Goal: Task Accomplishment & Management: Use online tool/utility

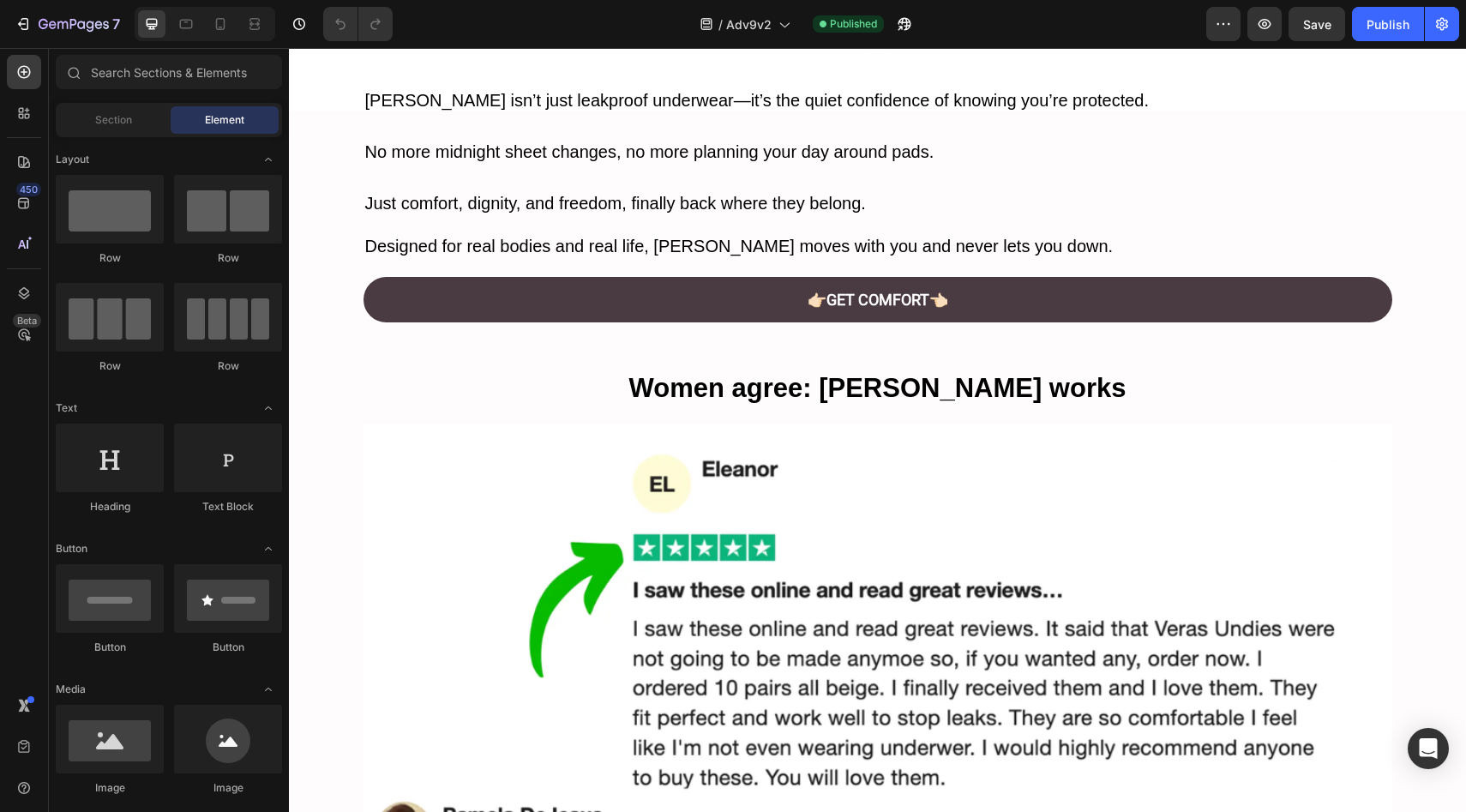
scroll to position [5141, 0]
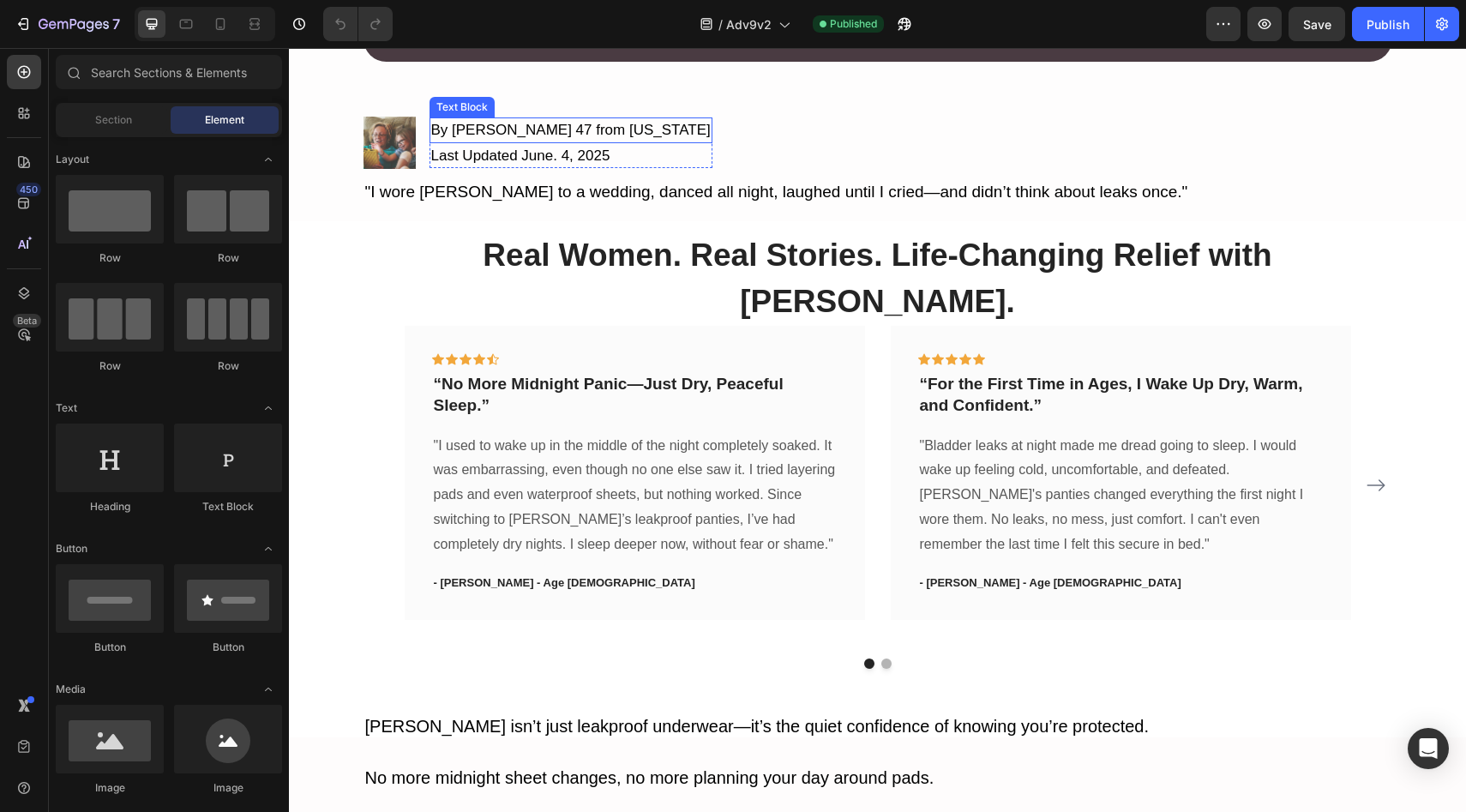
click at [550, 127] on p "By [PERSON_NAME] 47 from [US_STATE]" at bounding box center [571, 130] width 280 height 23
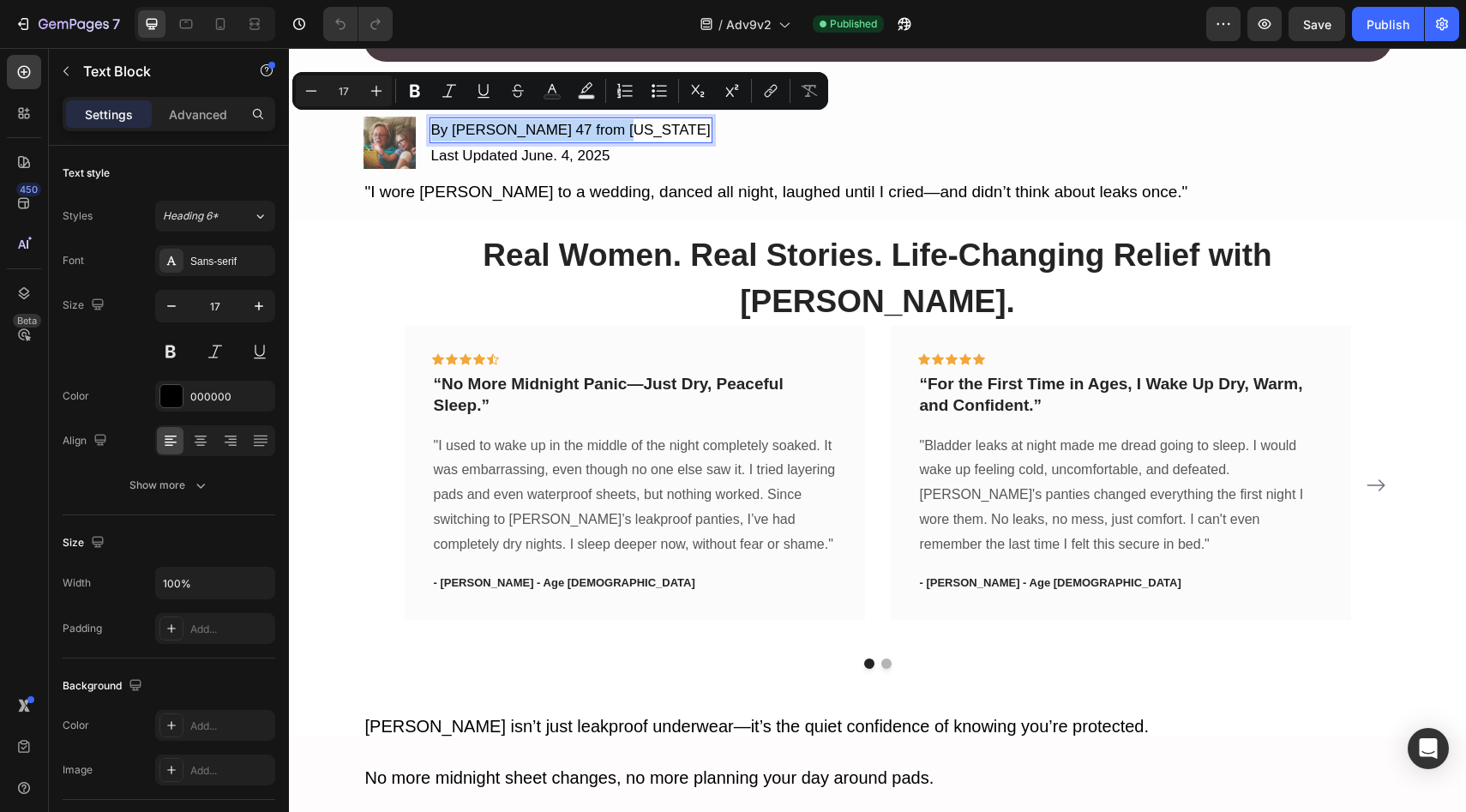
click at [556, 126] on p "By [PERSON_NAME] 47 from [US_STATE]" at bounding box center [571, 130] width 280 height 23
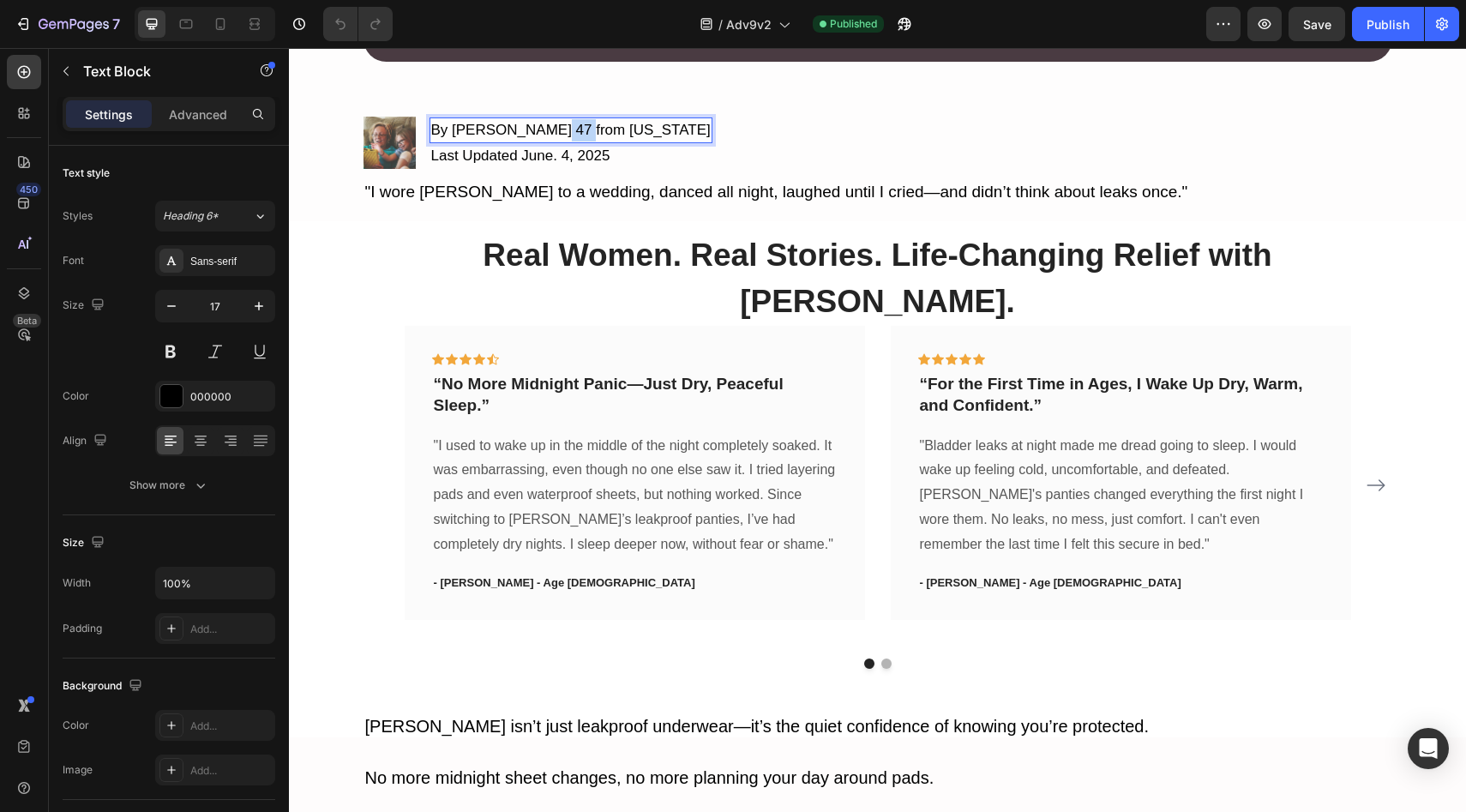
click at [555, 126] on p "By [PERSON_NAME] 47 from [US_STATE]" at bounding box center [571, 130] width 280 height 23
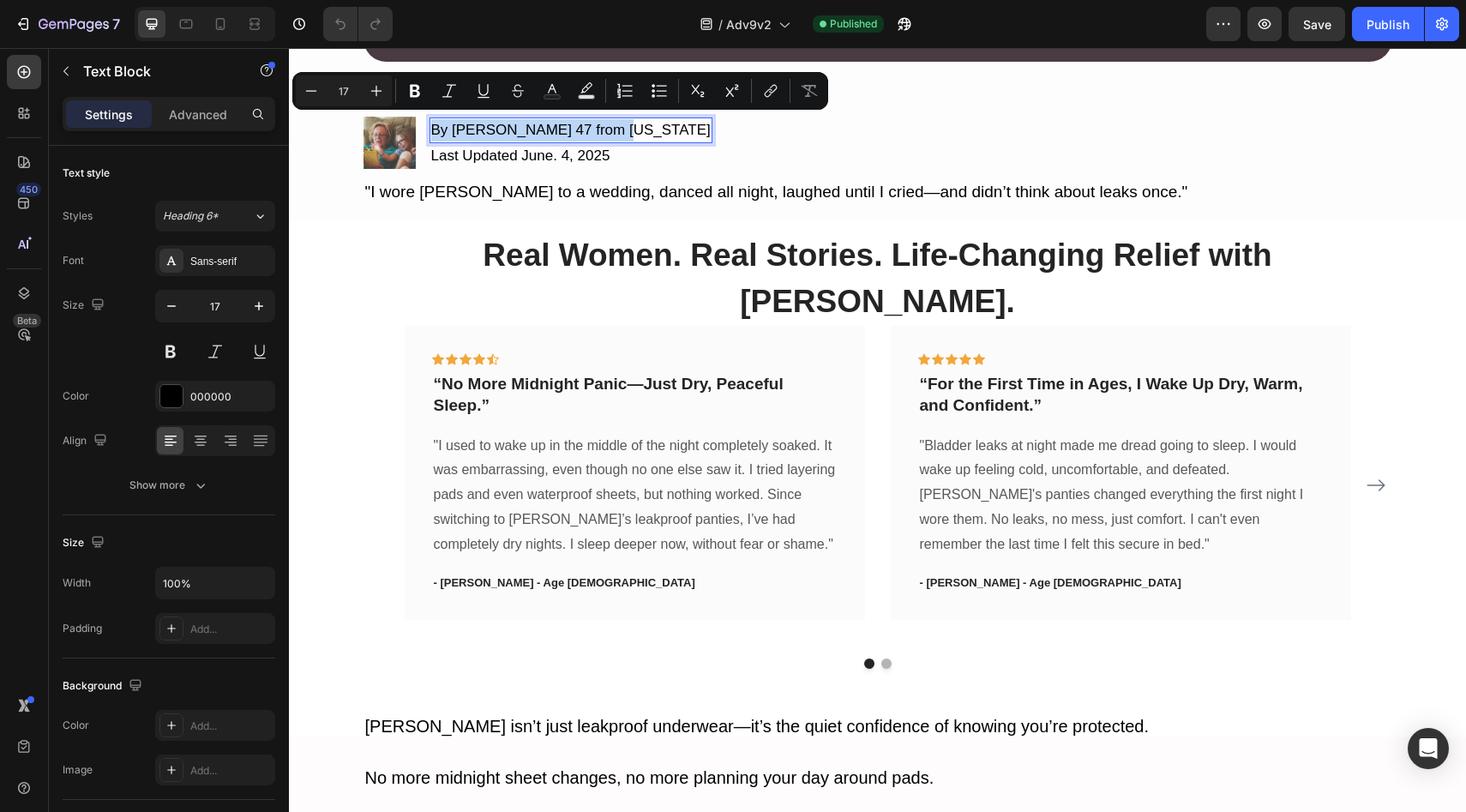
click at [555, 126] on p "By [PERSON_NAME] 47 from [US_STATE]" at bounding box center [571, 130] width 280 height 23
click at [552, 126] on p "By [PERSON_NAME] 47 from [US_STATE]" at bounding box center [571, 130] width 280 height 23
click at [548, 125] on p "By [PERSON_NAME] 47 from [US_STATE]" at bounding box center [571, 130] width 280 height 23
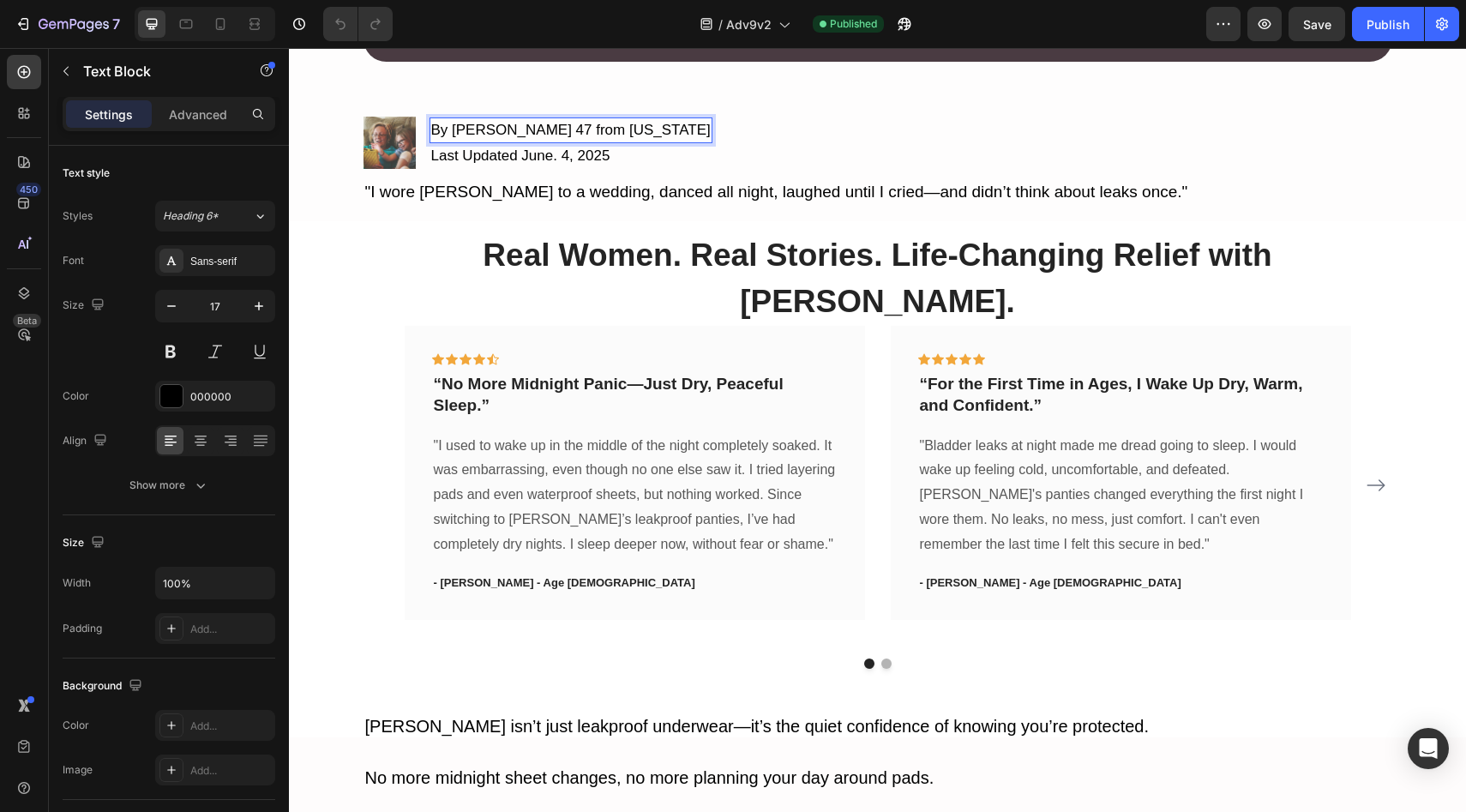
click at [554, 123] on p "By [PERSON_NAME] 47 from [US_STATE]" at bounding box center [571, 130] width 280 height 23
drag, startPoint x: 554, startPoint y: 123, endPoint x: 605, endPoint y: 123, distance: 51.0
click at [605, 123] on p "By [PERSON_NAME] 47 from [US_STATE]" at bounding box center [571, 130] width 280 height 23
click at [501, 121] on p "By Denise M. 47" at bounding box center [521, 130] width 179 height 23
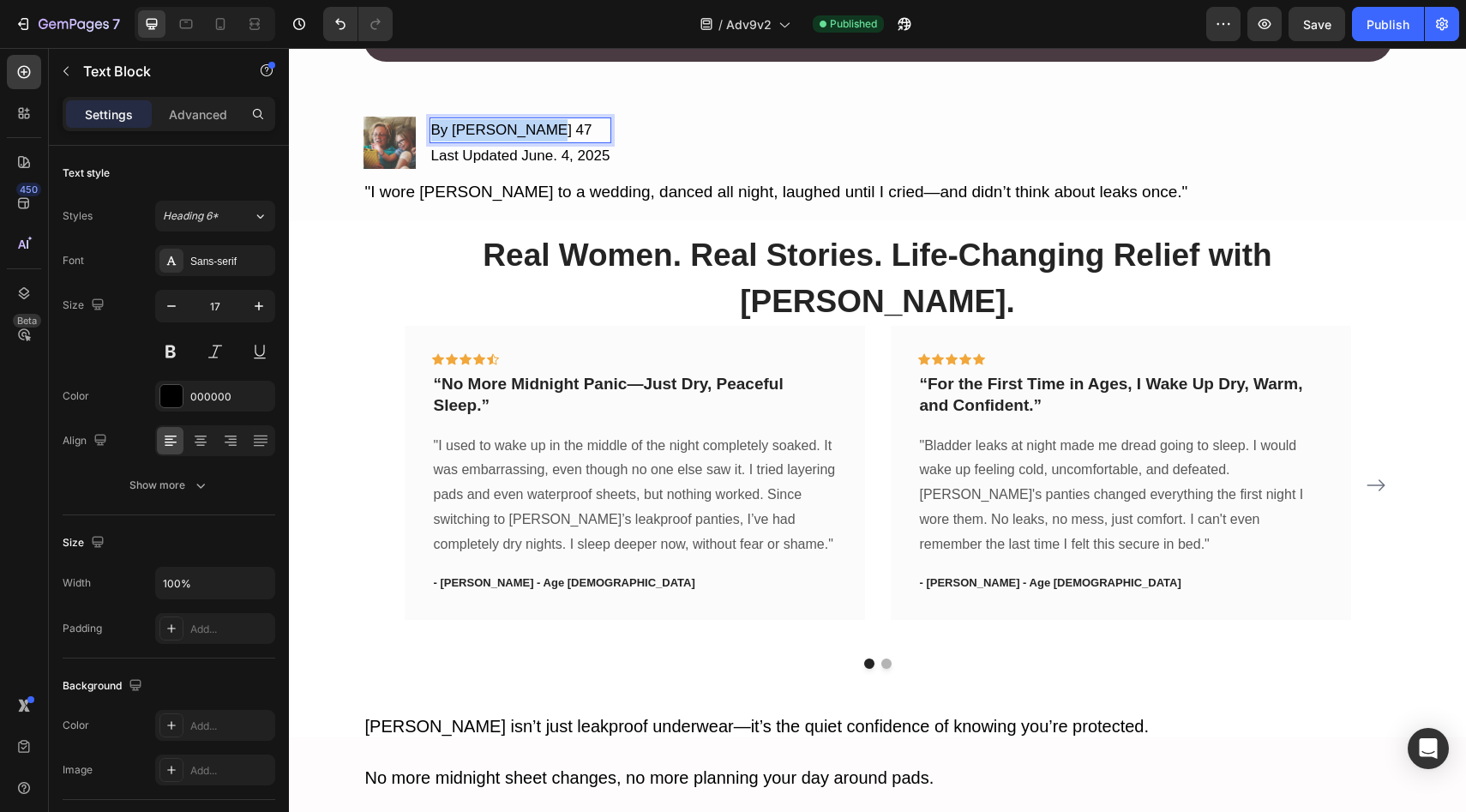
click at [501, 121] on p "By Denise M. 47" at bounding box center [521, 130] width 179 height 23
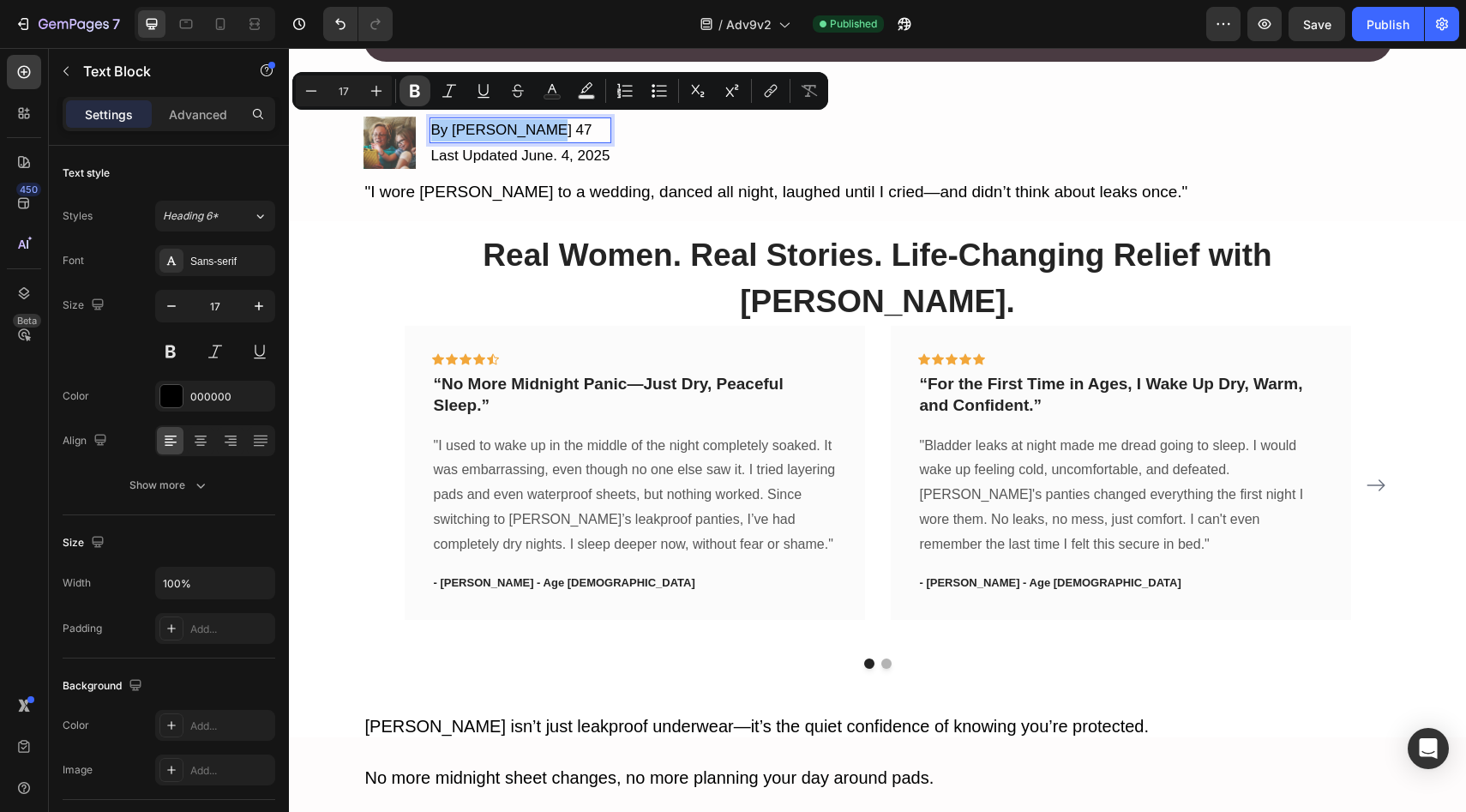
click at [406, 90] on icon "Editor contextual toolbar" at bounding box center [415, 90] width 17 height 17
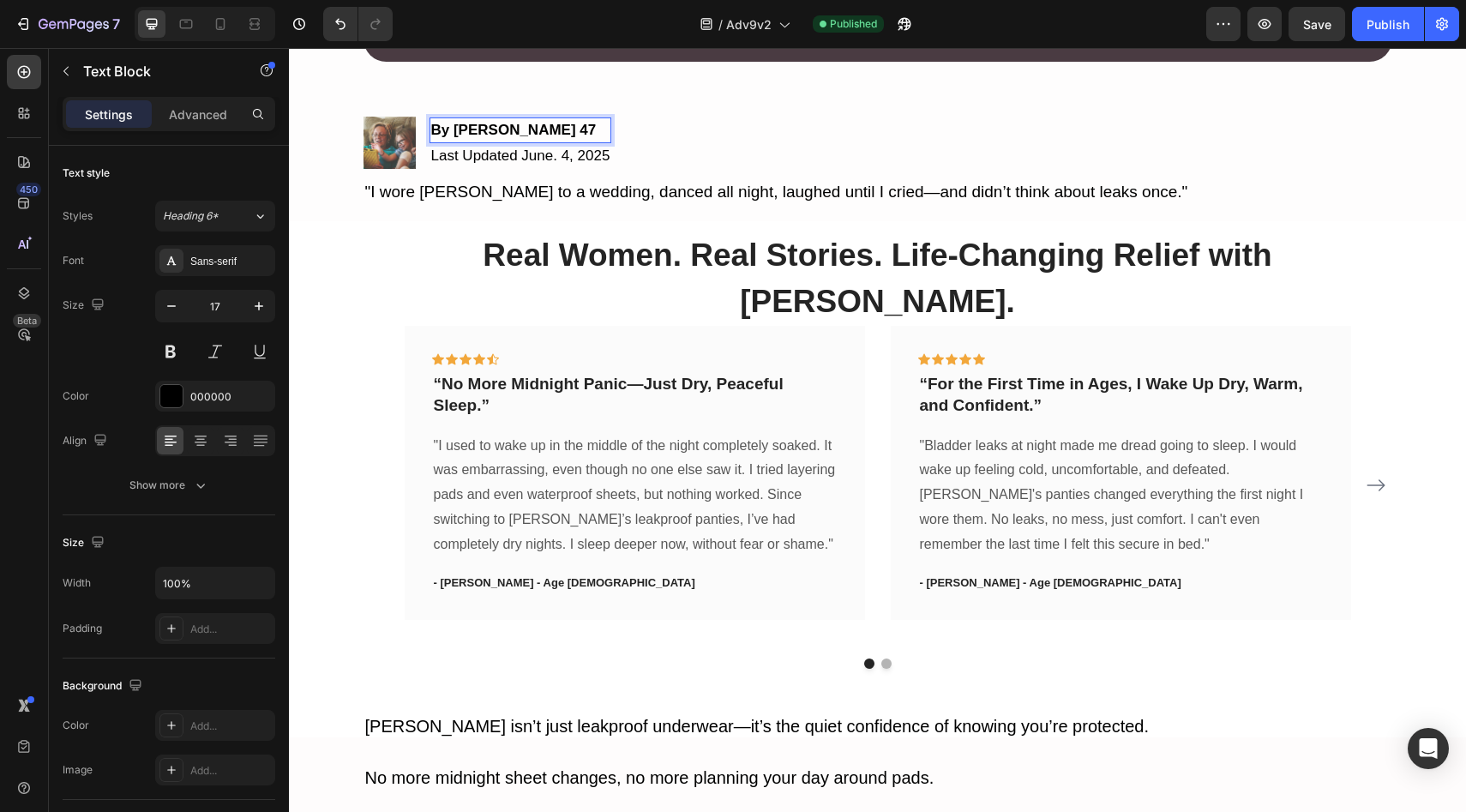
click at [527, 124] on strong "By Denise M. 47" at bounding box center [514, 129] width 166 height 16
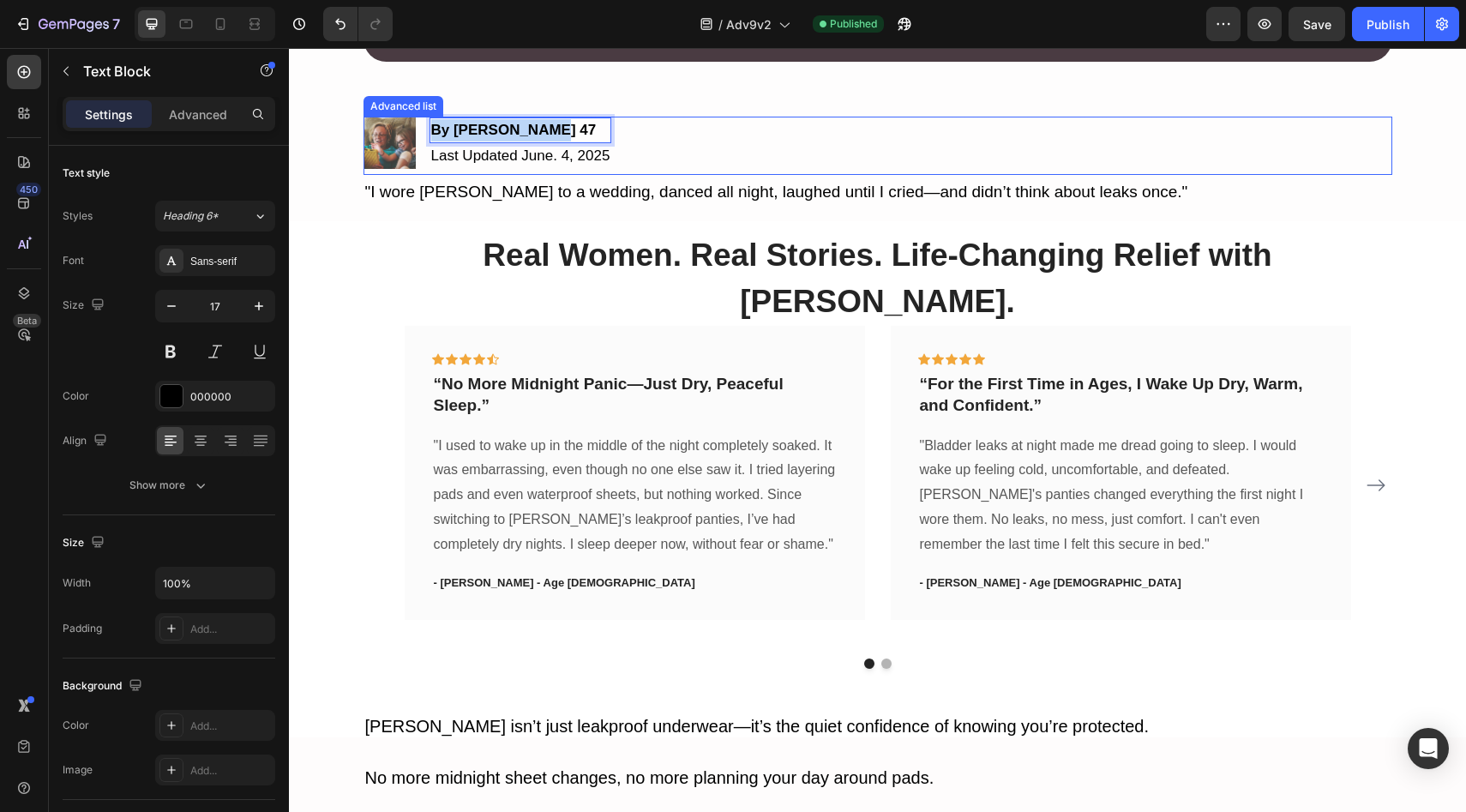
click at [639, 189] on p ""I wore Vera to a wedding, danced all night, laughed until I cried—and didn’t t…" at bounding box center [878, 192] width 1025 height 24
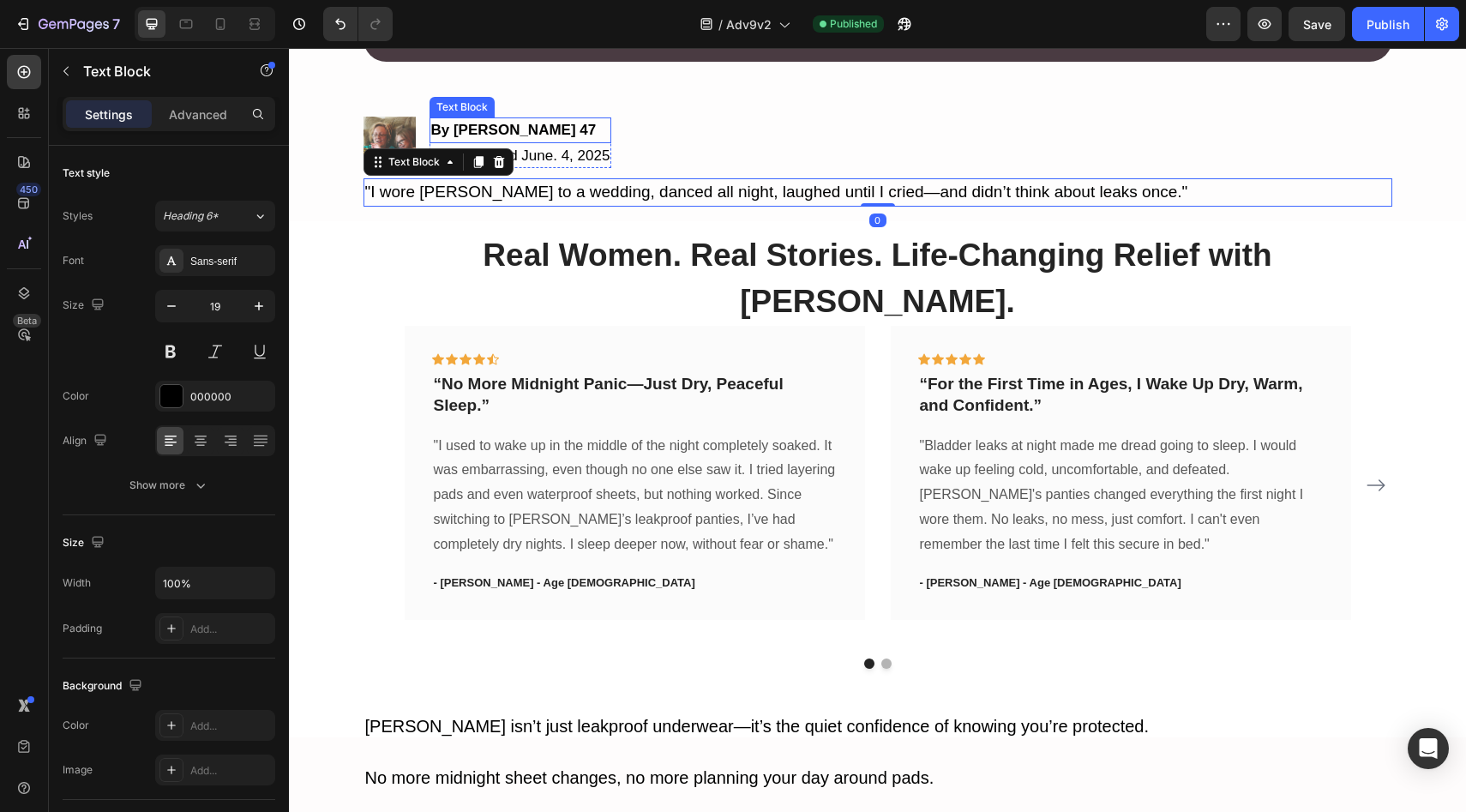
click at [528, 125] on strong "By Denise M. 47" at bounding box center [514, 129] width 166 height 16
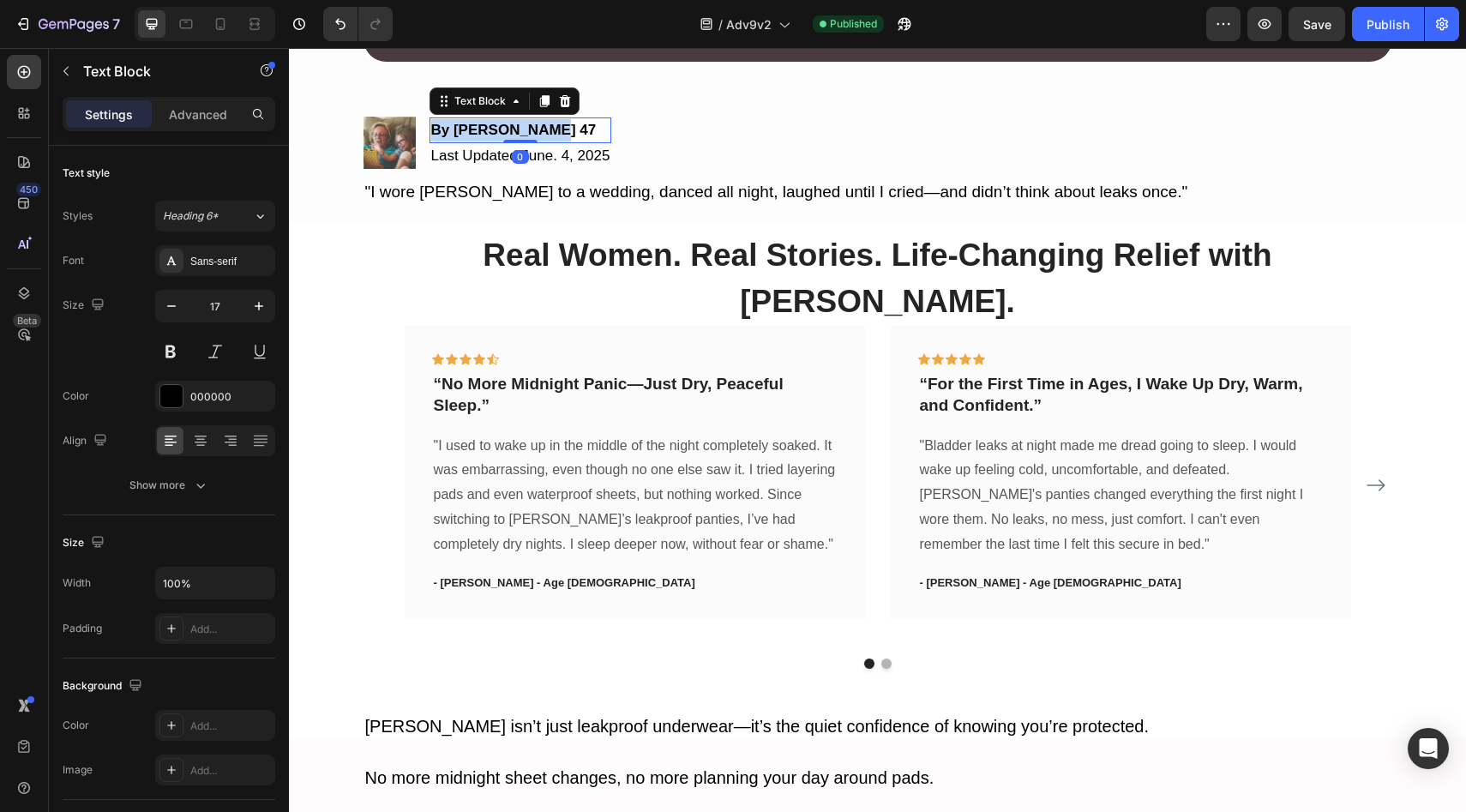
click at [528, 125] on strong "By Denise M. 47" at bounding box center [514, 129] width 166 height 16
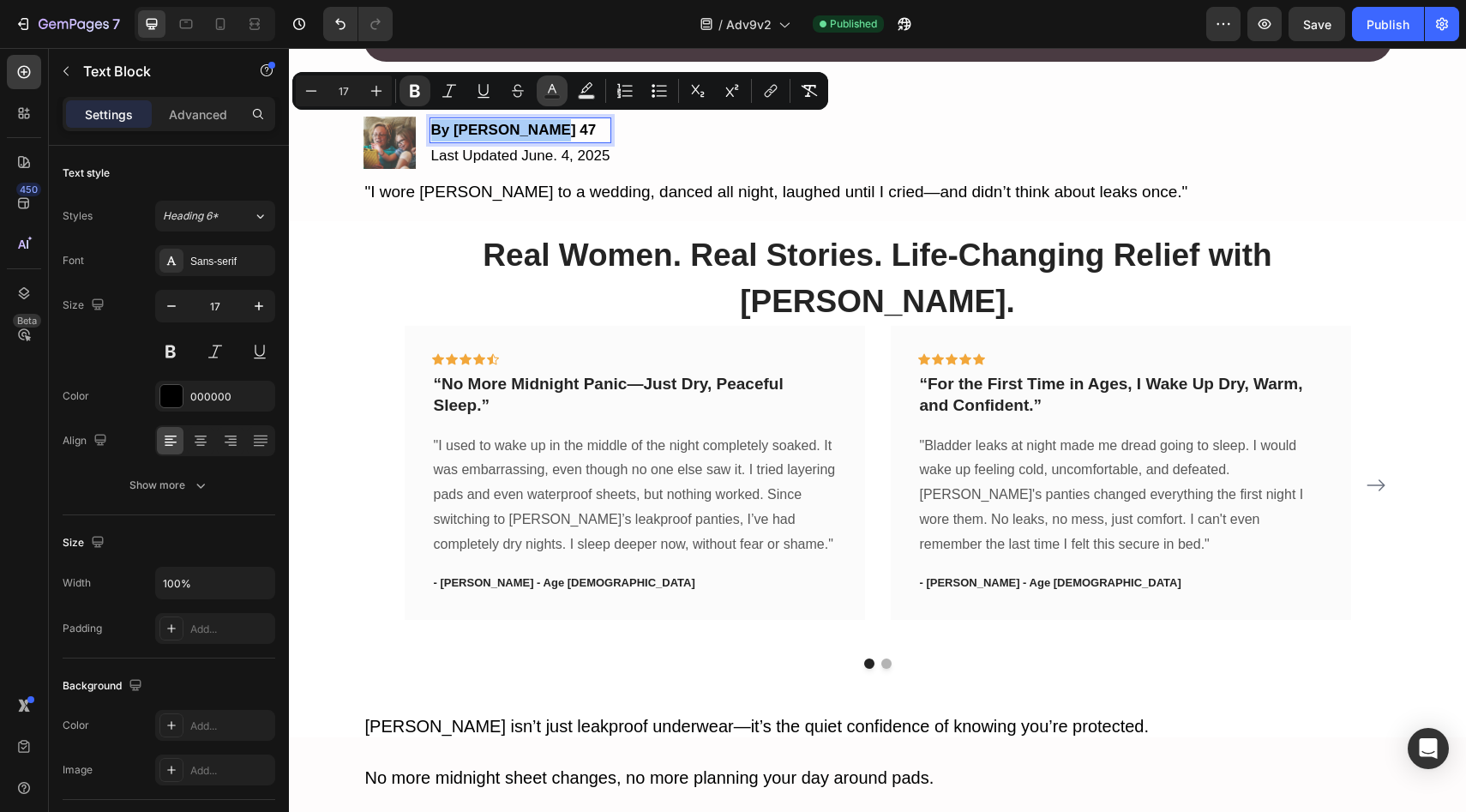
click at [546, 85] on icon "Editor contextual toolbar" at bounding box center [552, 90] width 17 height 17
type input "000000"
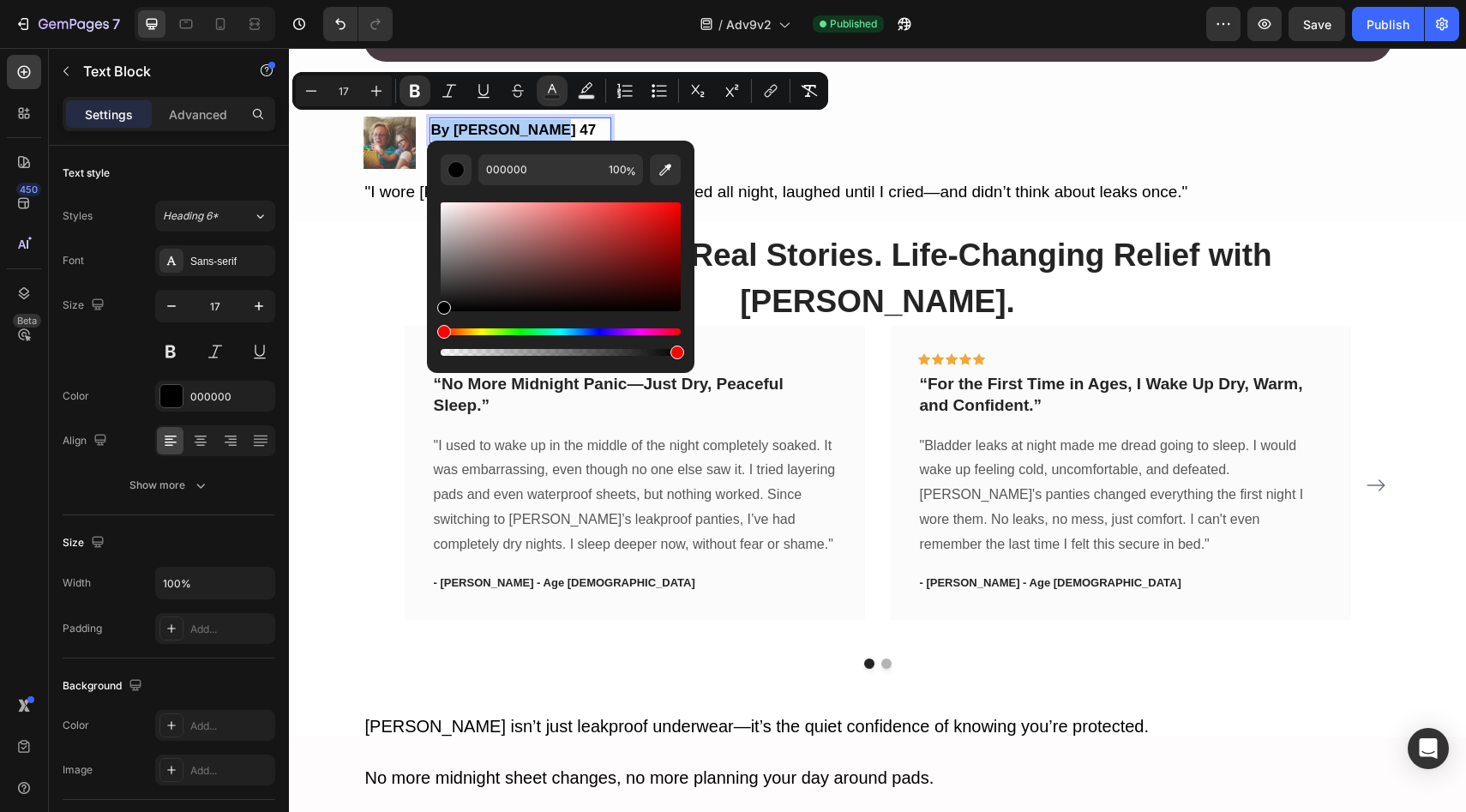
click at [572, 354] on div "Editor contextual toolbar" at bounding box center [561, 351] width 240 height 7
click at [598, 350] on div "Editor contextual toolbar" at bounding box center [561, 351] width 240 height 7
click at [609, 352] on div "Editor contextual toolbar" at bounding box center [602, 352] width 14 height 14
type input "70"
click at [848, 180] on p ""I wore Vera to a wedding, danced all night, laughed until I cried—and didn’t t…" at bounding box center [878, 192] width 1025 height 24
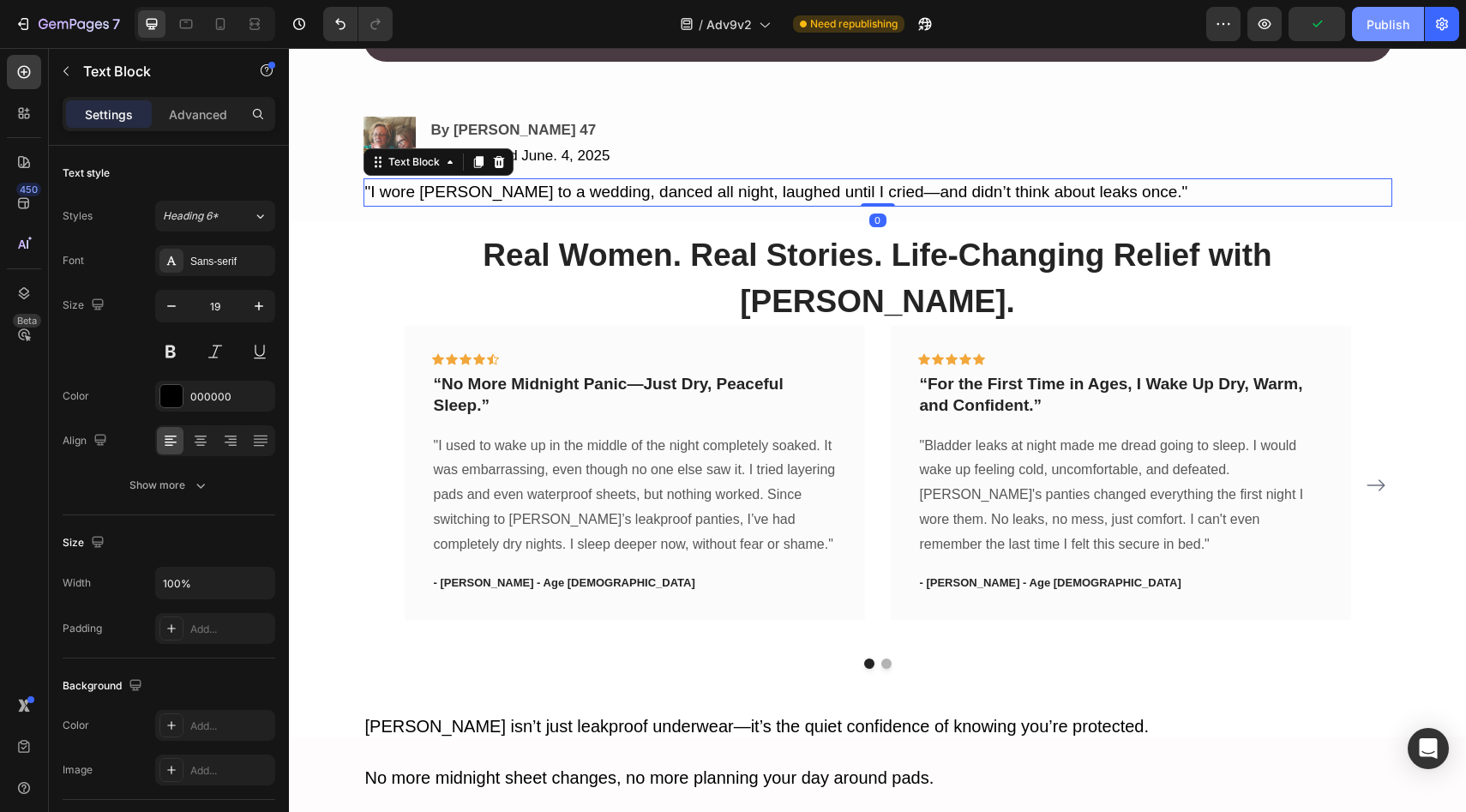
click at [1366, 18] on button "Publish" at bounding box center [1388, 24] width 72 height 34
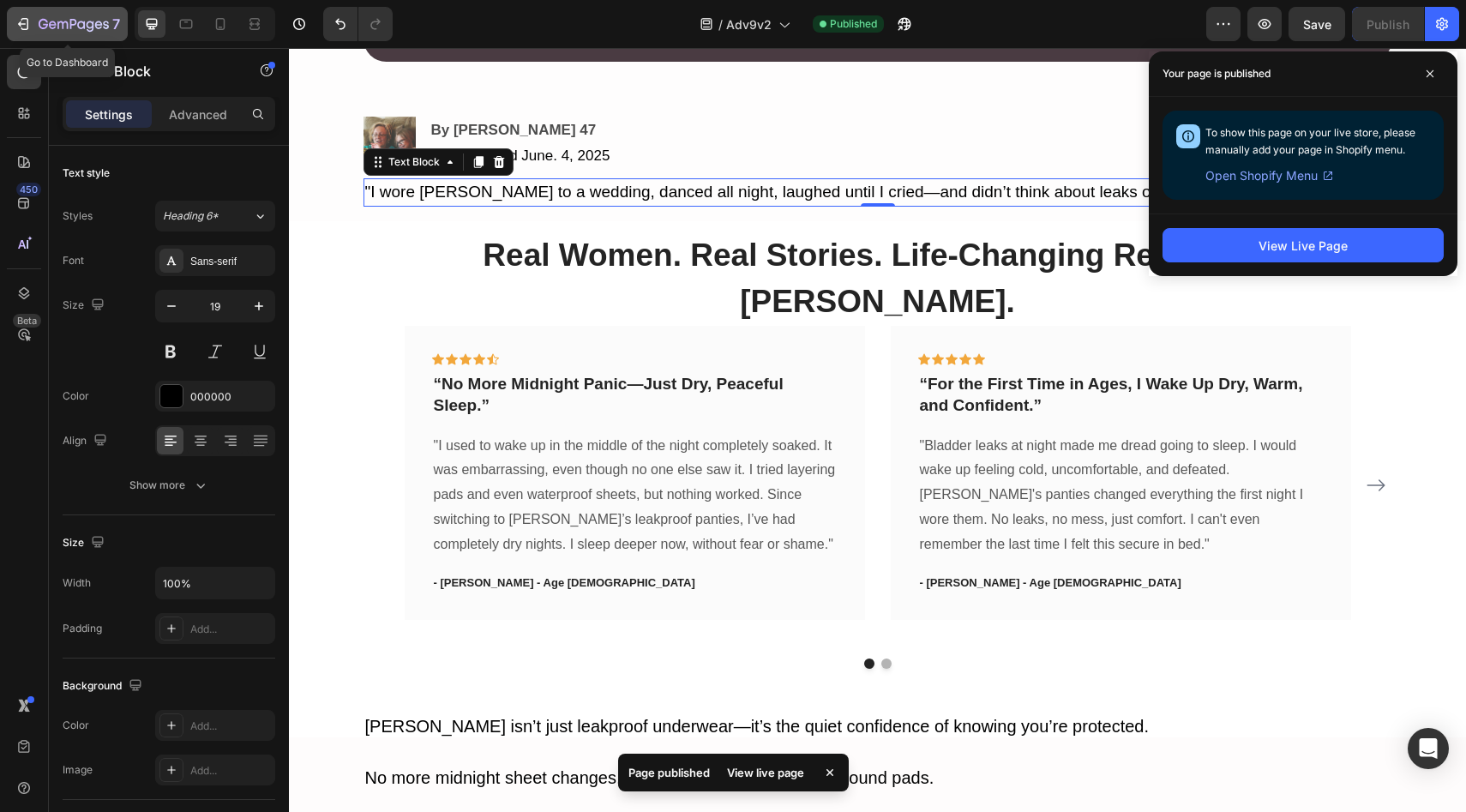
click at [62, 28] on icon "button" at bounding box center [62, 25] width 10 height 8
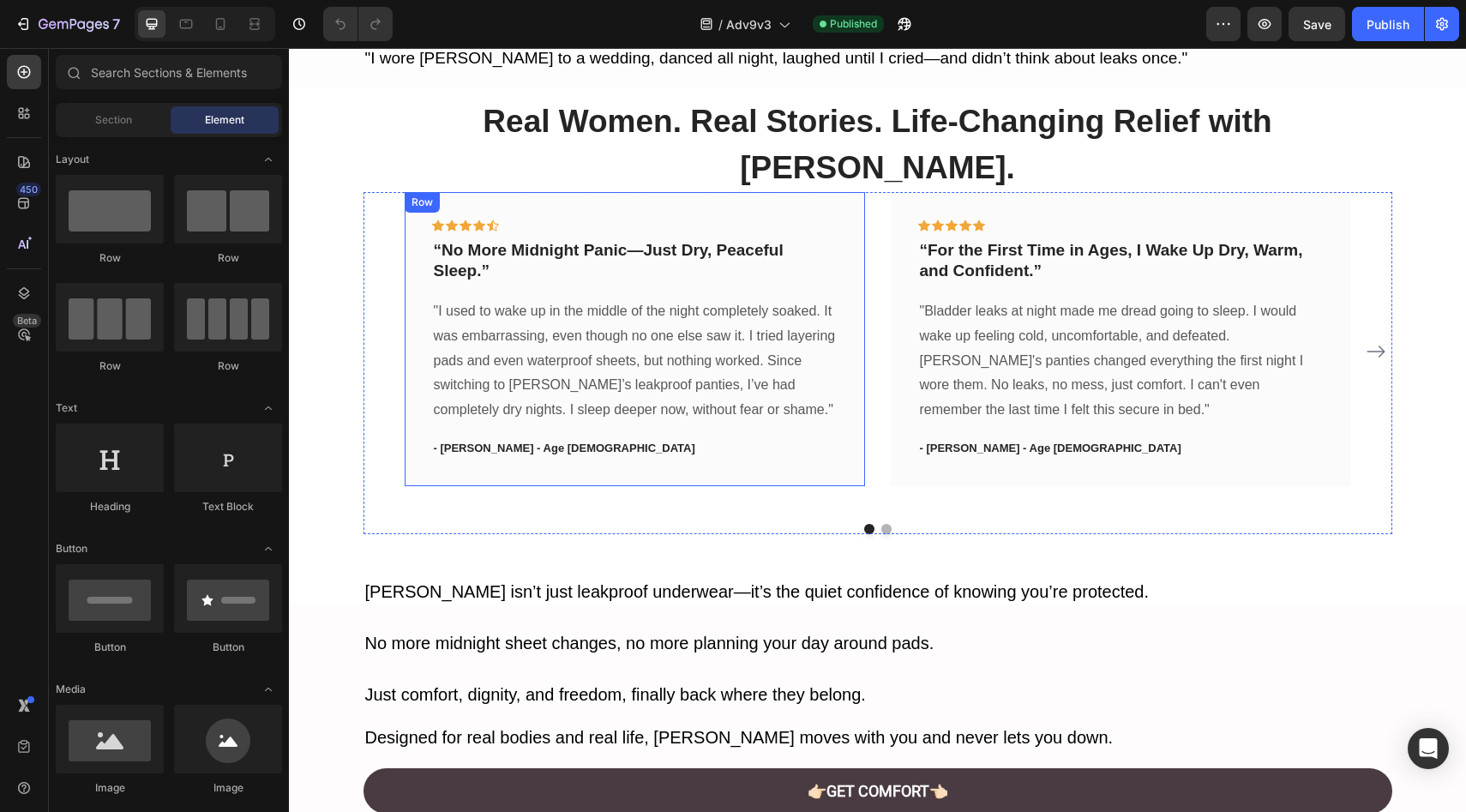
scroll to position [5451, 0]
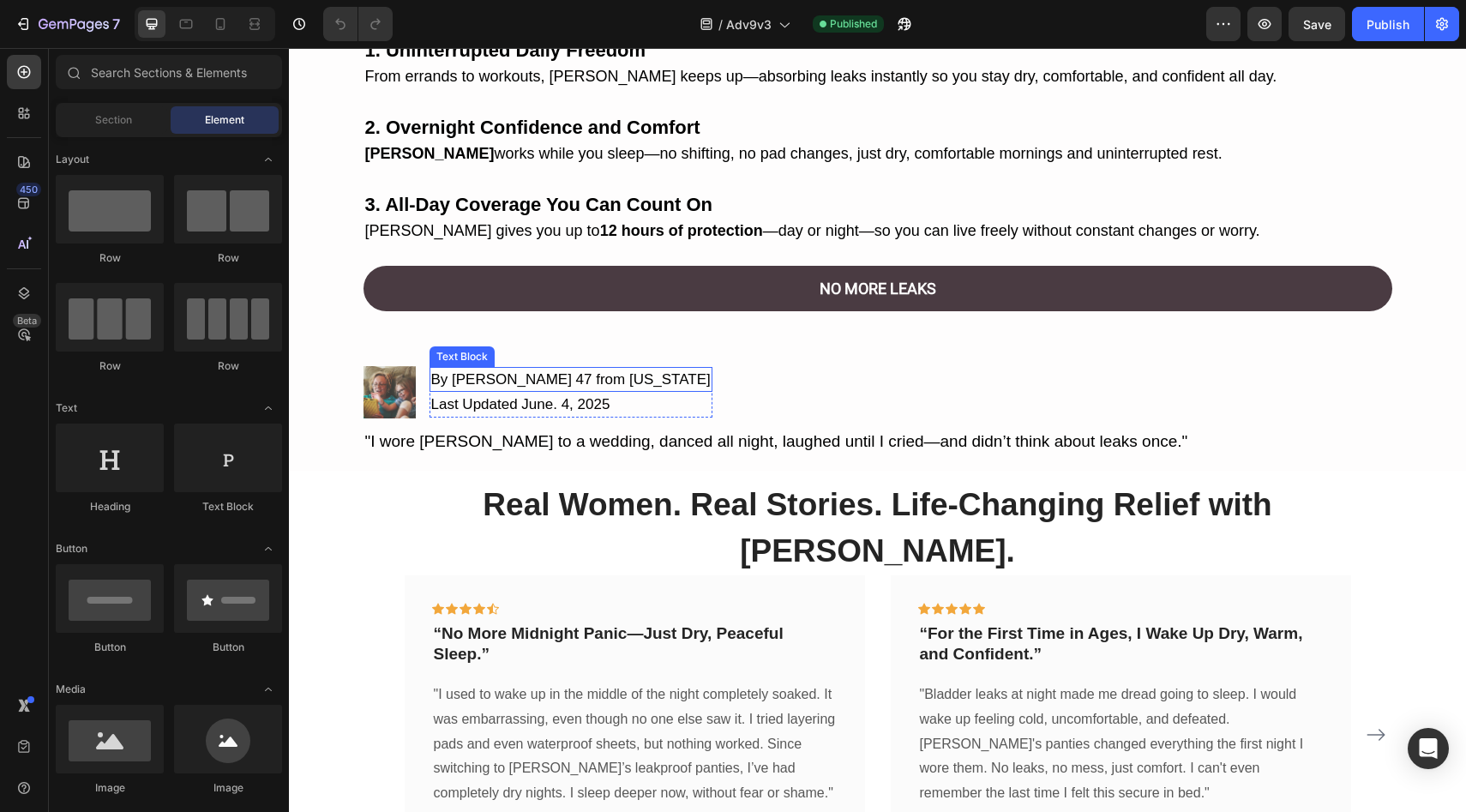
click at [529, 374] on p "By [PERSON_NAME] 47 from [US_STATE]" at bounding box center [571, 380] width 280 height 23
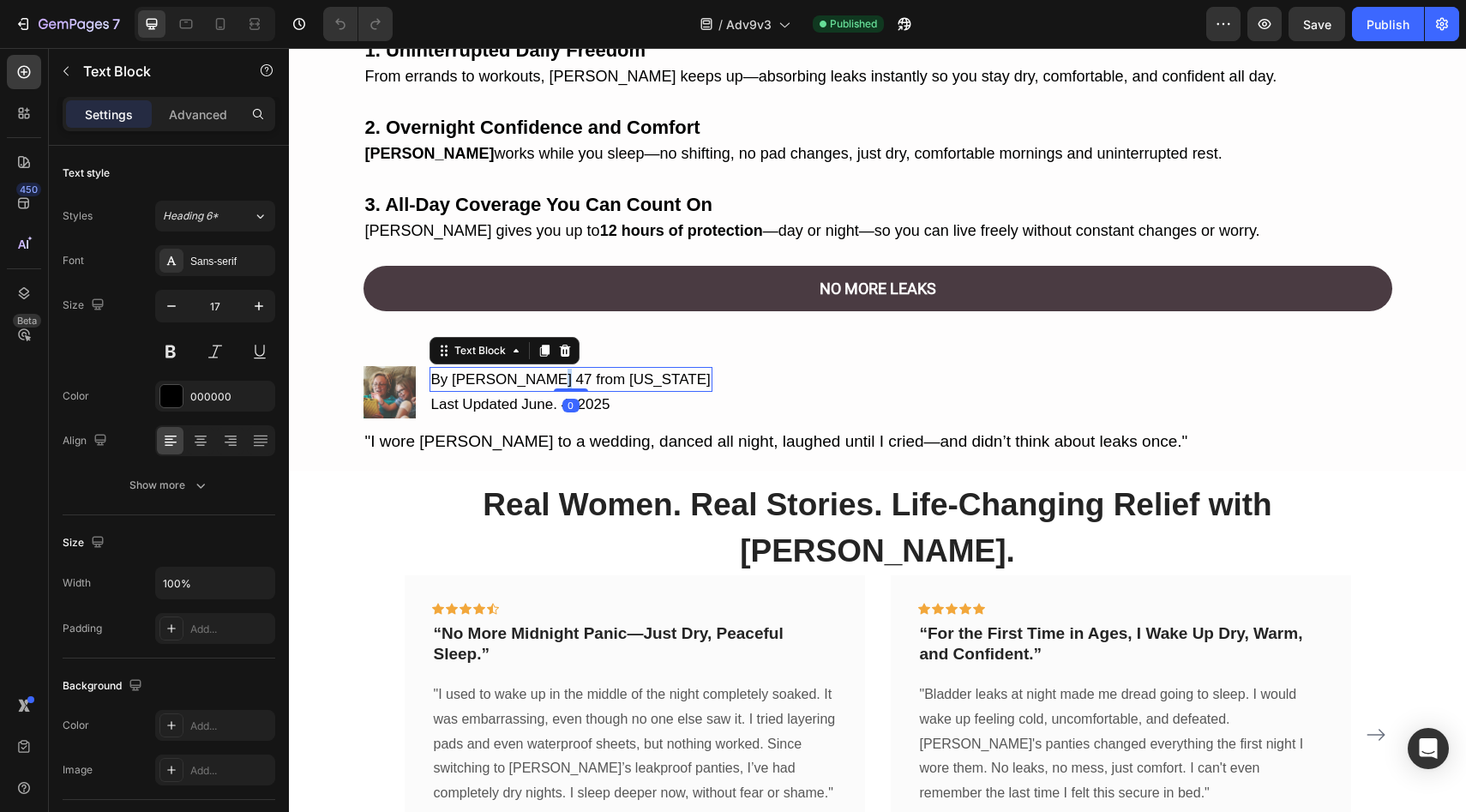
click at [529, 374] on p "By [PERSON_NAME] 47 from [US_STATE]" at bounding box center [571, 380] width 280 height 23
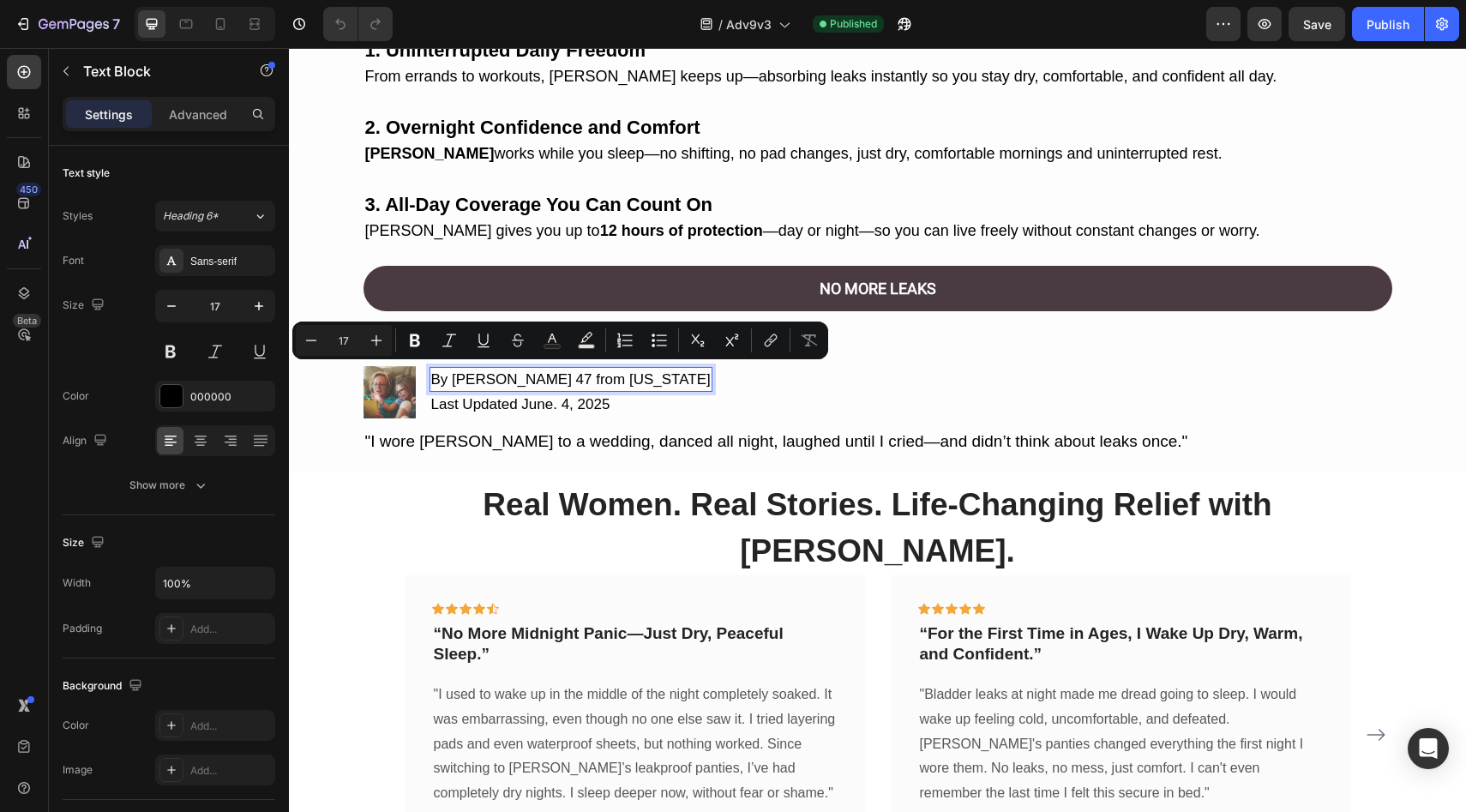
click at [551, 374] on p "By [PERSON_NAME] 47 from [US_STATE]" at bounding box center [571, 380] width 280 height 23
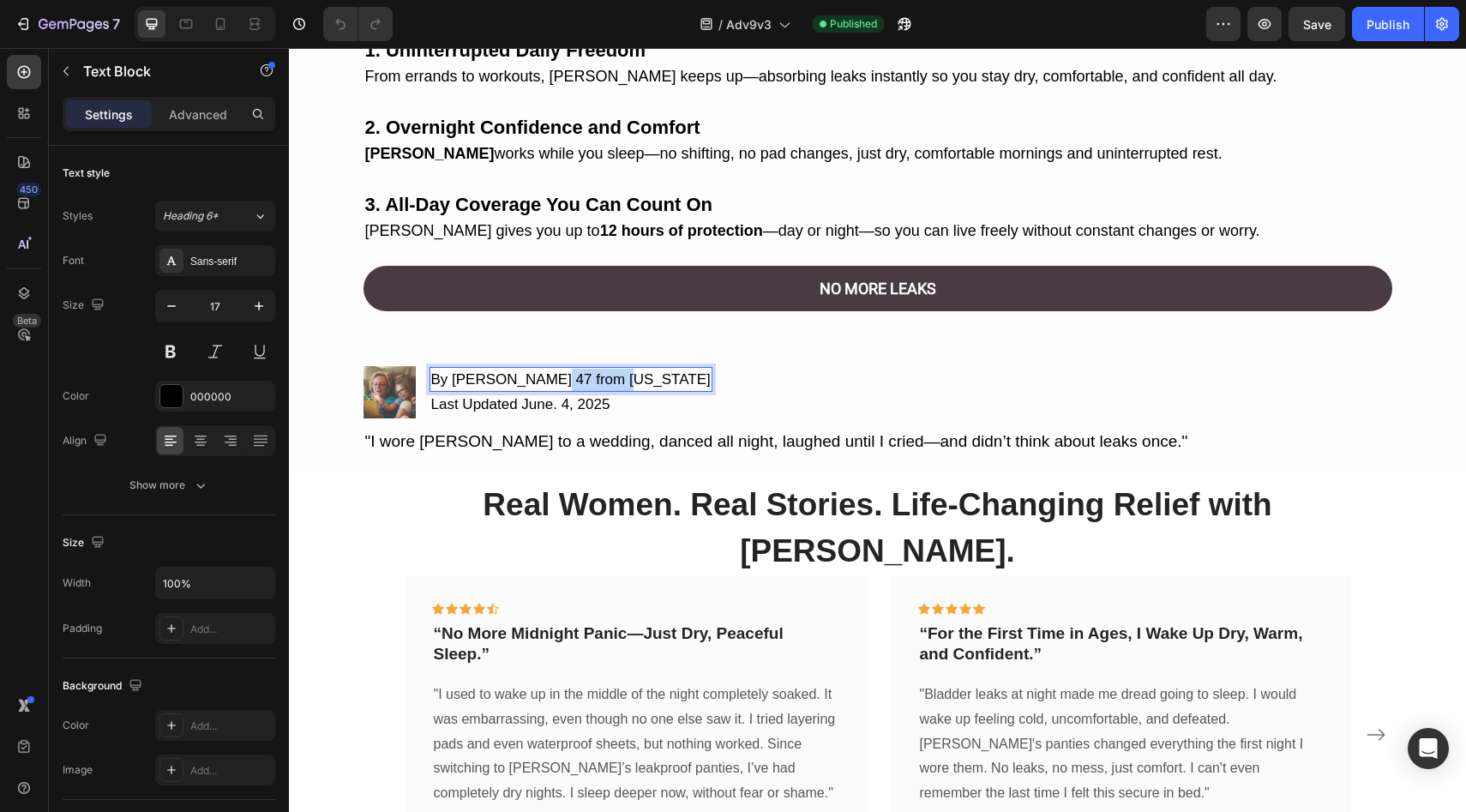
drag, startPoint x: 551, startPoint y: 374, endPoint x: 588, endPoint y: 379, distance: 37.3
click at [588, 379] on p "By [PERSON_NAME] 47 from [US_STATE]" at bounding box center [571, 380] width 280 height 23
click at [481, 370] on p "By [PERSON_NAME] 47" at bounding box center [521, 380] width 179 height 23
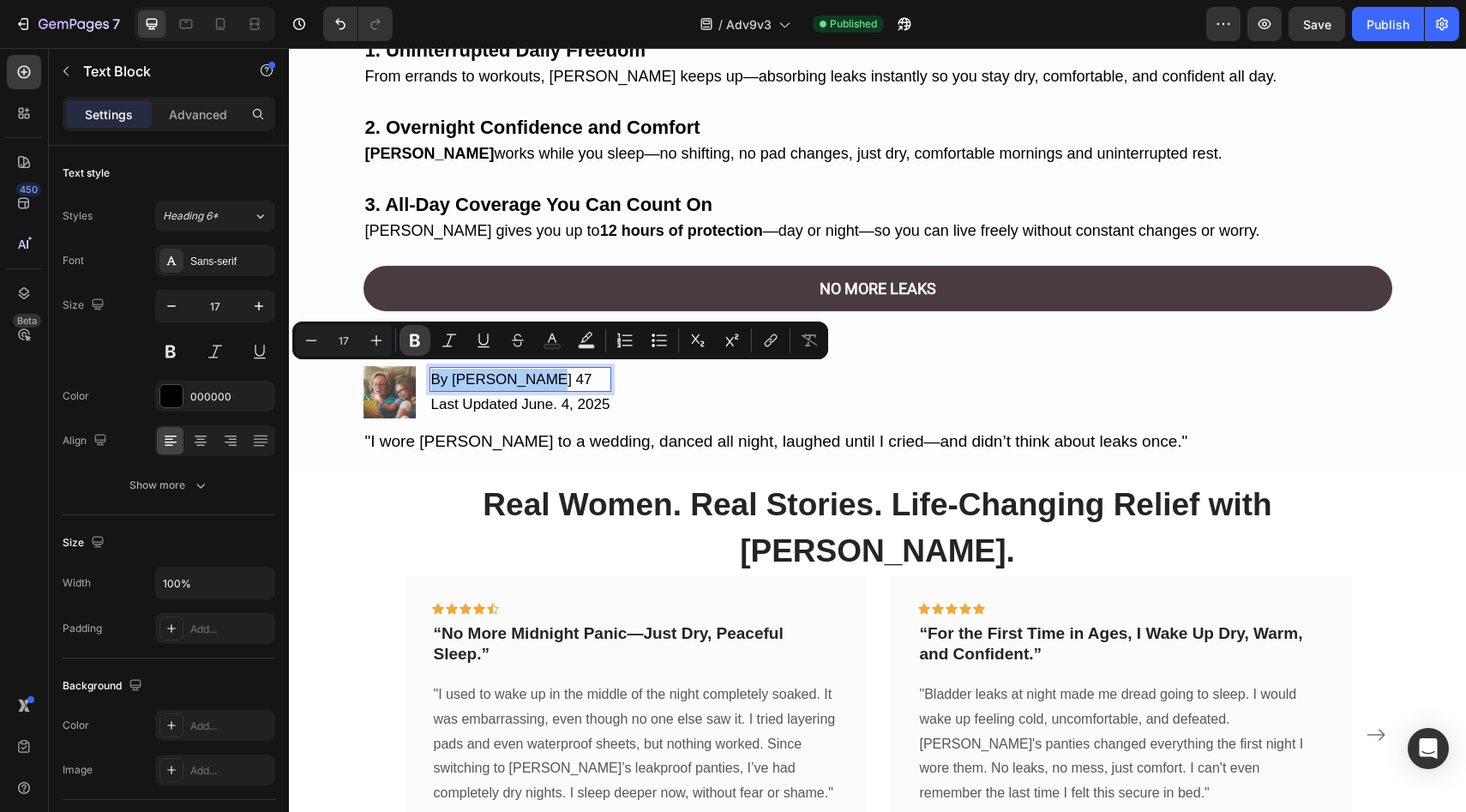
click at [419, 344] on icon "Editor contextual toolbar" at bounding box center [415, 341] width 10 height 13
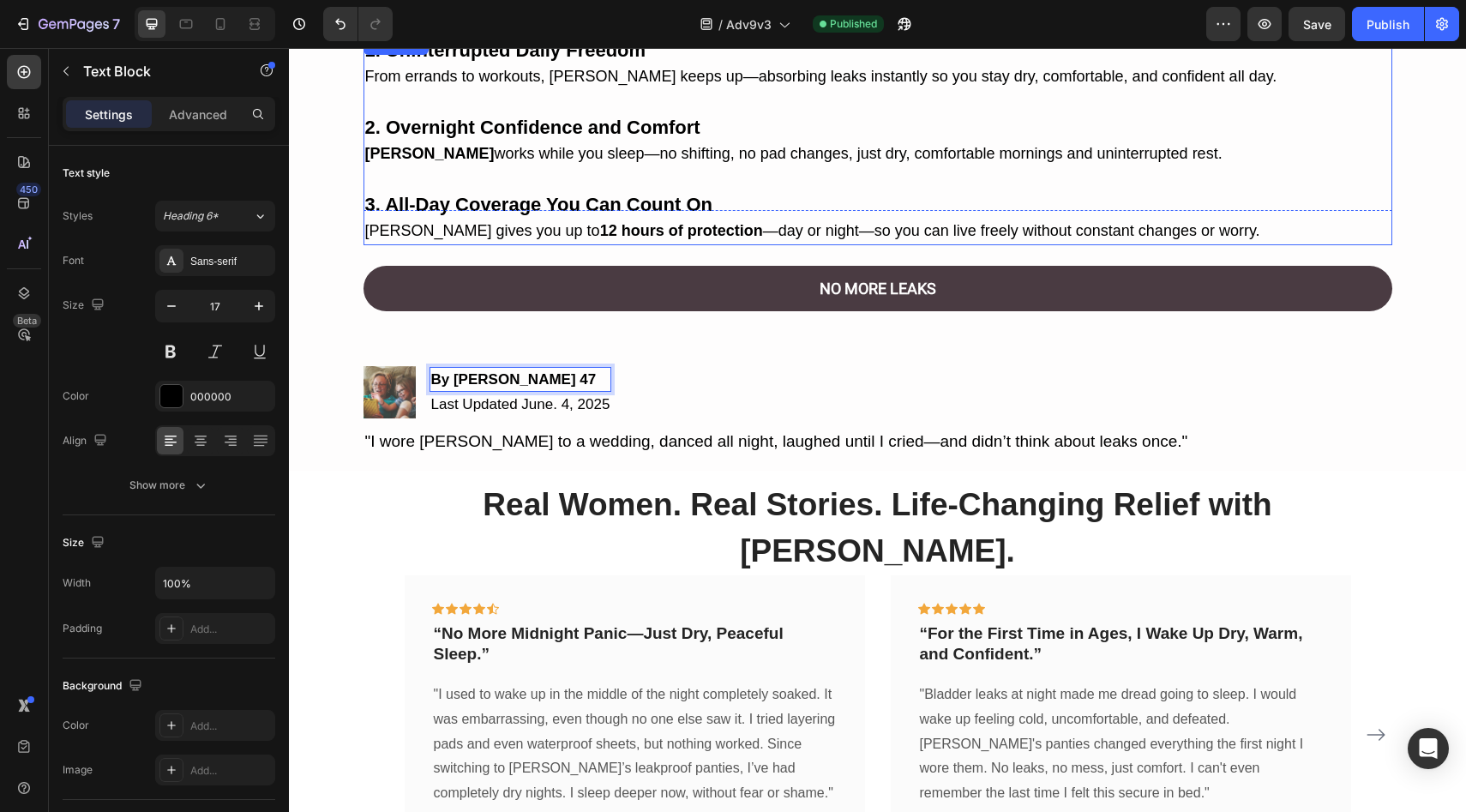
click at [590, 212] on p "3. All-Day Coverage You Can Count On Vera gives you up to 12 hours of protectio…" at bounding box center [878, 217] width 1025 height 53
click at [498, 379] on strong "By [PERSON_NAME] 47" at bounding box center [514, 379] width 166 height 16
click at [498, 377] on strong "By [PERSON_NAME] 47" at bounding box center [514, 379] width 166 height 16
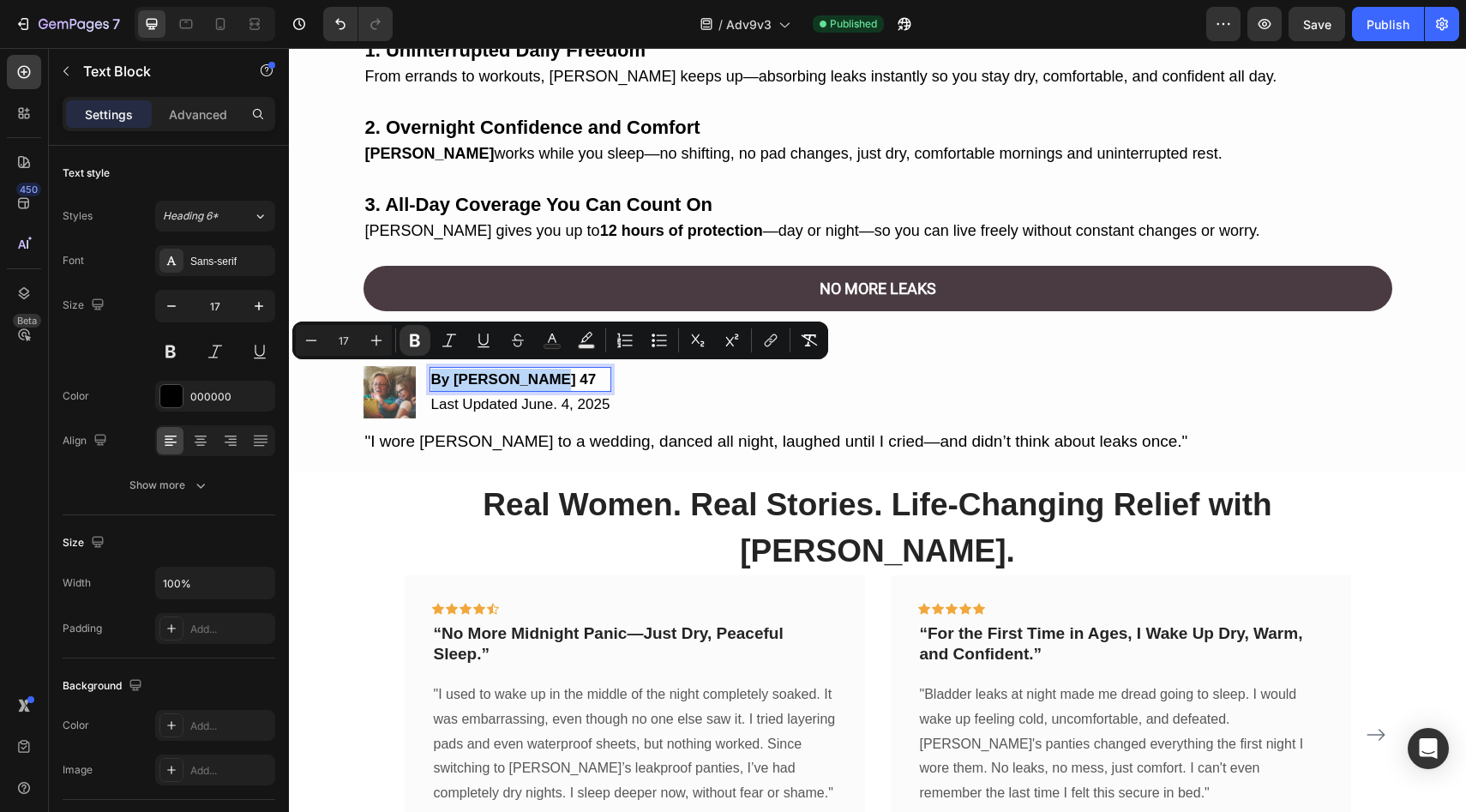
click at [498, 377] on strong "By [PERSON_NAME] 47" at bounding box center [514, 379] width 166 height 16
drag, startPoint x: 554, startPoint y: 338, endPoint x: 587, endPoint y: 390, distance: 61.6
click at [554, 338] on icon "Editor contextual toolbar" at bounding box center [551, 338] width 8 height 9
type input "000000"
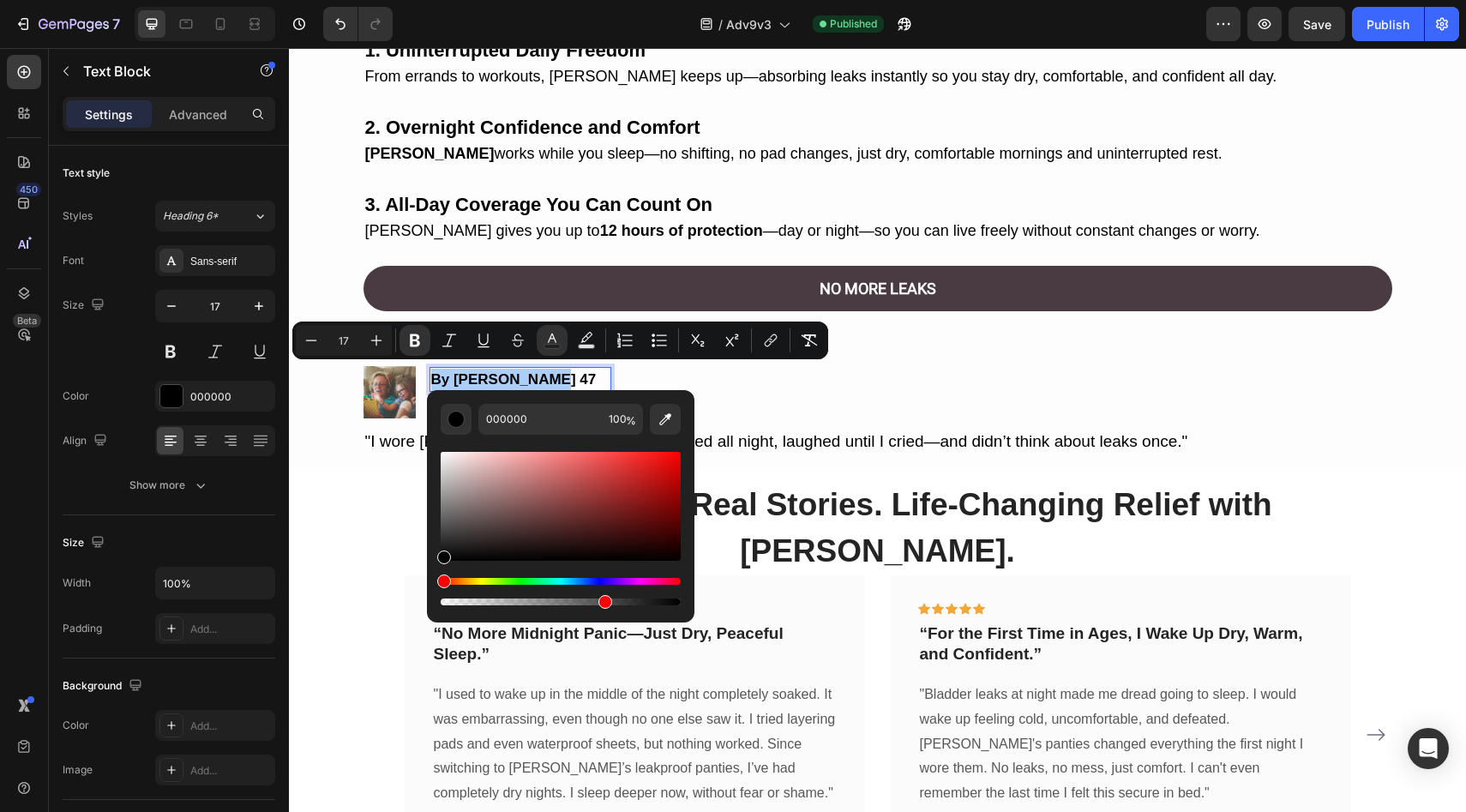
click at [602, 602] on div "Editor contextual toolbar" at bounding box center [561, 601] width 240 height 7
type input "67"
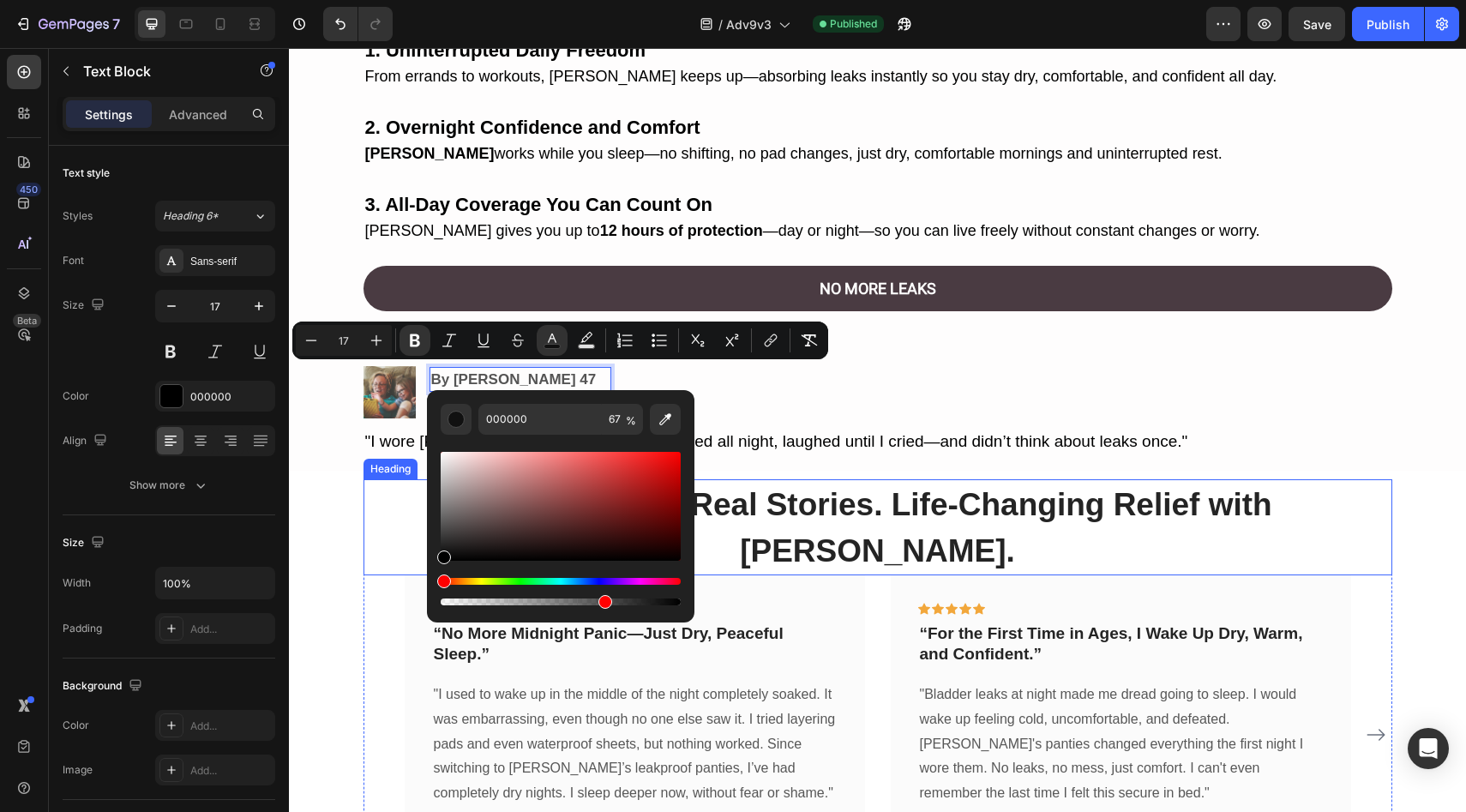
click at [867, 489] on strong "Real Women. Real Stories. Life-Changing Relief with [PERSON_NAME]." at bounding box center [876, 528] width 789 height 81
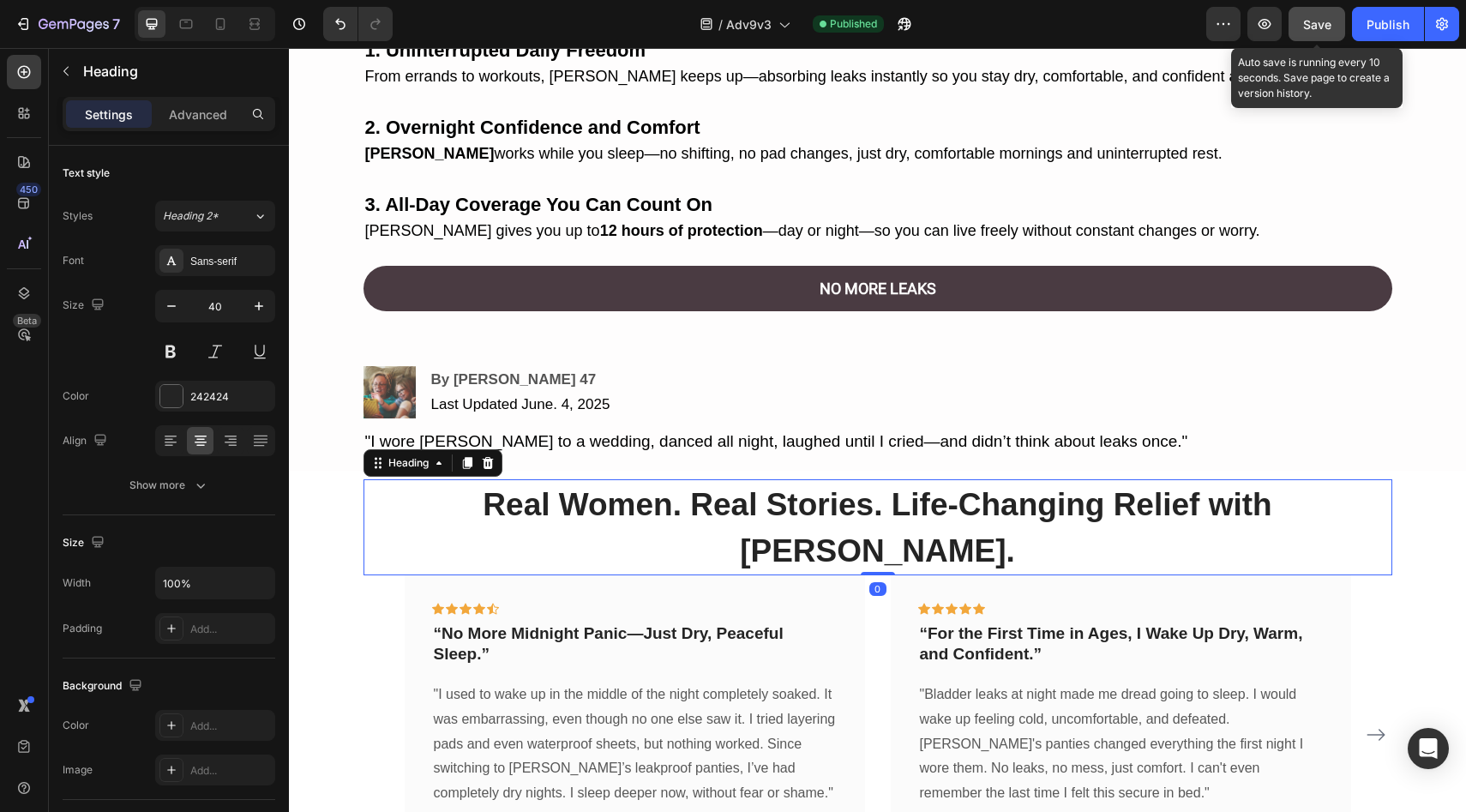
click at [1311, 30] on span "Save" at bounding box center [1317, 24] width 28 height 14
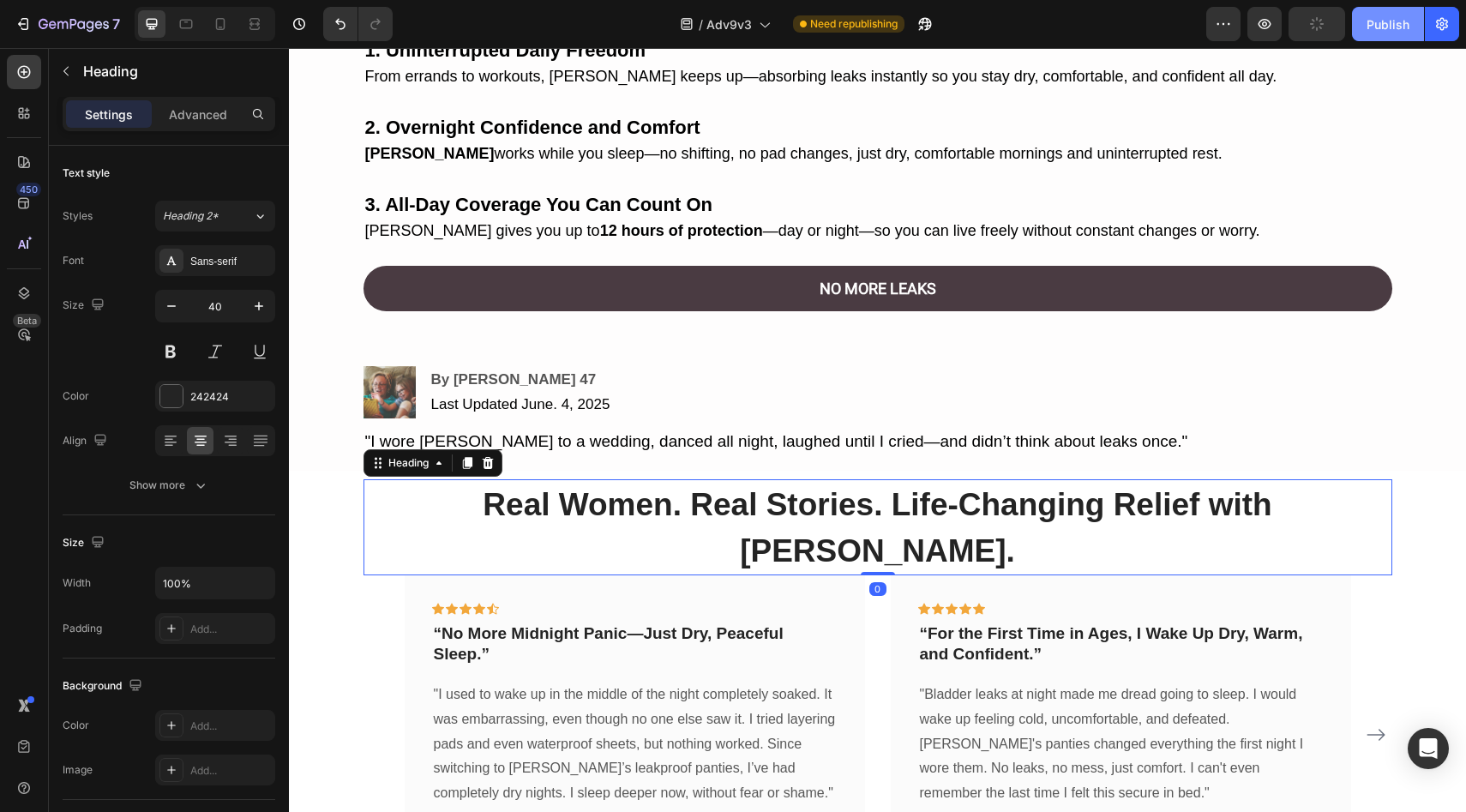
click at [1363, 24] on button "Publish" at bounding box center [1388, 24] width 72 height 34
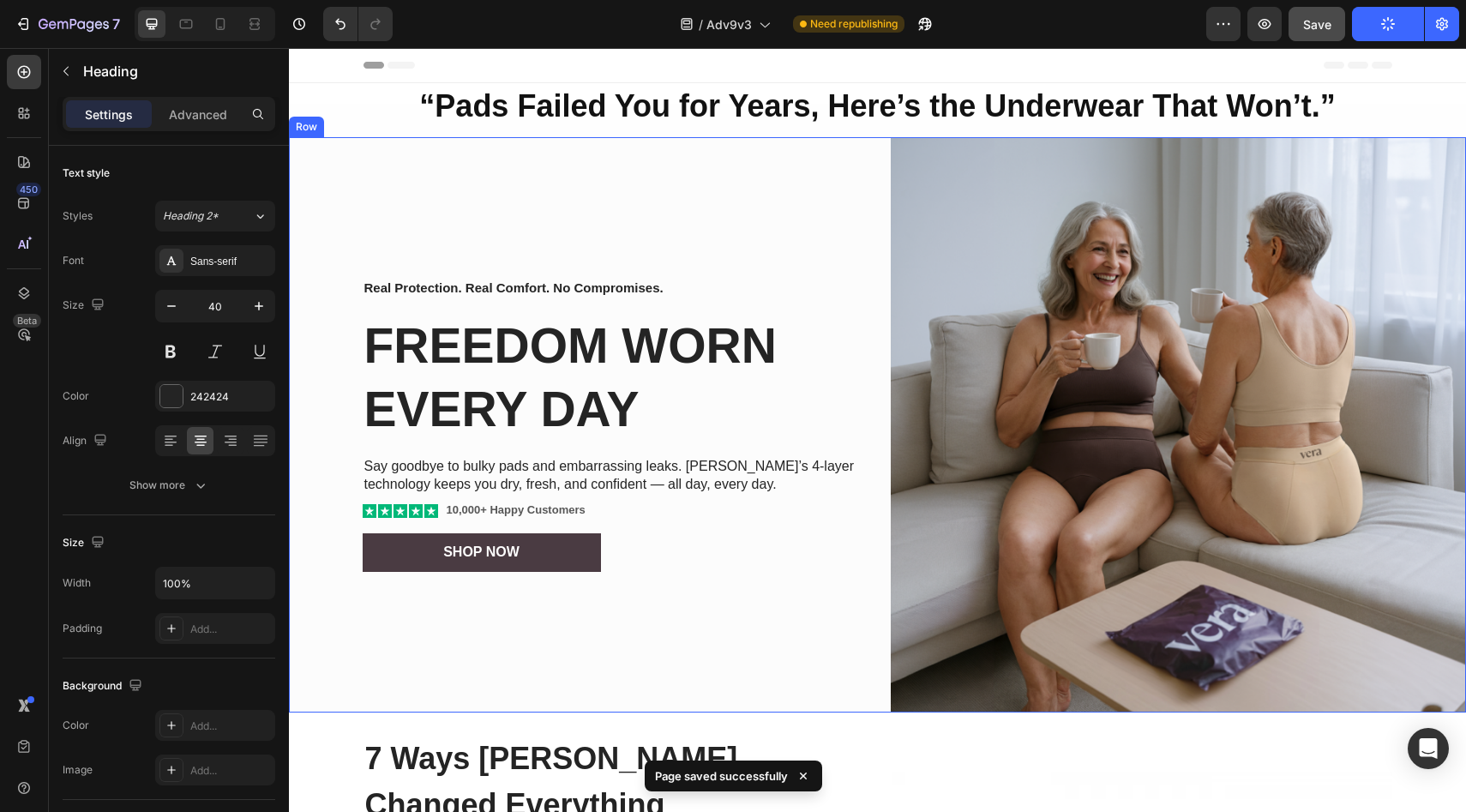
scroll to position [0, 0]
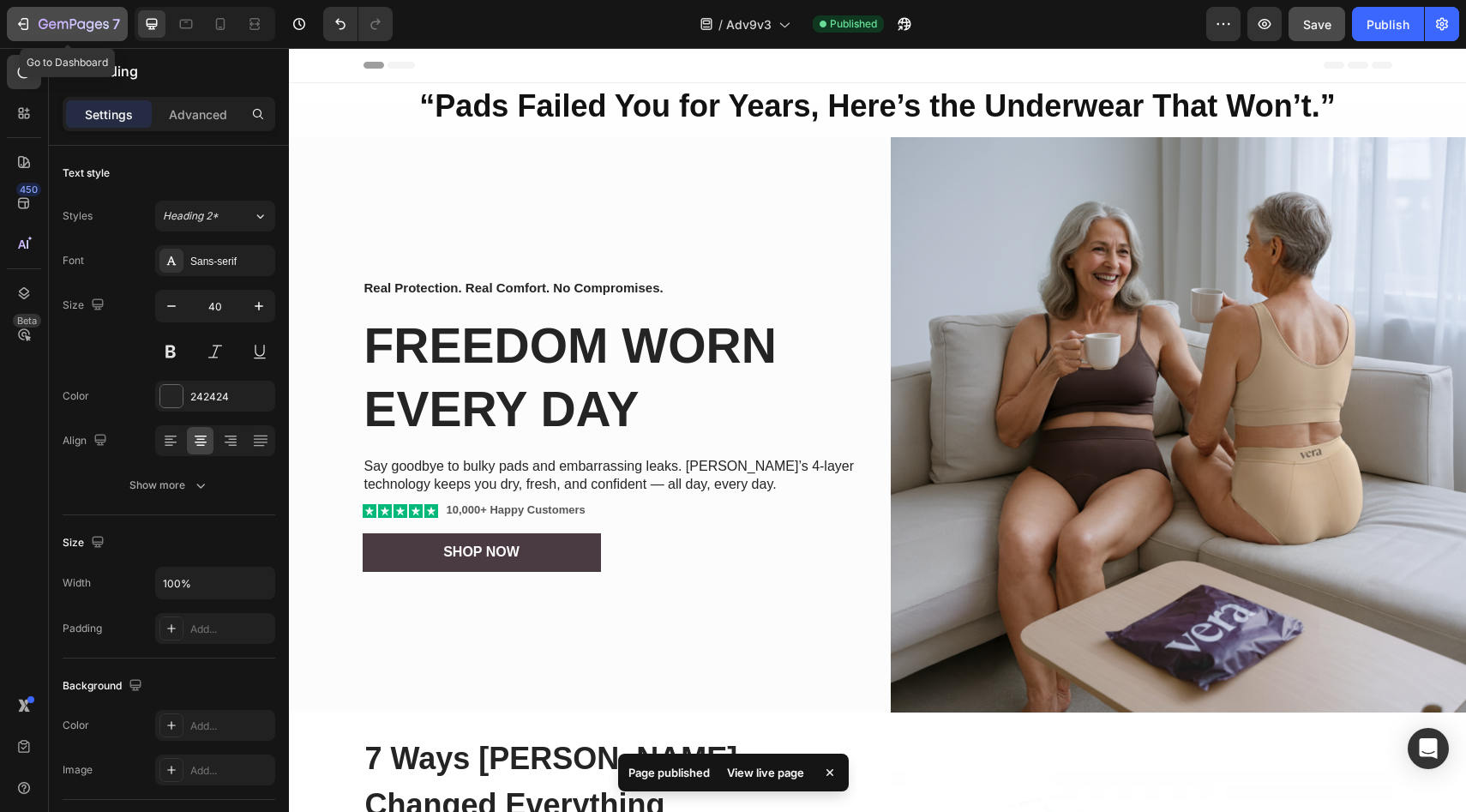
click at [78, 11] on button "7" at bounding box center [67, 24] width 121 height 34
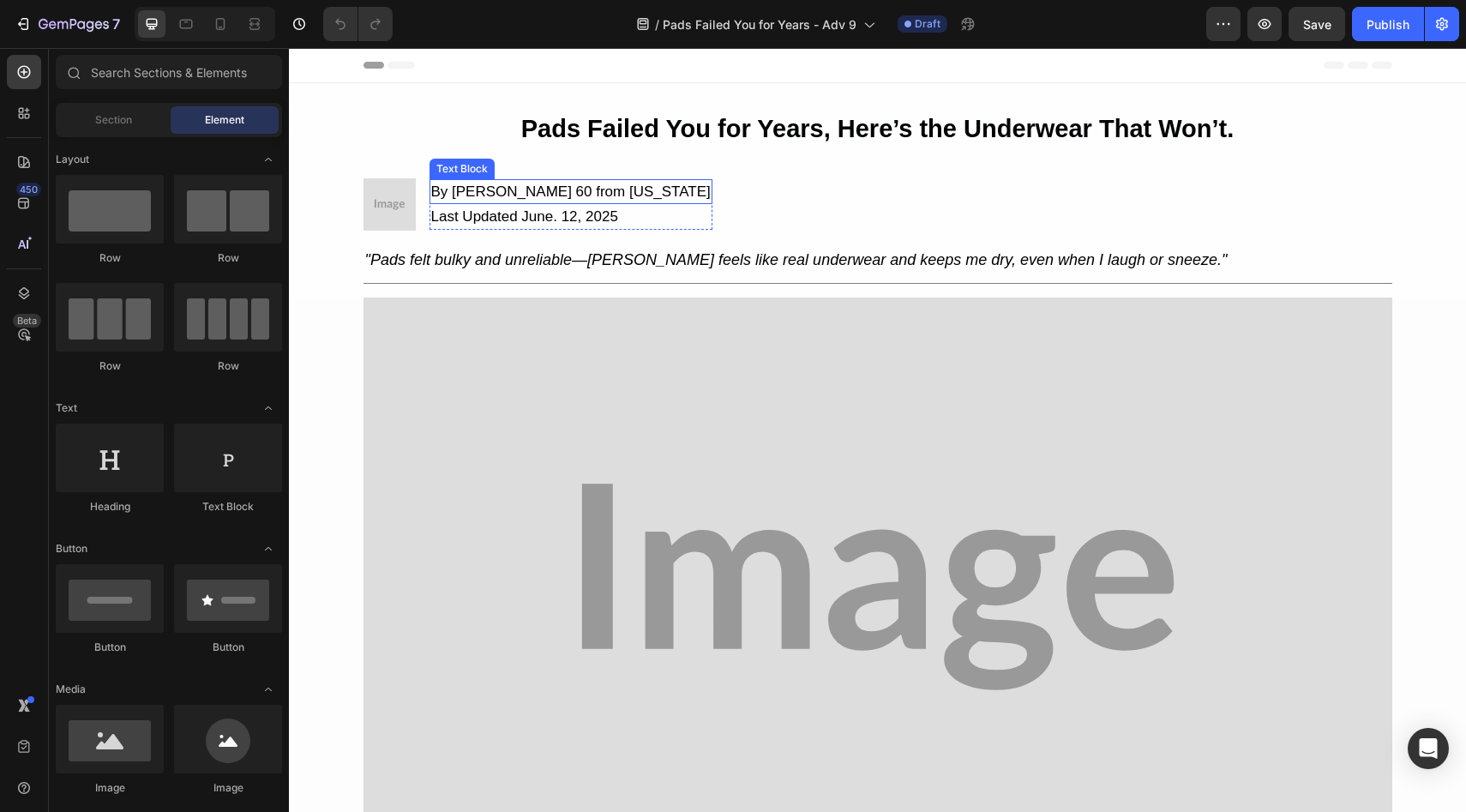
click at [551, 183] on p "By Margaret N. 60 from Michigan" at bounding box center [571, 192] width 280 height 23
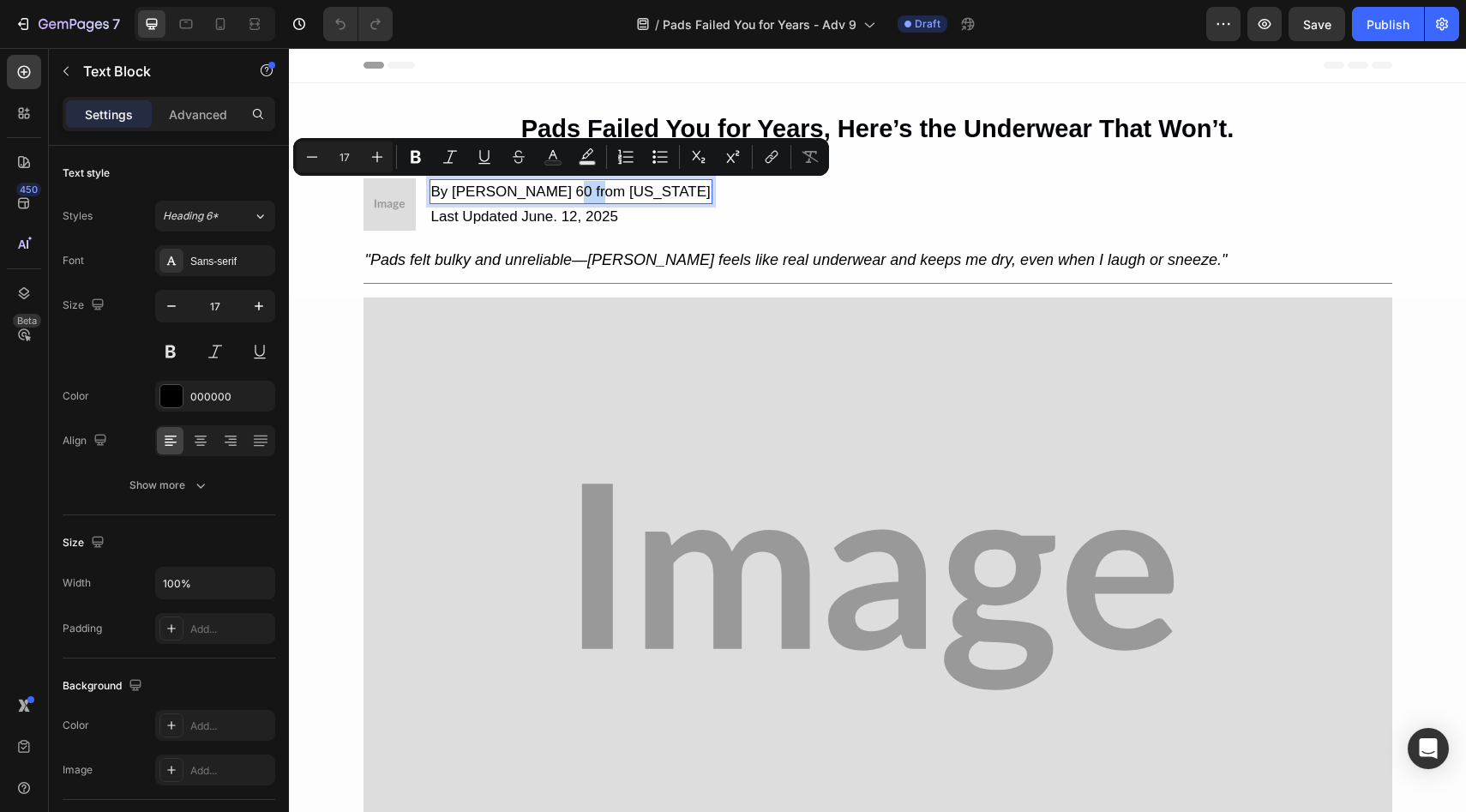
click at [562, 188] on p "By Margaret N. 60 from Michigan" at bounding box center [571, 192] width 280 height 23
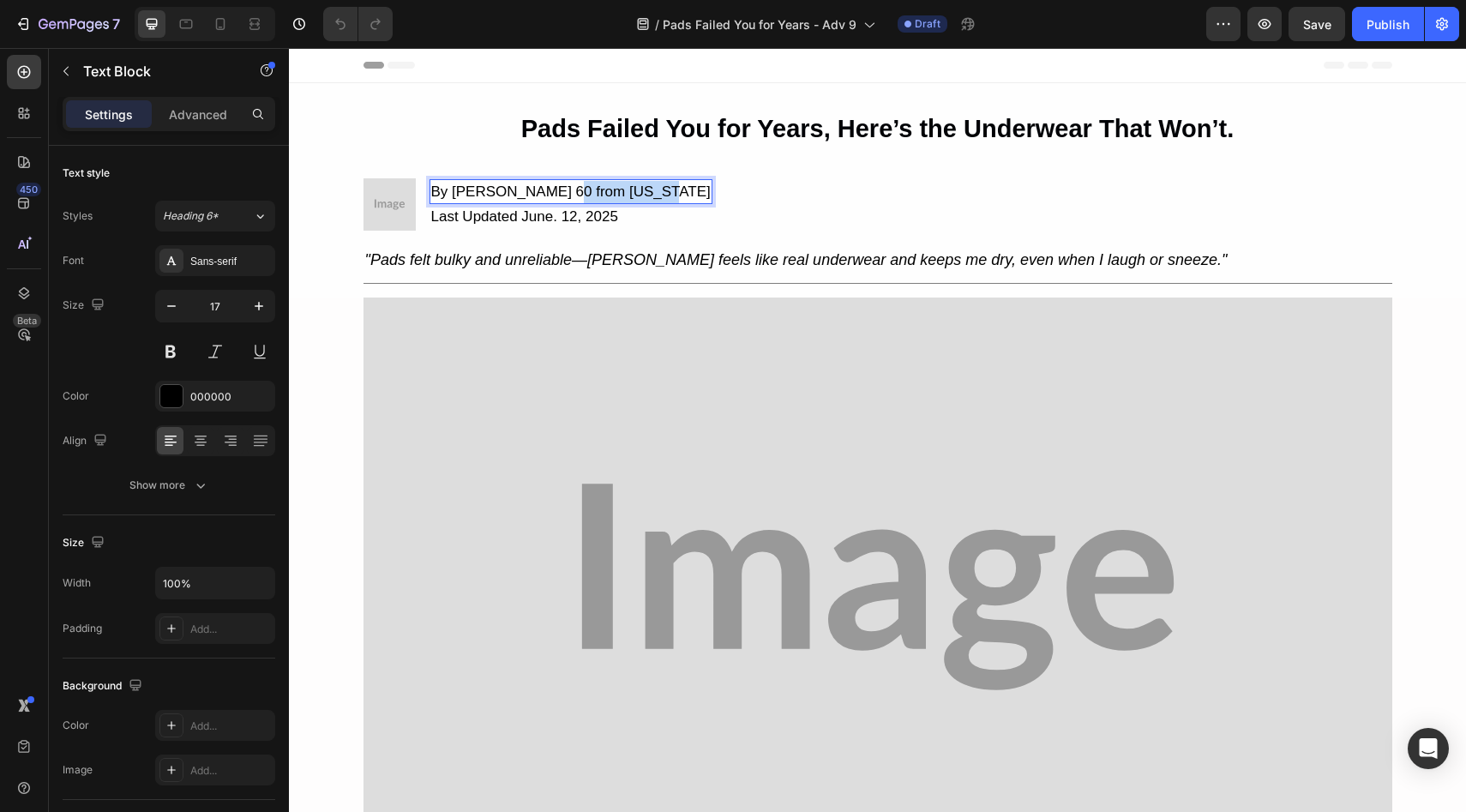
drag, startPoint x: 562, startPoint y: 188, endPoint x: 603, endPoint y: 189, distance: 41.0
click at [603, 189] on p "By Margaret N. 60 from Michigan" at bounding box center [571, 192] width 280 height 23
click at [398, 202] on img at bounding box center [389, 203] width 52 height 52
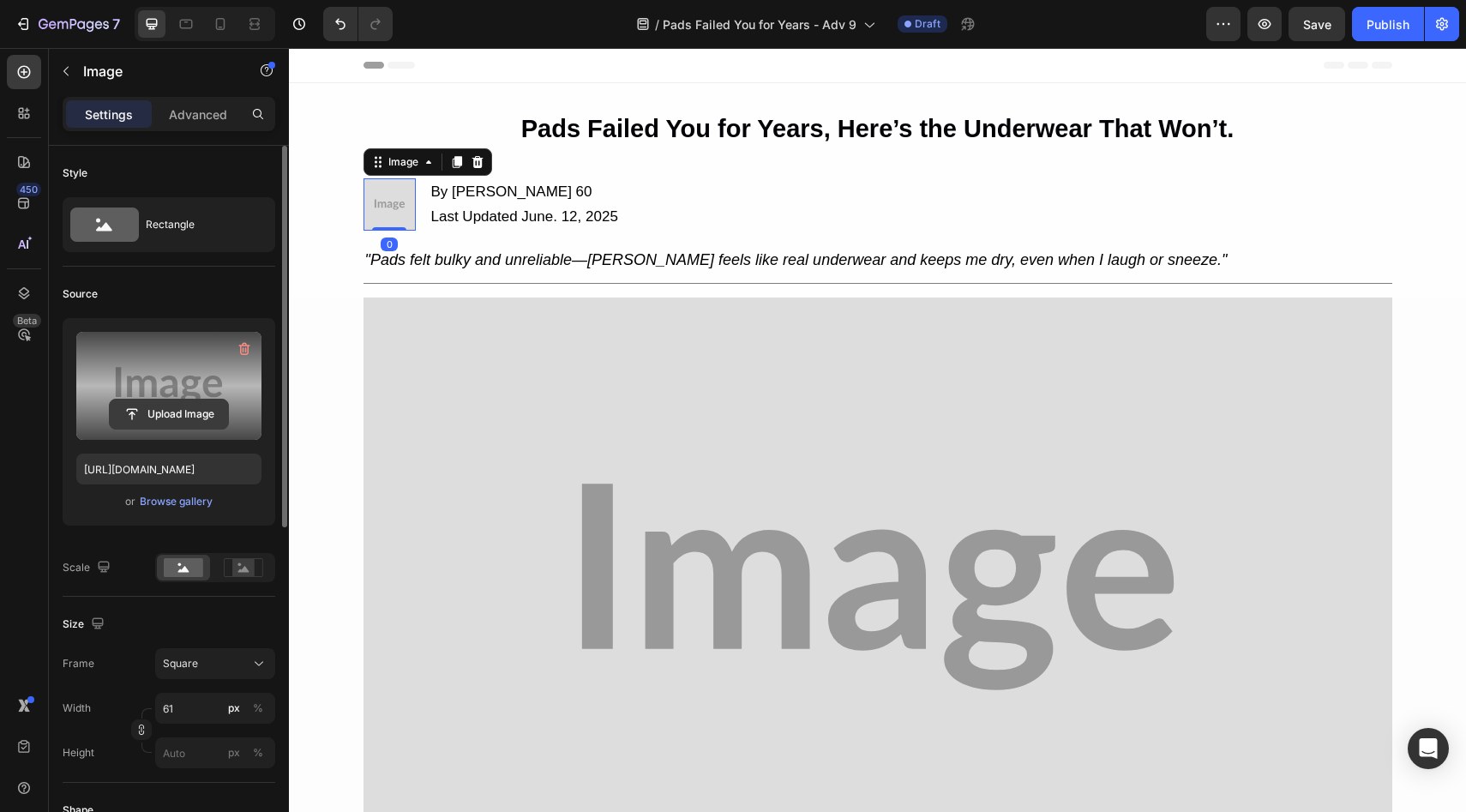
click at [138, 402] on input "file" at bounding box center [169, 414] width 119 height 29
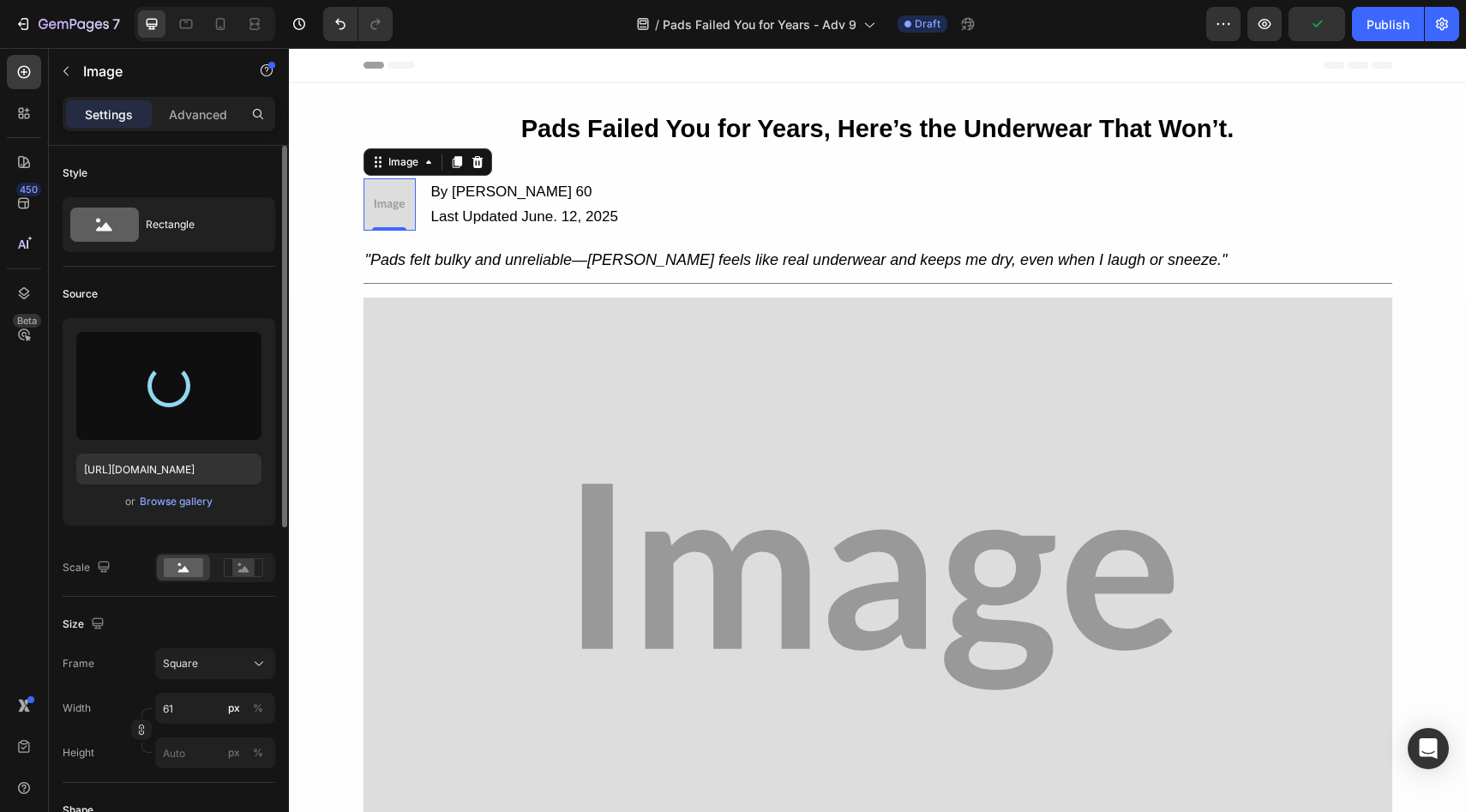
type input "https://cdn.shopify.com/s/files/1/0709/5353/3618/files/gempages_567420980318700…"
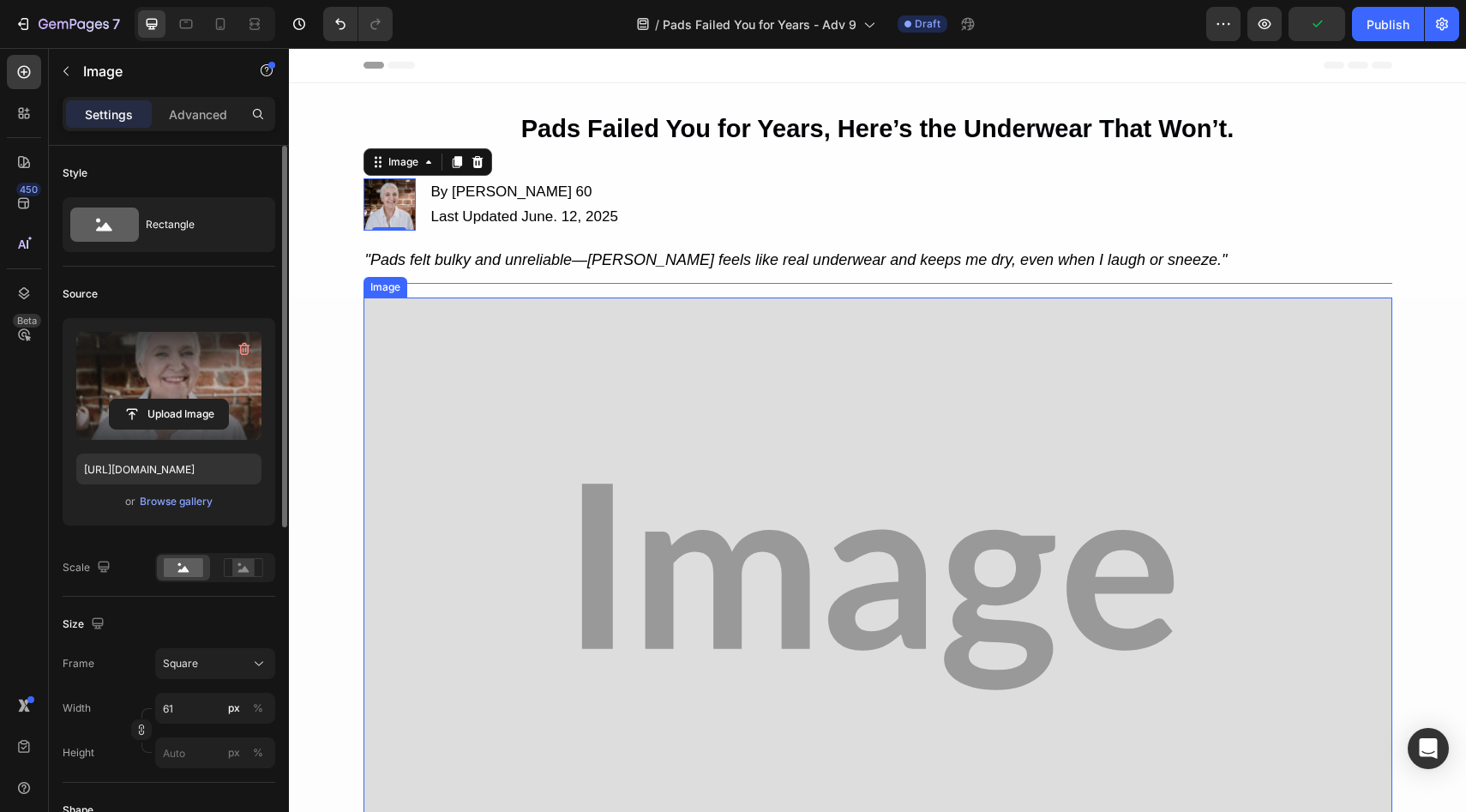
click at [614, 330] on img at bounding box center [878, 587] width 1029 height 578
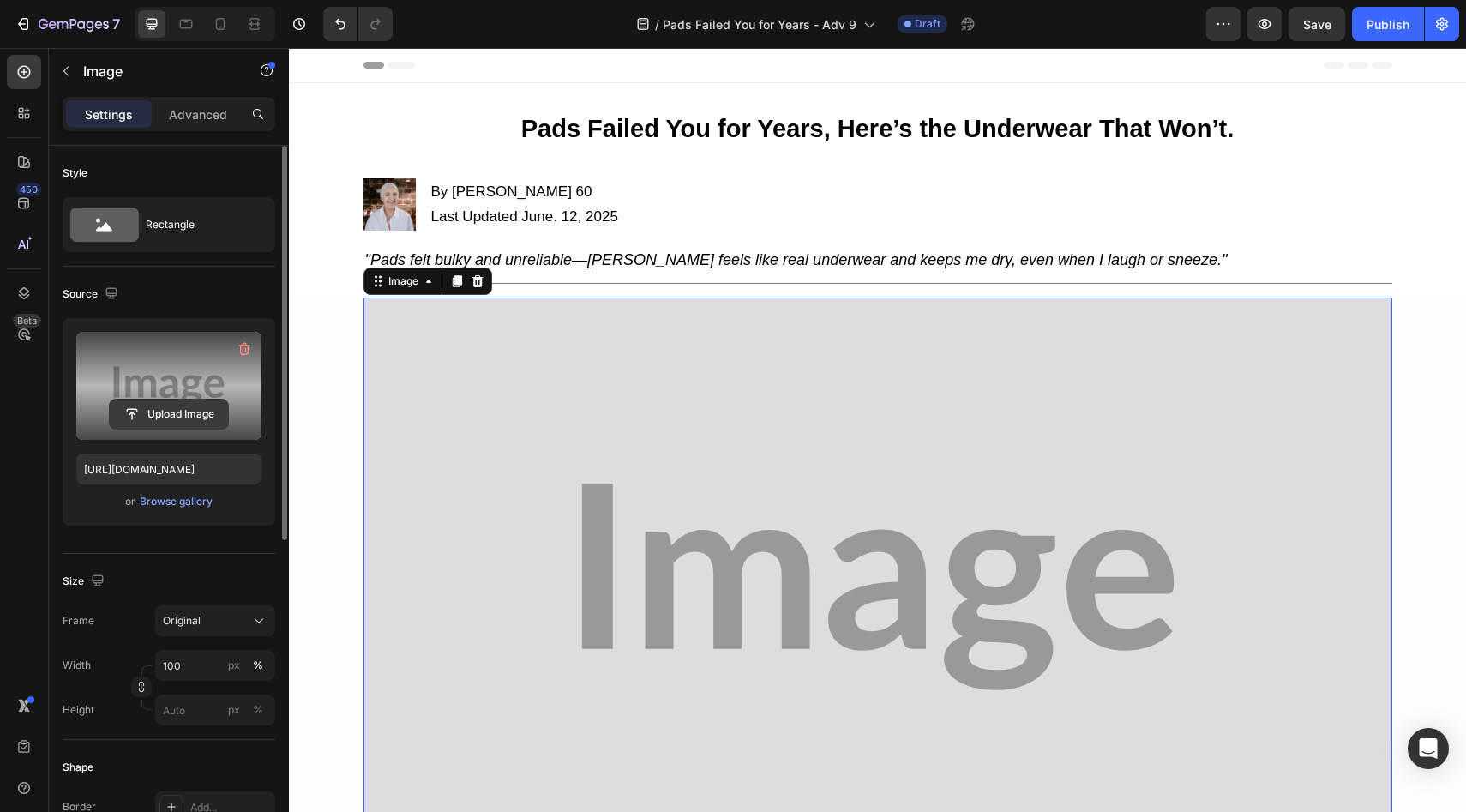
click at [211, 402] on input "file" at bounding box center [169, 414] width 119 height 29
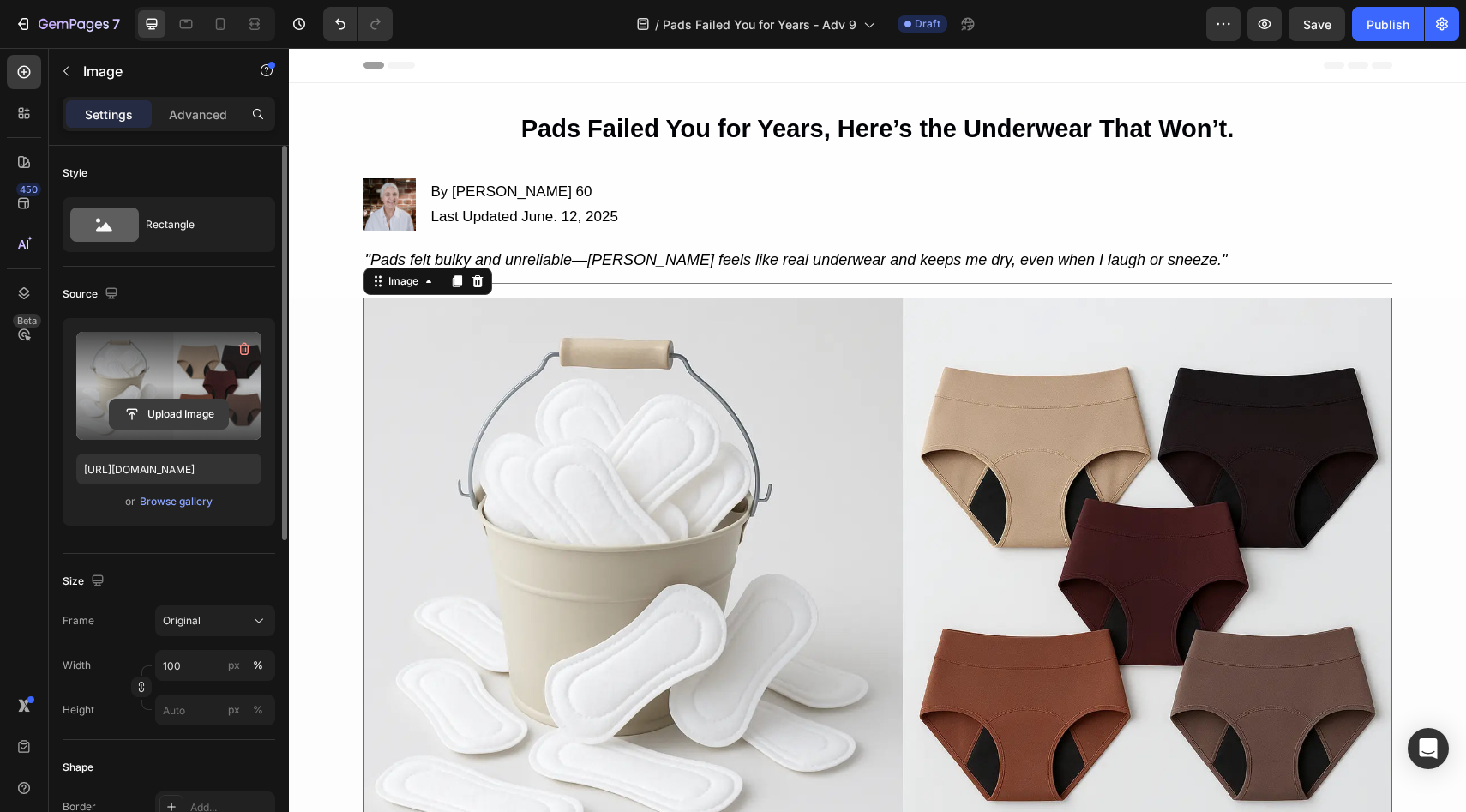
click at [222, 416] on input "file" at bounding box center [169, 414] width 119 height 29
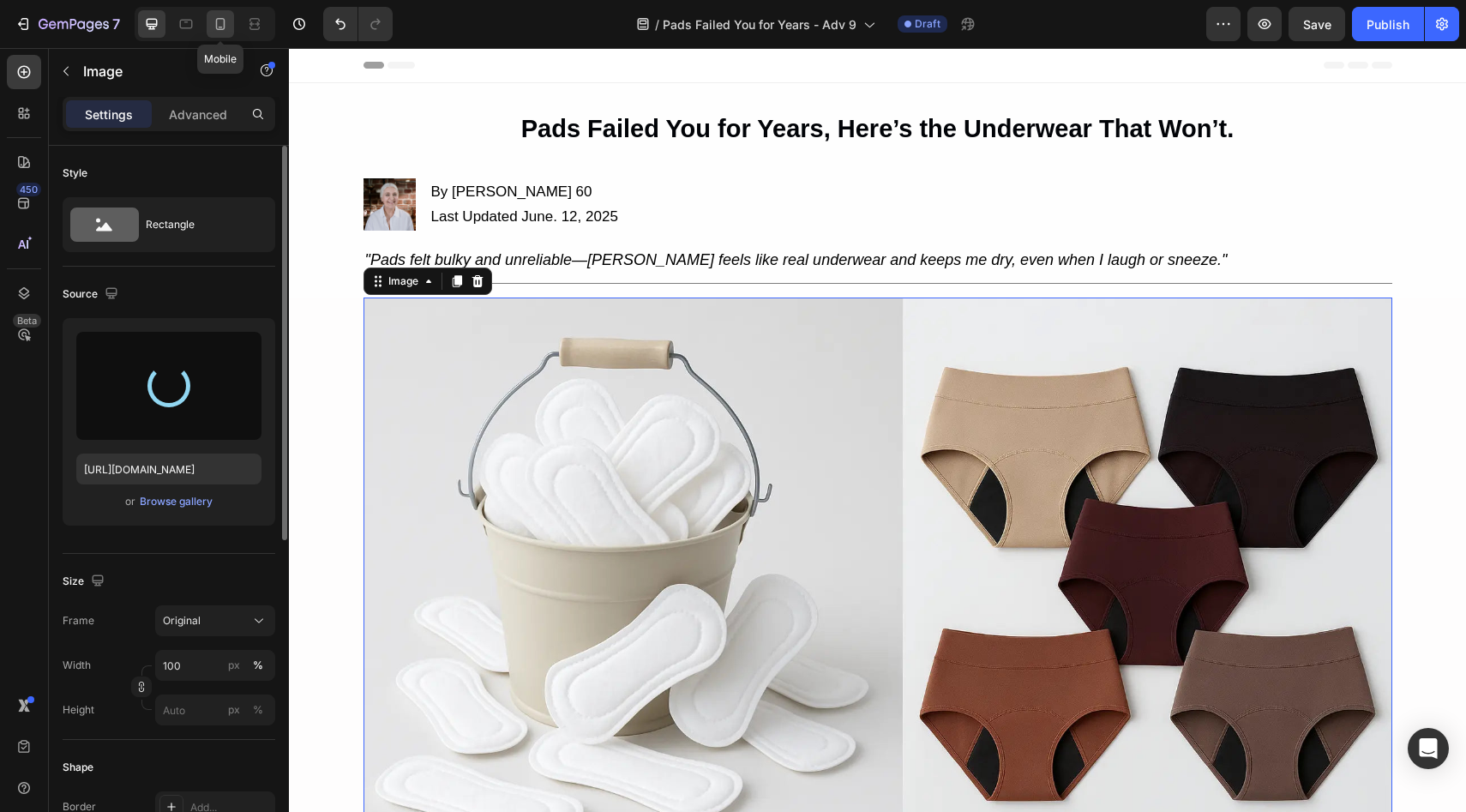
type input "https://cdn.shopify.com/s/files/1/0709/5353/3618/files/gempages_567420980318700…"
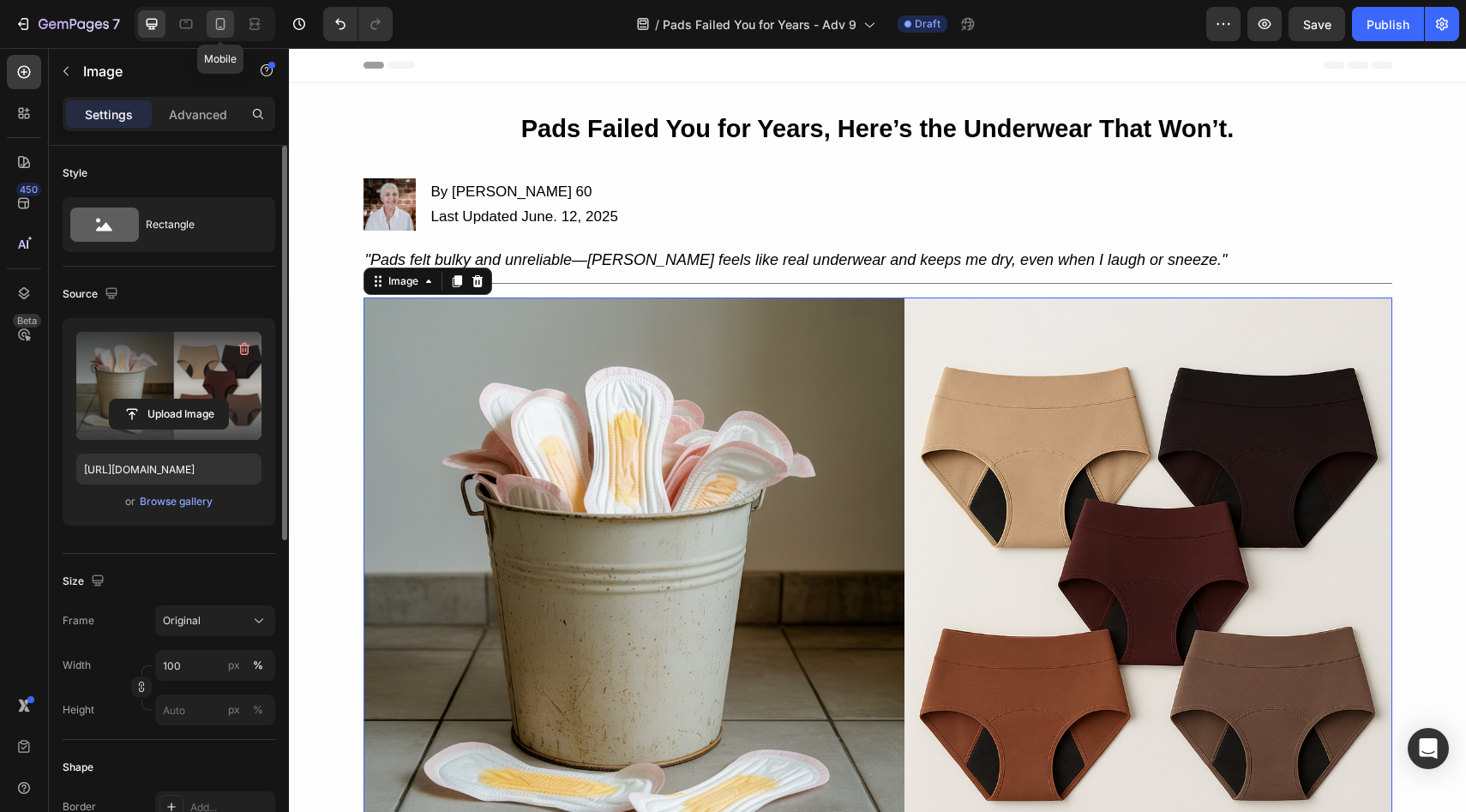
click at [221, 27] on icon at bounding box center [220, 24] width 17 height 17
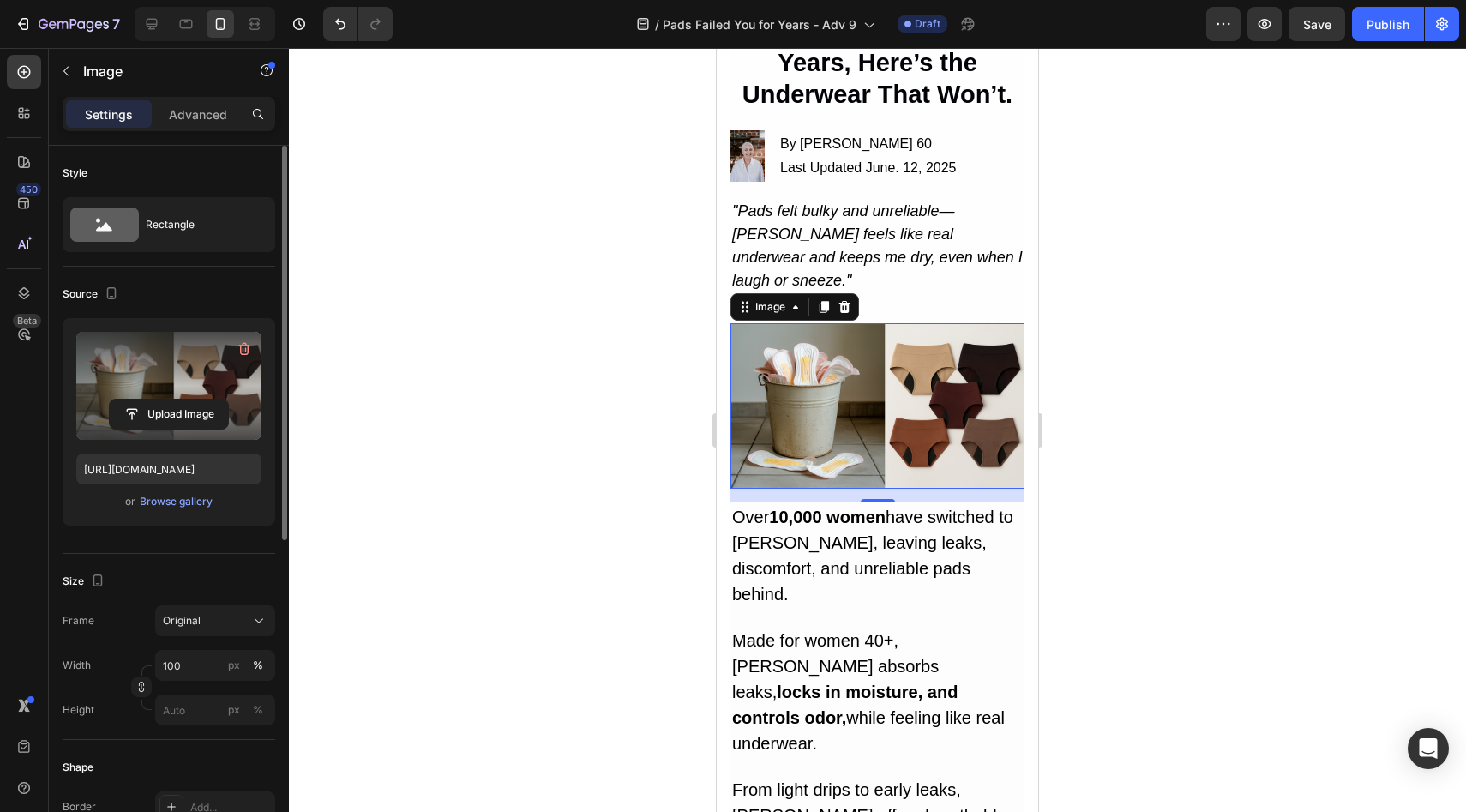
click at [878, 537] on span "Over 10,000 women have switched to Vera, leaving leaks, discomfort, and unrelia…" at bounding box center [872, 556] width 281 height 96
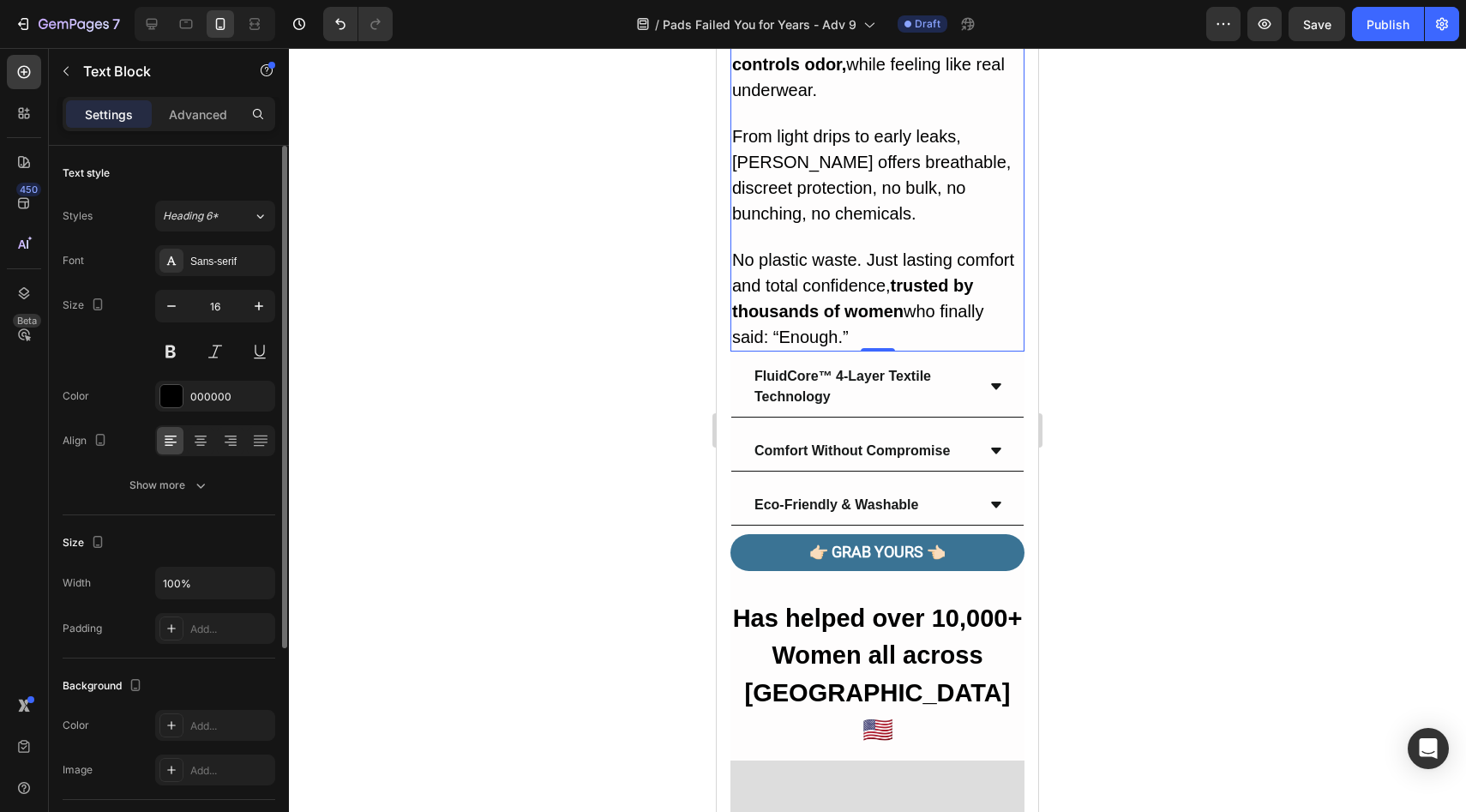
scroll to position [944, 0]
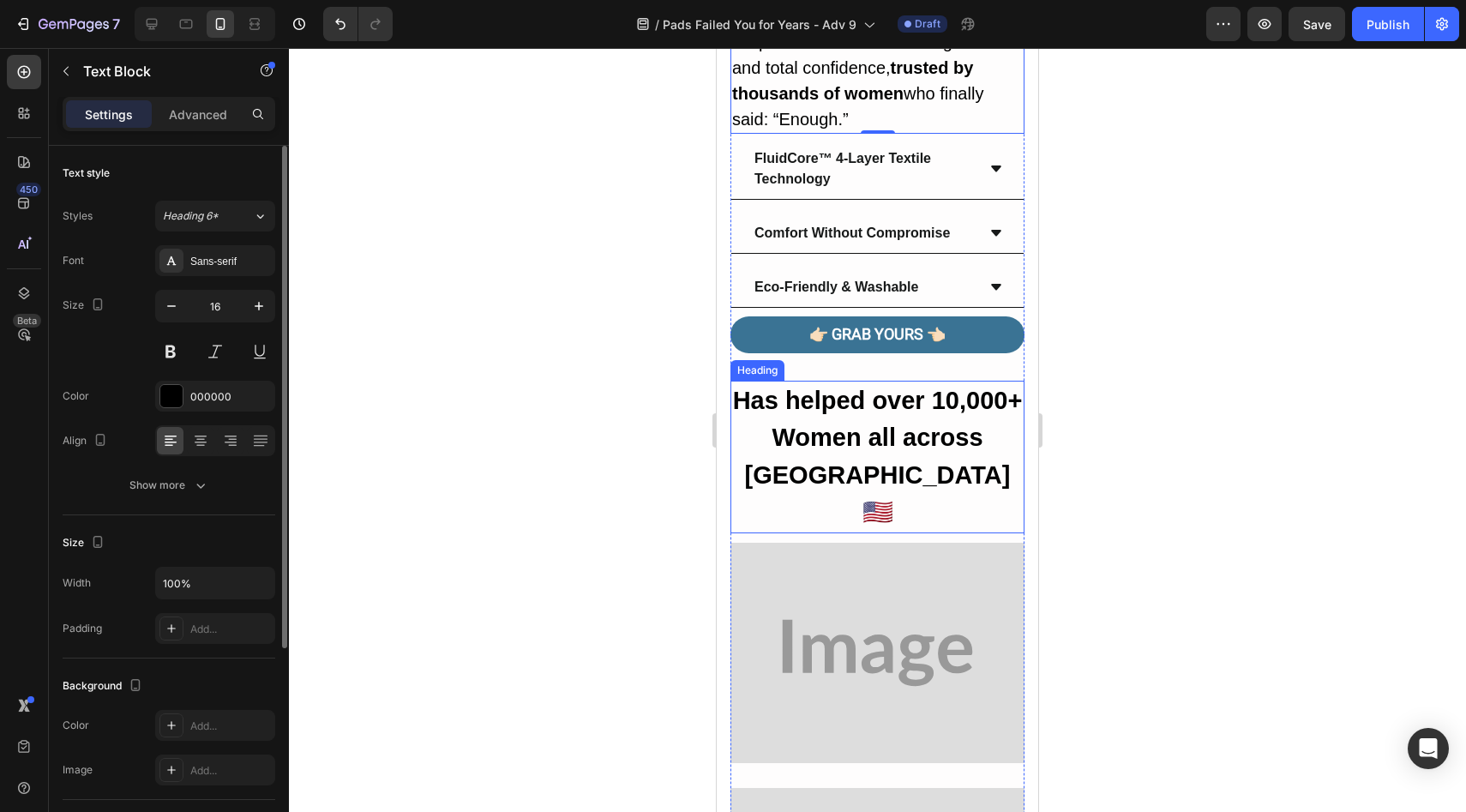
click at [904, 413] on strong "Has helped over 10,000+ Women all across America🇺🇸" at bounding box center [878, 456] width 290 height 139
click at [902, 415] on strong "Has helped over 10,000+ Women all across America🇺🇸" at bounding box center [878, 456] width 290 height 139
click at [976, 412] on strong "Has helped over 10,000+ Women all across Australia🇺🇸" at bounding box center [878, 456] width 290 height 139
click at [909, 543] on img at bounding box center [877, 653] width 294 height 220
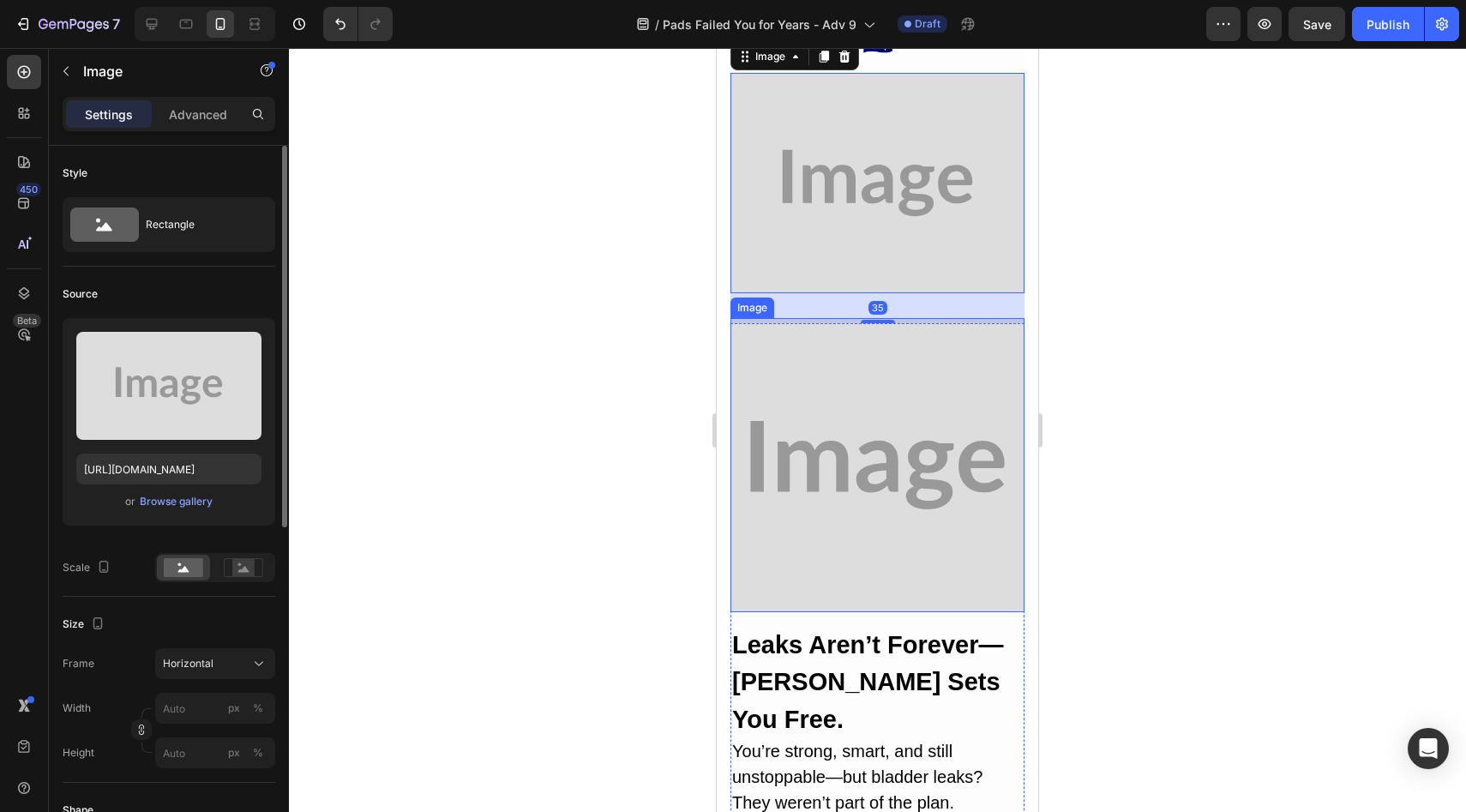
scroll to position [1164, 0]
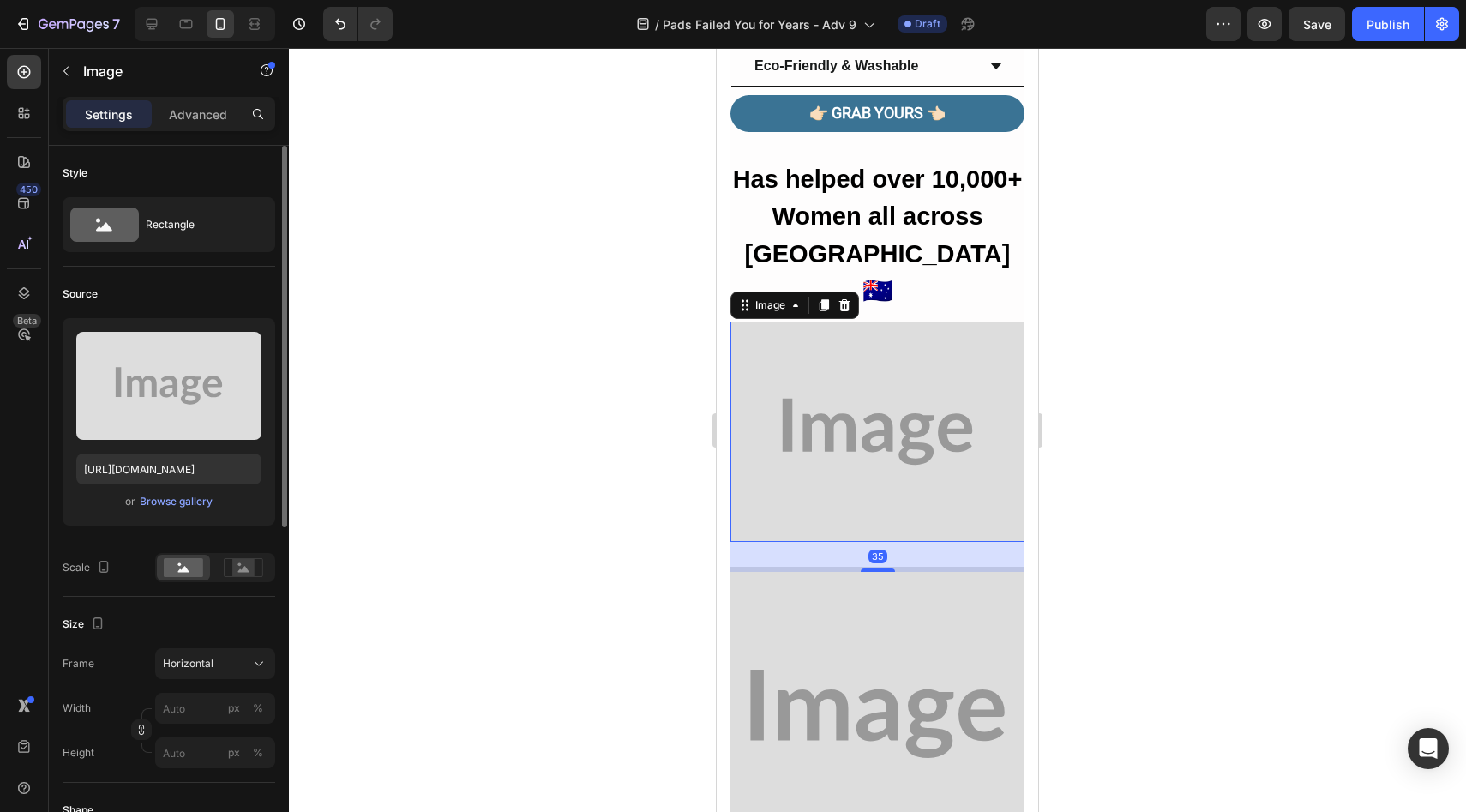
click at [919, 542] on div "35" at bounding box center [877, 557] width 294 height 30
click at [1008, 577] on img at bounding box center [877, 713] width 294 height 294
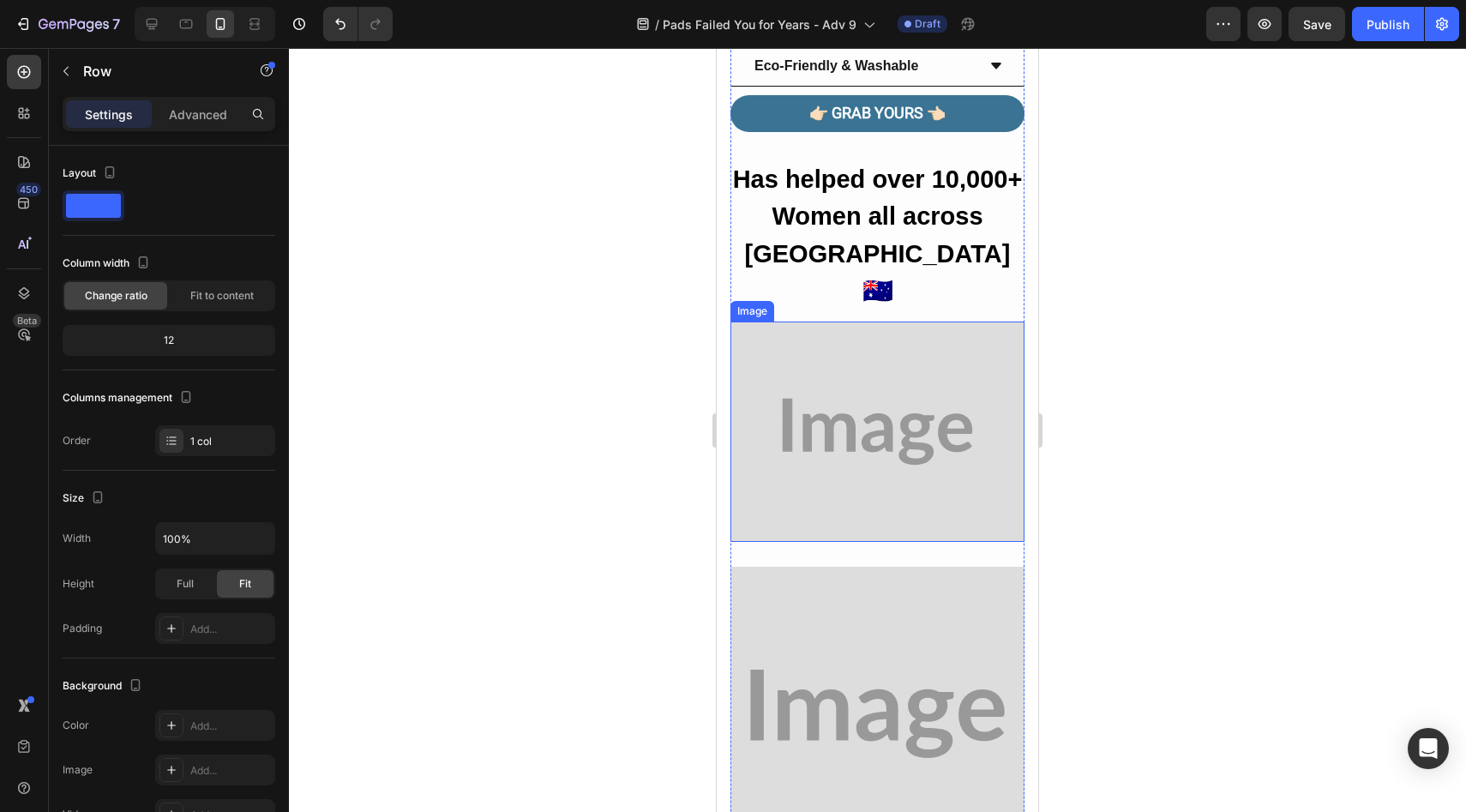
click at [855, 321] on img at bounding box center [877, 431] width 294 height 220
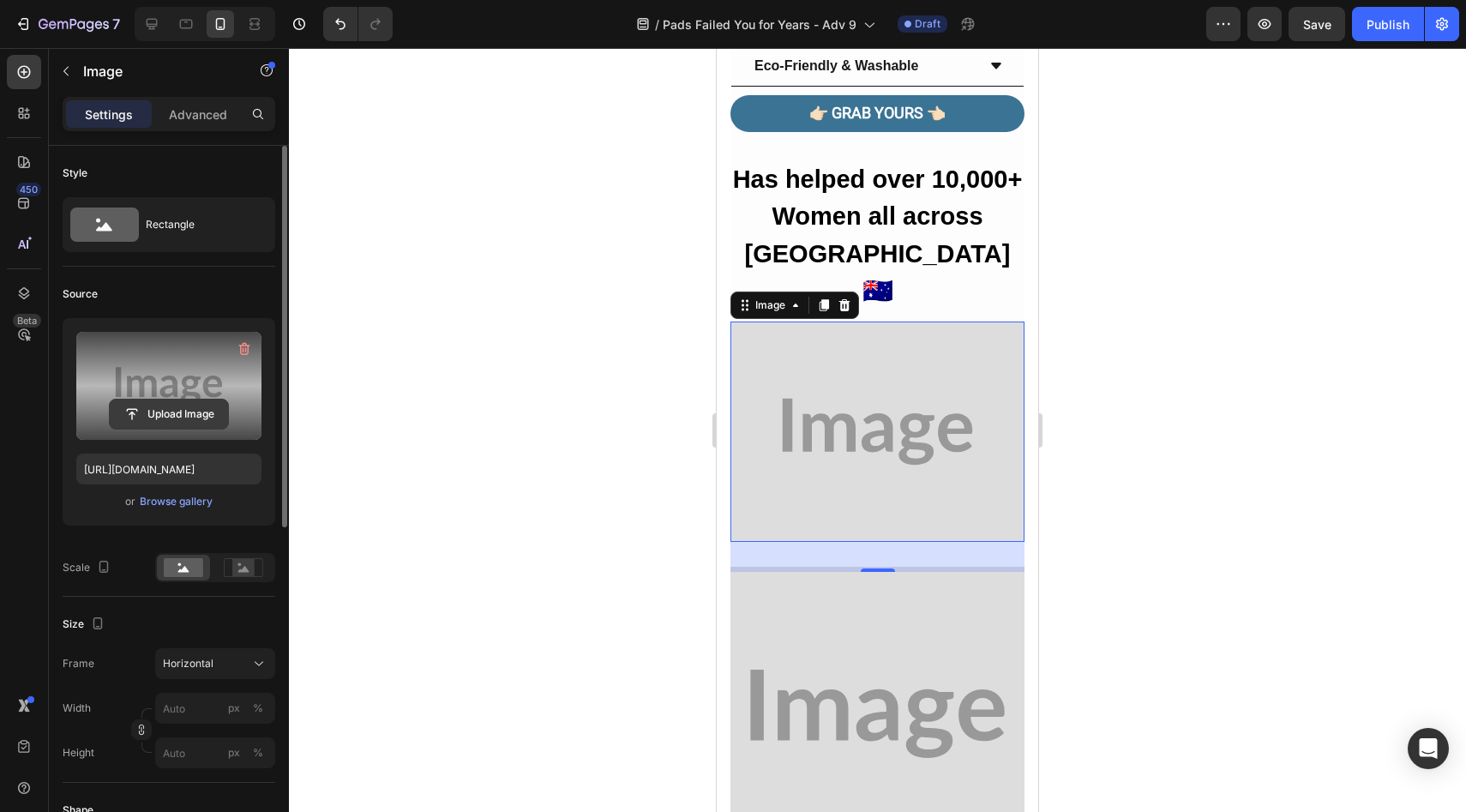
click at [185, 426] on input "file" at bounding box center [169, 414] width 119 height 29
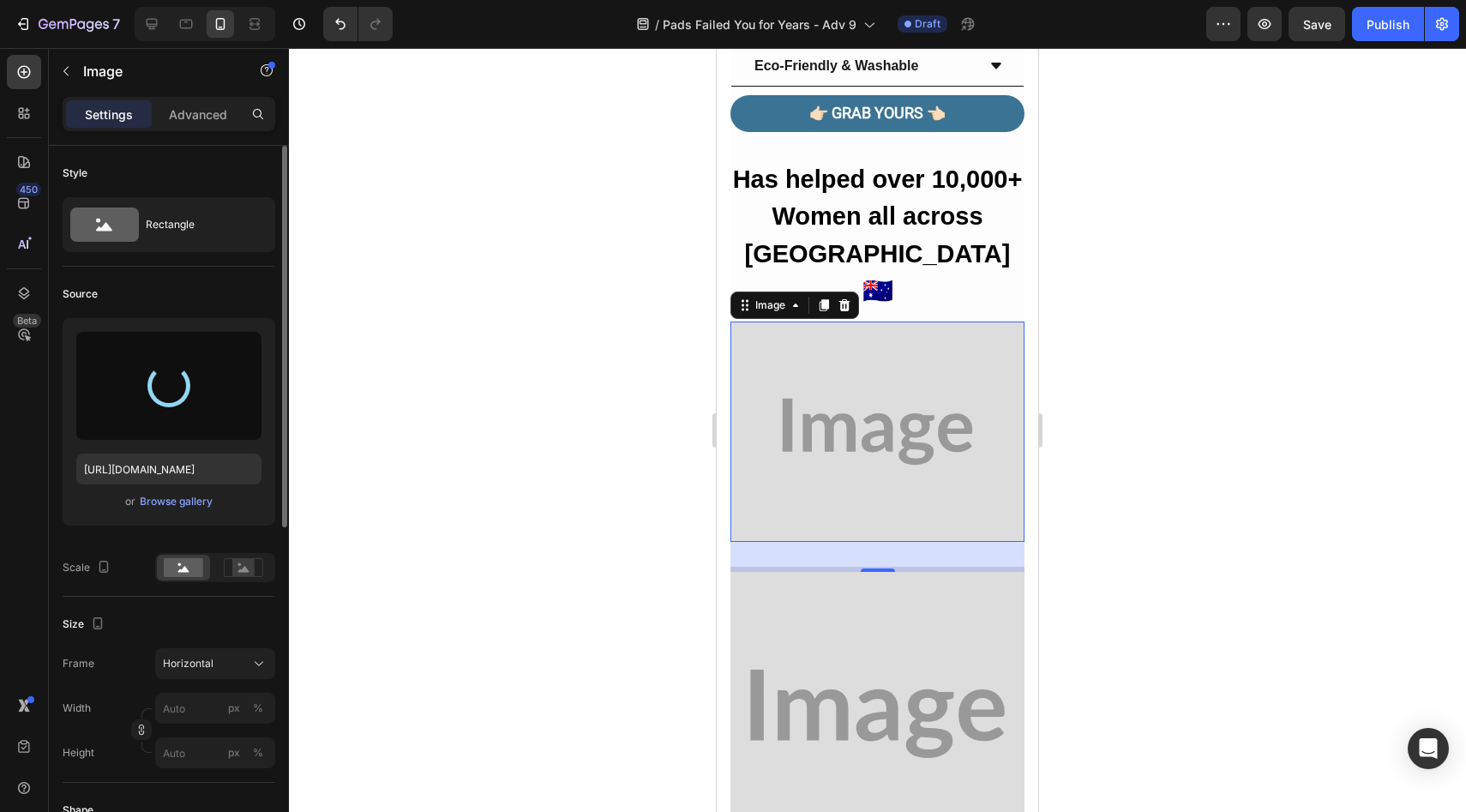
type input "https://cdn.shopify.com/s/files/1/0709/5353/3618/files/gempages_567420980318700…"
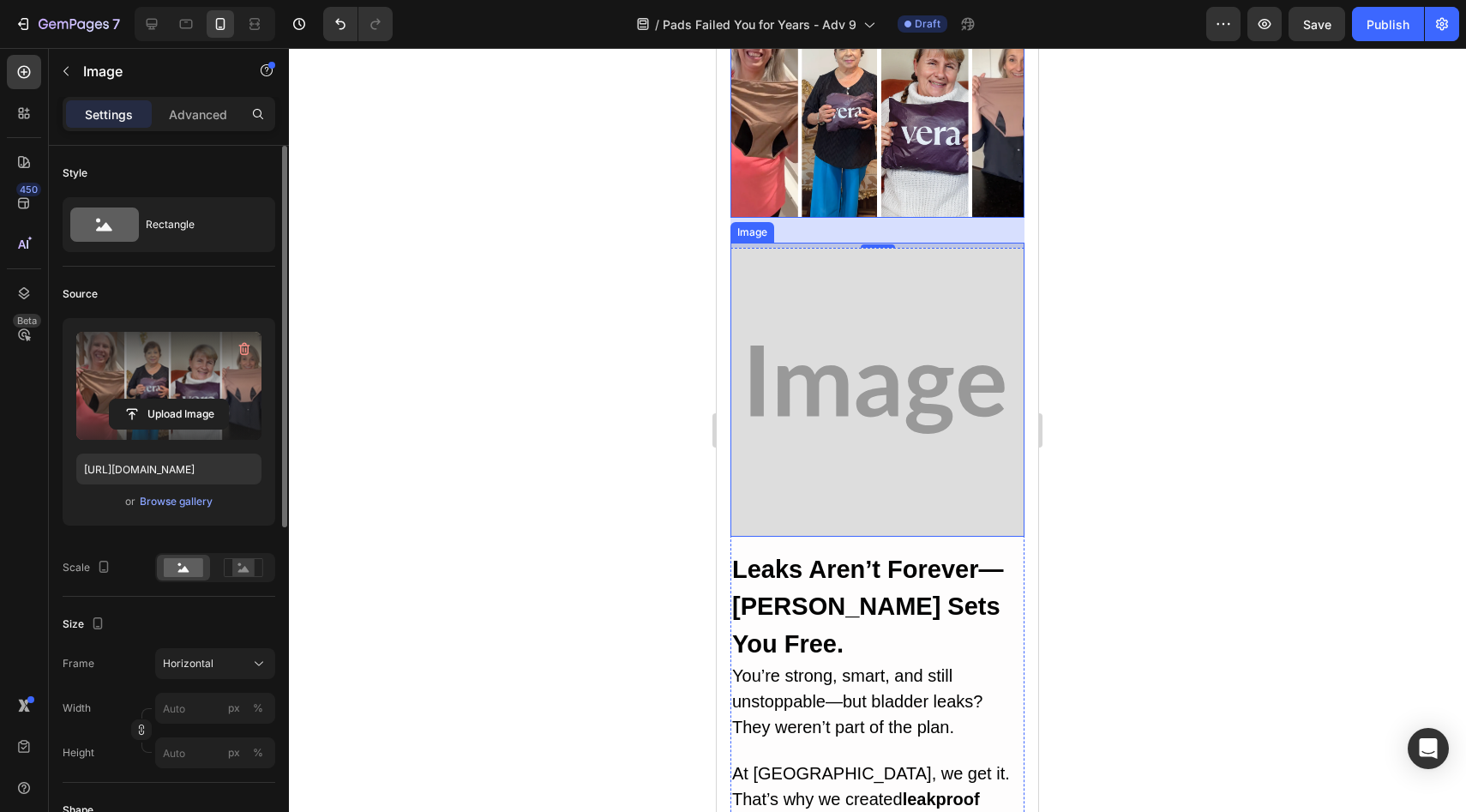
scroll to position [1499, 0]
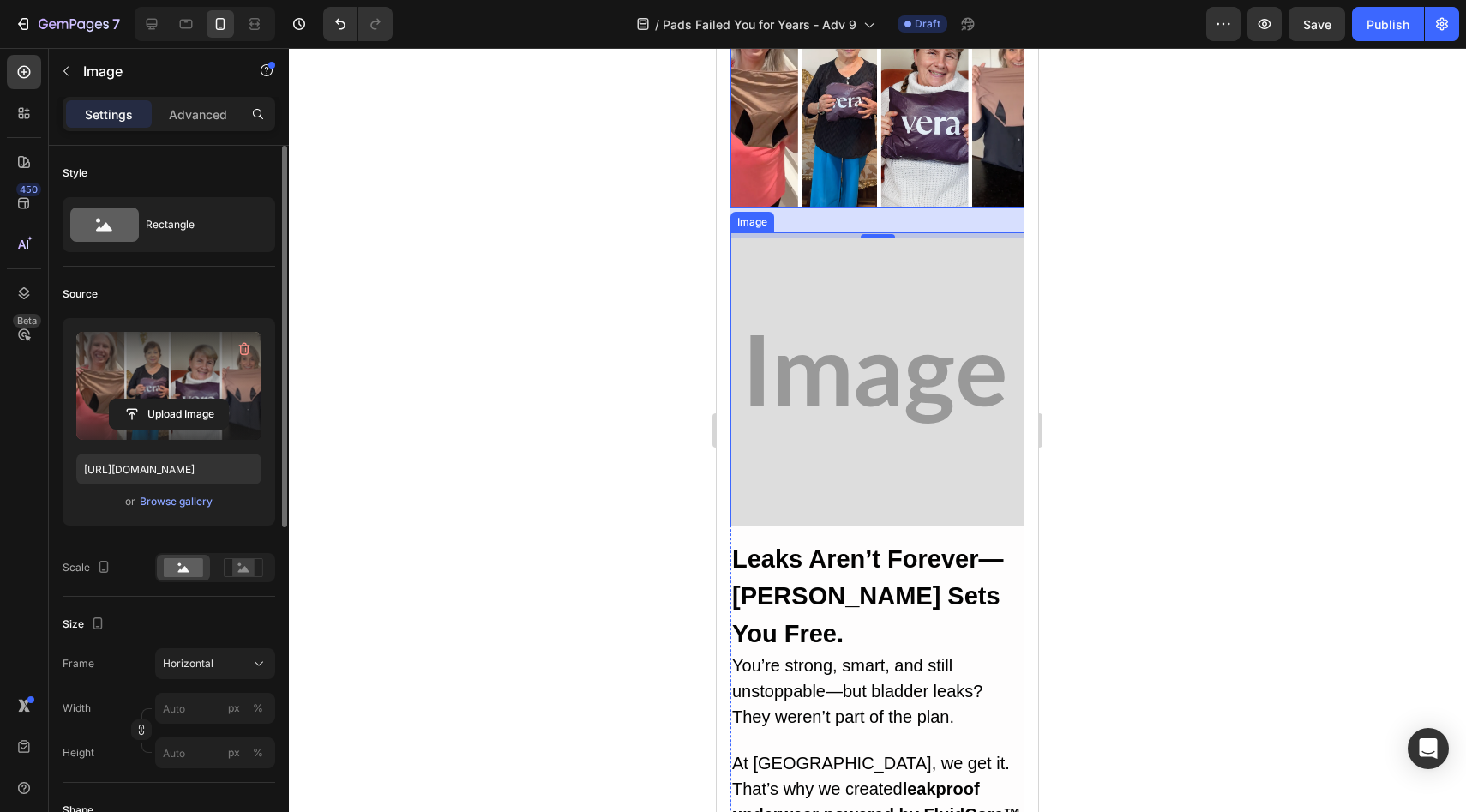
click at [868, 280] on img at bounding box center [877, 380] width 294 height 294
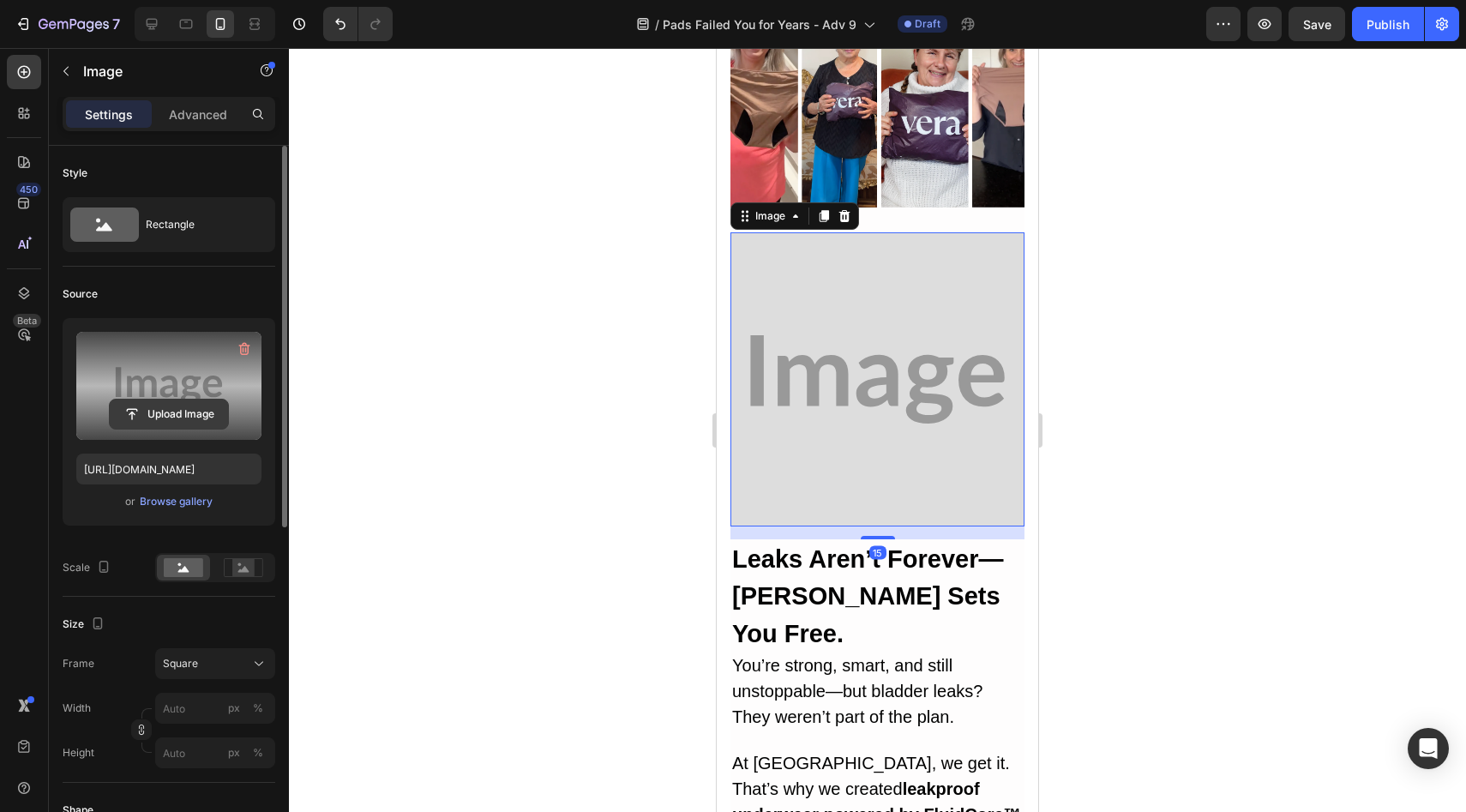
click at [181, 410] on input "file" at bounding box center [169, 414] width 119 height 29
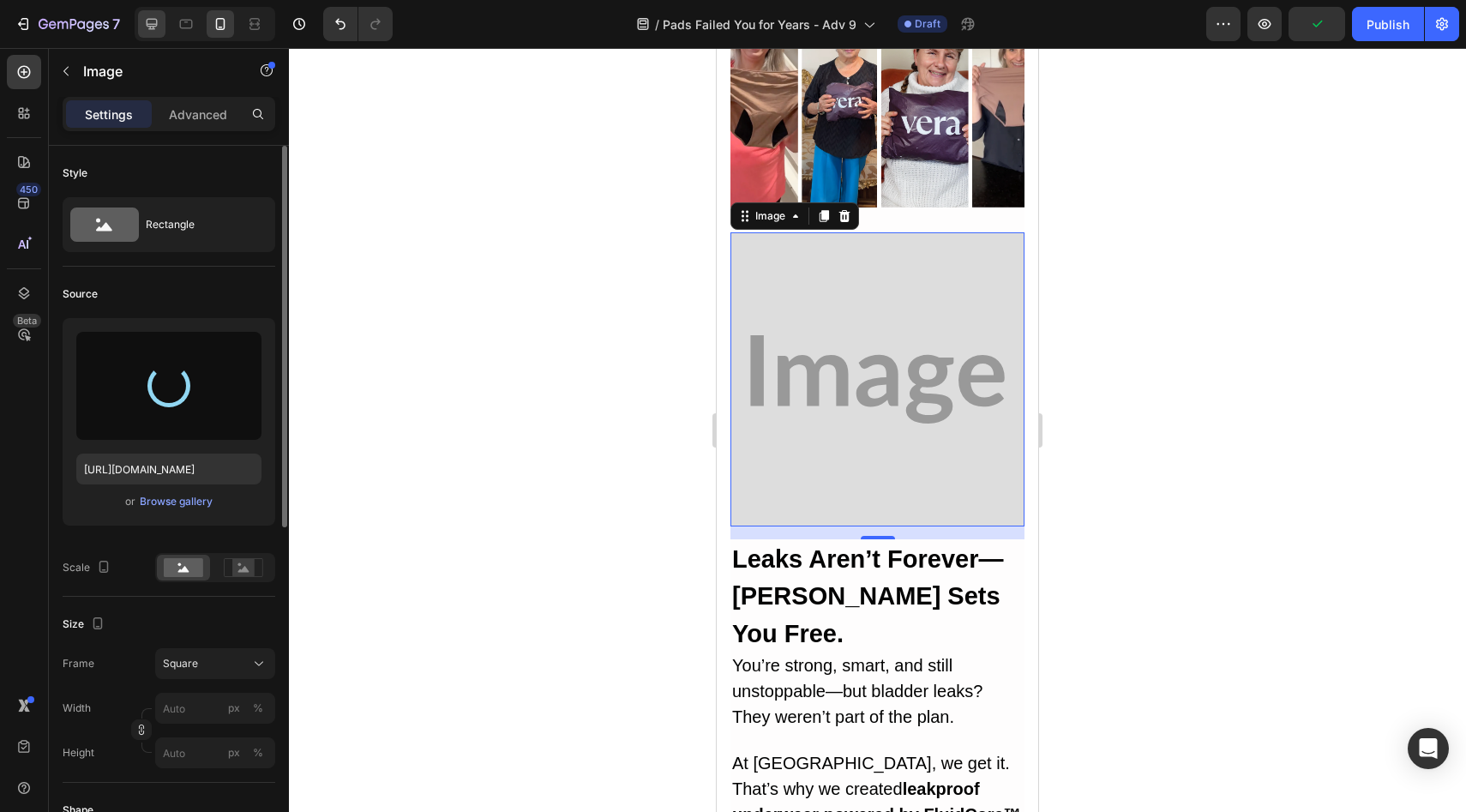
type input "https://cdn.shopify.com/s/files/1/0709/5353/3618/files/gempages_567420980318700…"
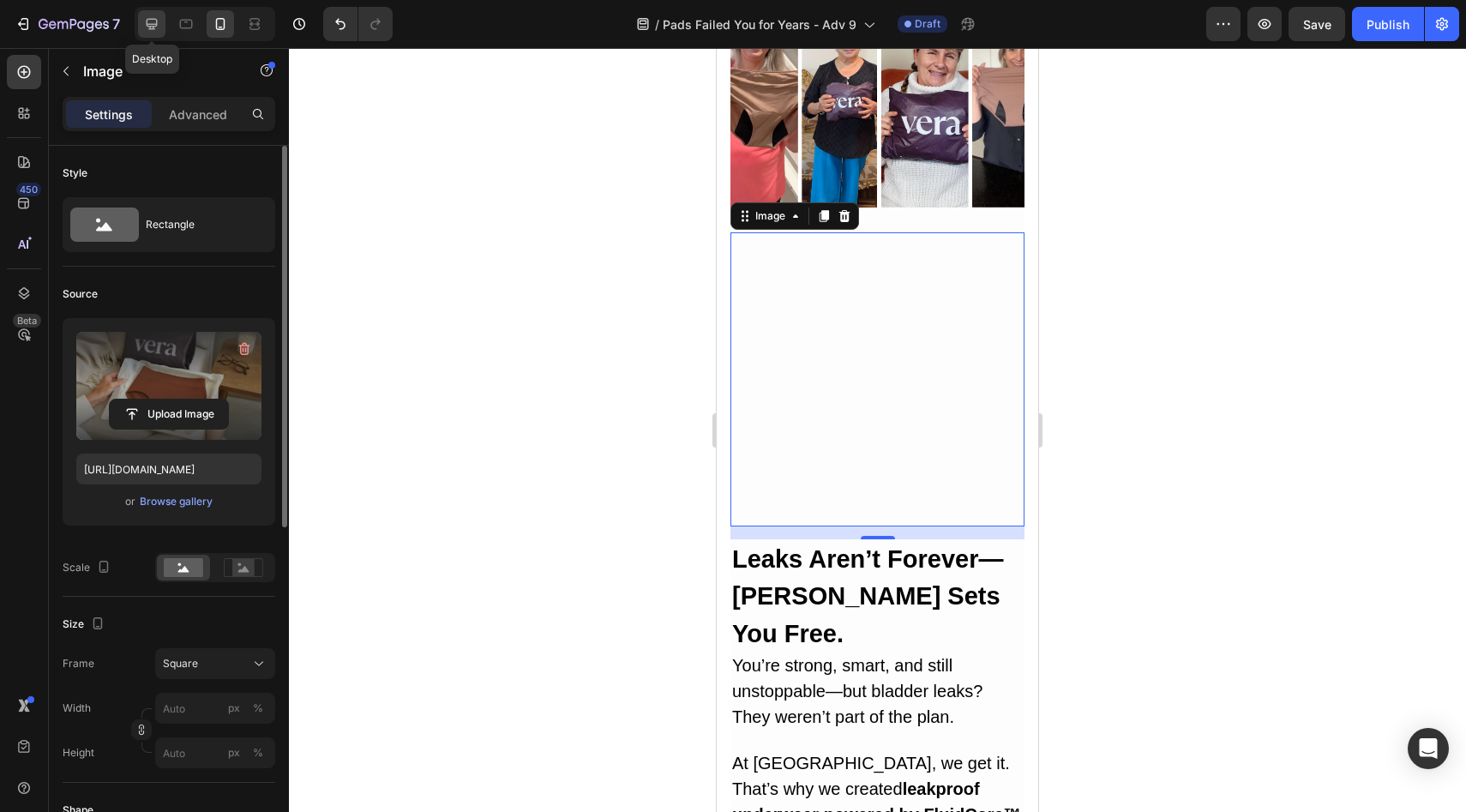
click at [151, 20] on icon at bounding box center [152, 24] width 17 height 17
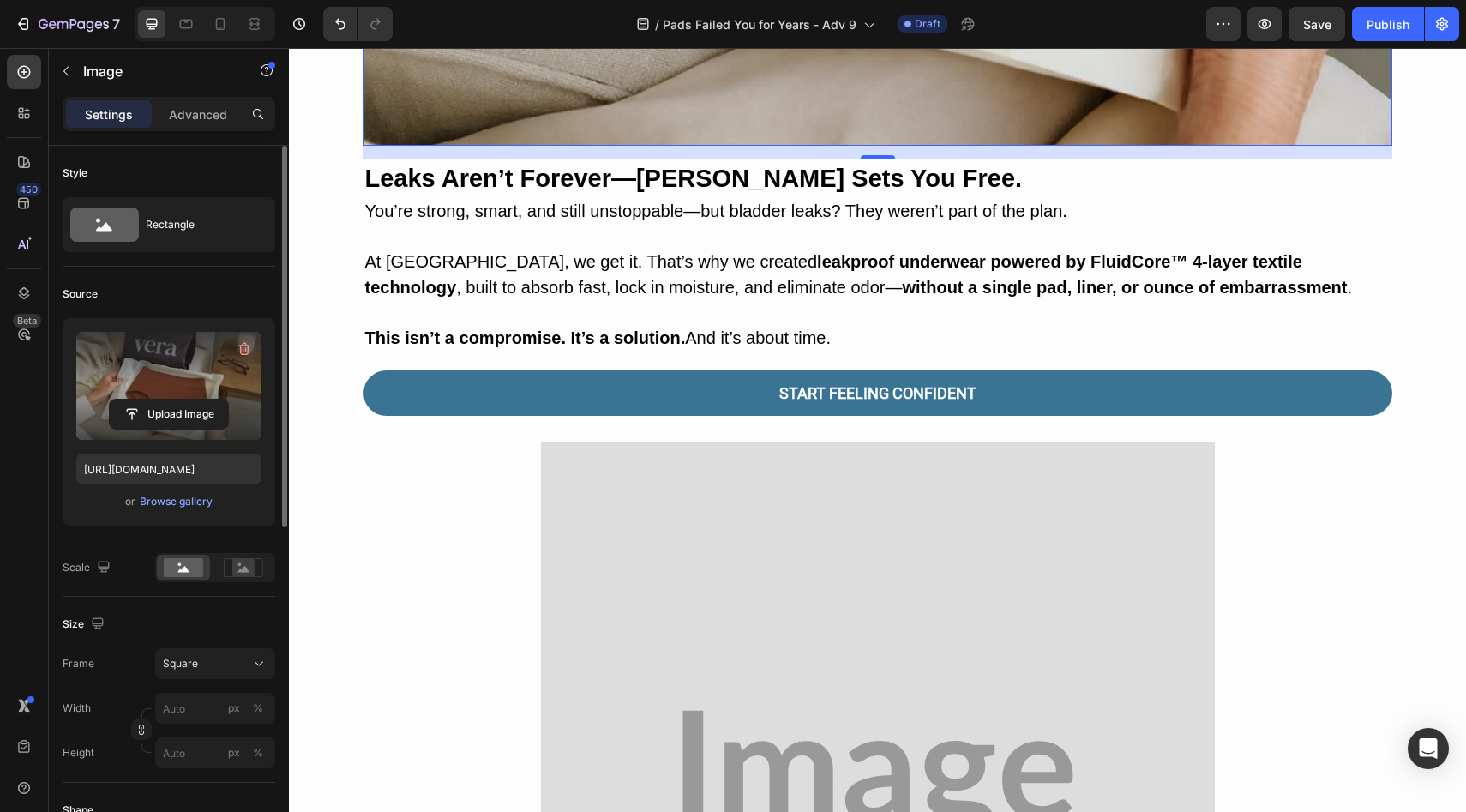
scroll to position [3357, 0]
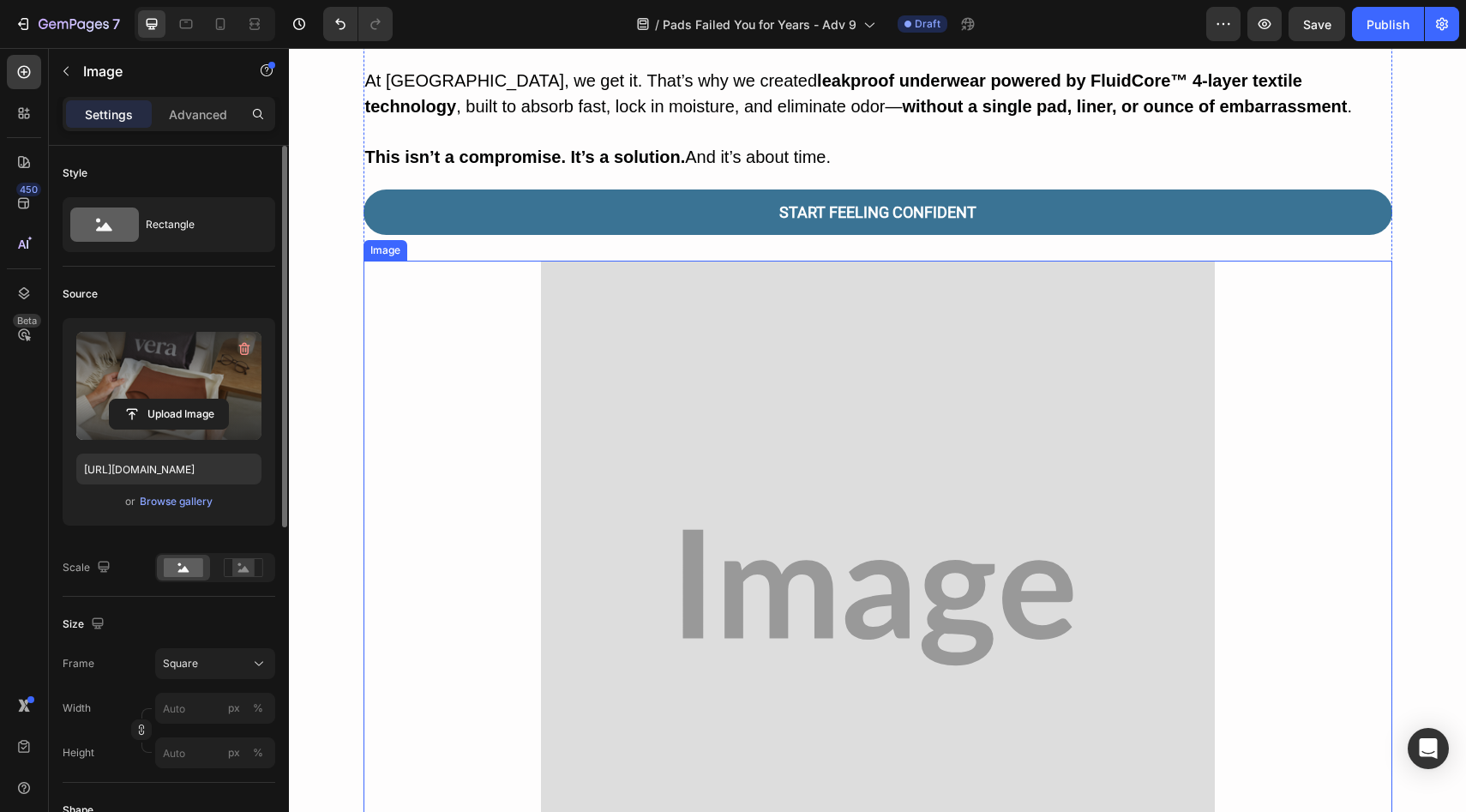
click at [741, 382] on img at bounding box center [877, 597] width 674 height 674
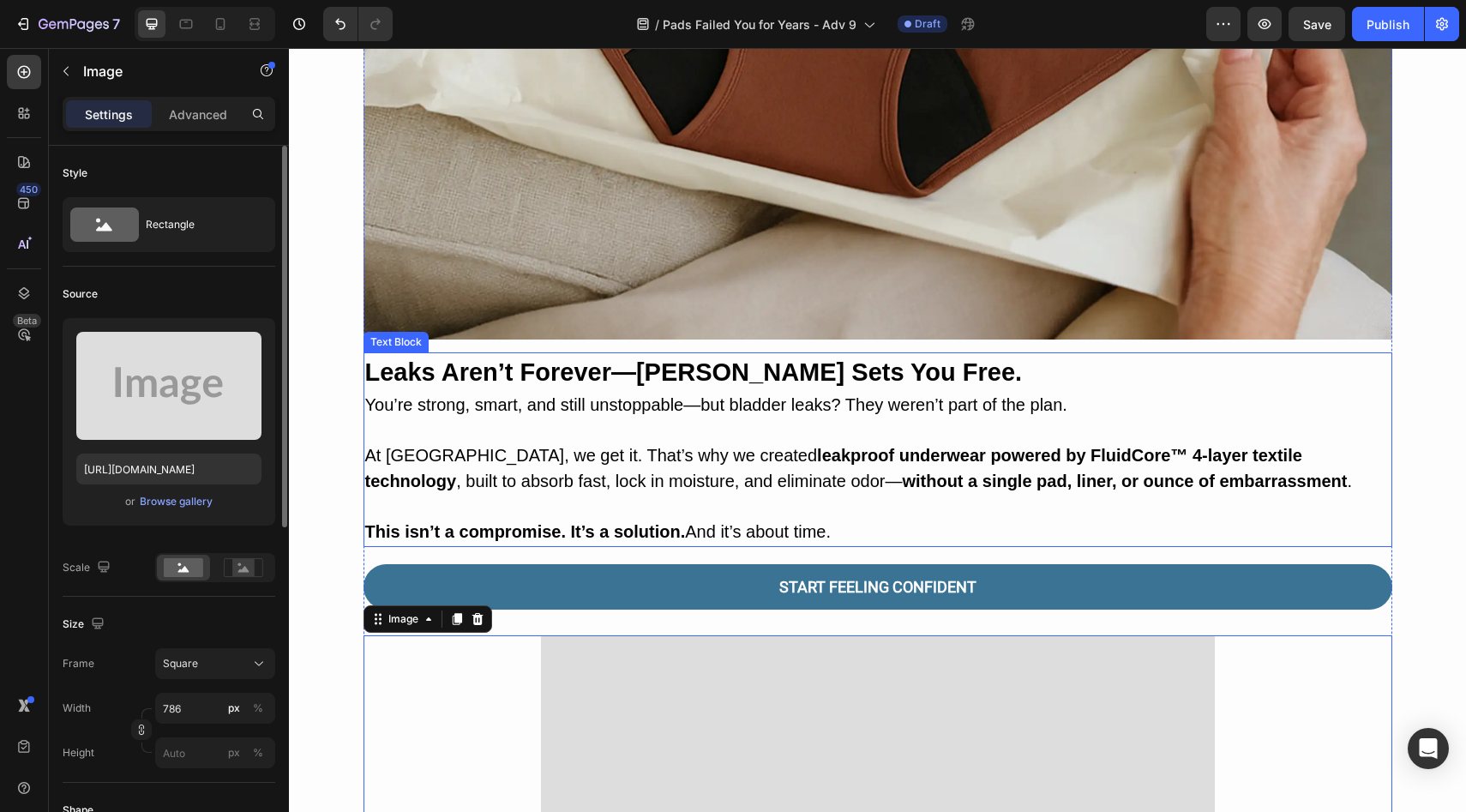
scroll to position [3821, 0]
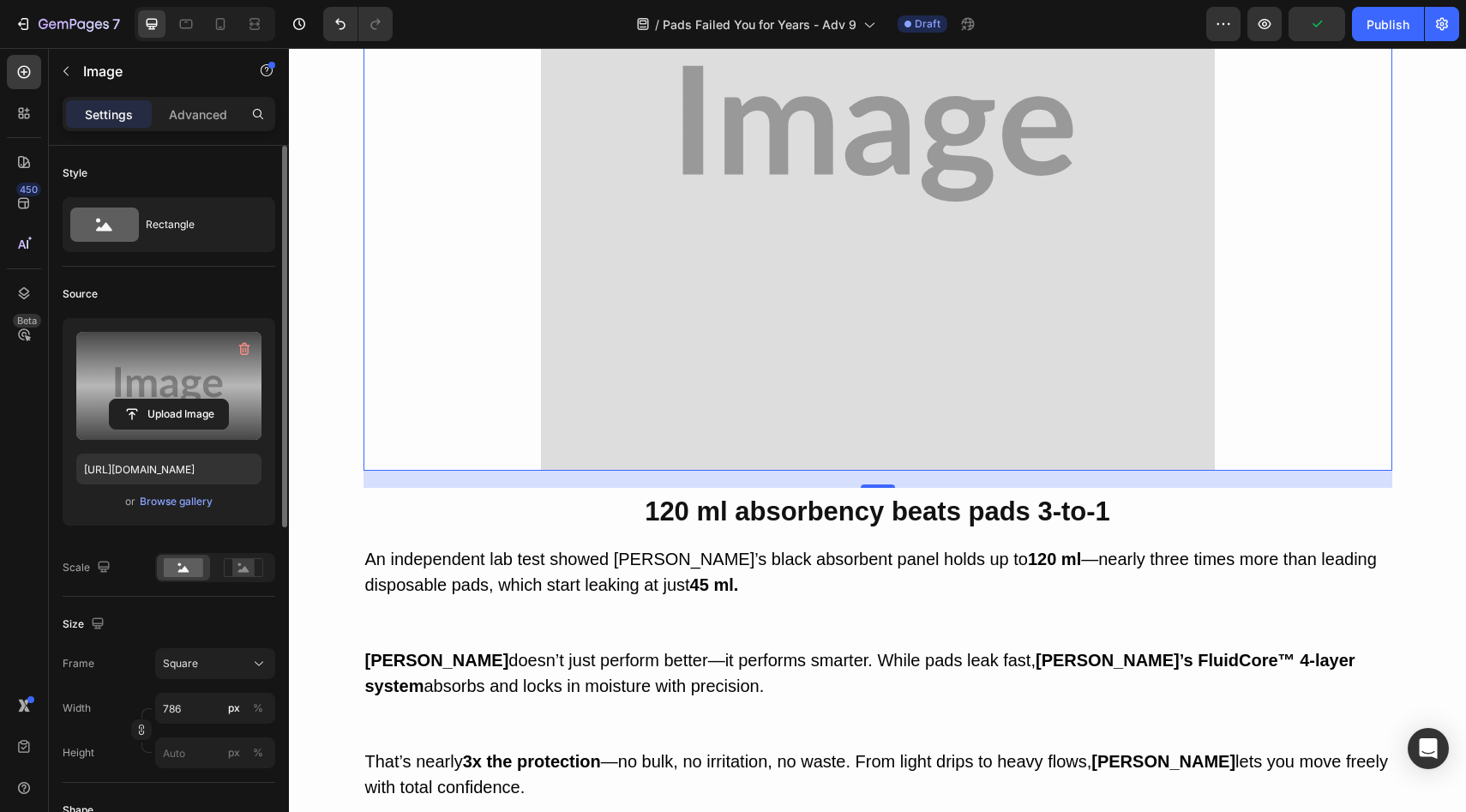
click at [174, 436] on label at bounding box center [169, 385] width 186 height 108
click at [174, 429] on input "file" at bounding box center [169, 414] width 119 height 29
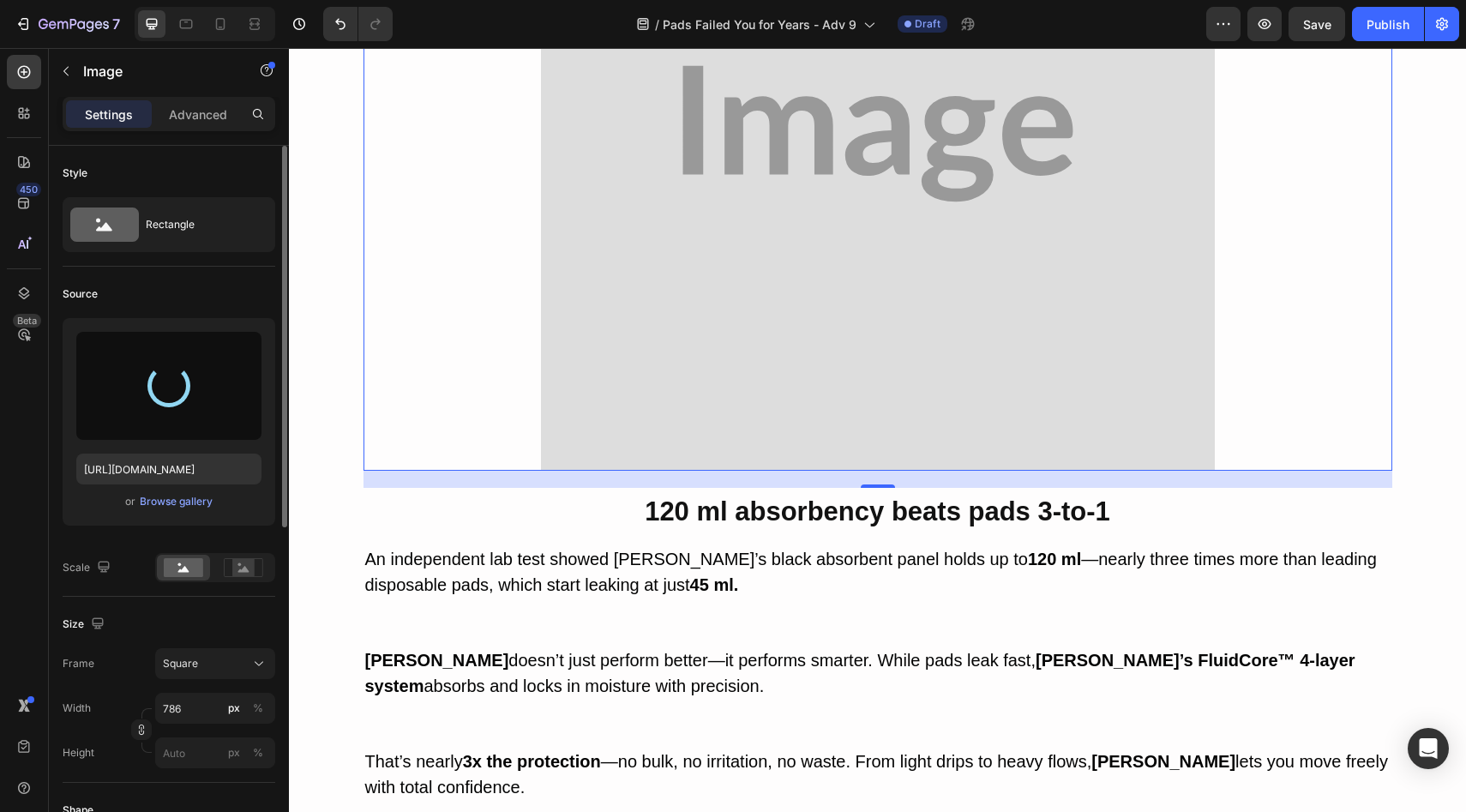
type input "https://cdn.shopify.com/s/files/1/0709/5353/3618/files/gempages_567420980318700…"
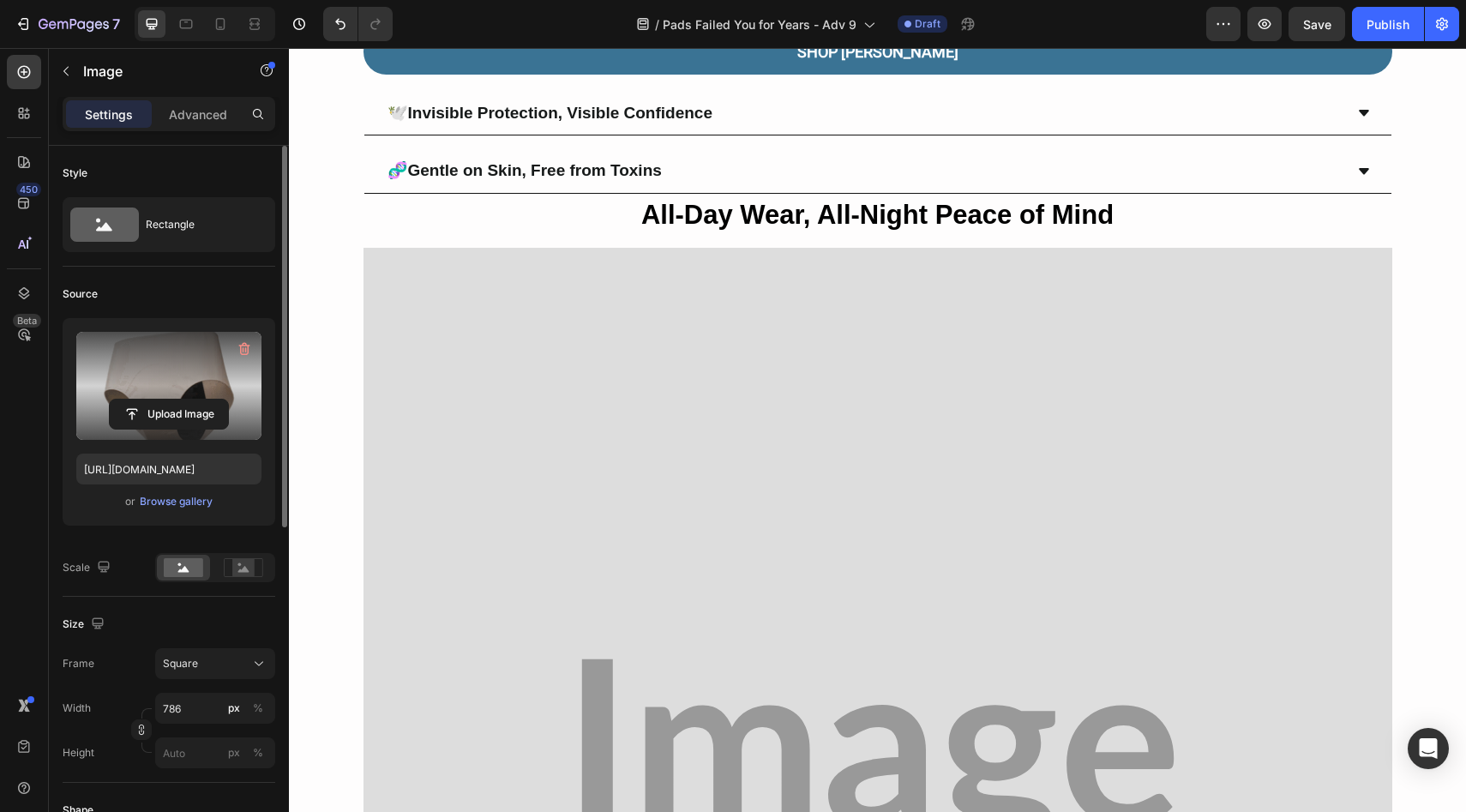
scroll to position [4631, 0]
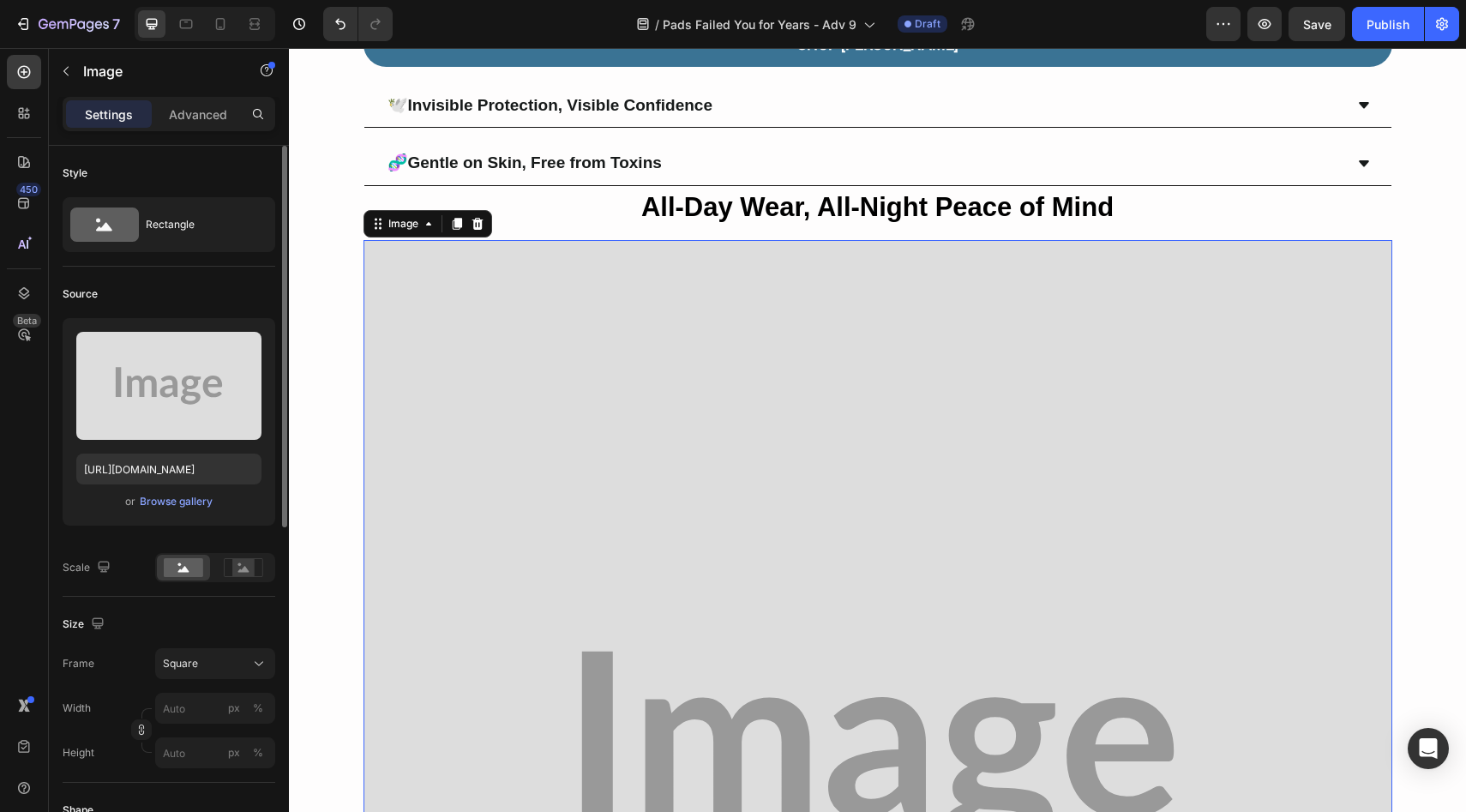
click at [670, 434] on img at bounding box center [878, 755] width 1029 height 1029
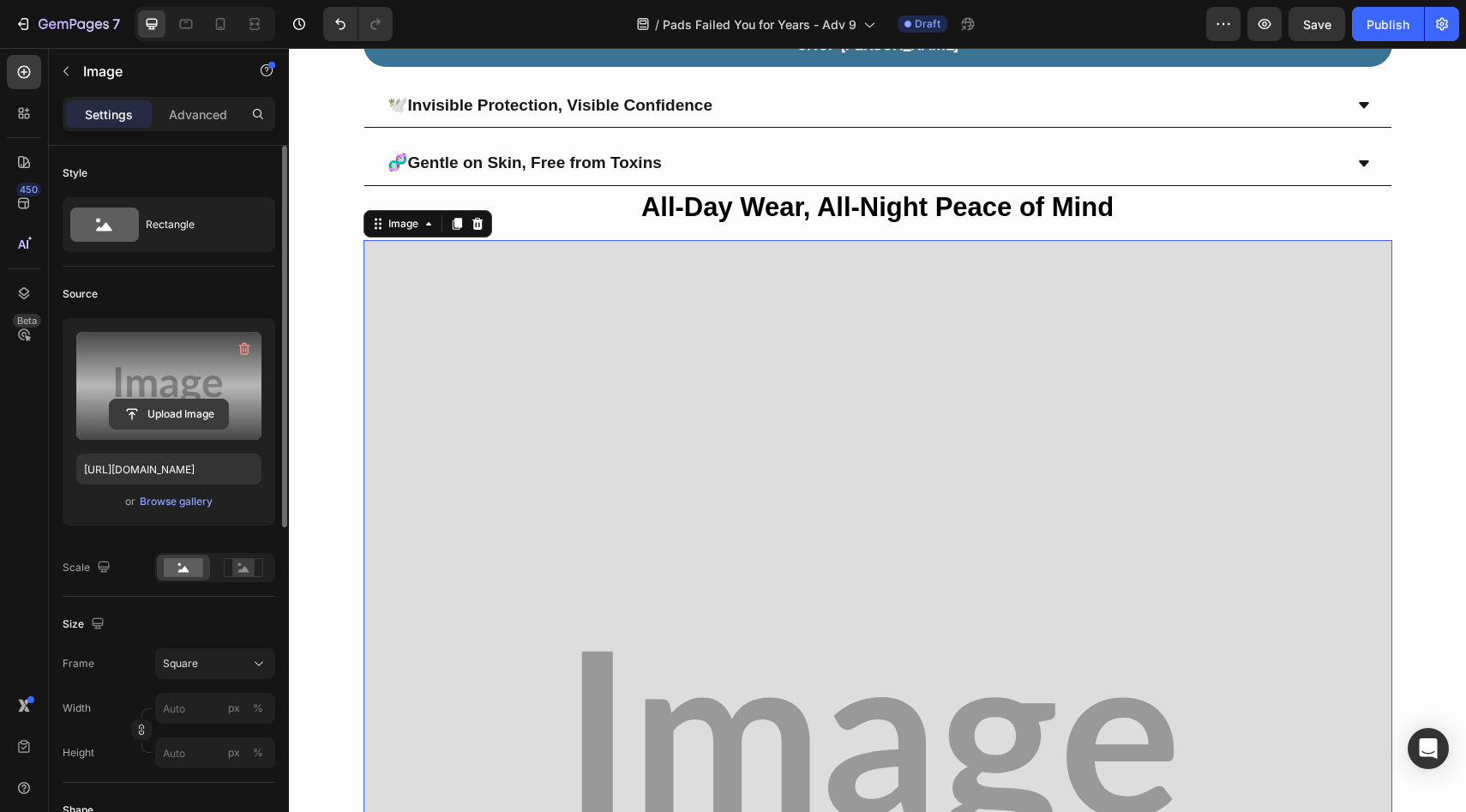
click at [190, 399] on input "file" at bounding box center [169, 414] width 119 height 29
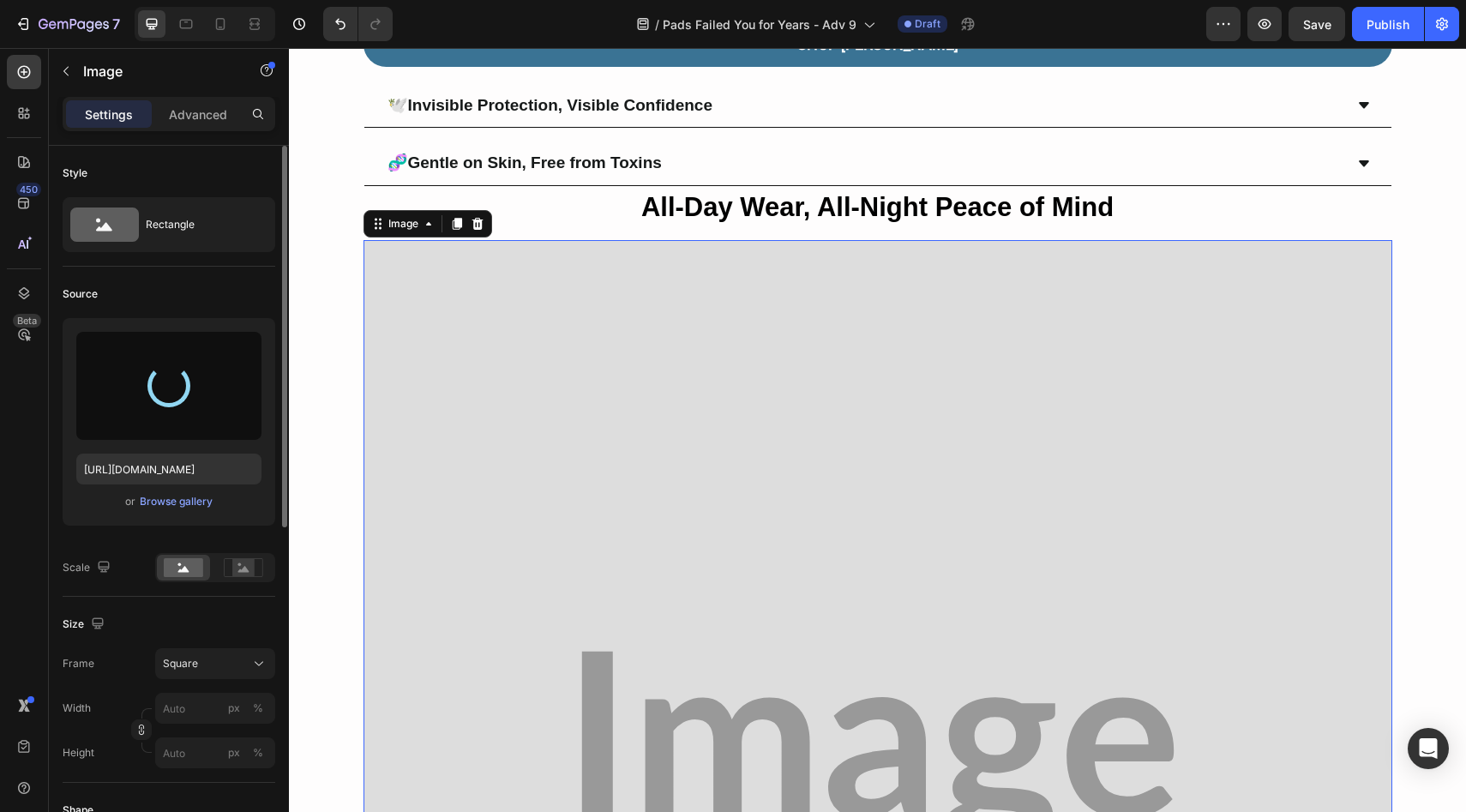
type input "https://cdn.shopify.com/s/files/1/0709/5353/3618/files/gempages_567420980318700…"
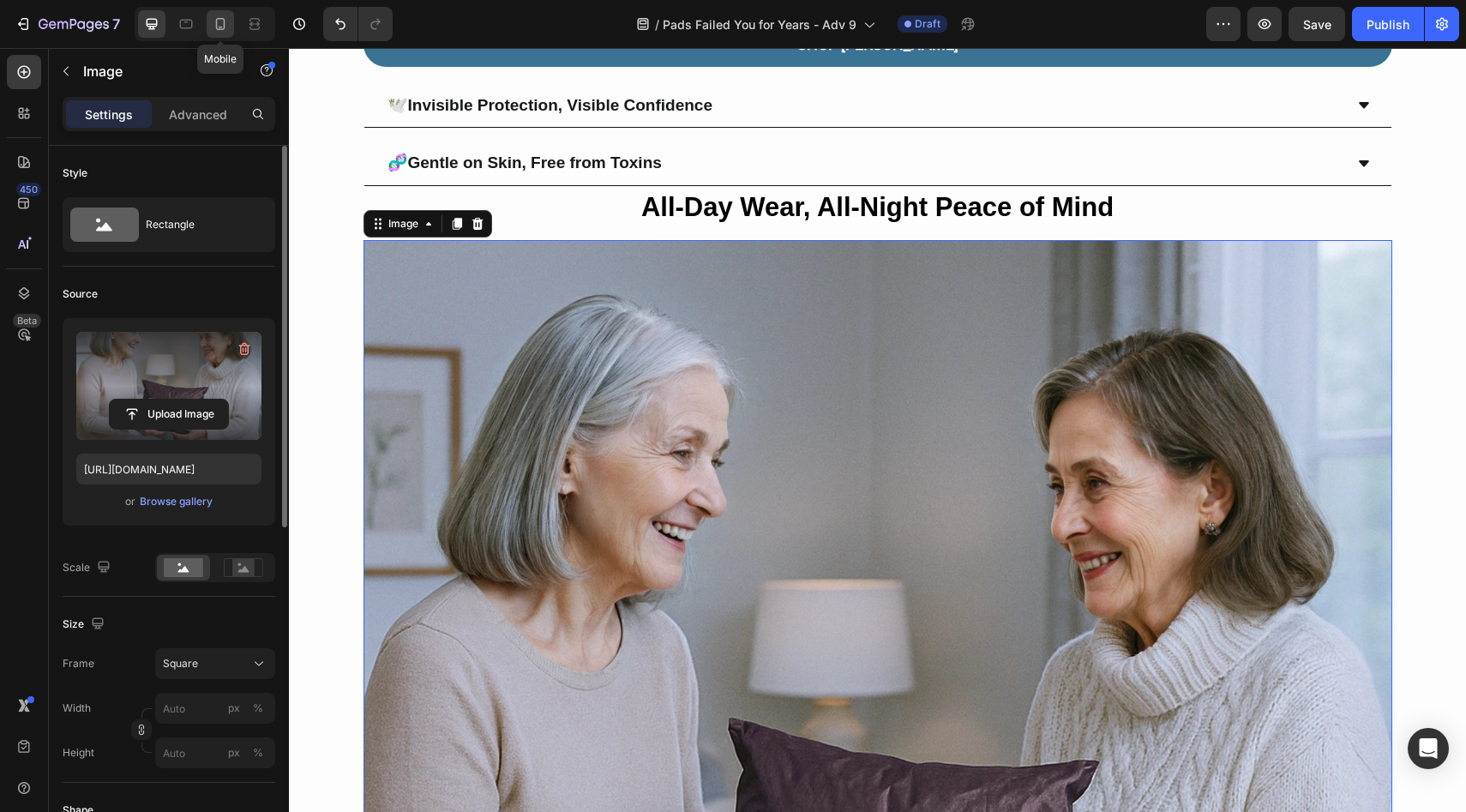
click at [221, 24] on icon at bounding box center [220, 24] width 17 height 17
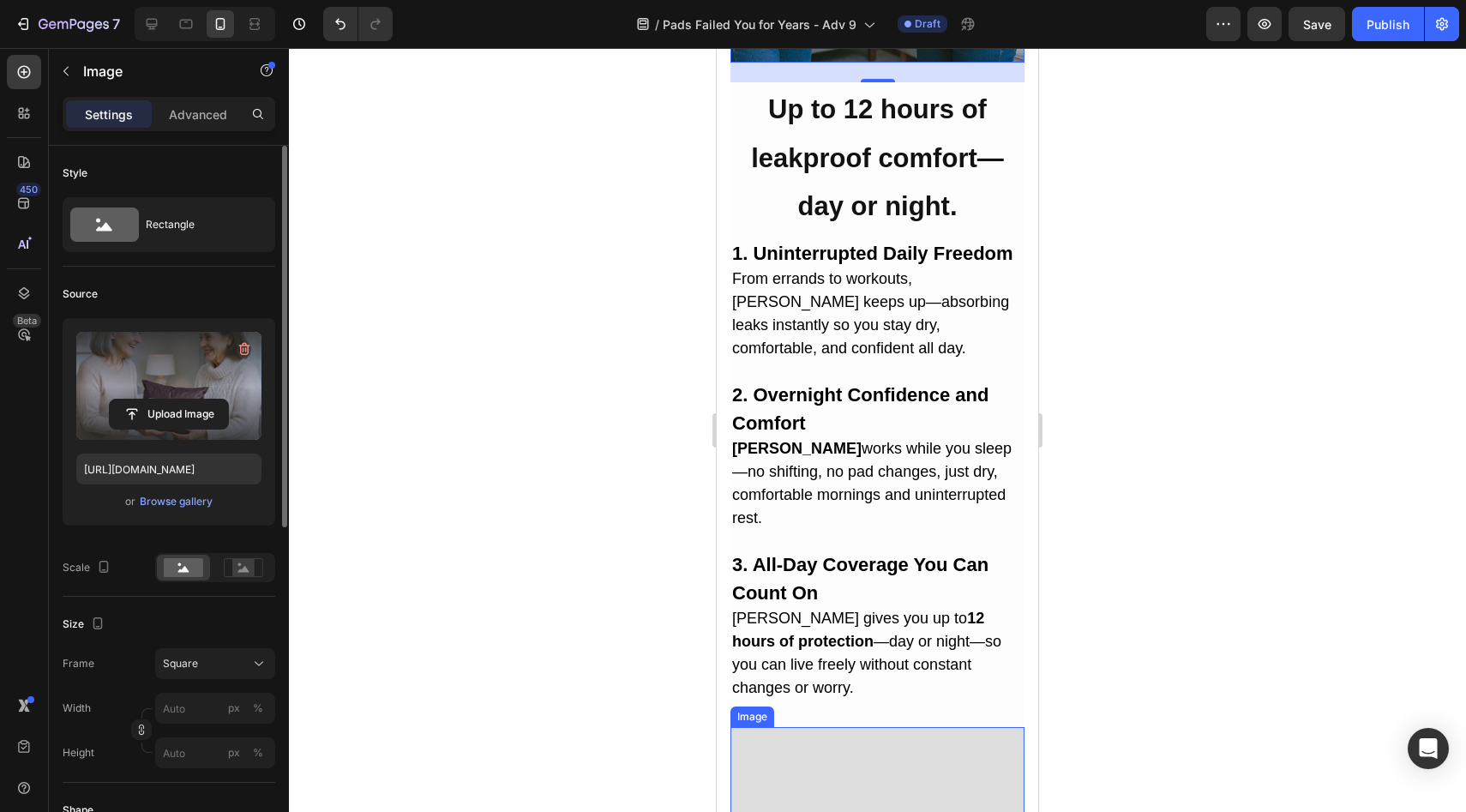
scroll to position [3937, 0]
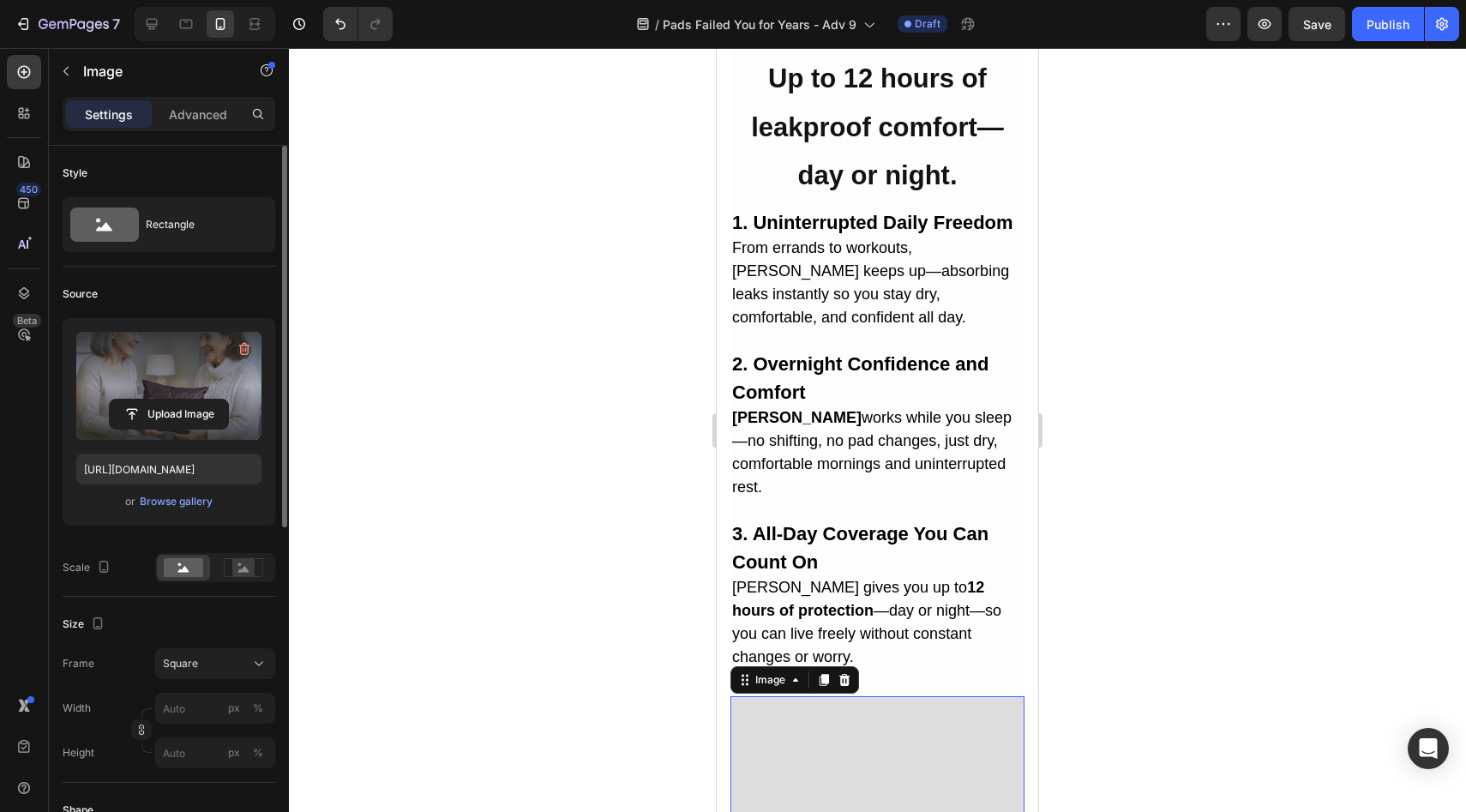
drag, startPoint x: 806, startPoint y: 546, endPoint x: 1390, endPoint y: 314, distance: 628.4
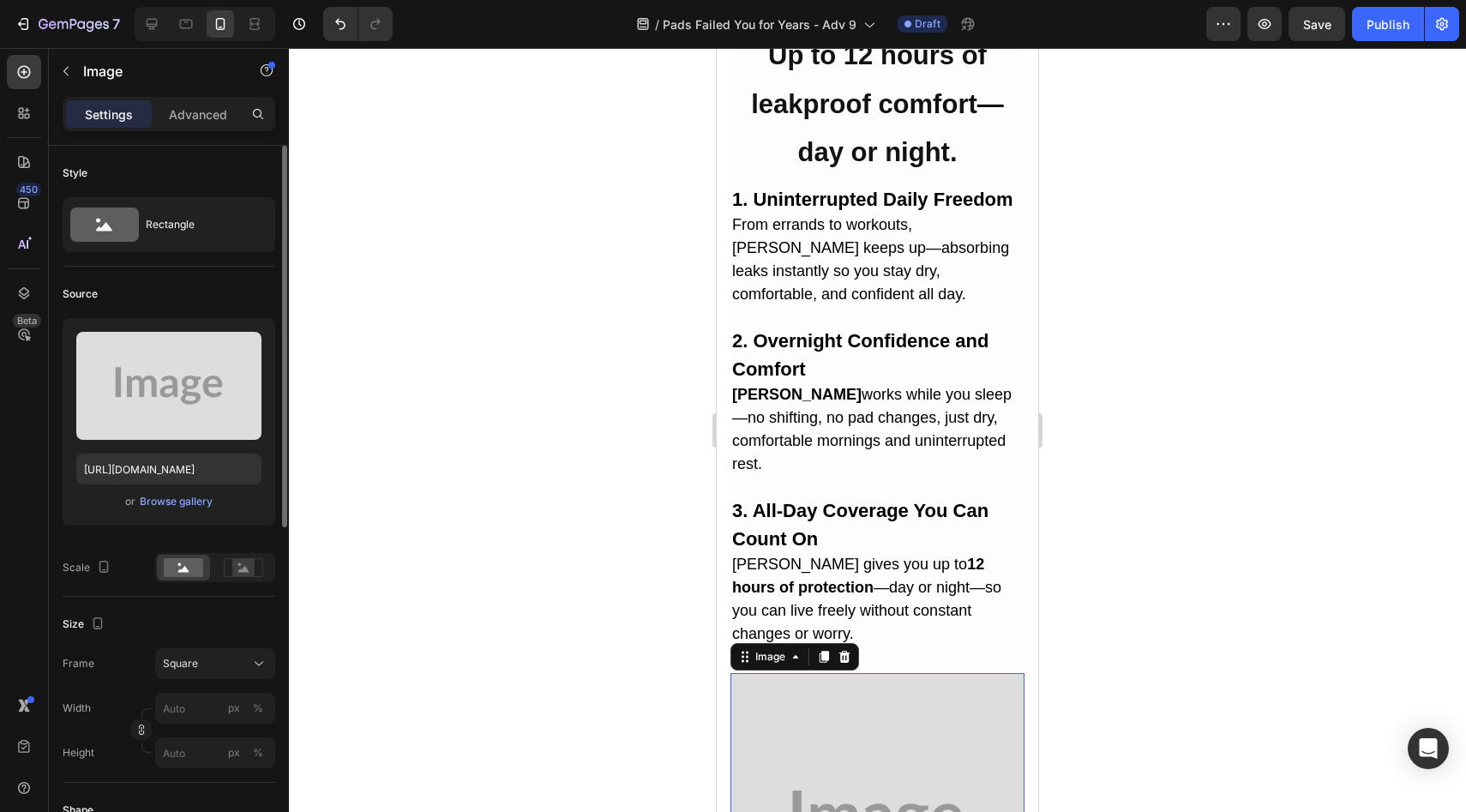
scroll to position [4314, 0]
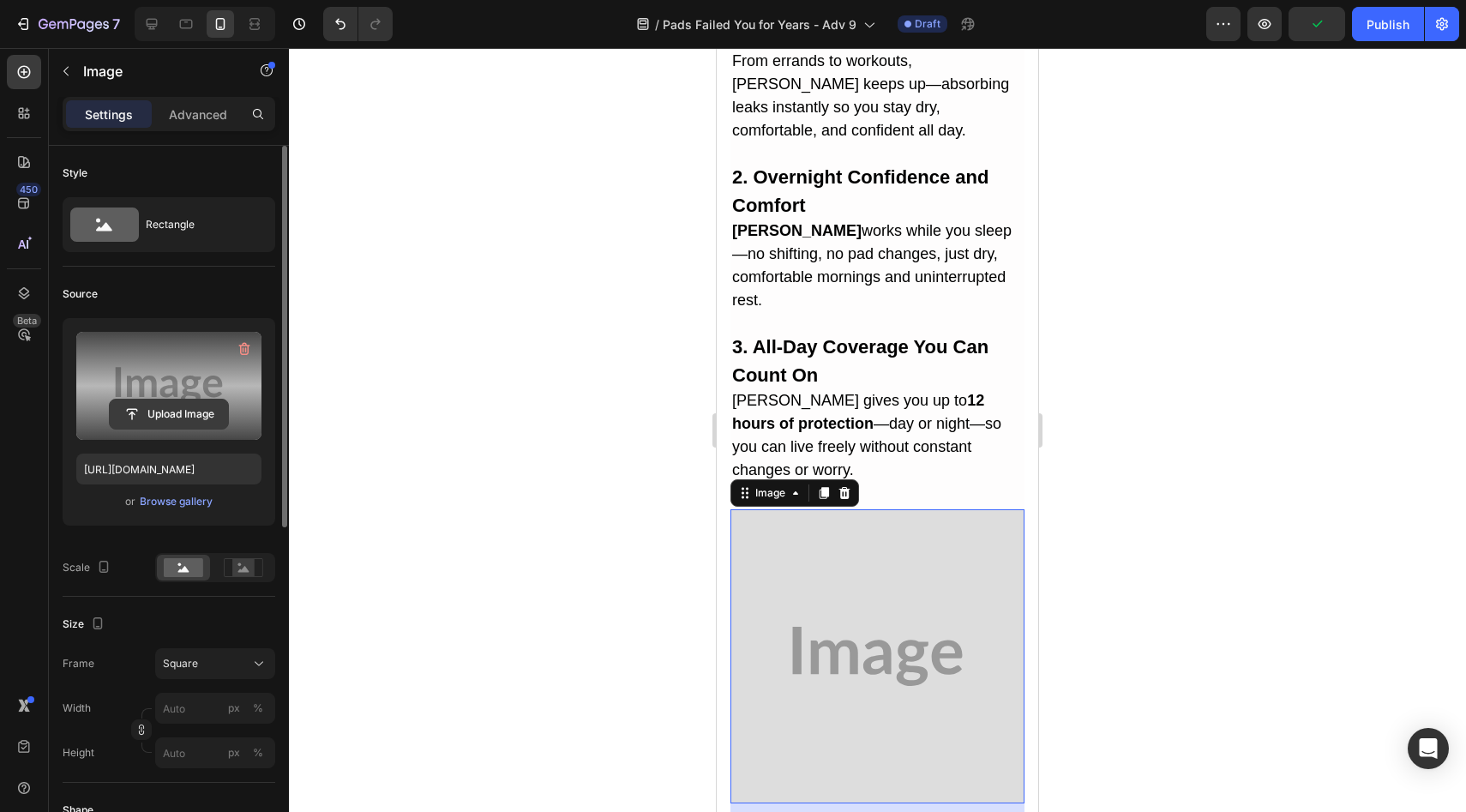
click at [203, 418] on input "file" at bounding box center [169, 414] width 119 height 29
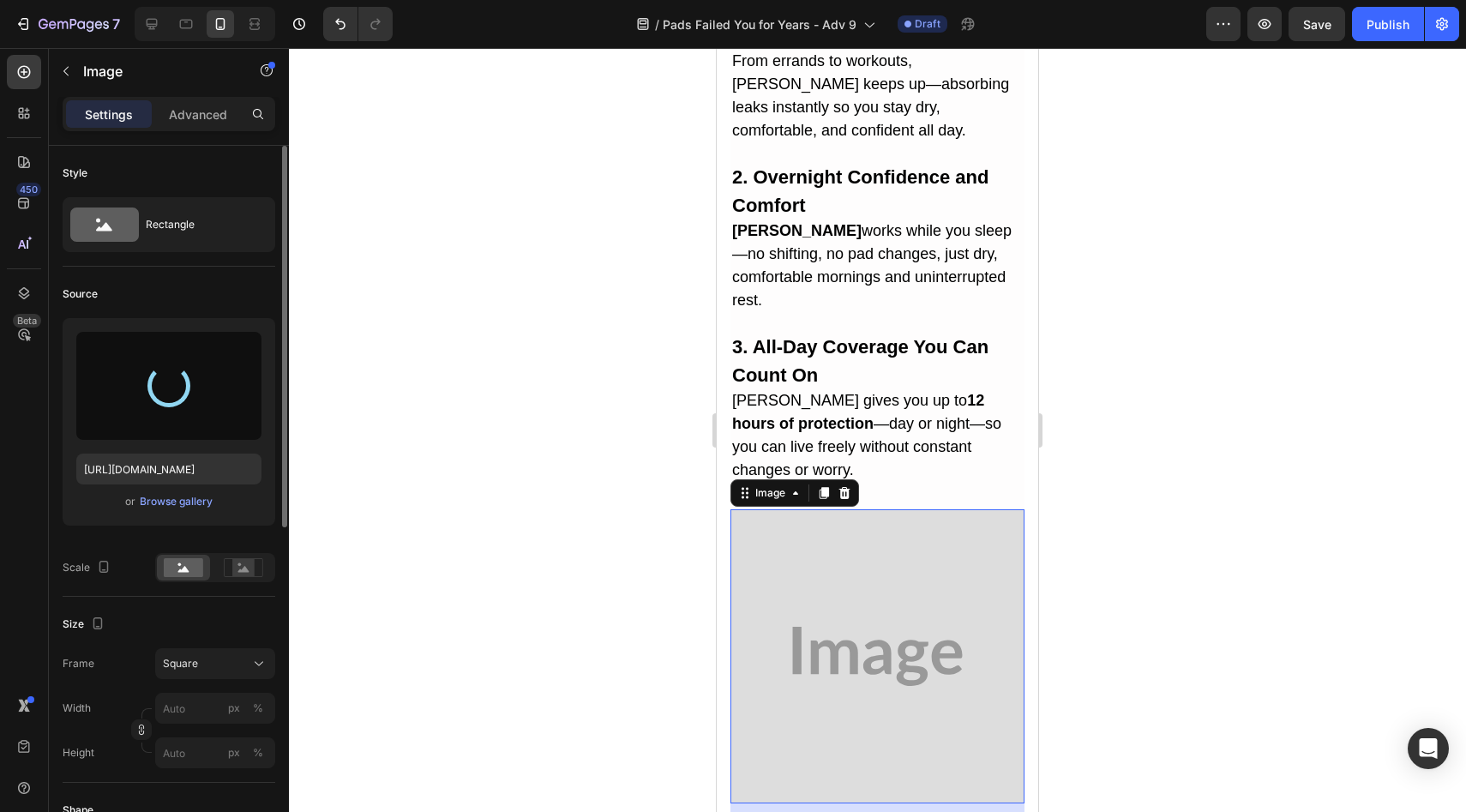
type input "https://cdn.shopify.com/s/files/1/0709/5353/3618/files/gempages_567420980318700…"
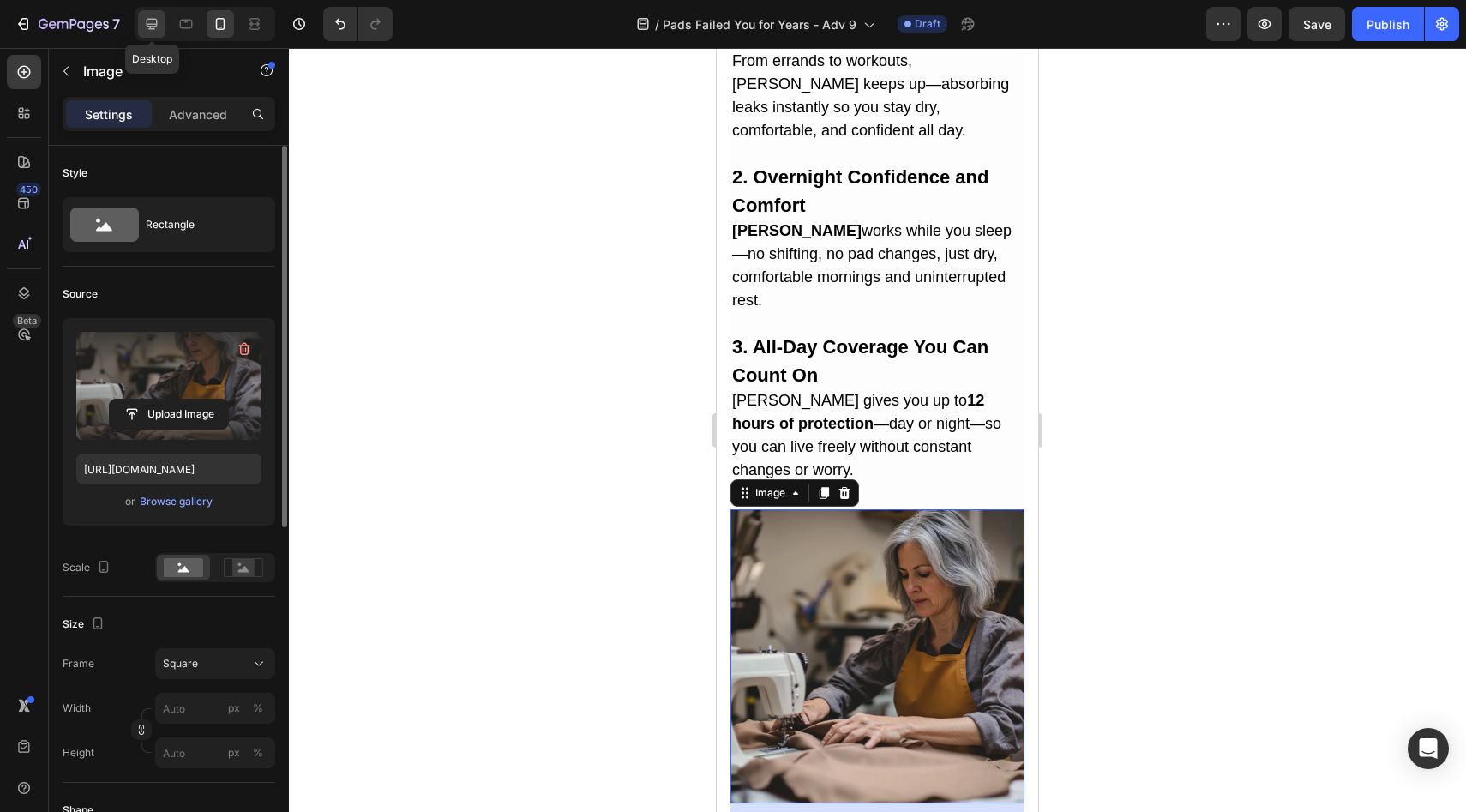
click at [143, 24] on icon at bounding box center [152, 24] width 17 height 17
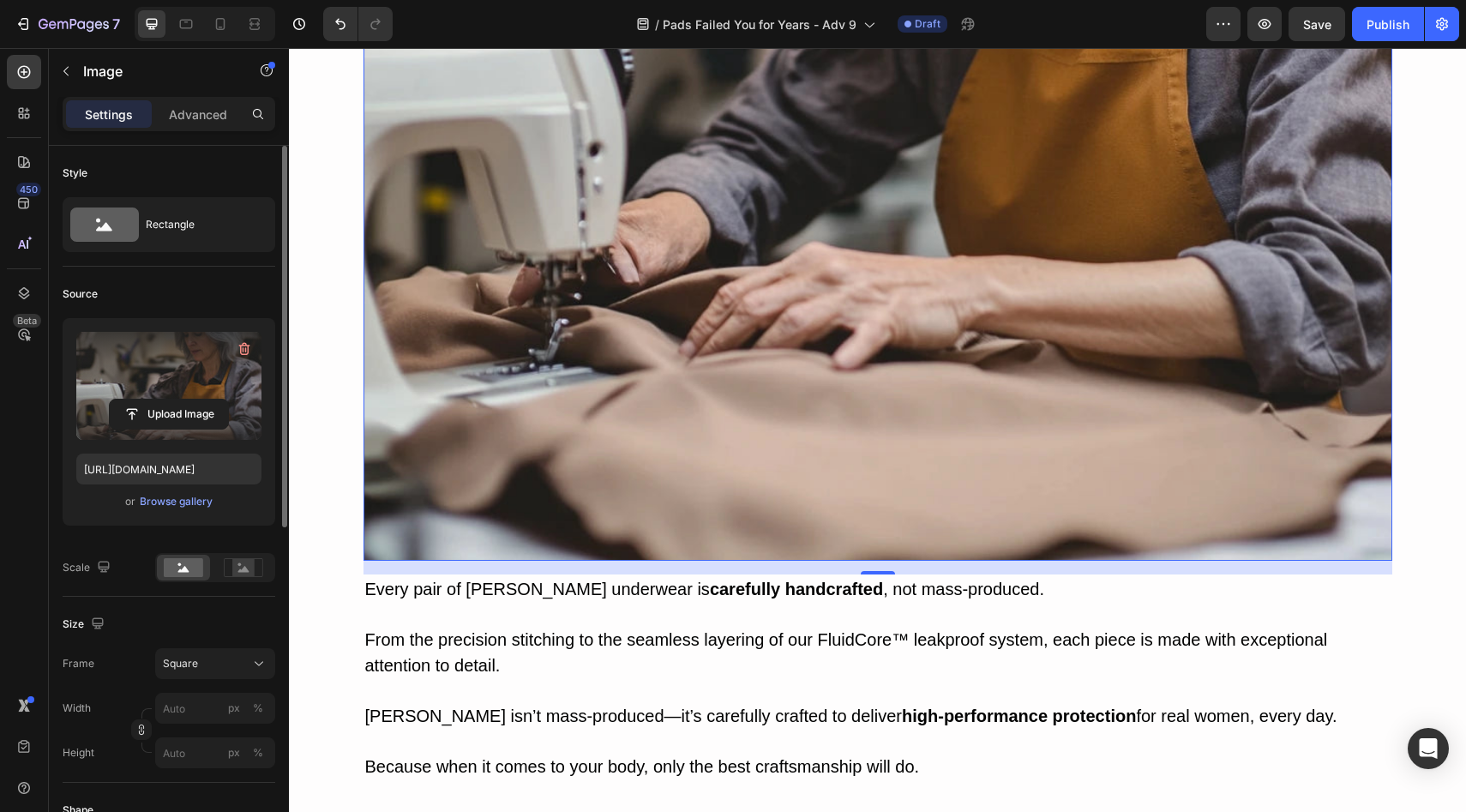
scroll to position [7260, 0]
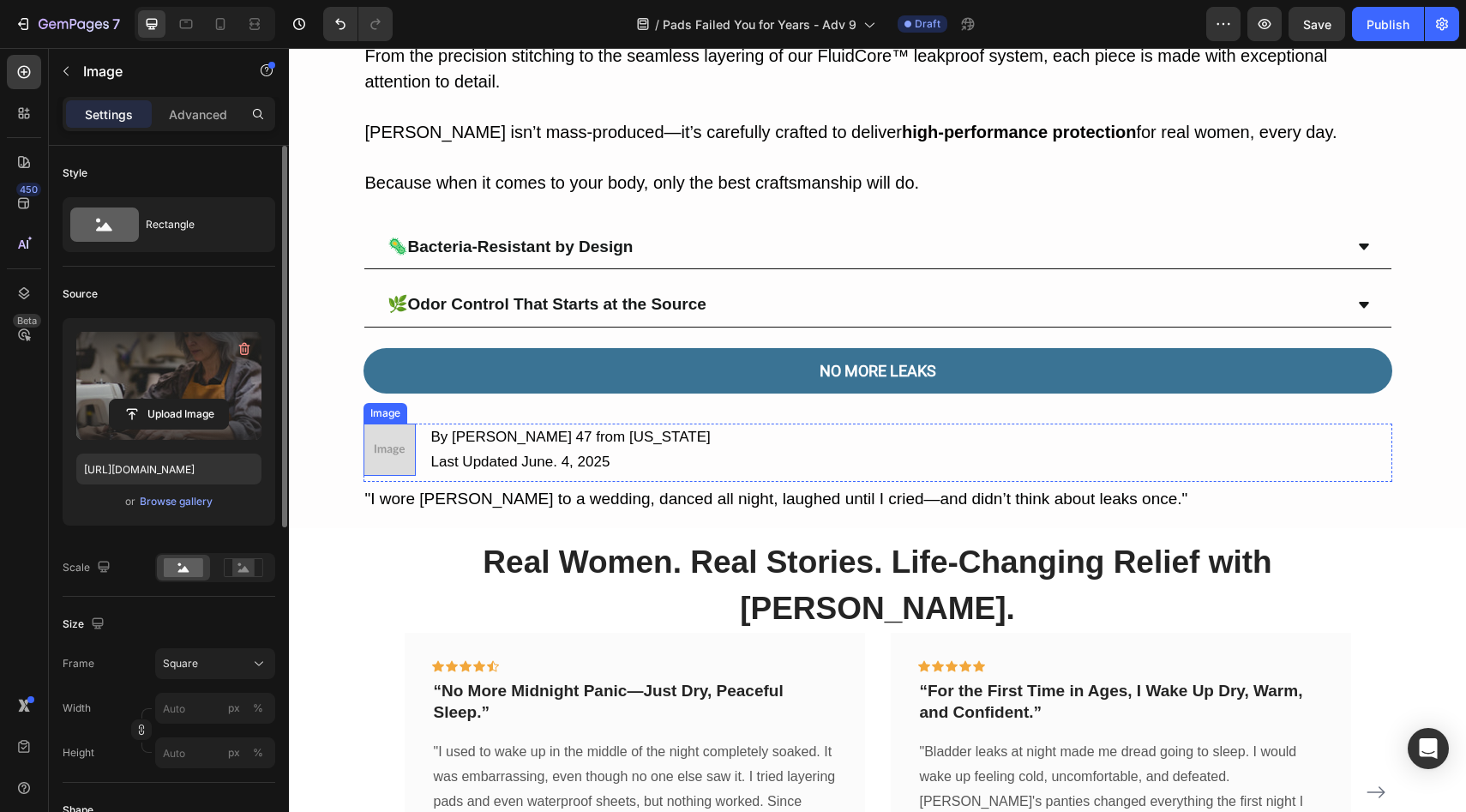
click at [373, 442] on img at bounding box center [389, 448] width 52 height 52
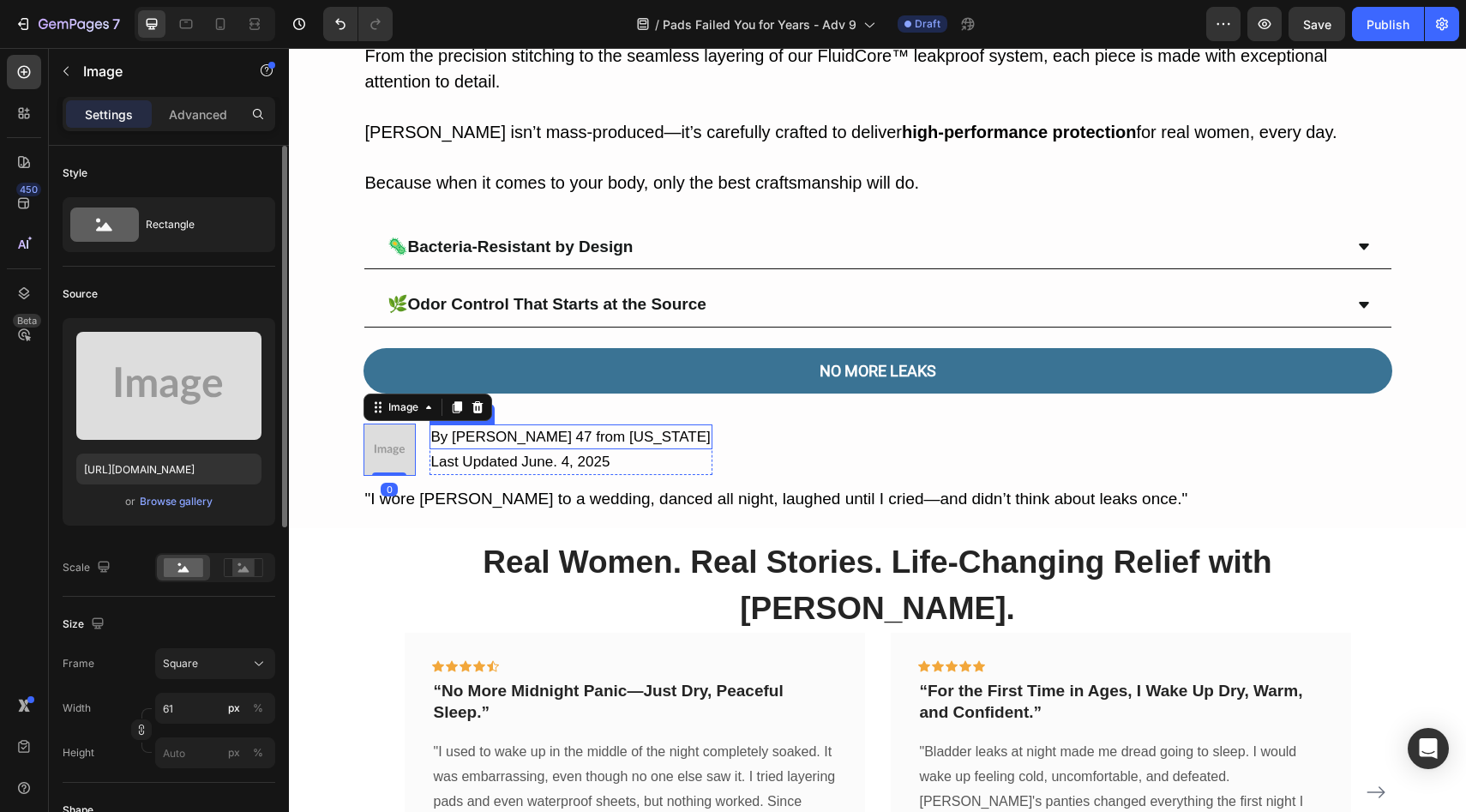
click at [534, 430] on p "By Denise M. 47 from Texas" at bounding box center [571, 437] width 280 height 23
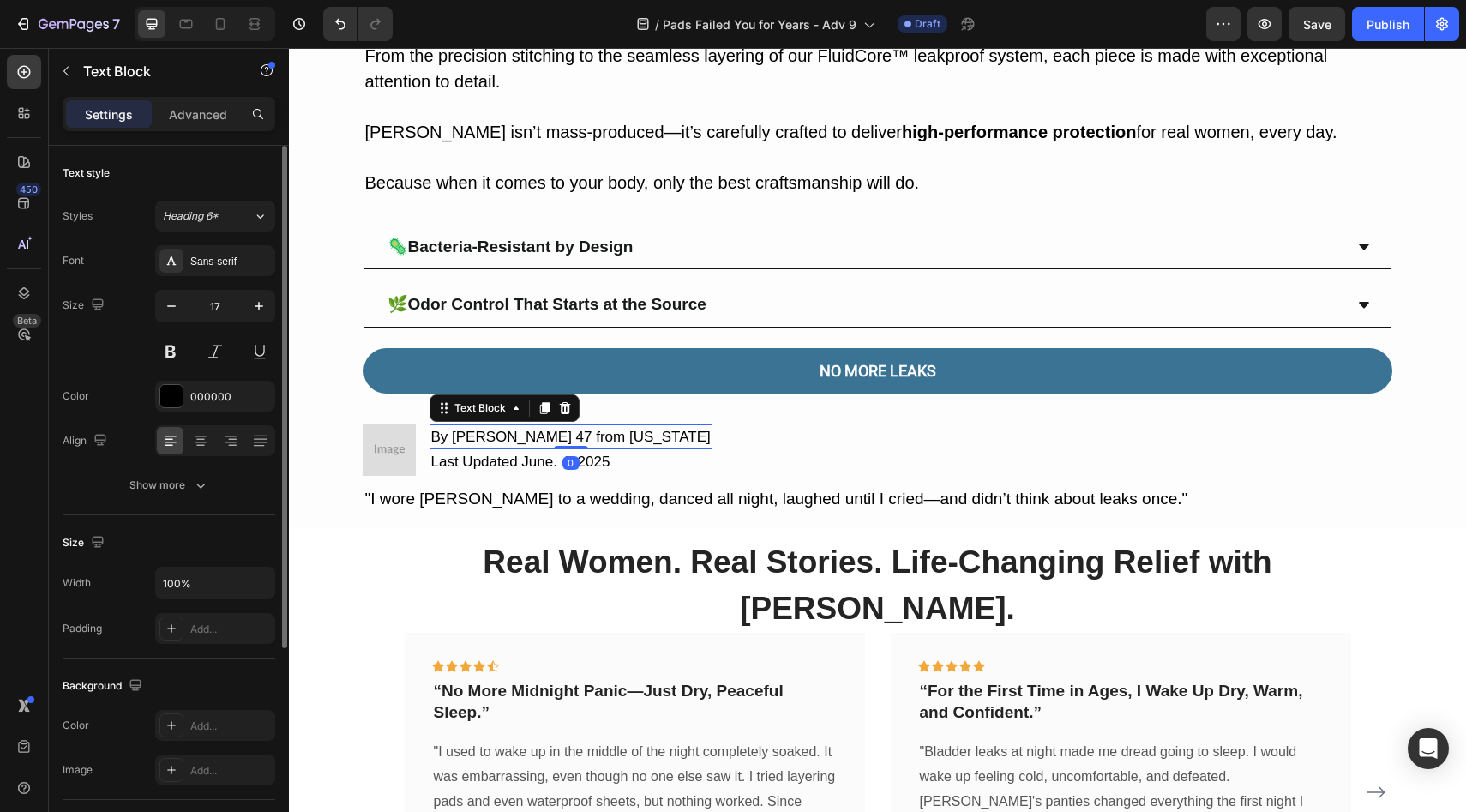
click at [537, 430] on p "By Denise M. 47 from Texas" at bounding box center [571, 437] width 280 height 23
click at [544, 430] on p "By Denise M. 47 from Texas" at bounding box center [571, 437] width 280 height 23
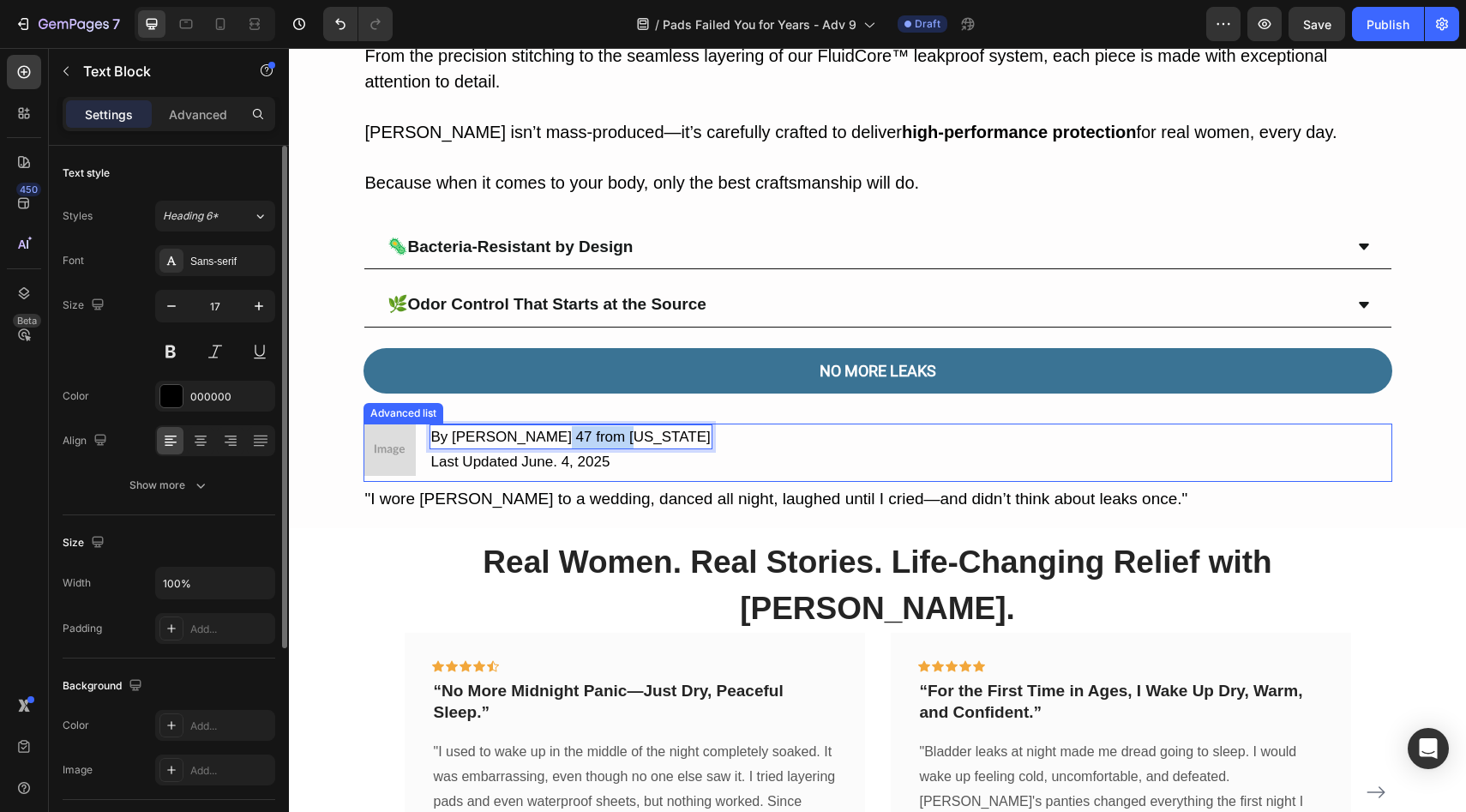
drag, startPoint x: 544, startPoint y: 430, endPoint x: 611, endPoint y: 437, distance: 67.4
click at [611, 437] on div "Image By Denise M. 47 from Texas Text Block 0 Last Updated June. 4, 2025 Text B…" at bounding box center [878, 452] width 1029 height 58
click at [372, 445] on img at bounding box center [389, 448] width 52 height 52
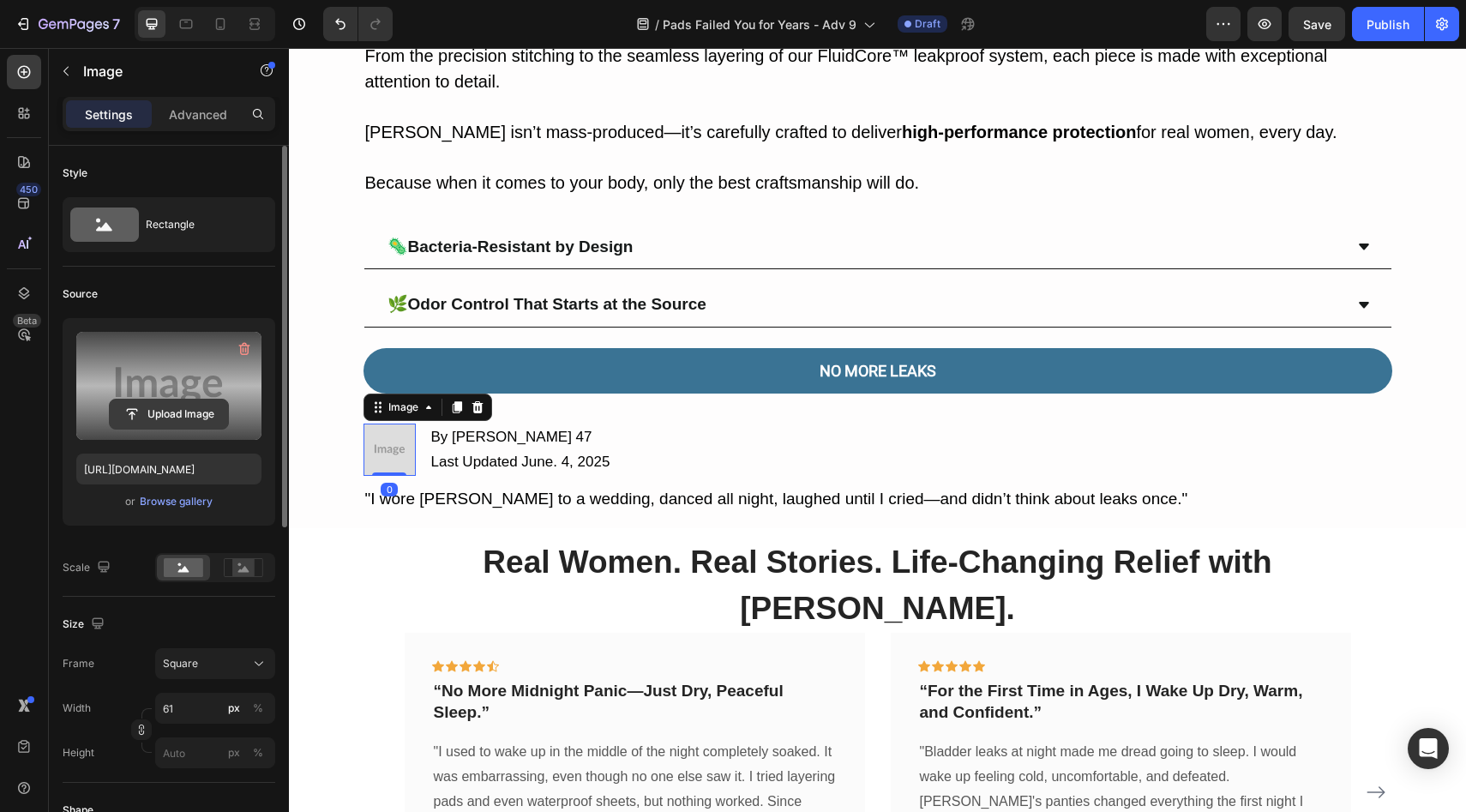
click at [125, 407] on input "file" at bounding box center [169, 414] width 119 height 29
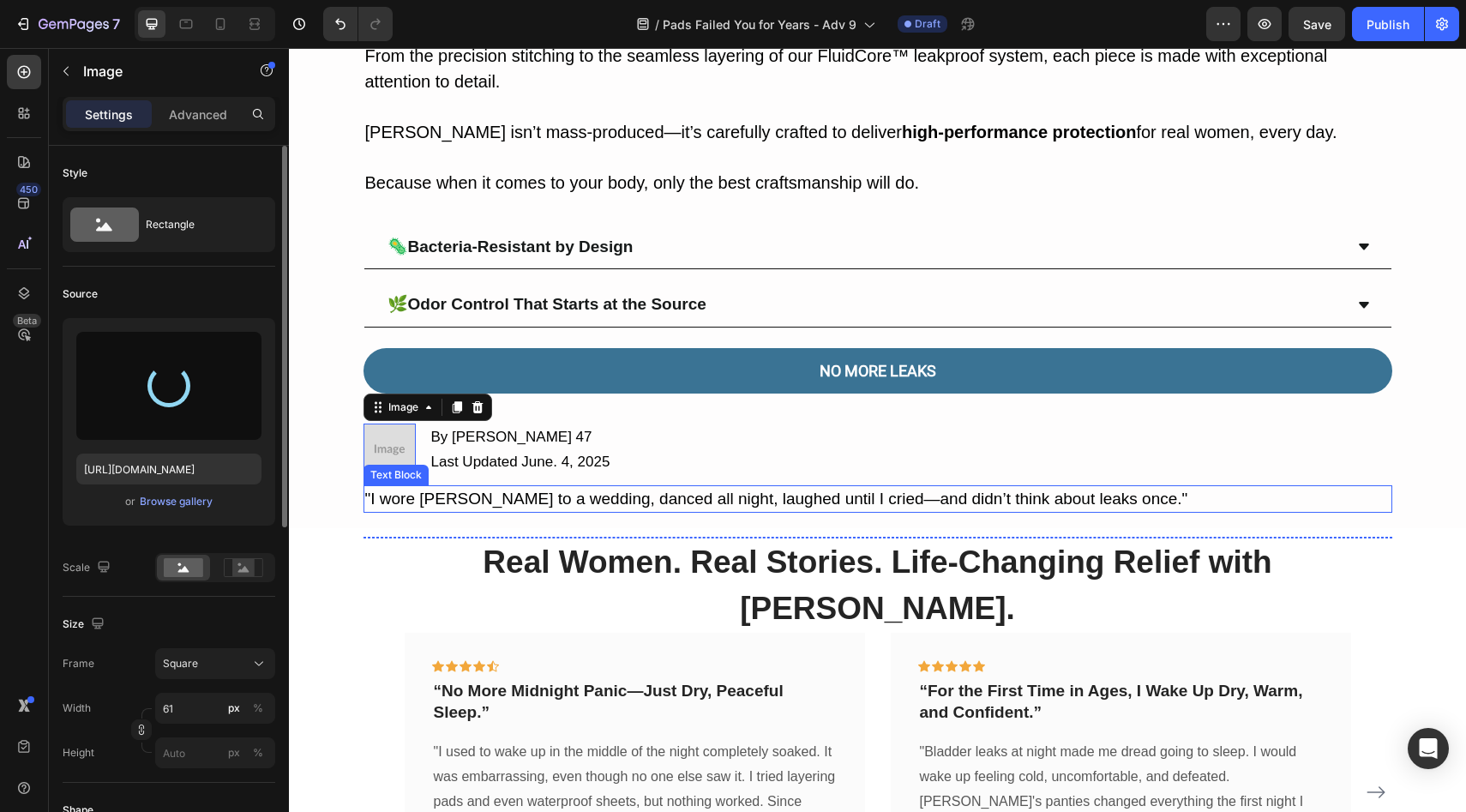
type input "https://cdn.shopify.com/s/files/1/0709/5353/3618/files/gempages_567420980318700…"
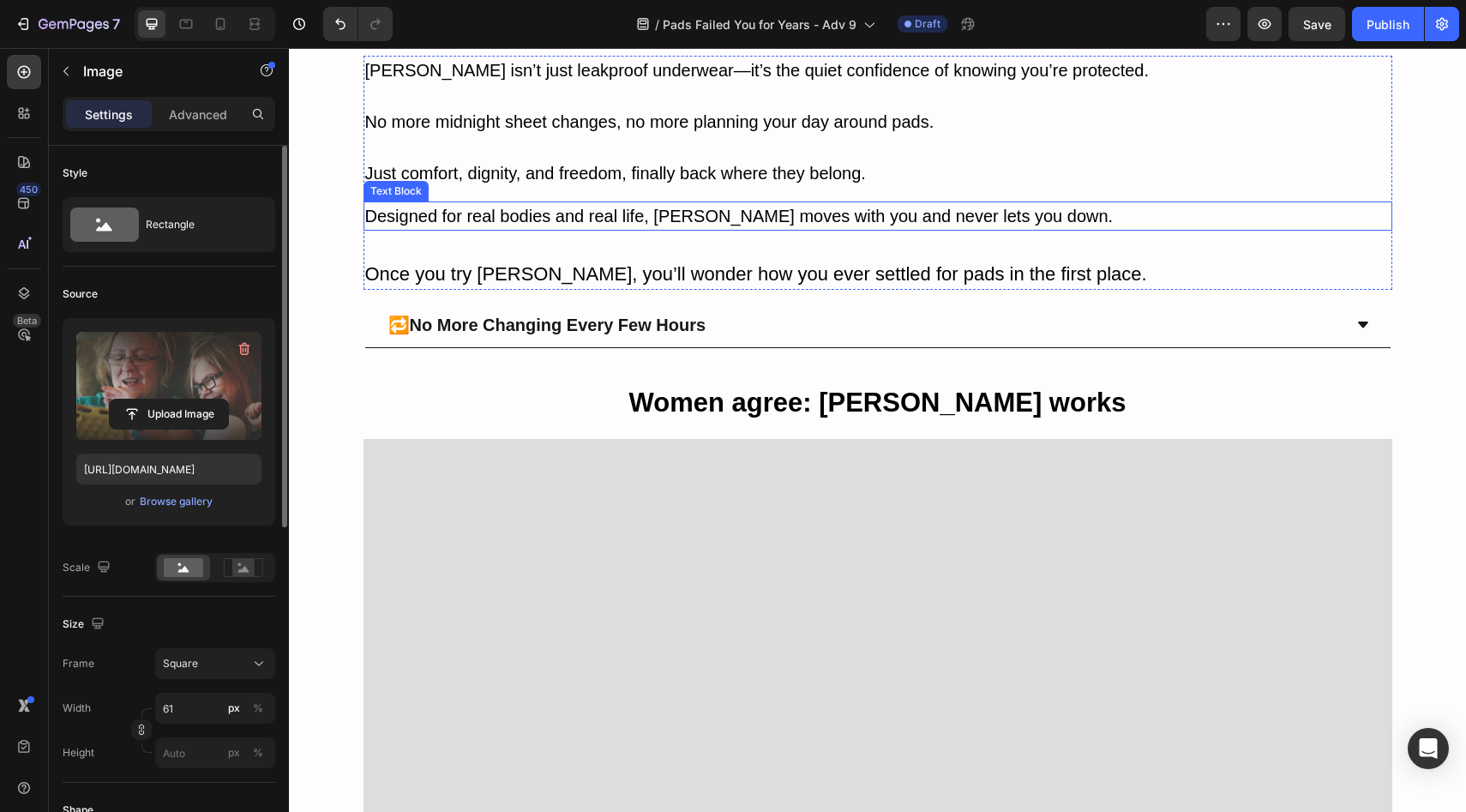
scroll to position [8291, 0]
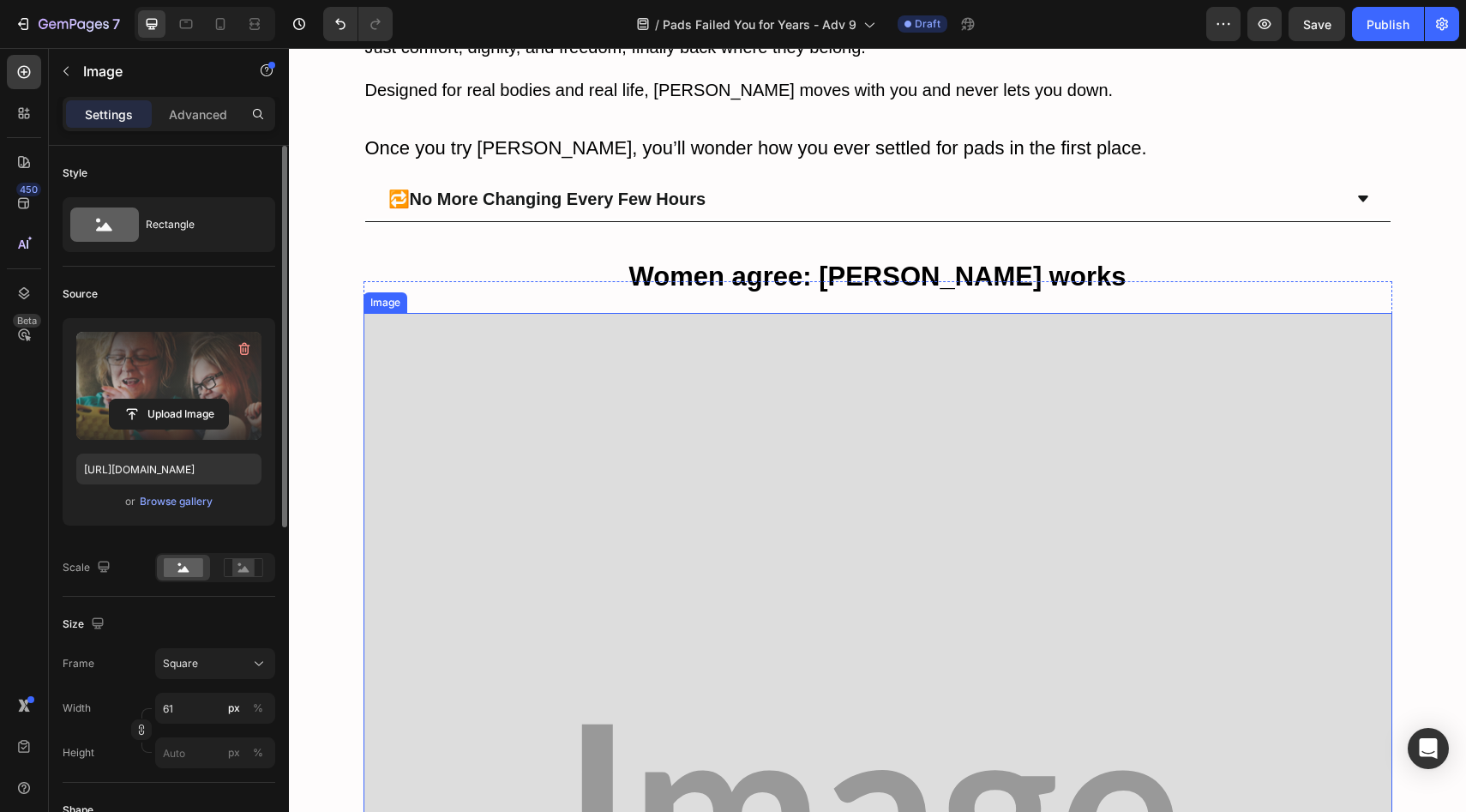
click at [677, 442] on img at bounding box center [878, 827] width 1029 height 1029
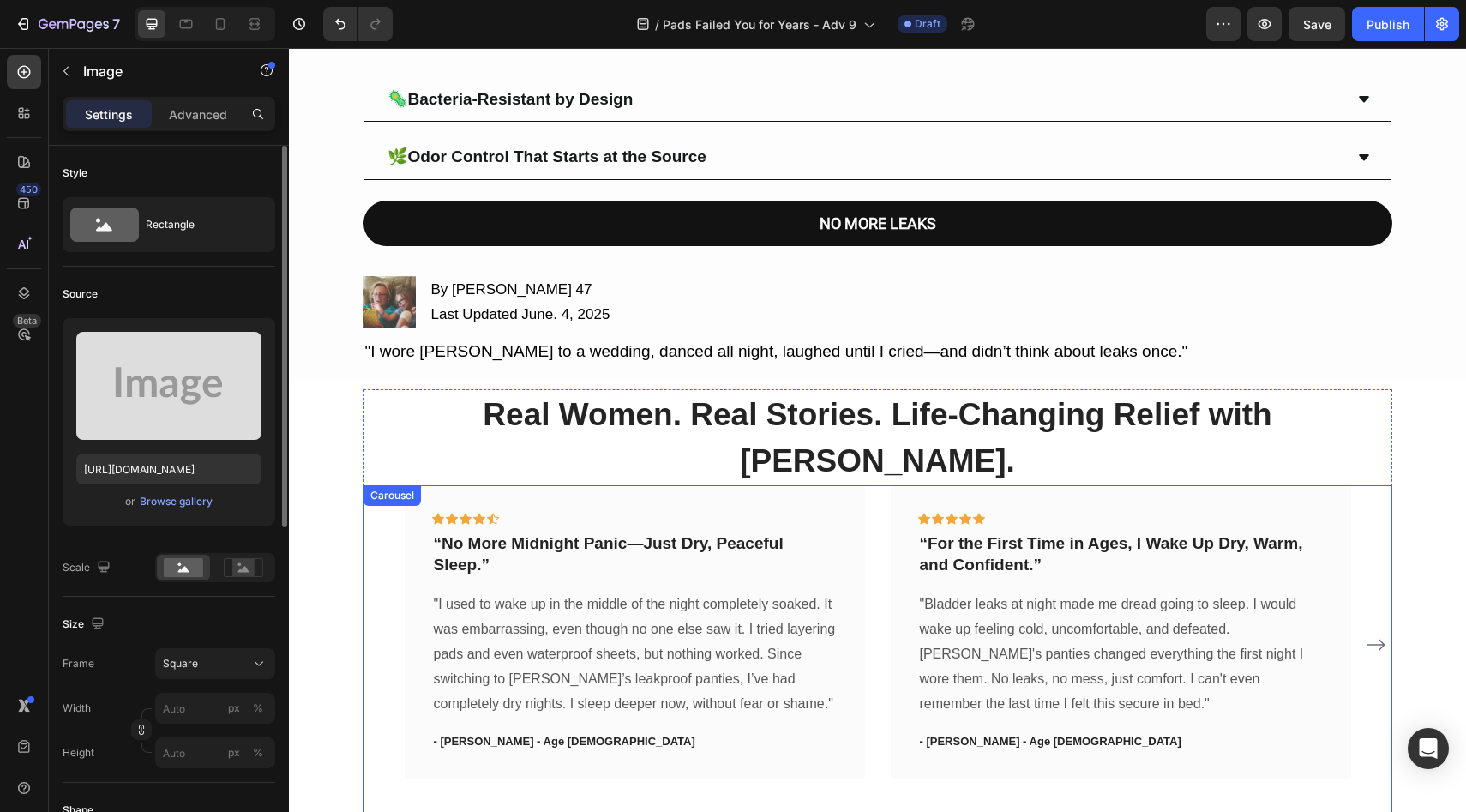
scroll to position [7352, 0]
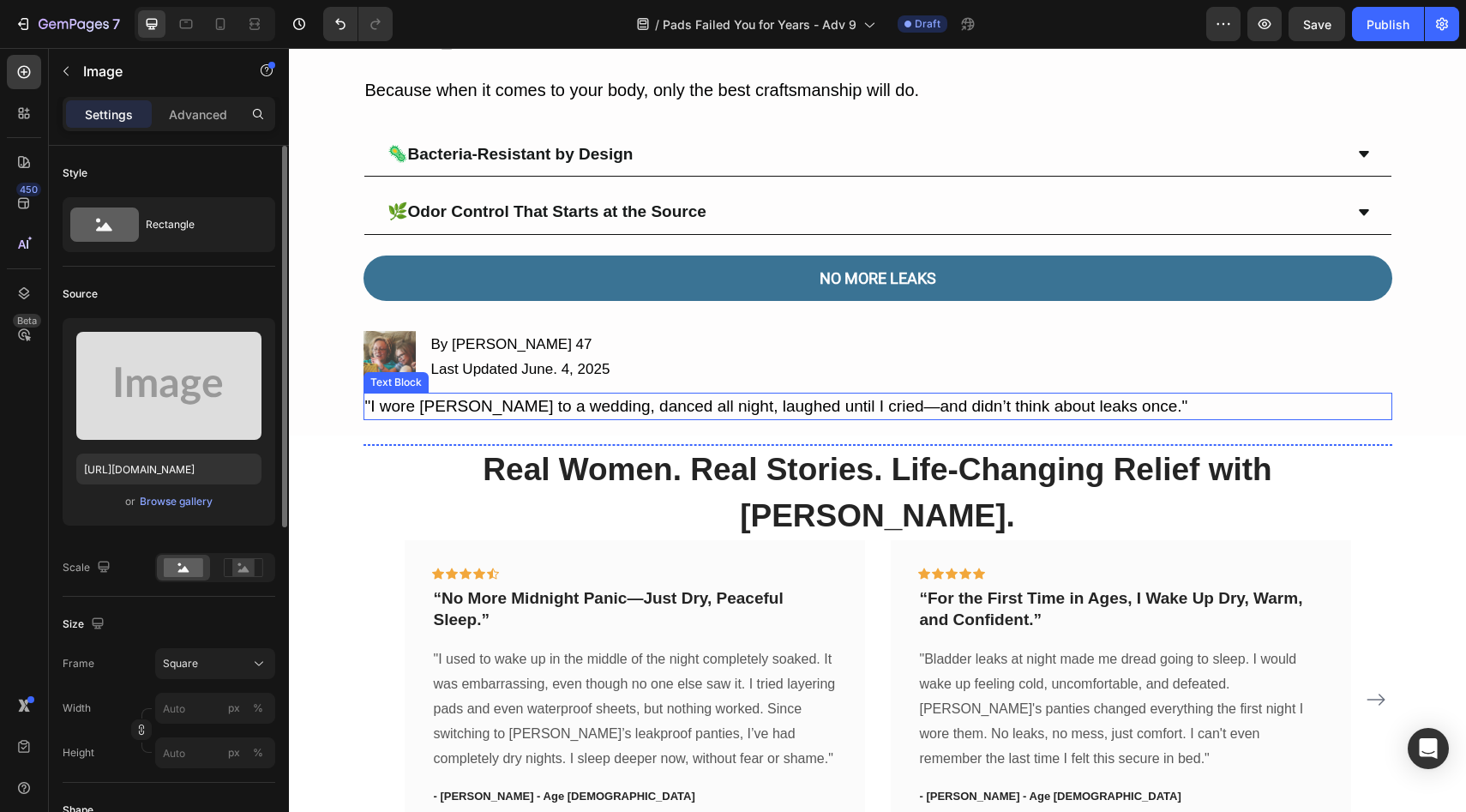
click at [386, 394] on p ""I wore Vera to a wedding, danced all night, laughed until I cried—and didn’t t…" at bounding box center [878, 406] width 1025 height 24
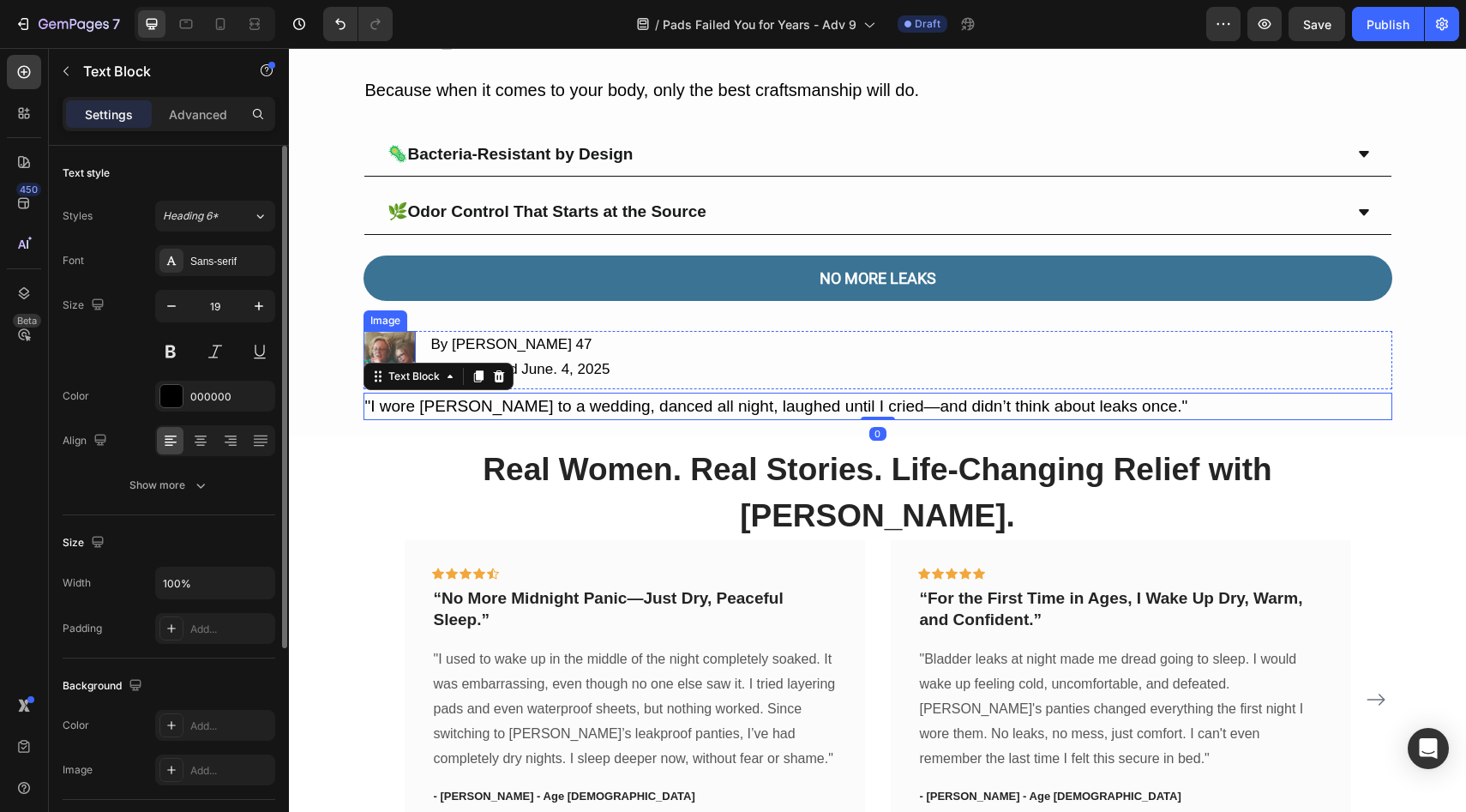
click at [386, 339] on img at bounding box center [389, 356] width 52 height 52
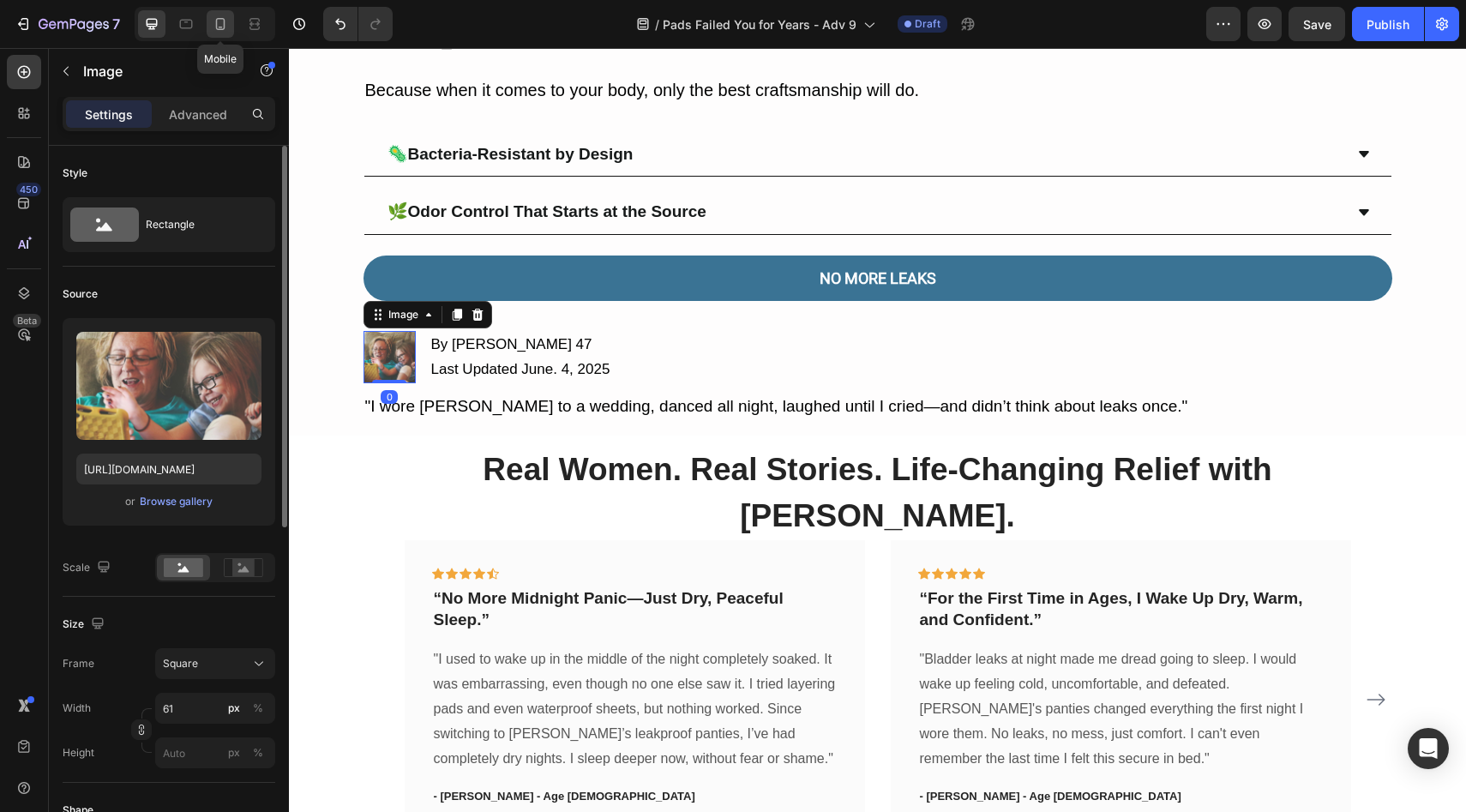
click at [206, 15] on div at bounding box center [220, 24] width 27 height 27
type input "40"
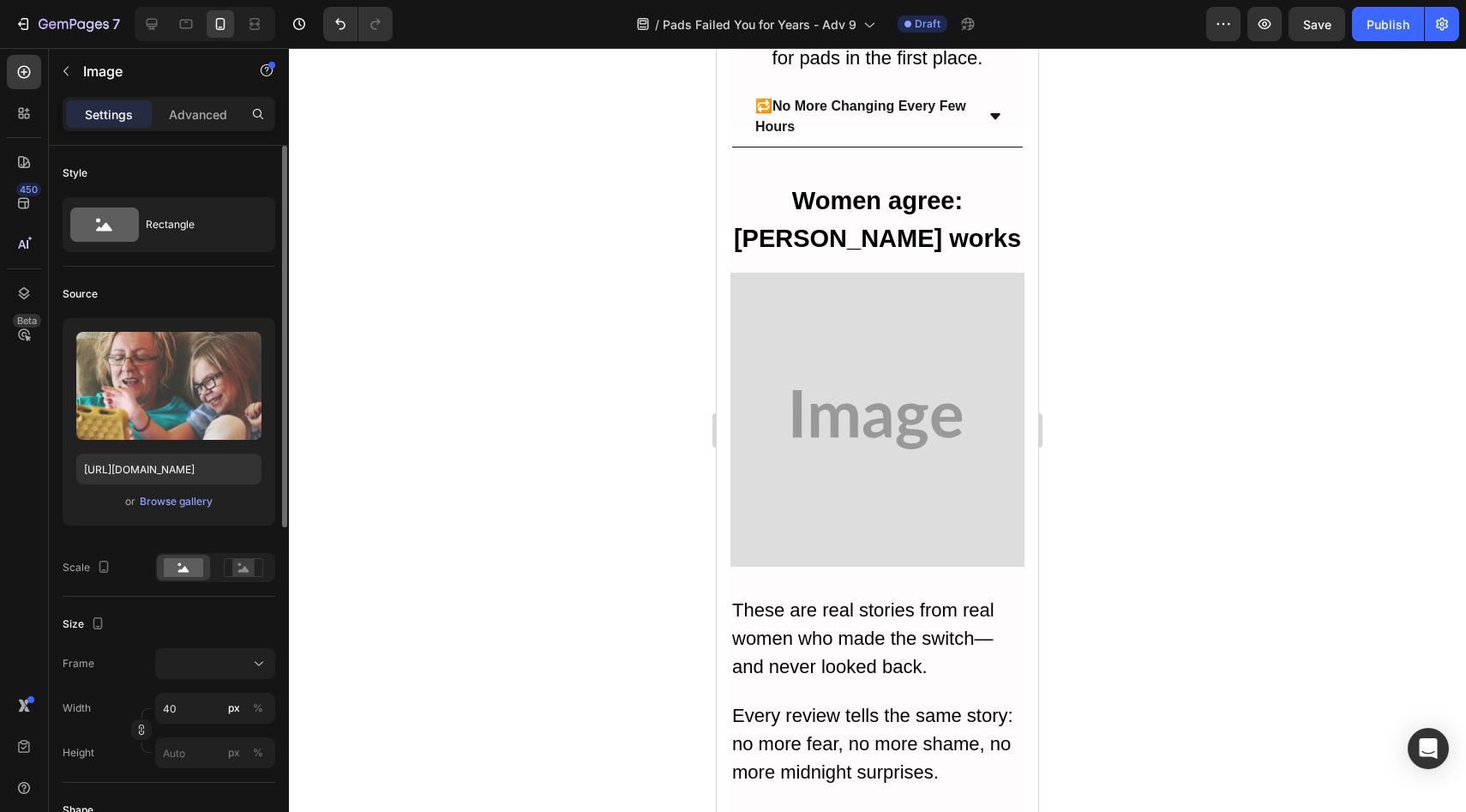
scroll to position [6691, 0]
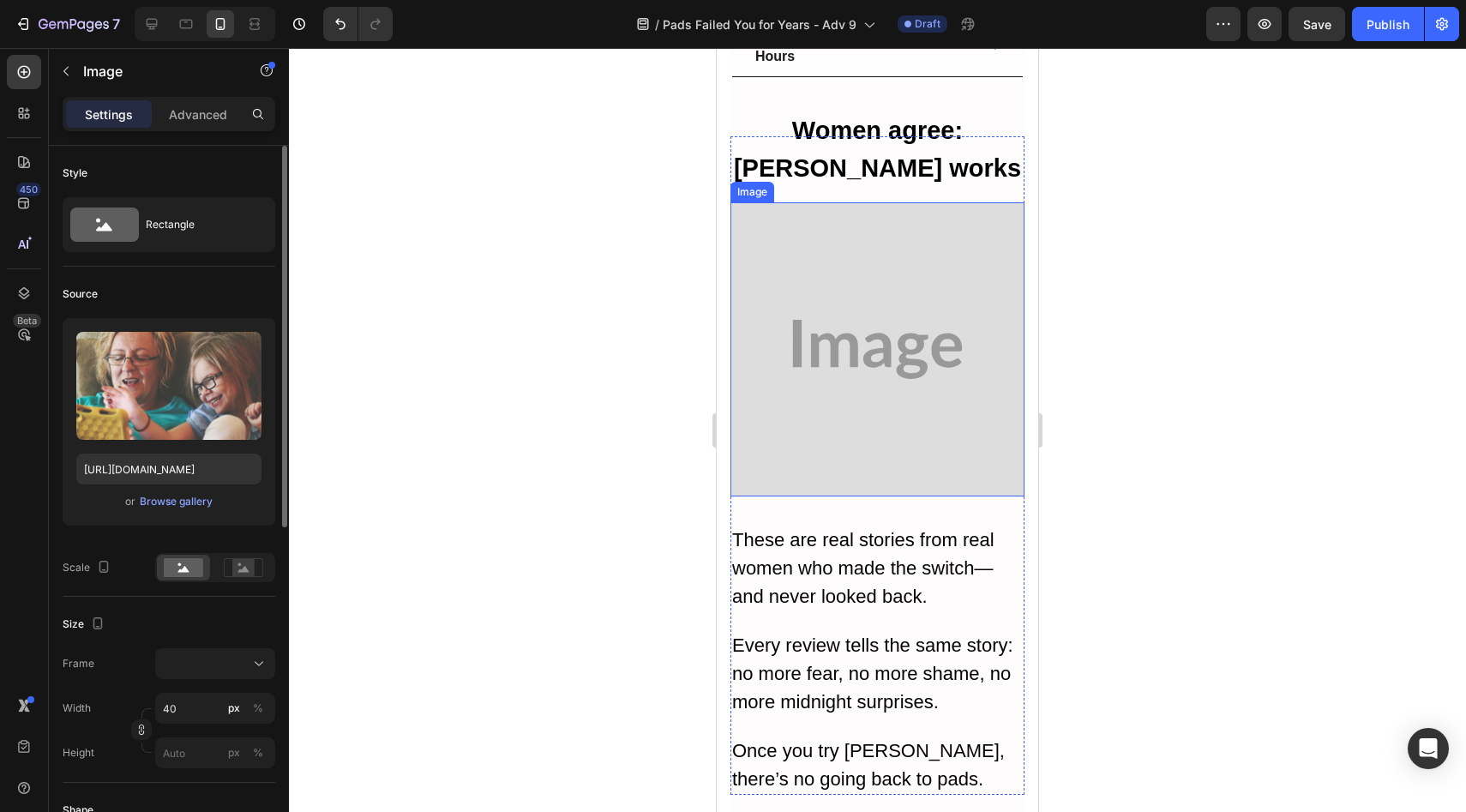
click at [881, 405] on img at bounding box center [877, 349] width 294 height 294
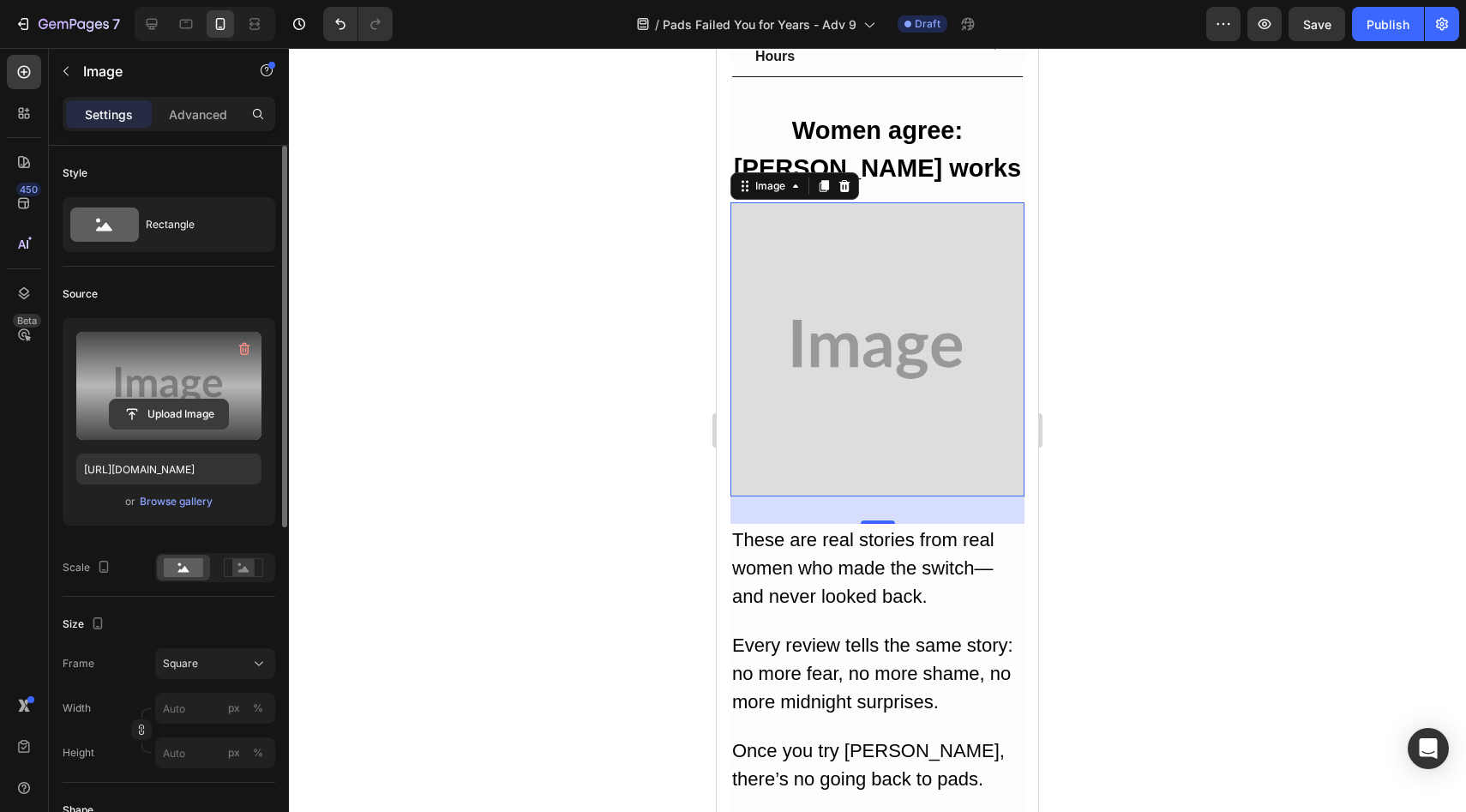
click at [167, 406] on input "file" at bounding box center [169, 414] width 119 height 29
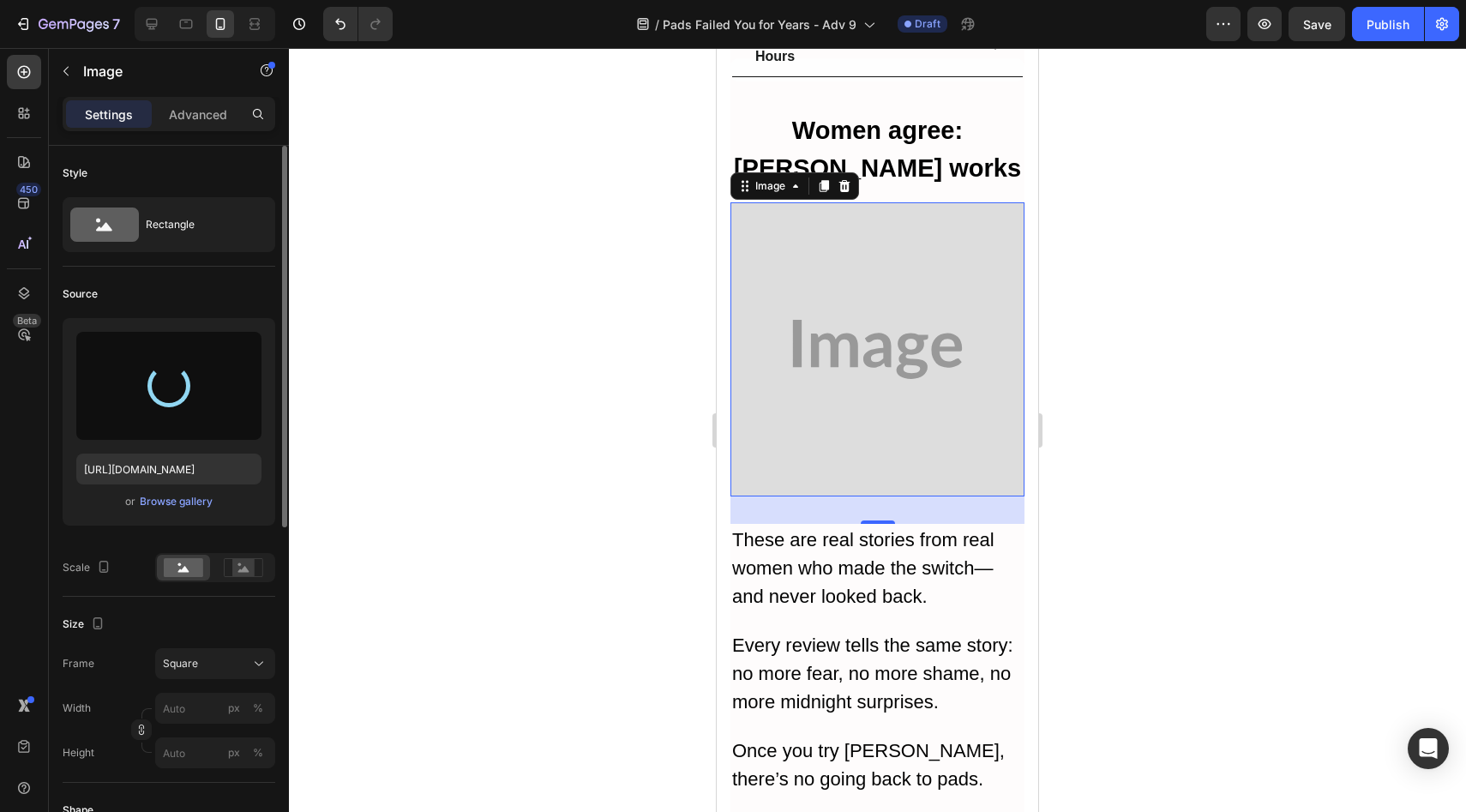
type input "https://cdn.shopify.com/s/files/1/0709/5353/3618/files/gempages_567420980318700…"
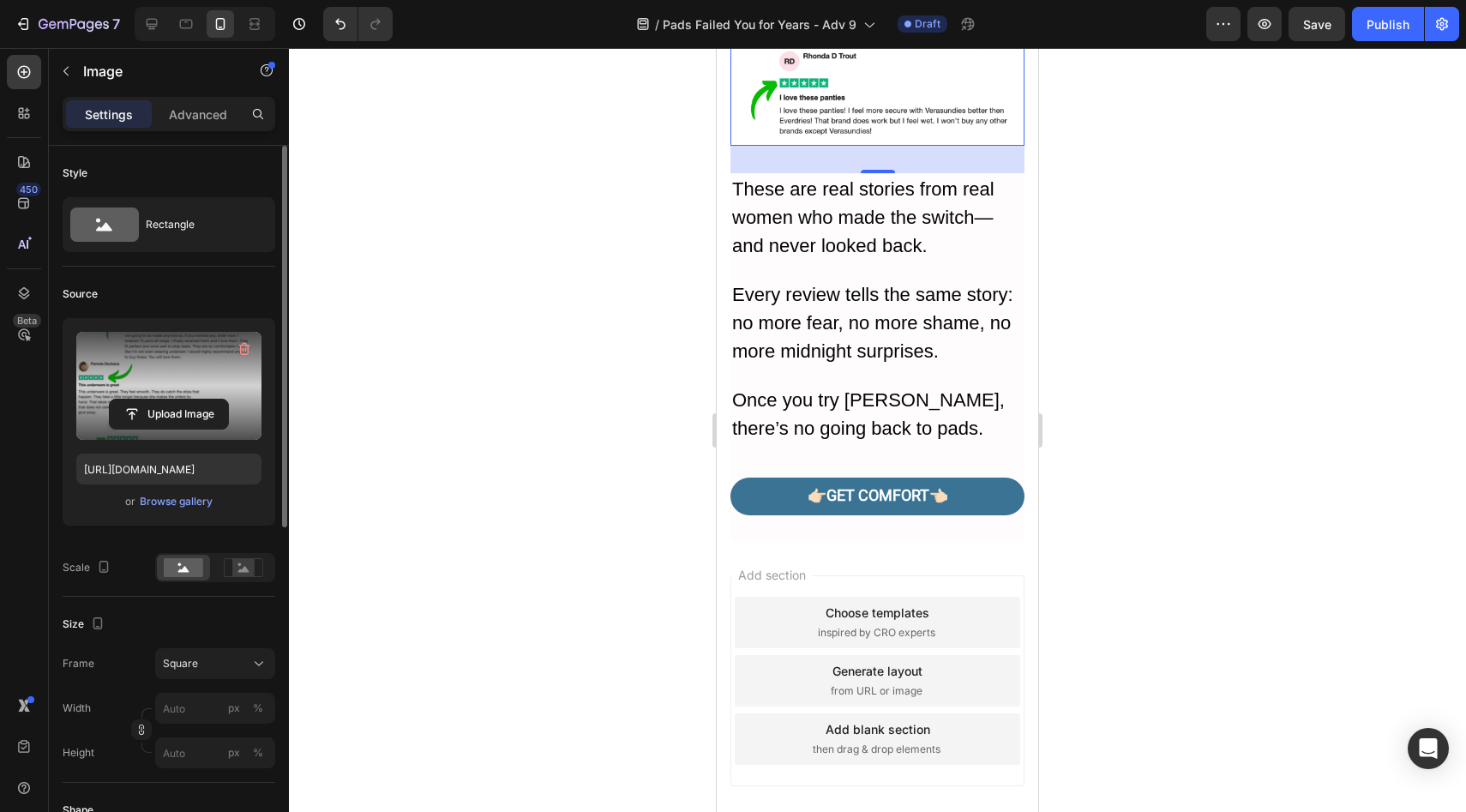
scroll to position [7133, 0]
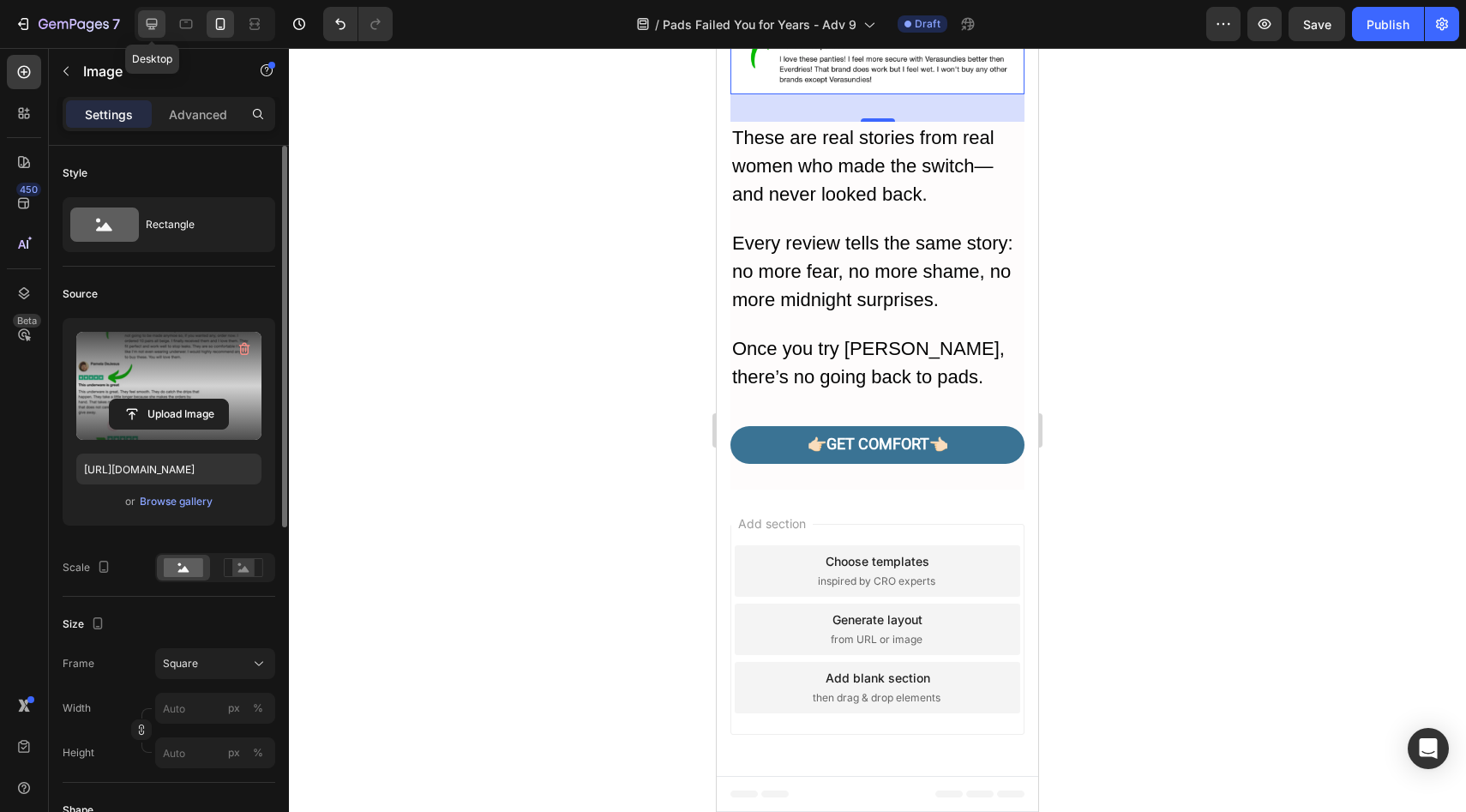
click at [149, 29] on icon at bounding box center [153, 24] width 11 height 11
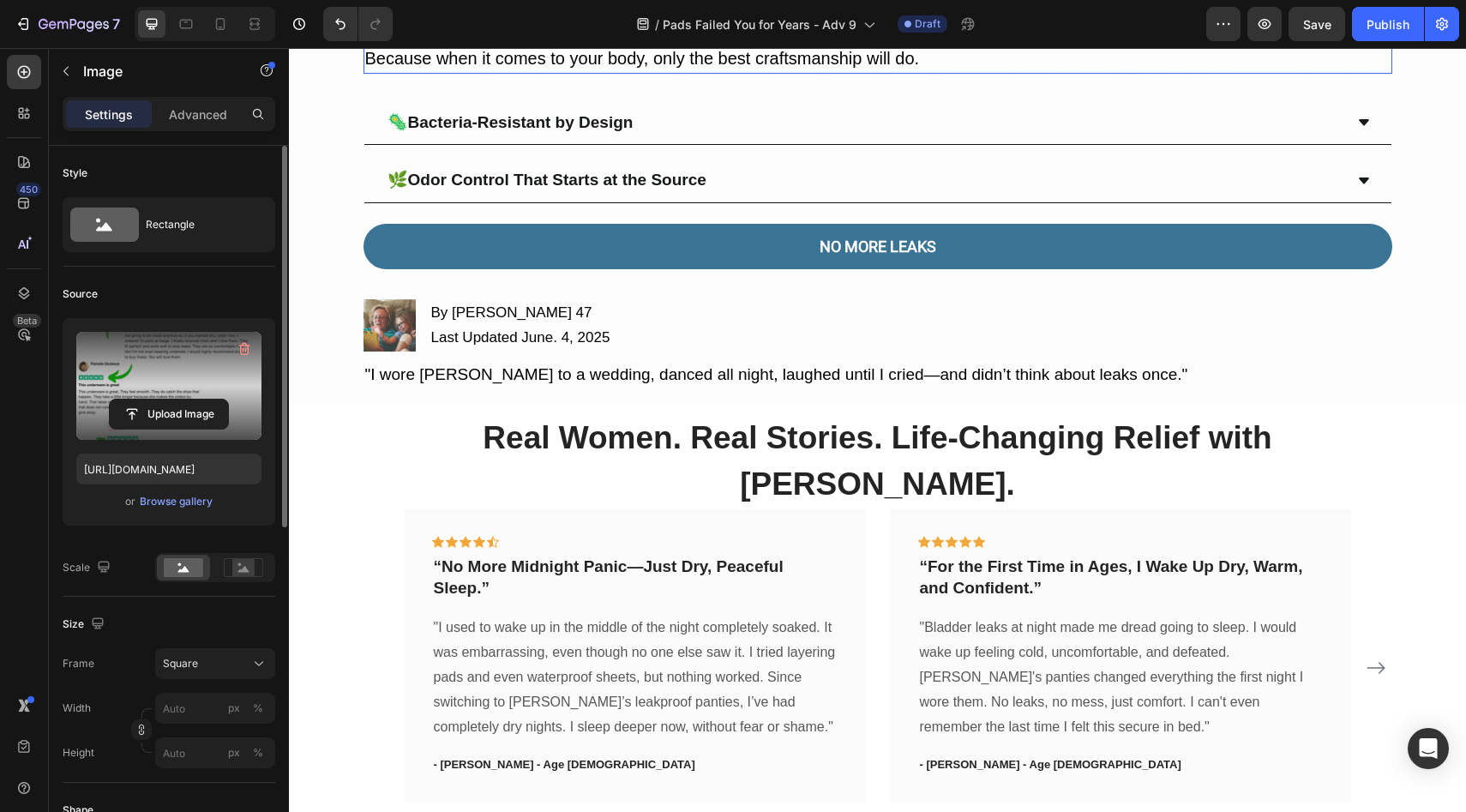
scroll to position [7451, 0]
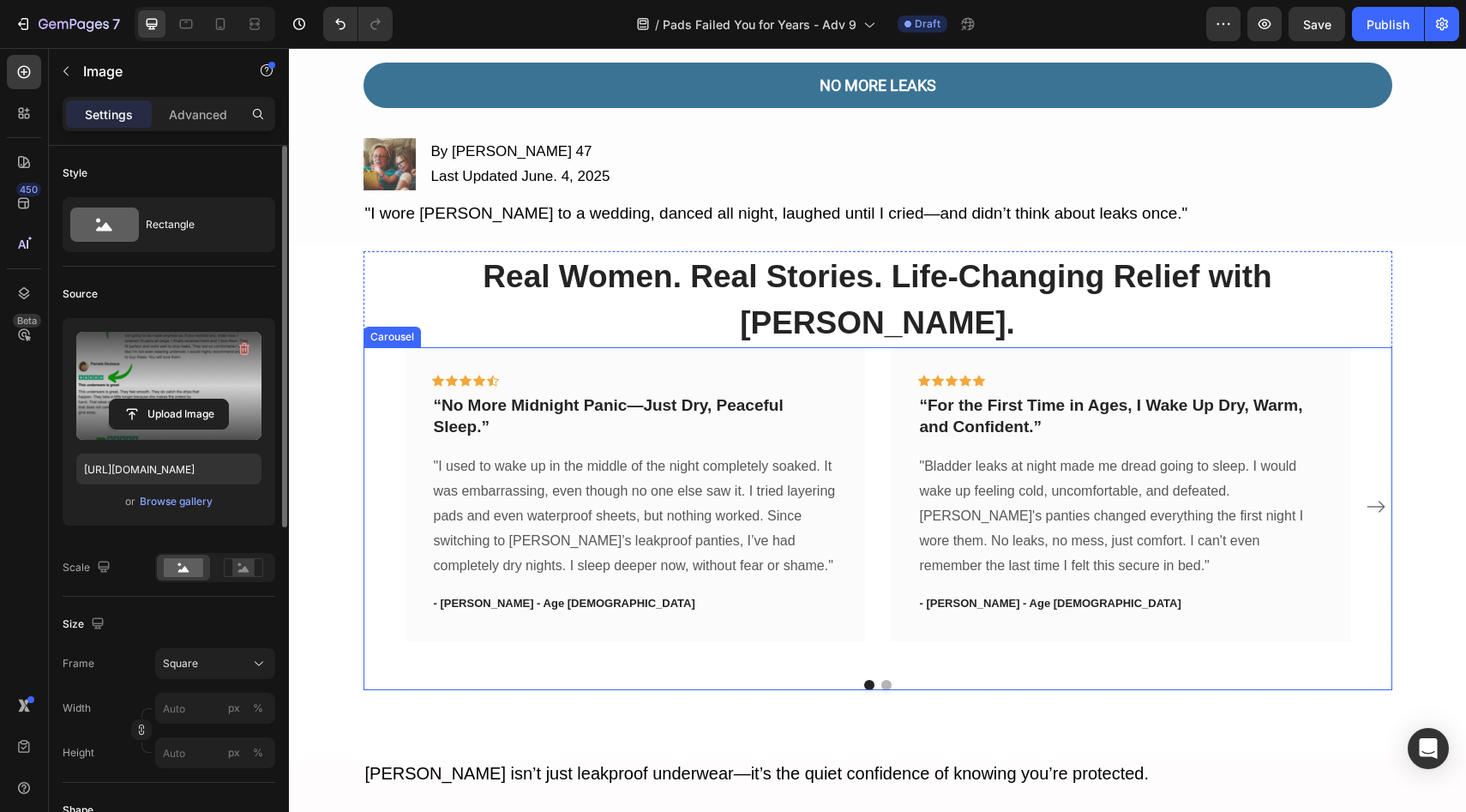
click at [881, 679] on button "Dot" at bounding box center [886, 684] width 10 height 10
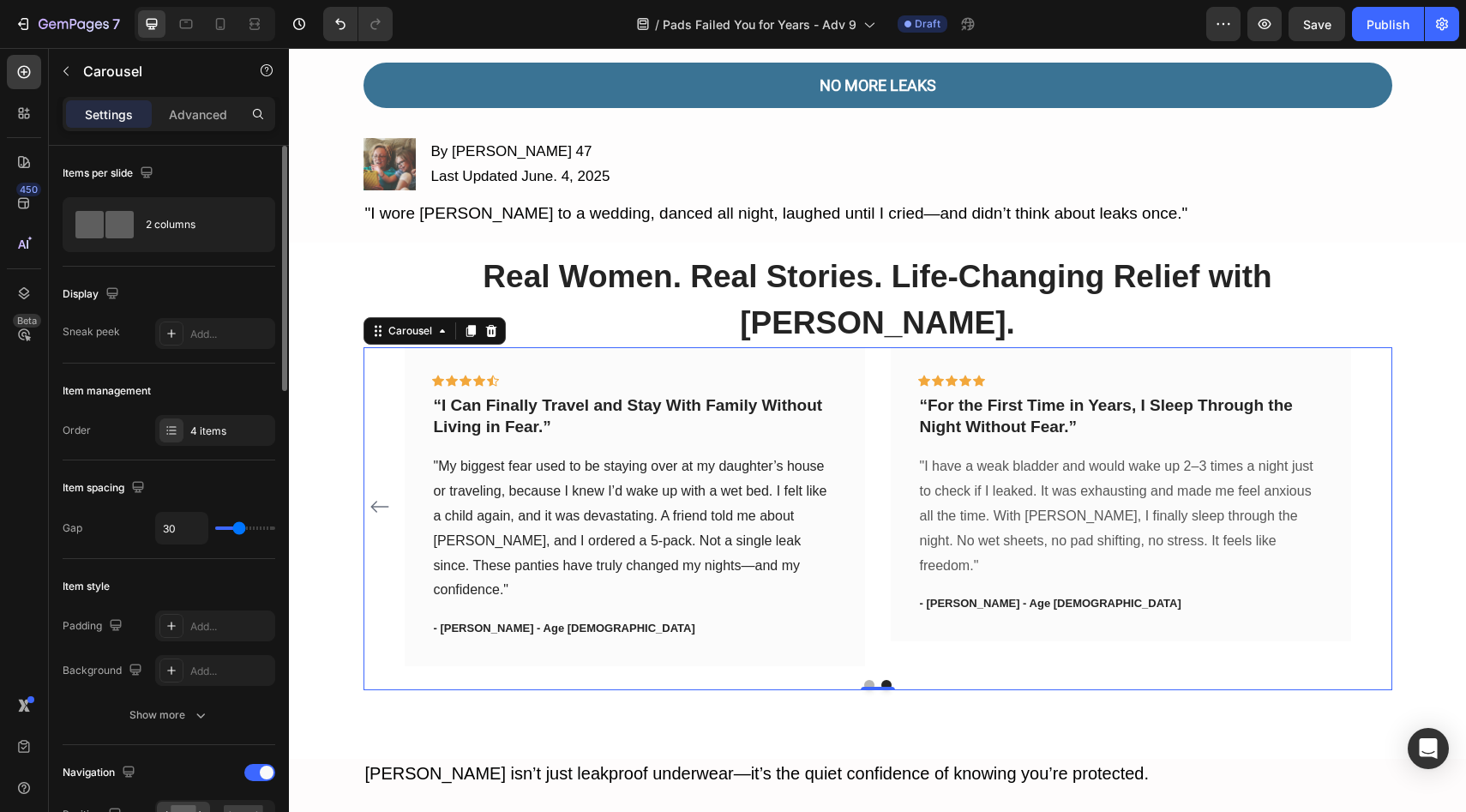
click at [864, 679] on button "Dot" at bounding box center [869, 684] width 10 height 10
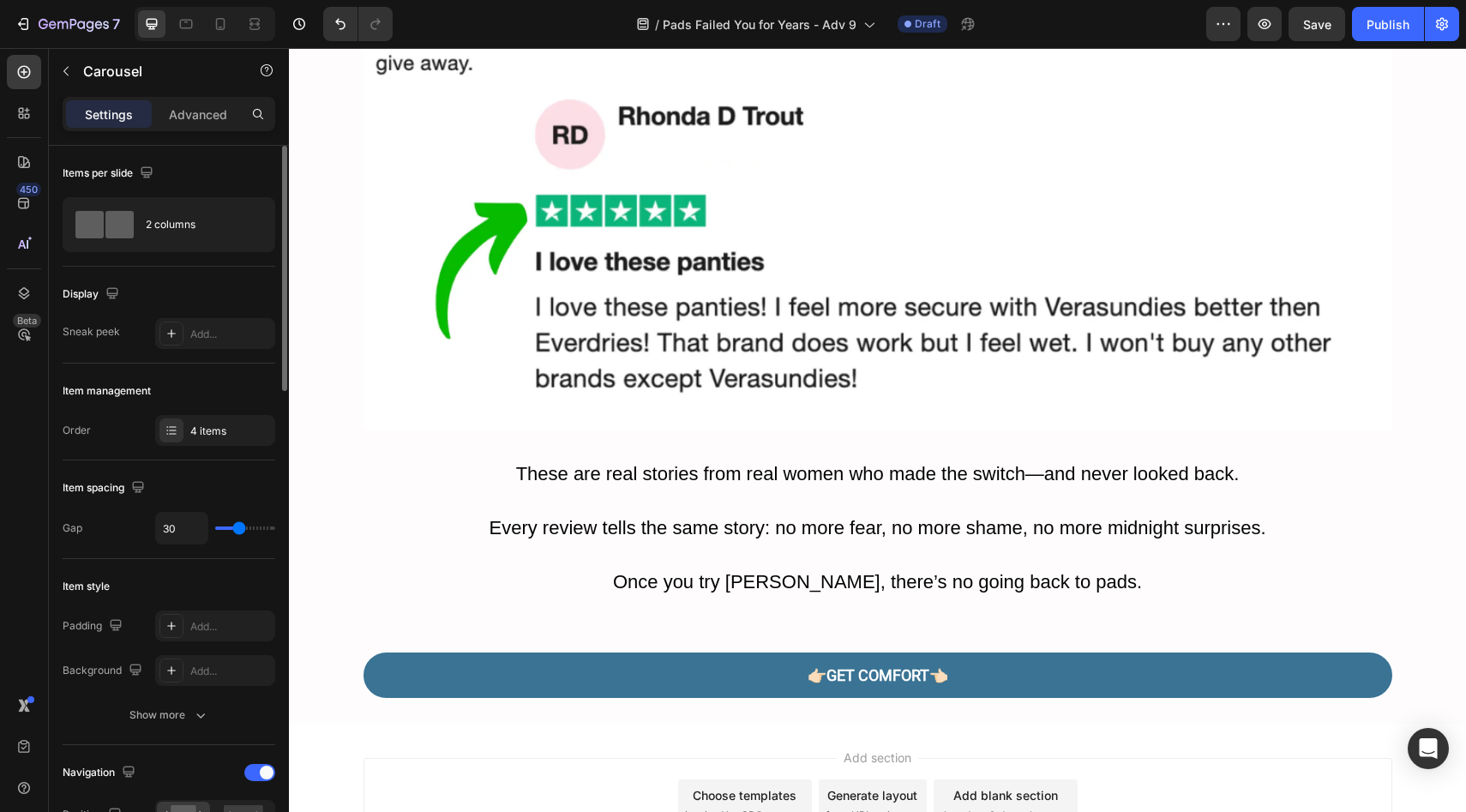
scroll to position [9225, 0]
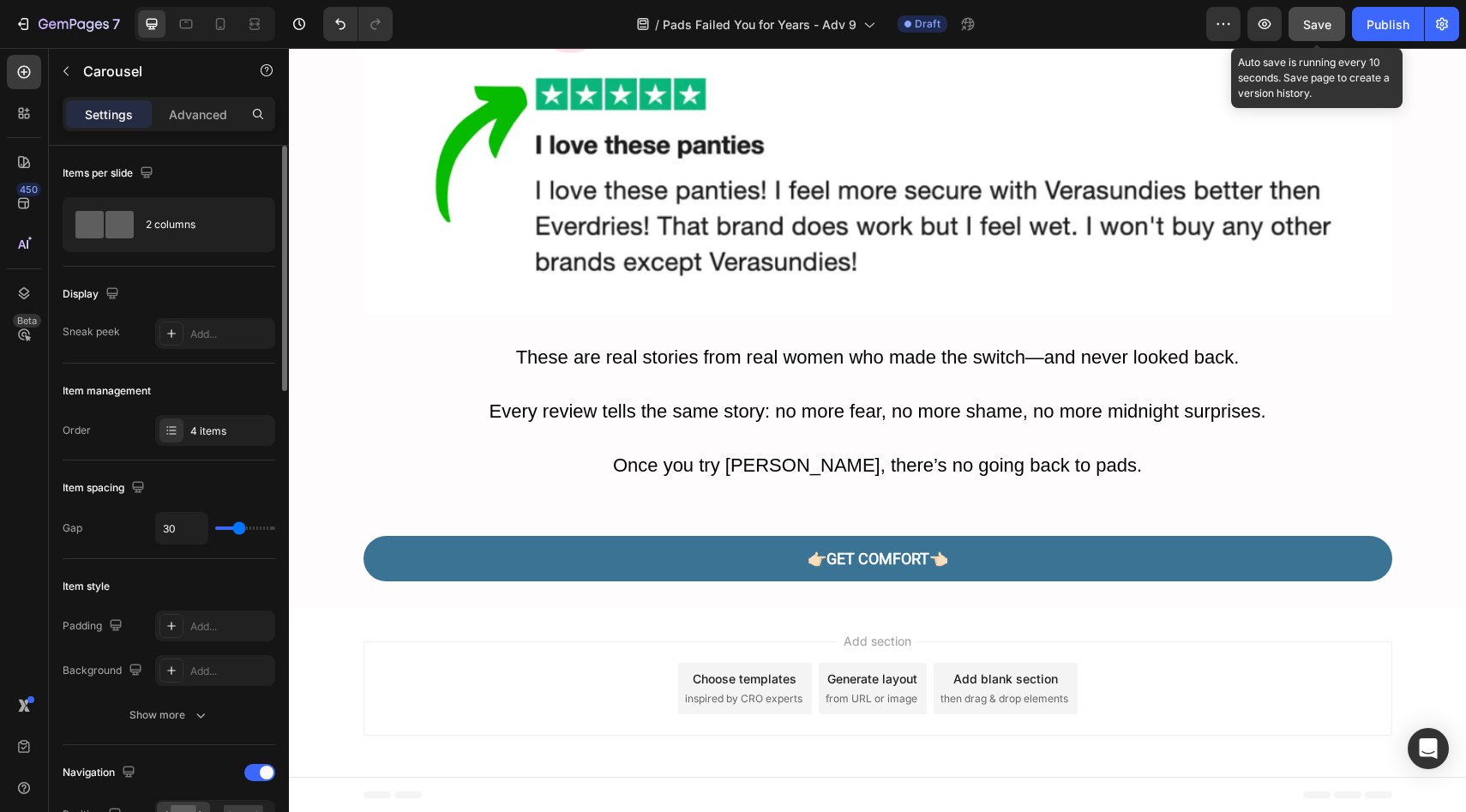
click at [1304, 19] on span "Save" at bounding box center [1317, 24] width 28 height 14
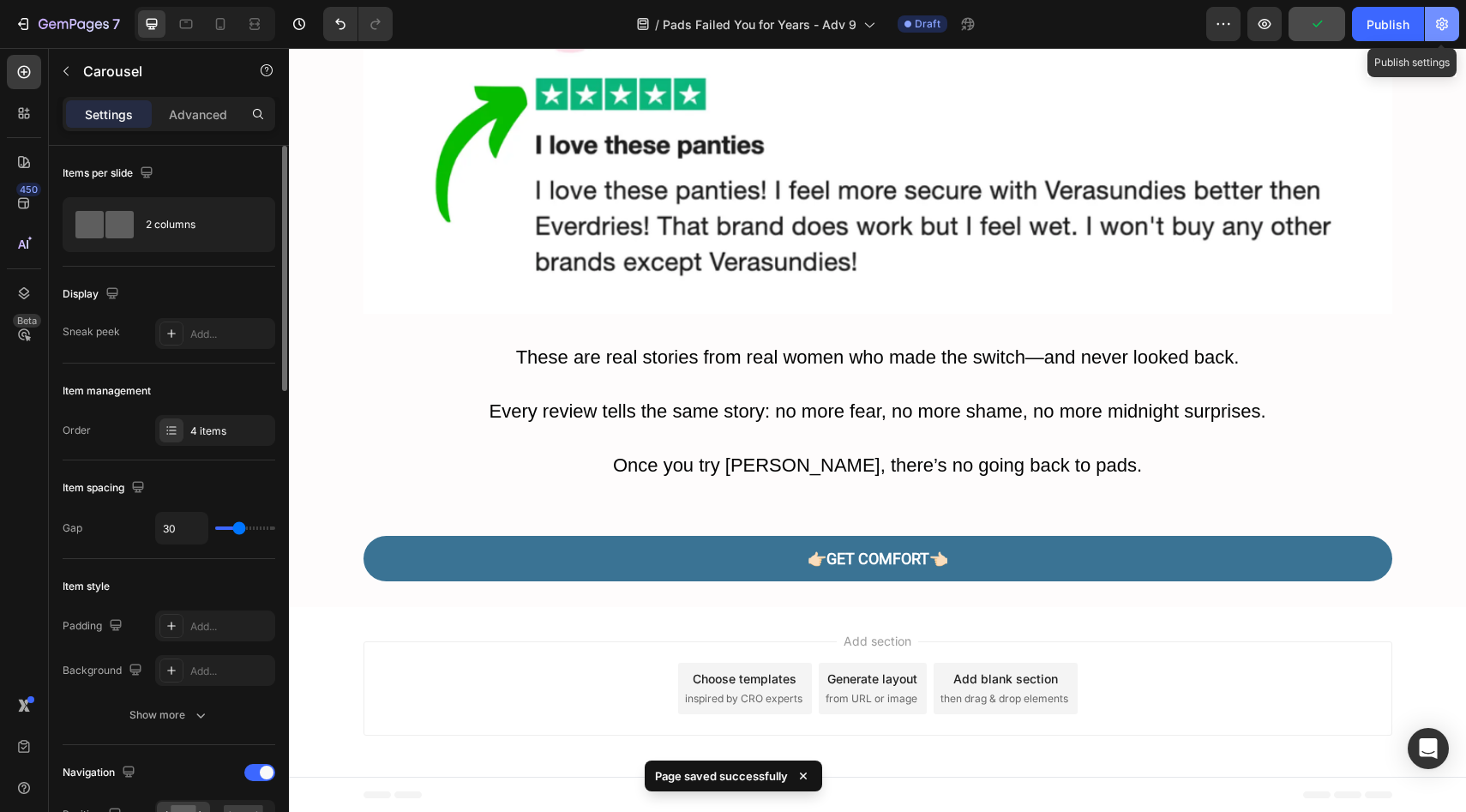
click at [1445, 17] on icon "button" at bounding box center [1442, 24] width 17 height 17
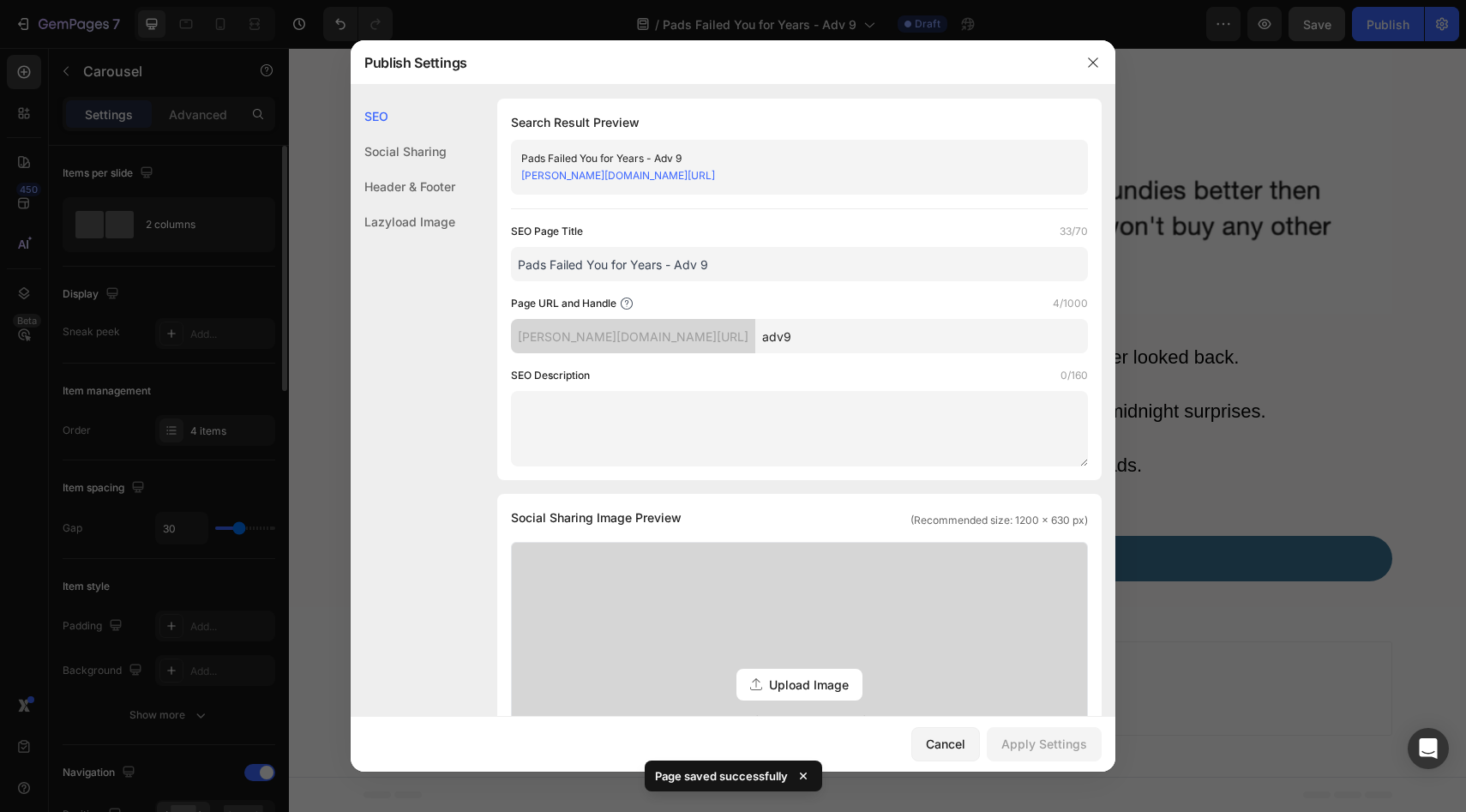
click at [756, 333] on input "adv9" at bounding box center [921, 335] width 333 height 34
type input "adv9A"
drag, startPoint x: 676, startPoint y: 263, endPoint x: 451, endPoint y: 267, distance: 225.0
click at [451, 267] on div "SEO Social Sharing Header & Footer Lazyload Image SEO Search Result Preview Pad…" at bounding box center [733, 710] width 765 height 1223
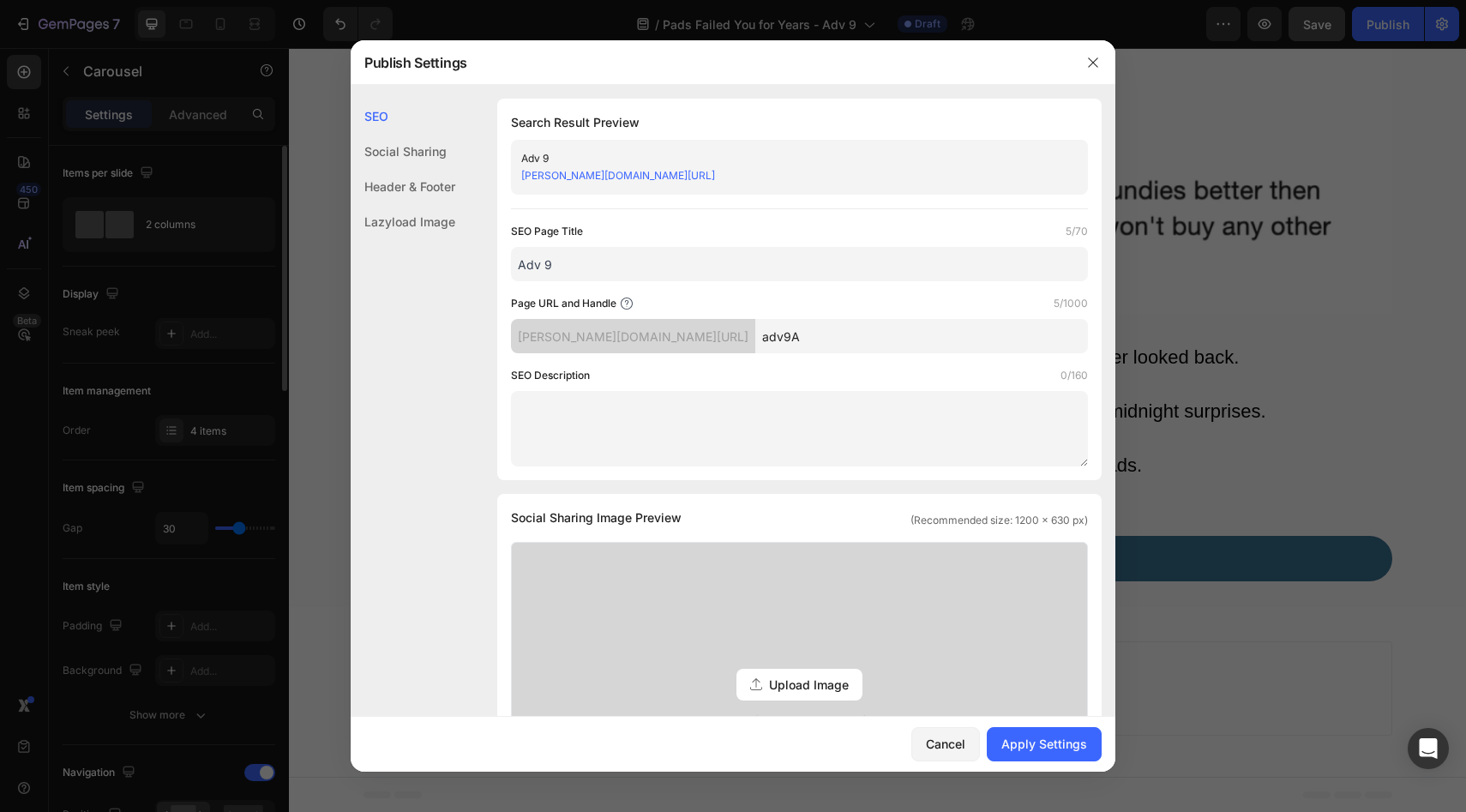
click at [663, 249] on input "Adv 9" at bounding box center [799, 264] width 577 height 34
click at [663, 256] on input "Adv 9" at bounding box center [799, 264] width 577 height 34
click at [646, 268] on input "Adv 9" at bounding box center [799, 264] width 577 height 34
type input "Adv 9 AUS"
click at [1068, 735] on div "Apply Settings" at bounding box center [1044, 743] width 86 height 18
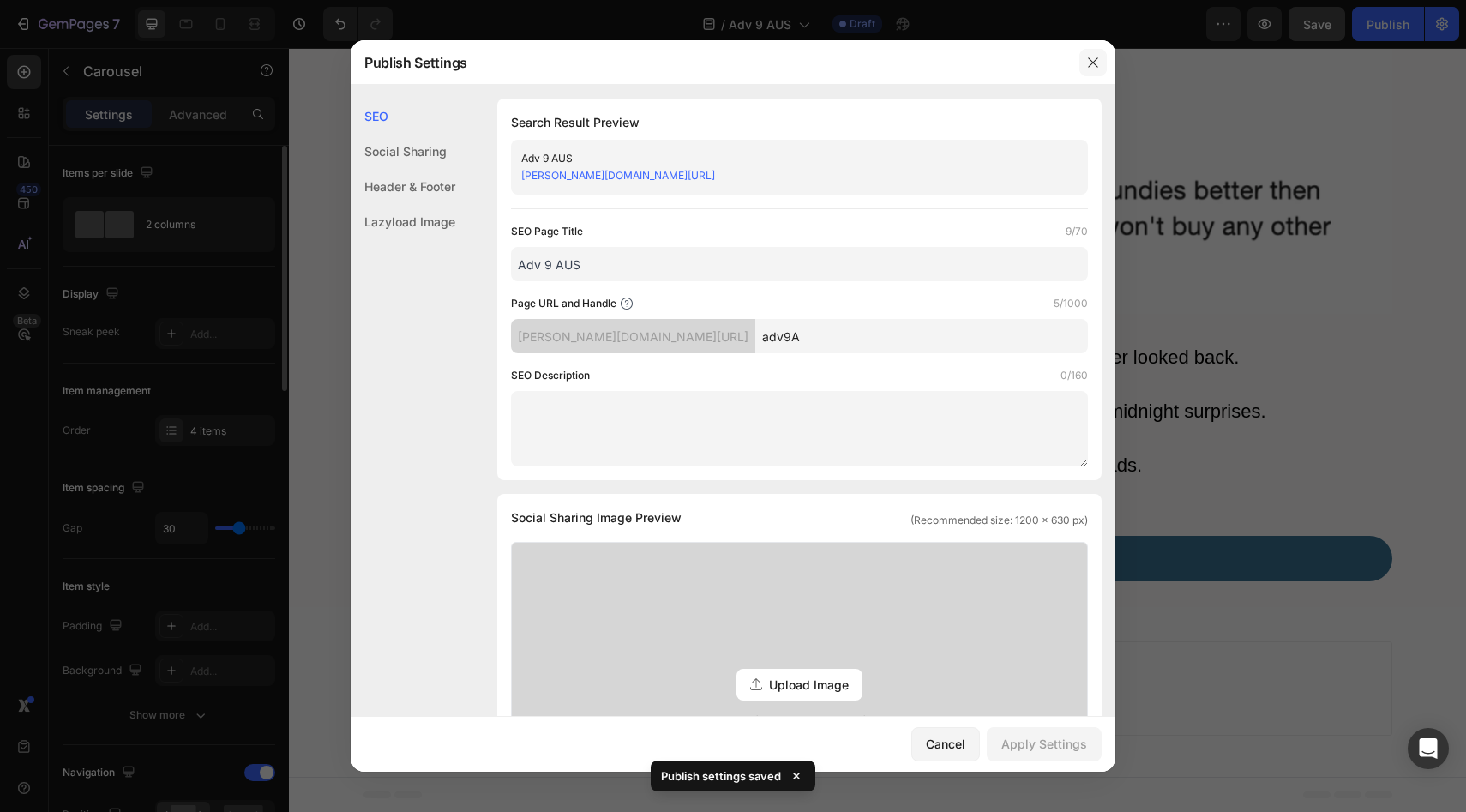
click at [1083, 63] on button "button" at bounding box center [1092, 62] width 27 height 27
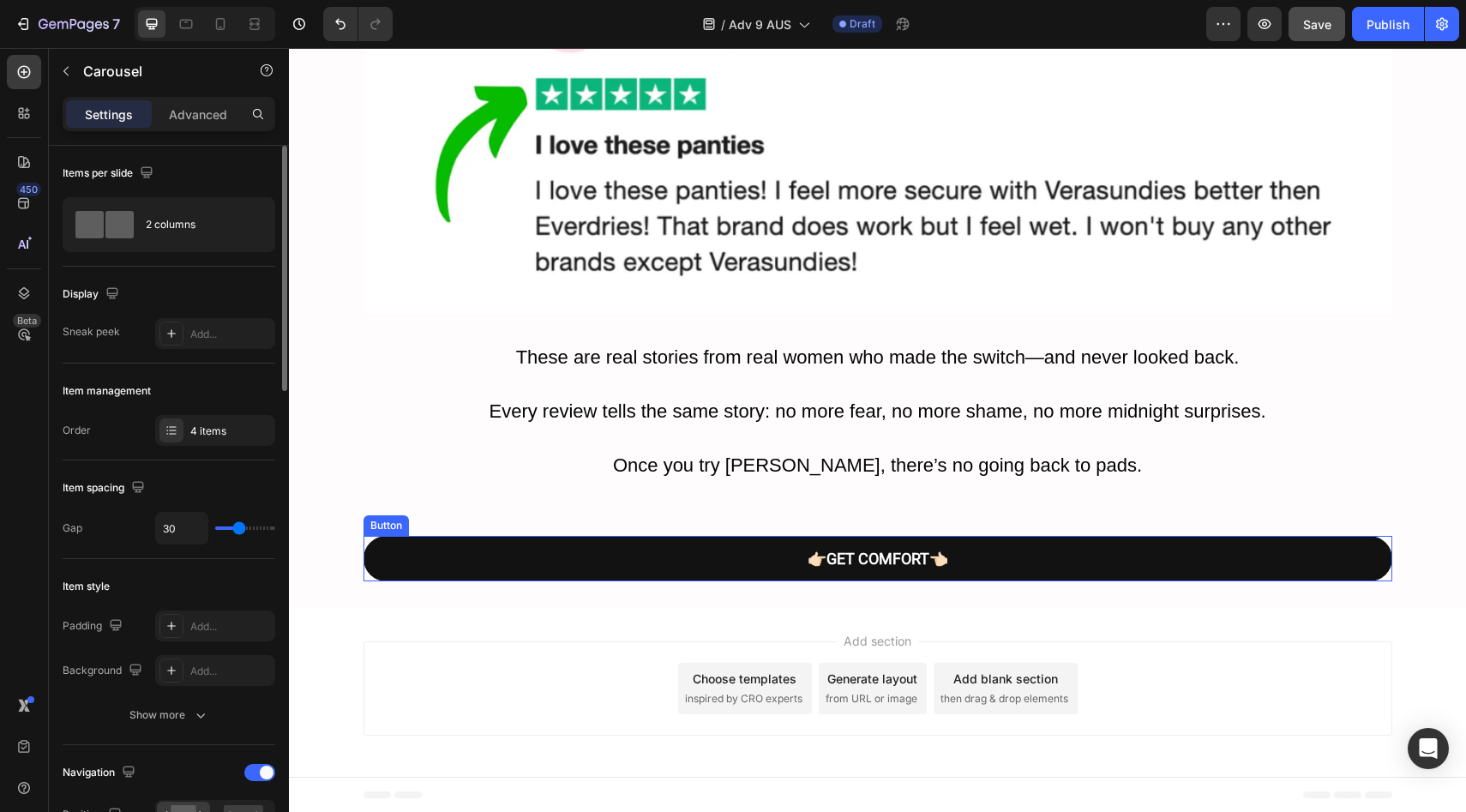
click at [660, 558] on link "👉🏻GET COMFORT 👈🏻" at bounding box center [878, 559] width 1029 height 45
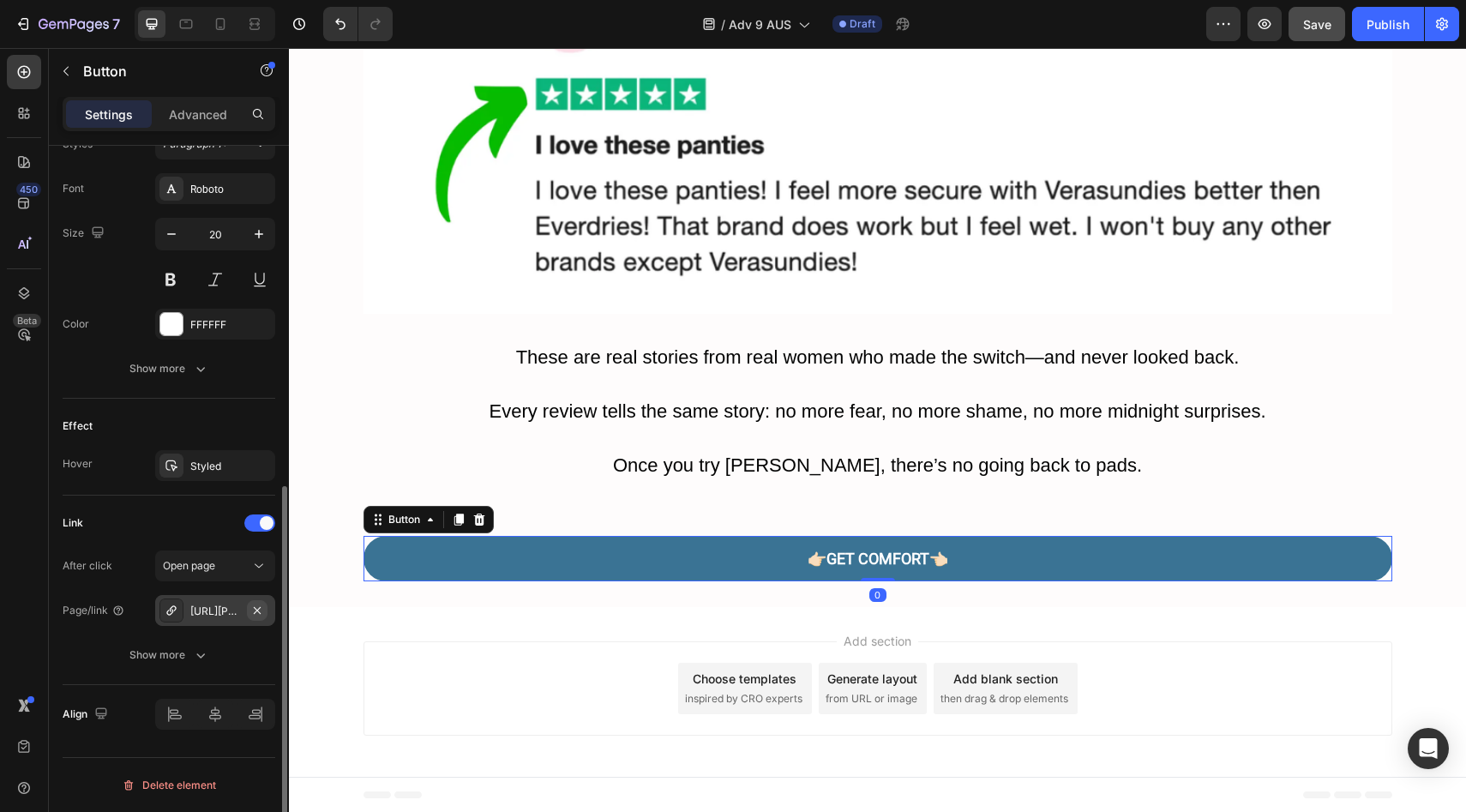
click at [261, 605] on icon "button" at bounding box center [257, 609] width 14 height 14
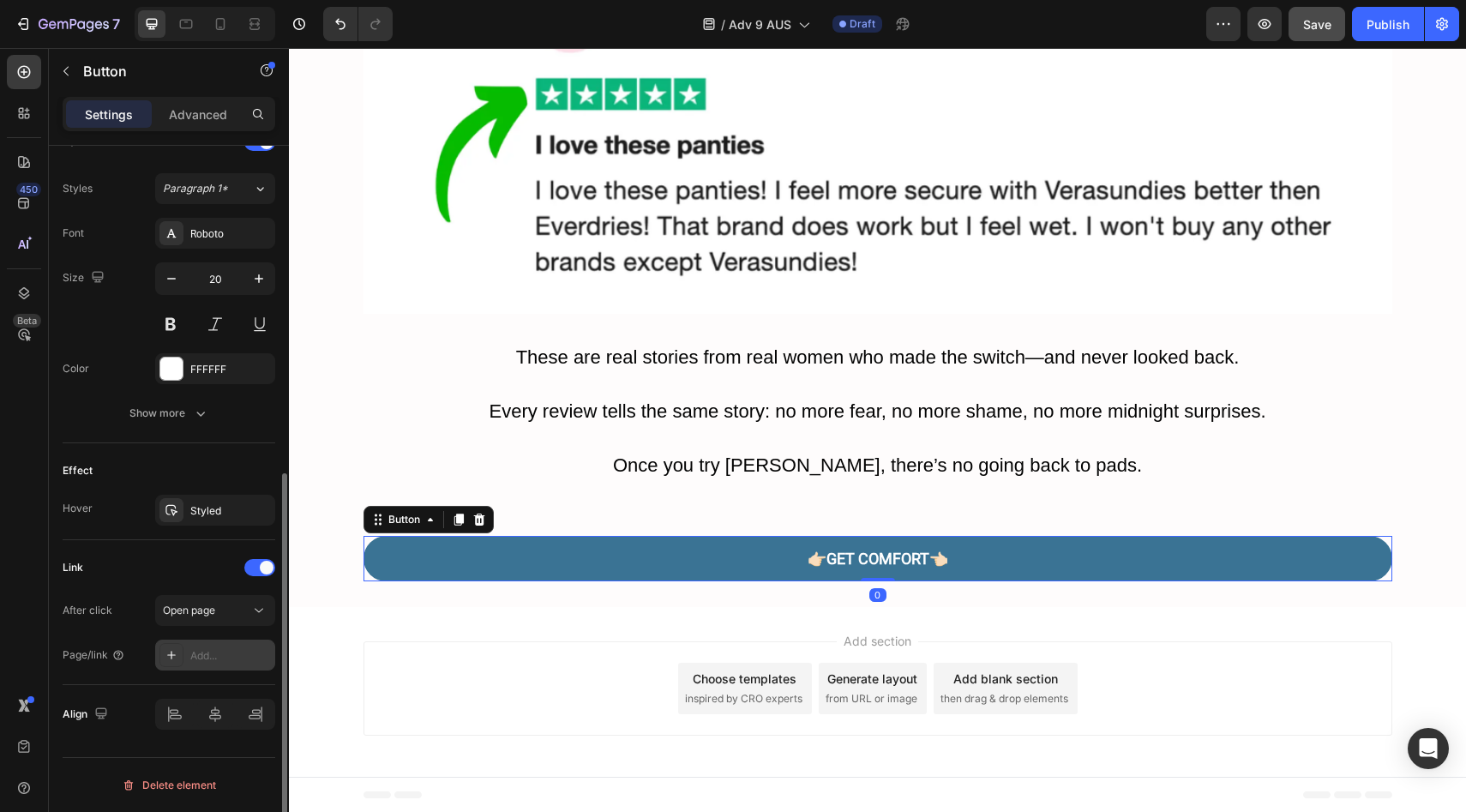
click at [231, 657] on div "Add..." at bounding box center [231, 656] width 81 height 15
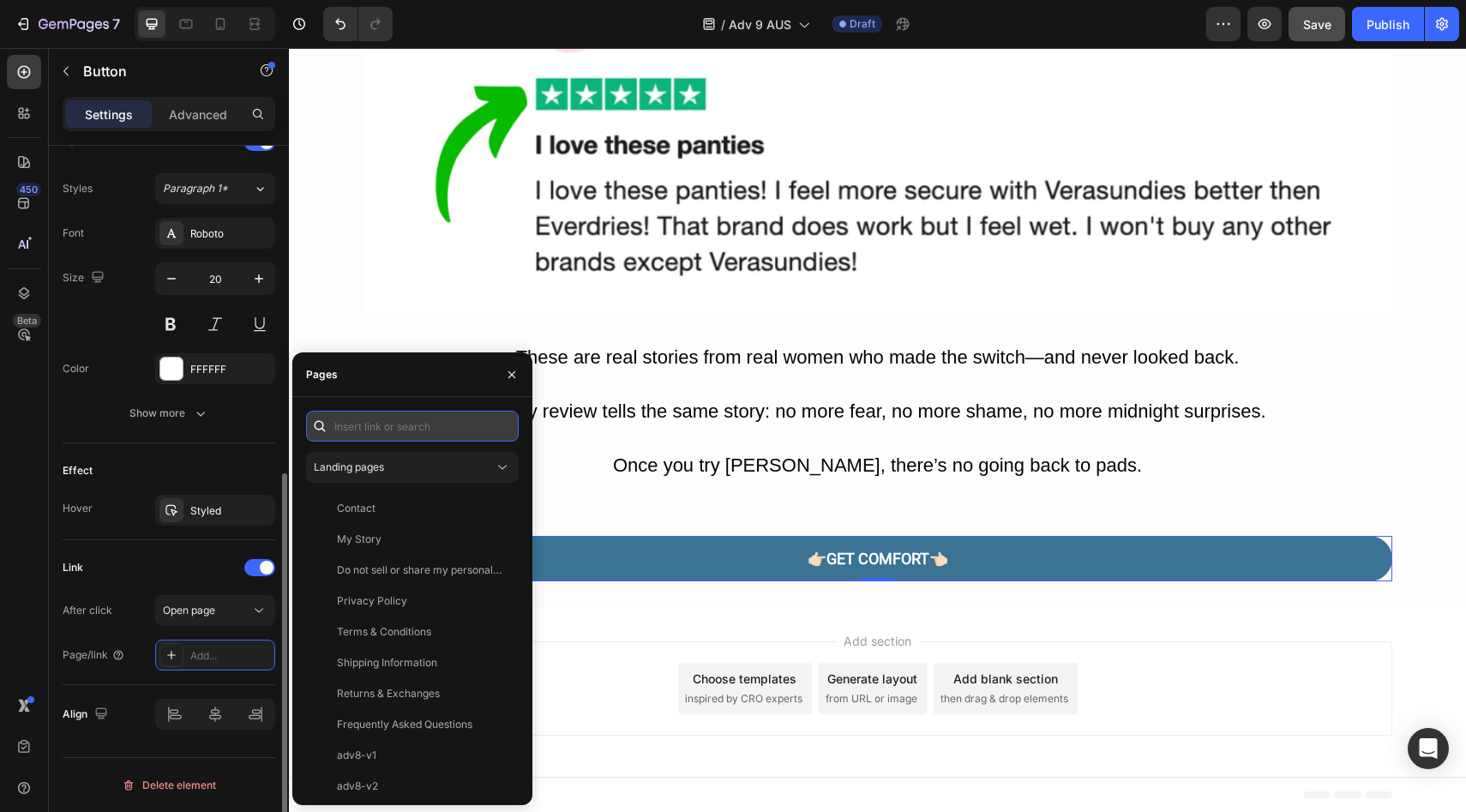
click at [342, 439] on input "text" at bounding box center [413, 426] width 213 height 31
paste input "https://vera-undies.com/products/signature-leakproof-underwear-5-pack2"
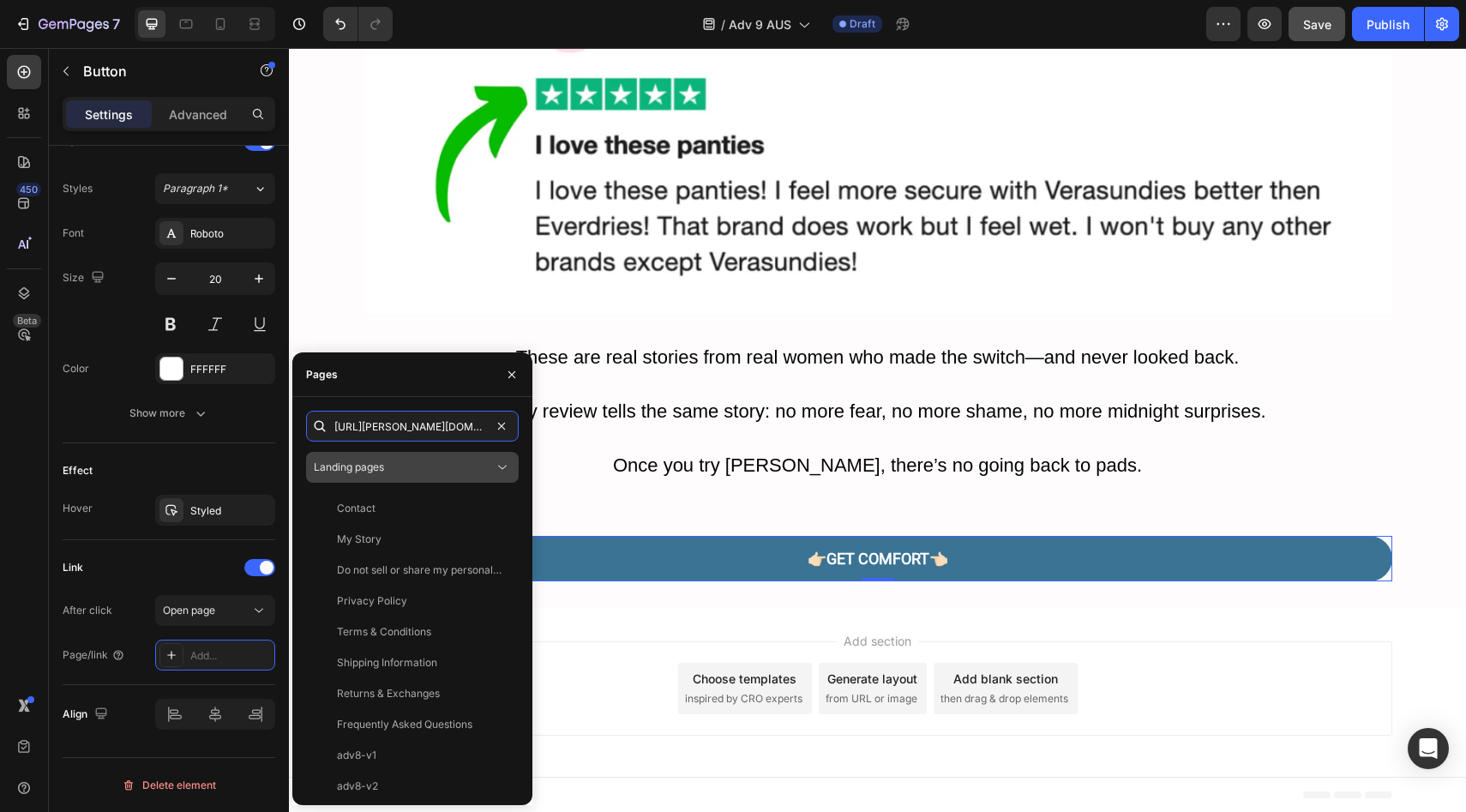
scroll to position [0, 216]
type input "https://vera-undies.com/products/signature-leakproof-underwear-5-pack2"
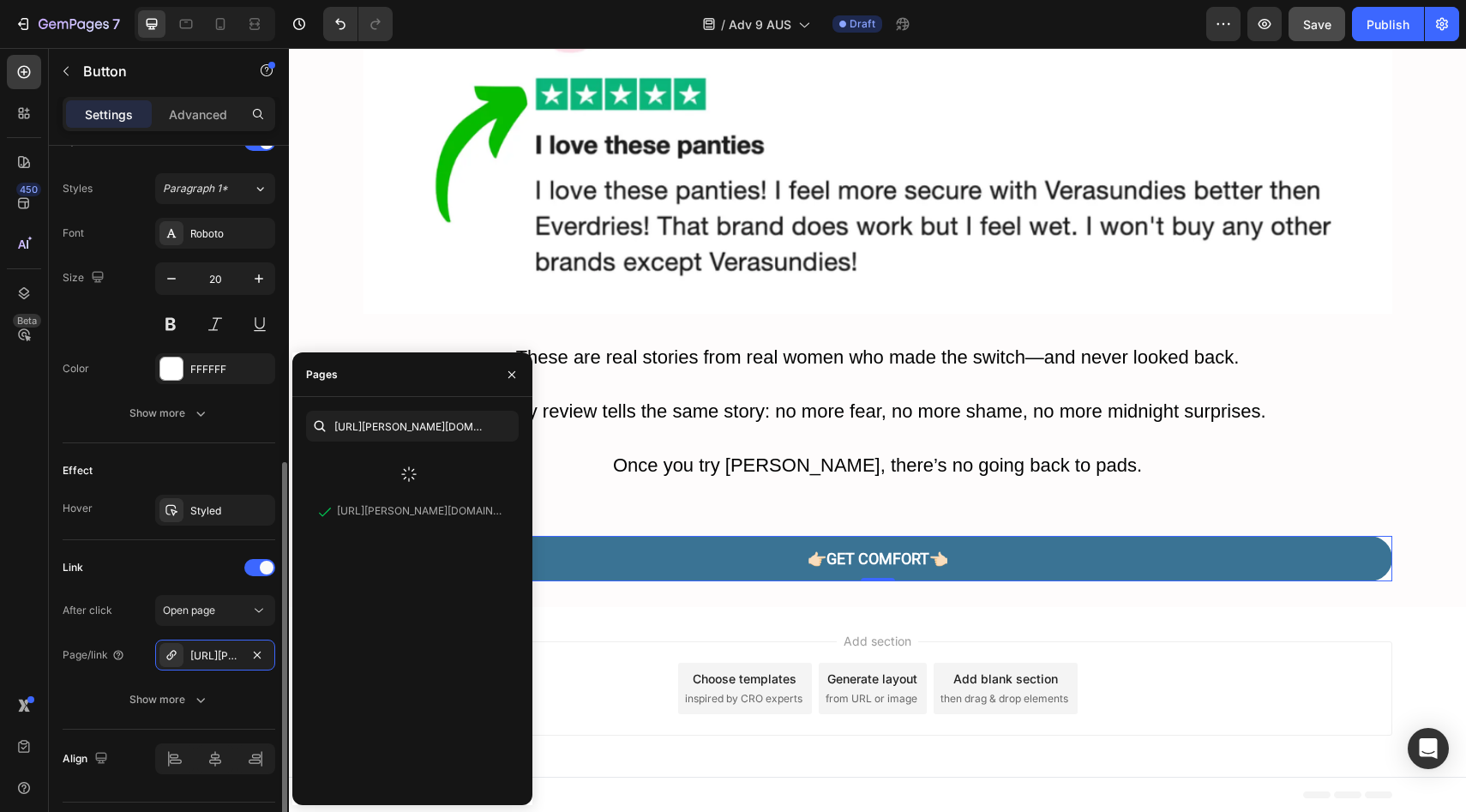
click at [204, 461] on div "Effect" at bounding box center [169, 470] width 213 height 27
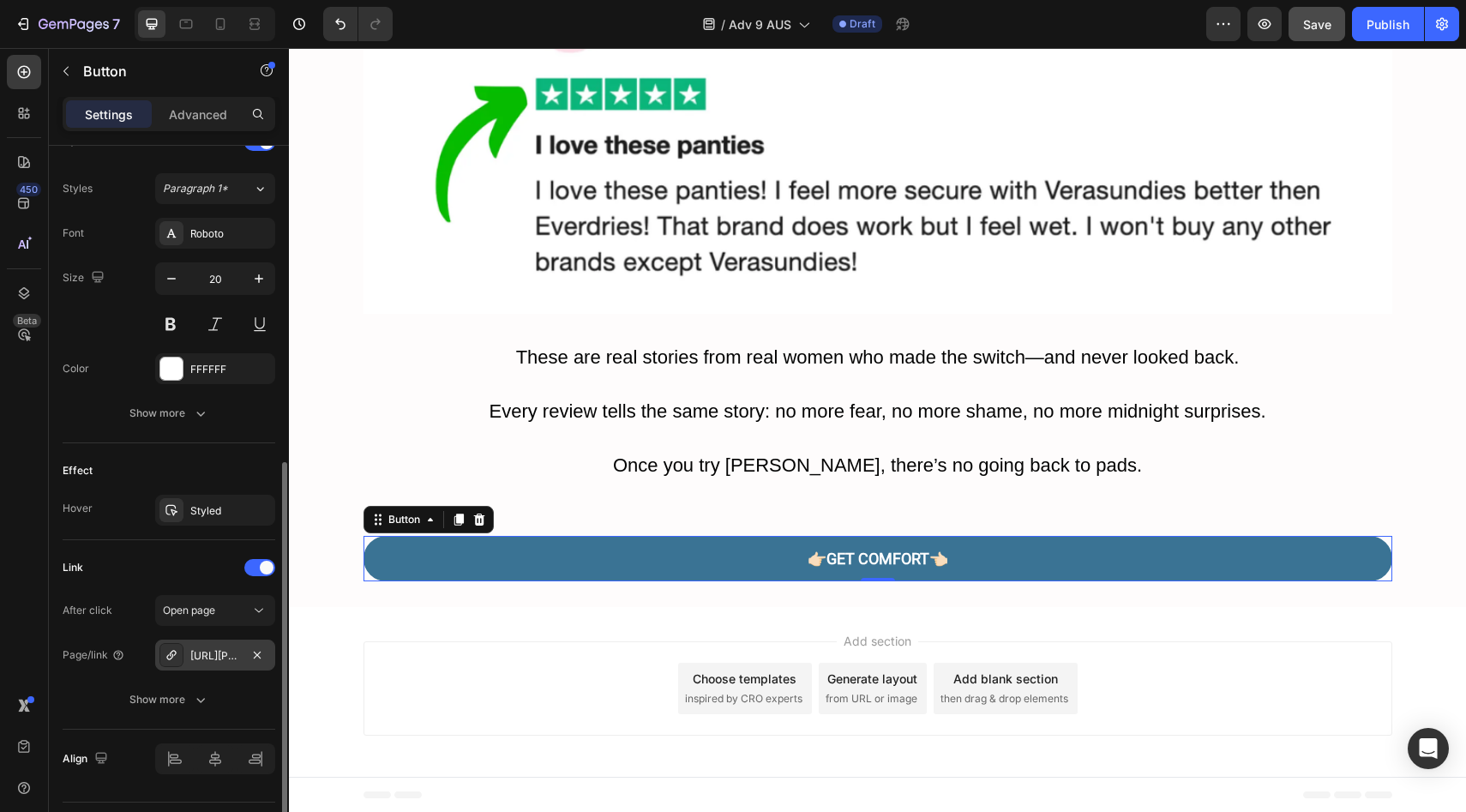
click at [220, 654] on div "https://vera-undies.com/signature-leakproof-underwear-5-pack2" at bounding box center [215, 656] width 50 height 15
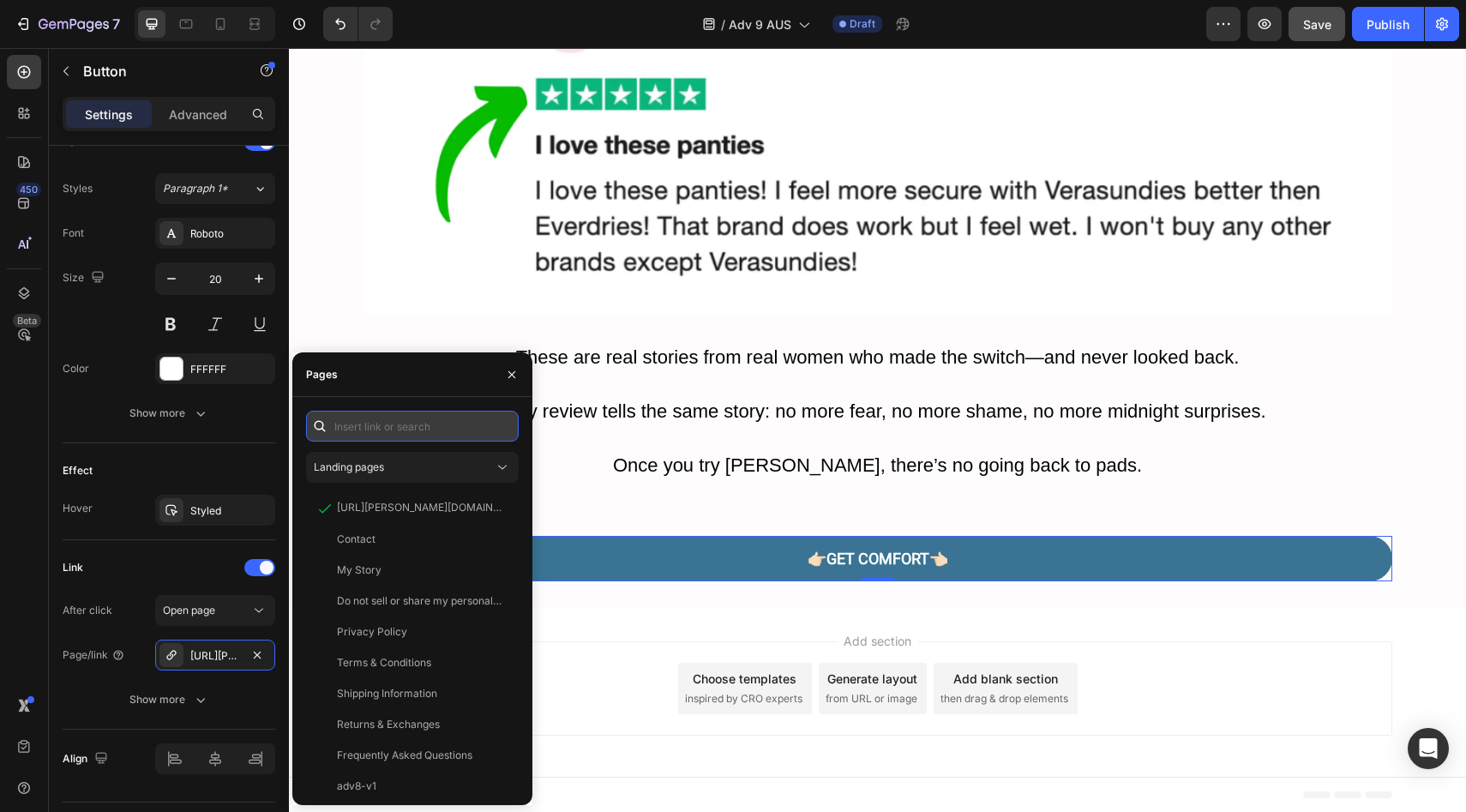
click at [452, 430] on input "text" at bounding box center [413, 426] width 213 height 31
paste input "https://vera-undies.com/products/signature-leakproof-underwear-5-pack2"
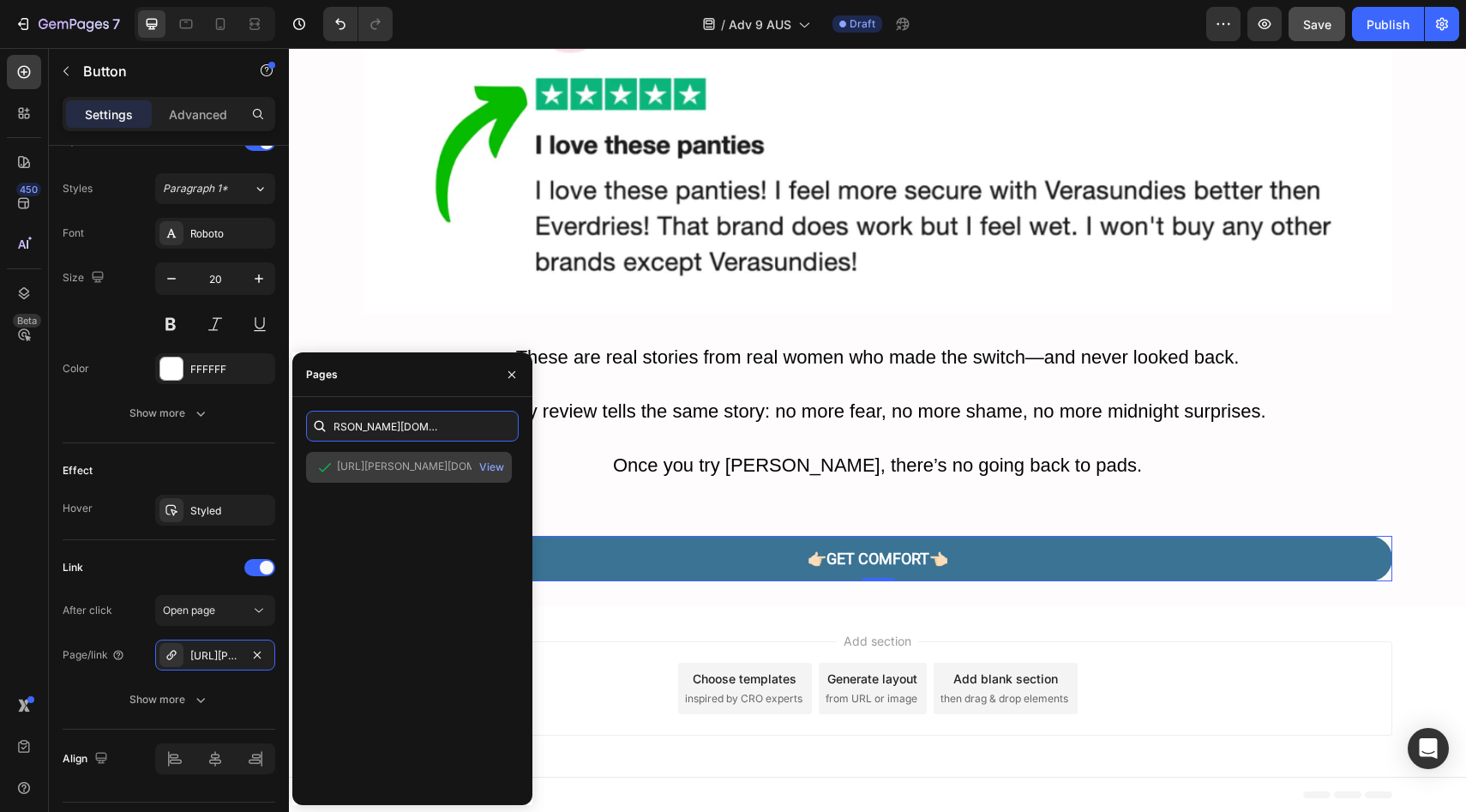
type input "https://vera-undies.com/products/signature-leakproof-underwear-5-pack2"
click at [411, 460] on div "https://vera-undies.com/products/signature-leakproof-underwear-5-pack2" at bounding box center [419, 466] width 165 height 15
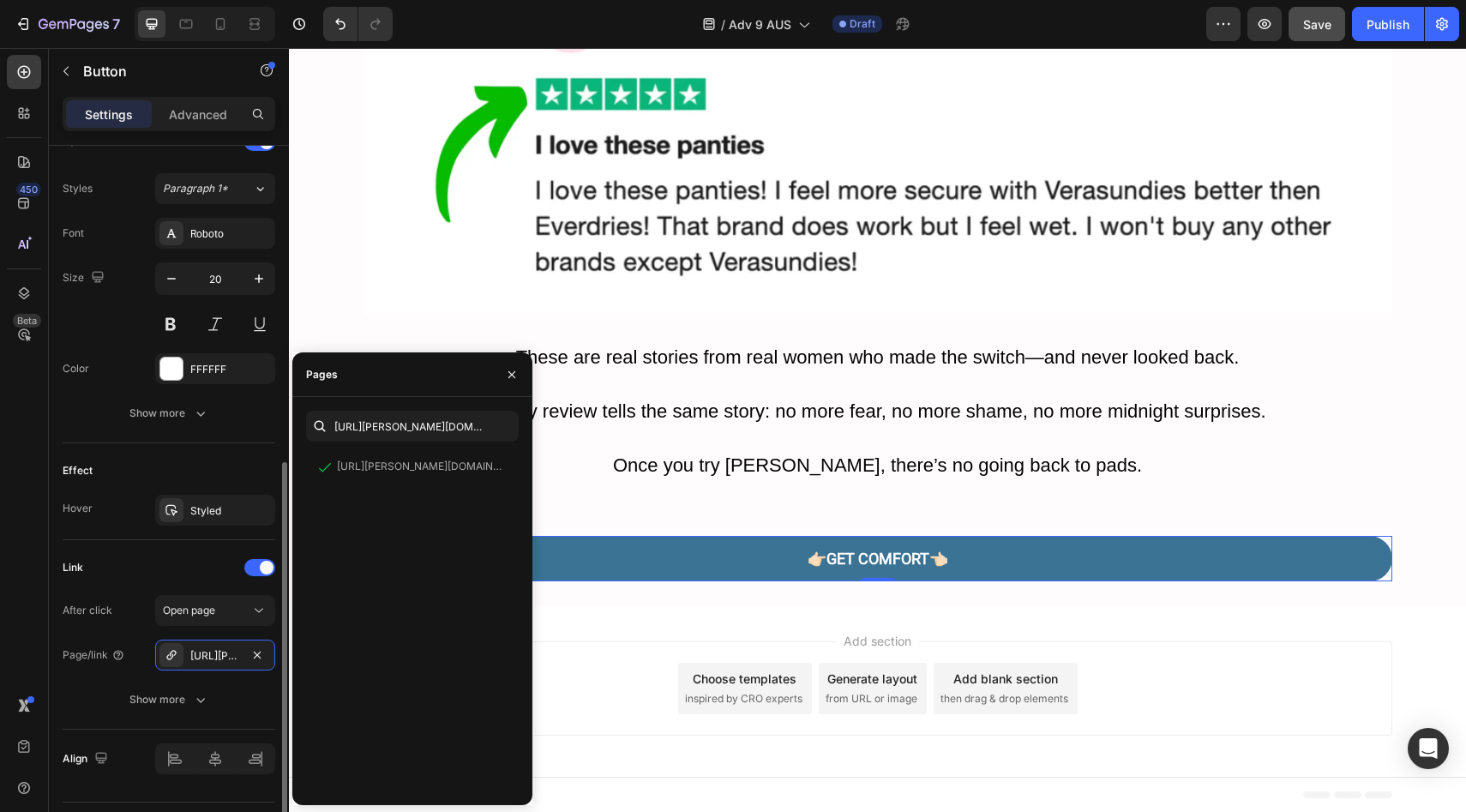
click at [201, 459] on div "Effect" at bounding box center [169, 470] width 213 height 27
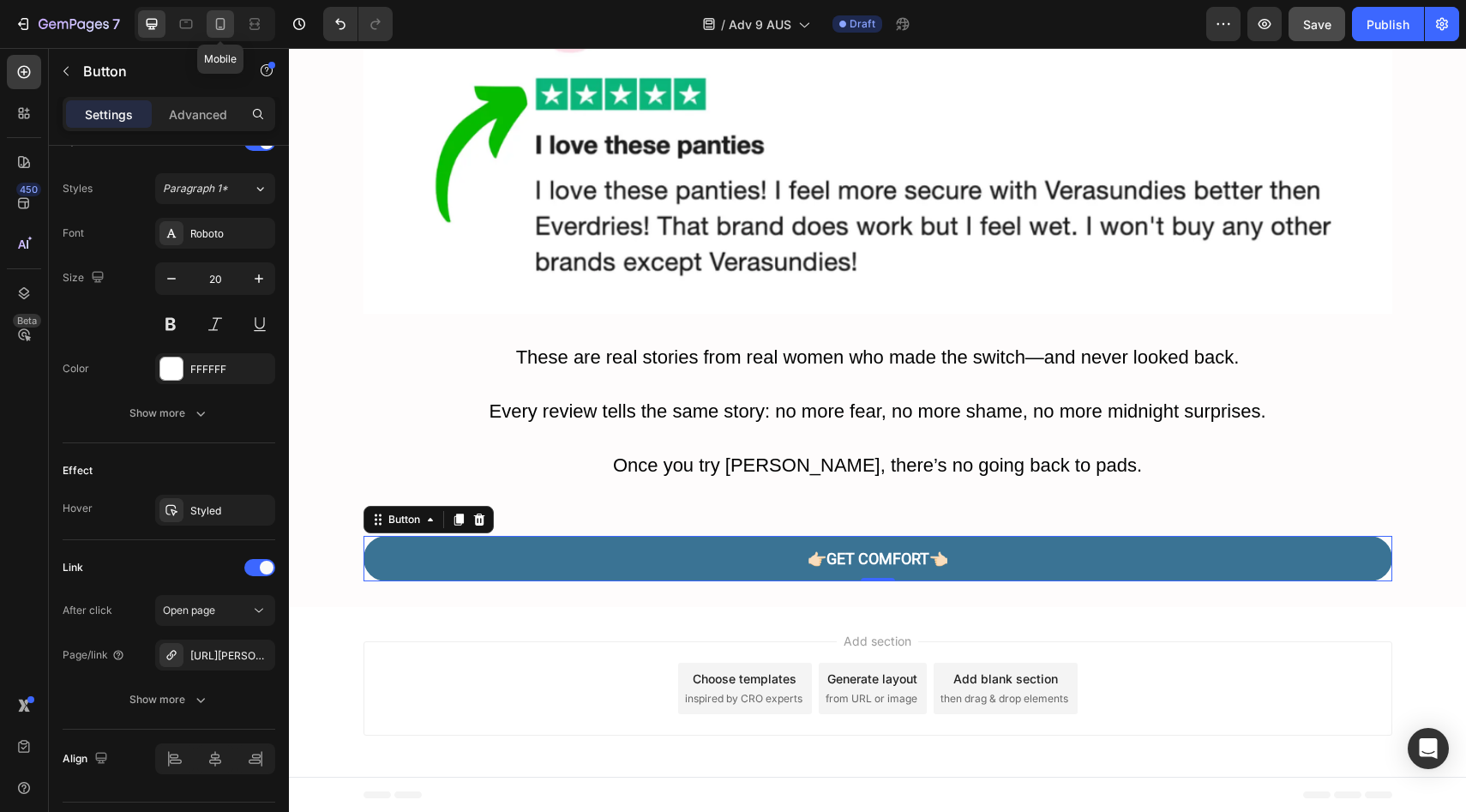
click at [218, 33] on div at bounding box center [220, 24] width 27 height 27
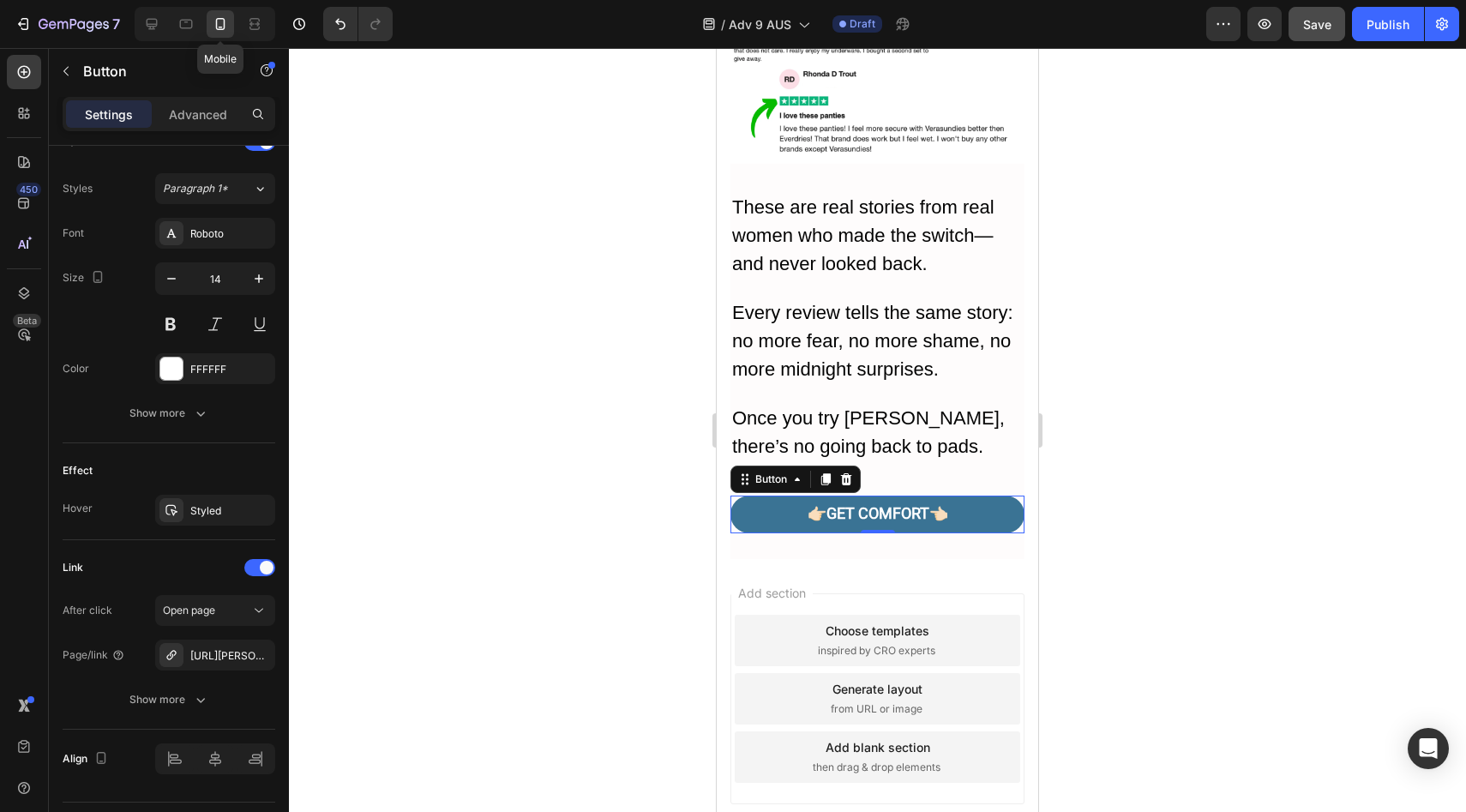
scroll to position [8970, 0]
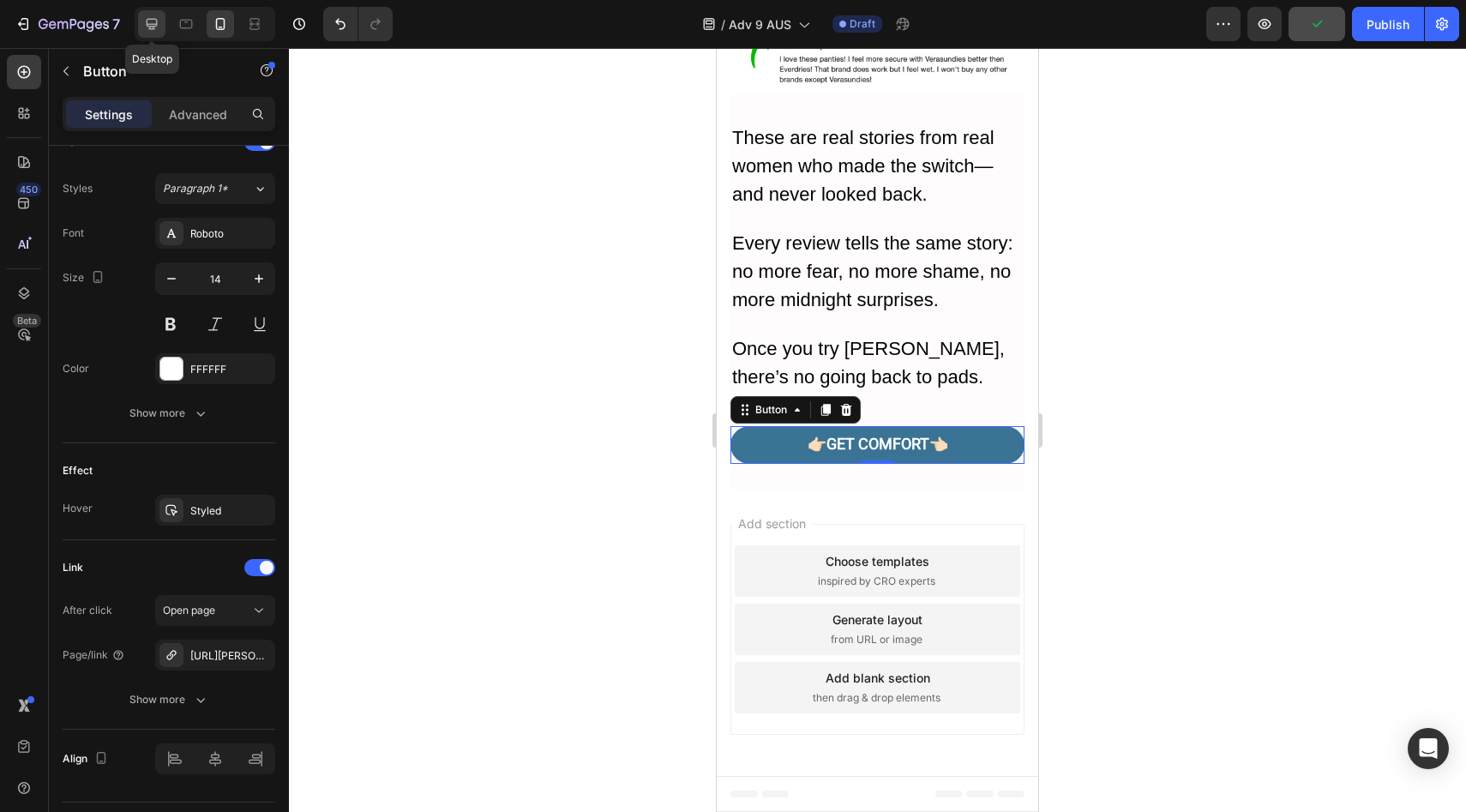
click at [162, 17] on div at bounding box center [151, 24] width 27 height 27
type input "20"
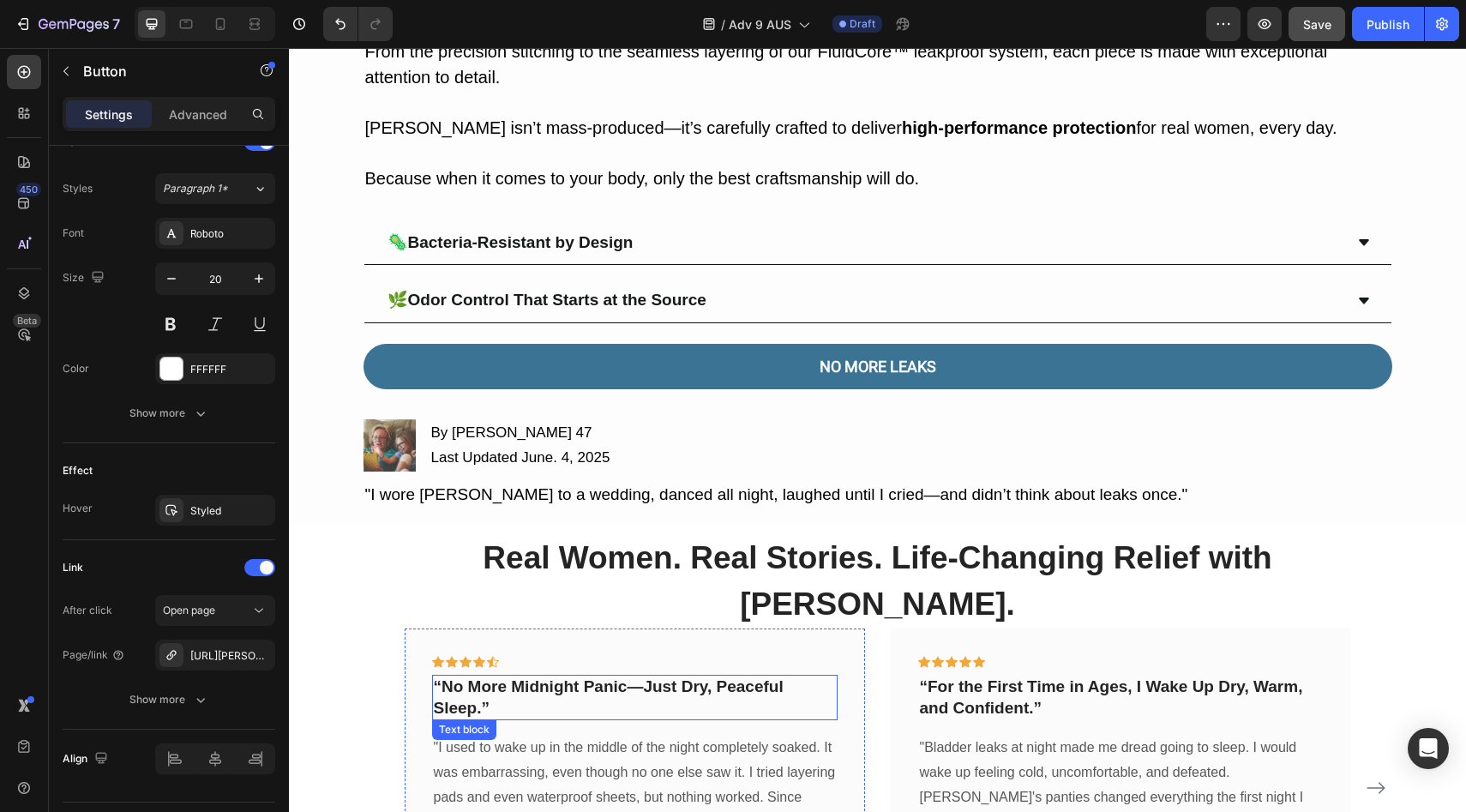
scroll to position [7044, 0]
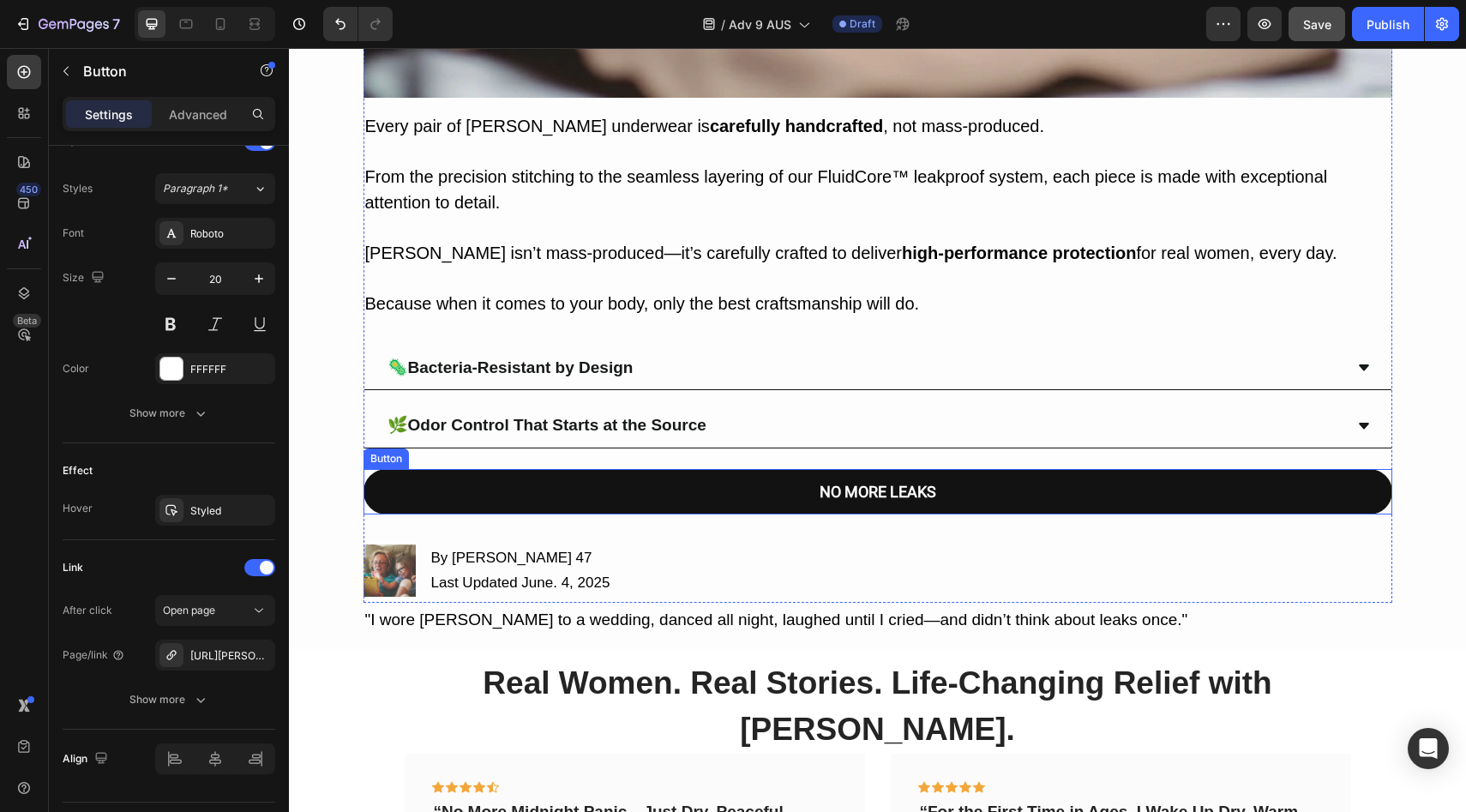
click at [651, 470] on link "NO MORE LEAKS" at bounding box center [878, 492] width 1029 height 45
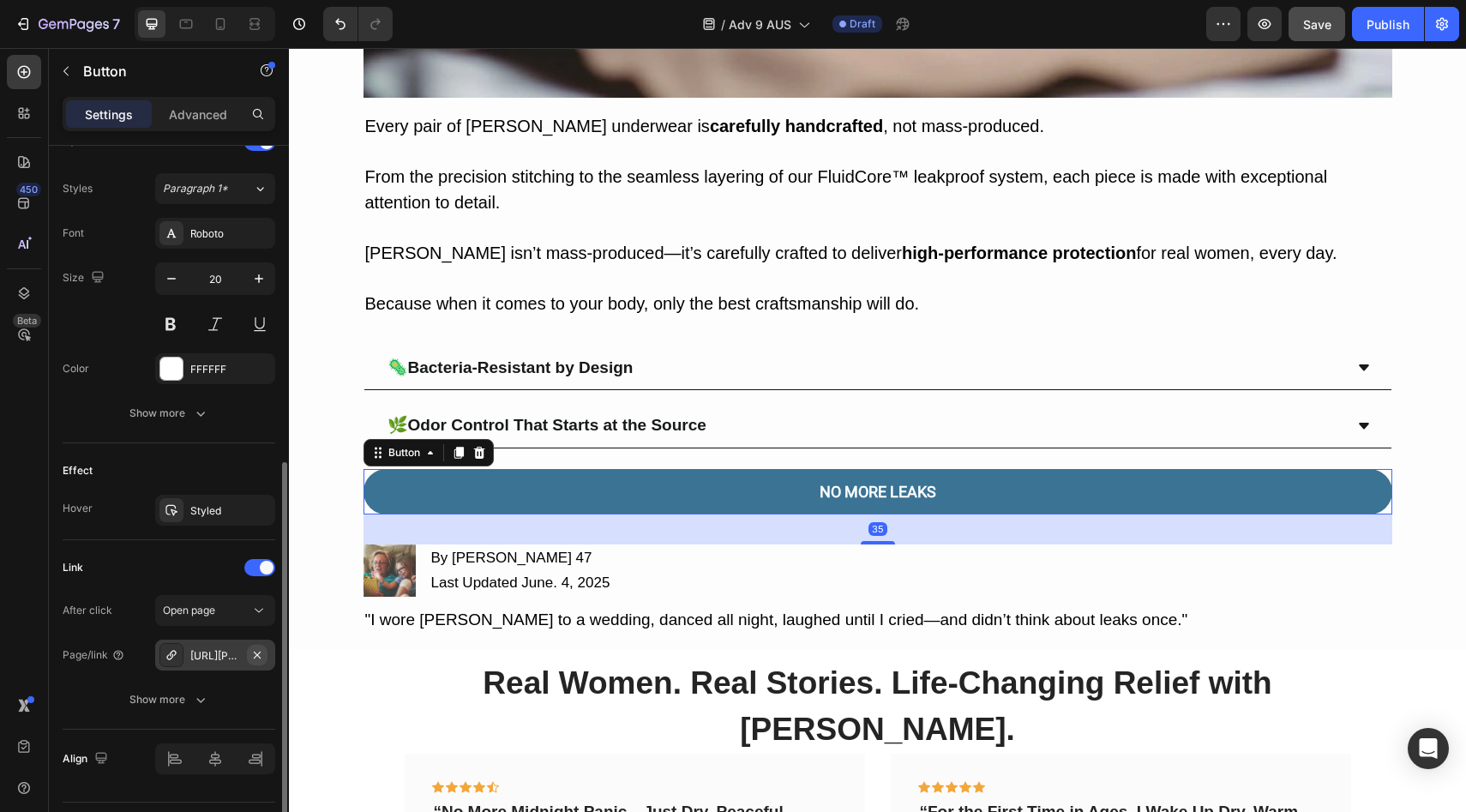
click at [254, 653] on icon "button" at bounding box center [257, 655] width 14 height 14
click at [245, 663] on div "Add..." at bounding box center [215, 655] width 120 height 31
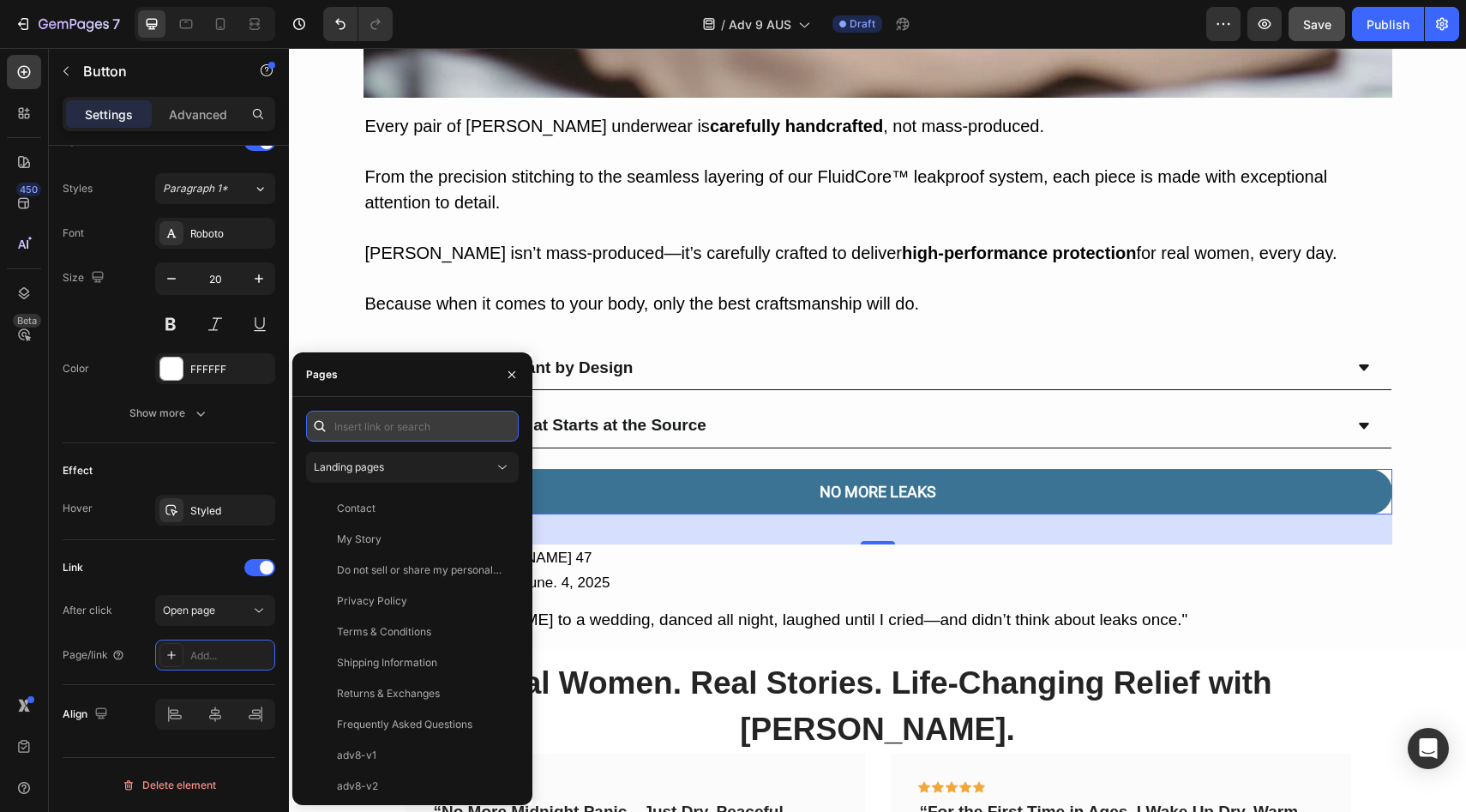
click at [409, 425] on input "text" at bounding box center [413, 426] width 213 height 31
paste input "https://vera-undies.com/products/signature-leakproof-underwear-5-pack2"
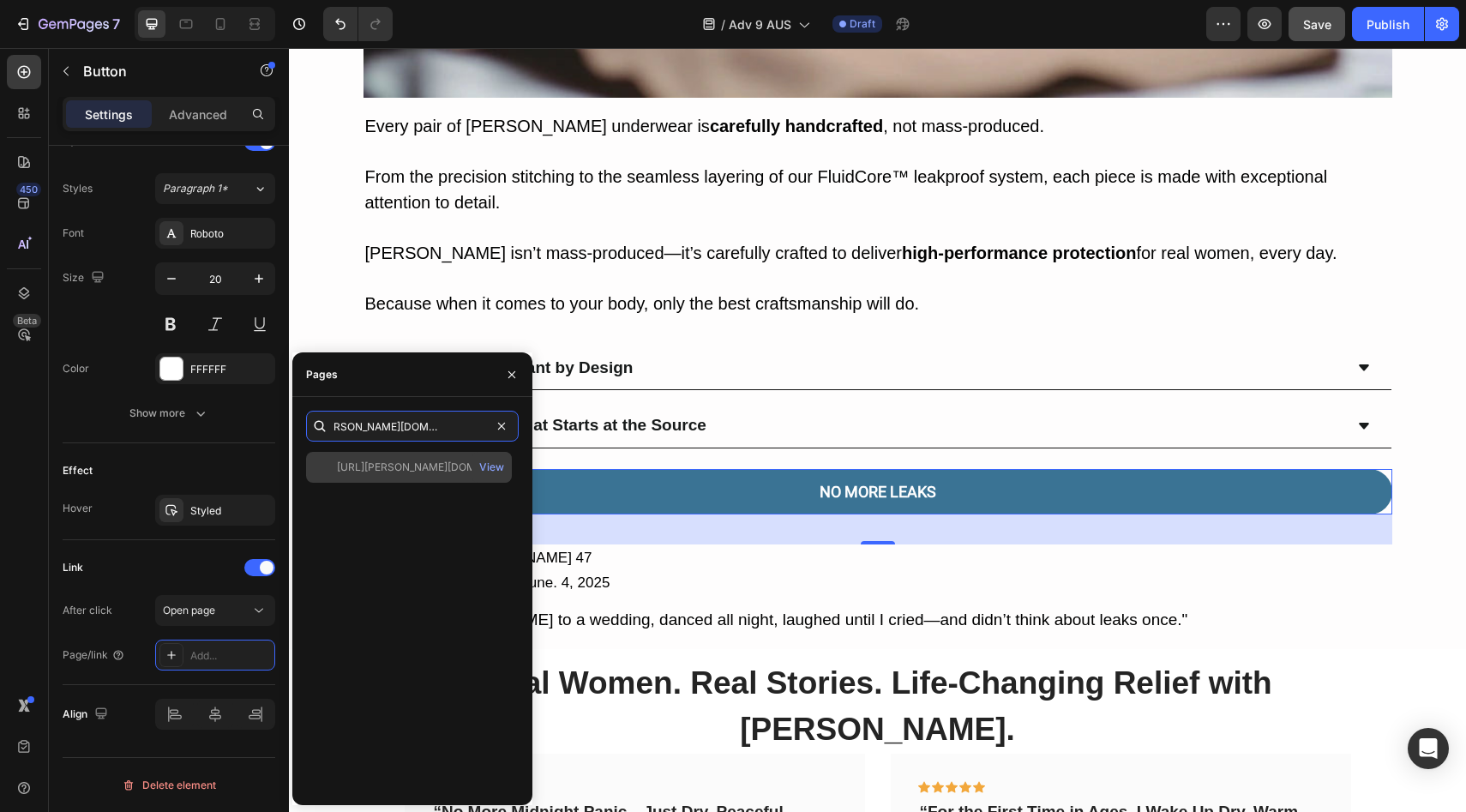
type input "https://vera-undies.com/products/signature-leakproof-underwear-5-pack2"
click at [404, 471] on div "https://vera-undies.com/products/signature-leakproof-underwear-5-pack2" at bounding box center [419, 467] width 165 height 15
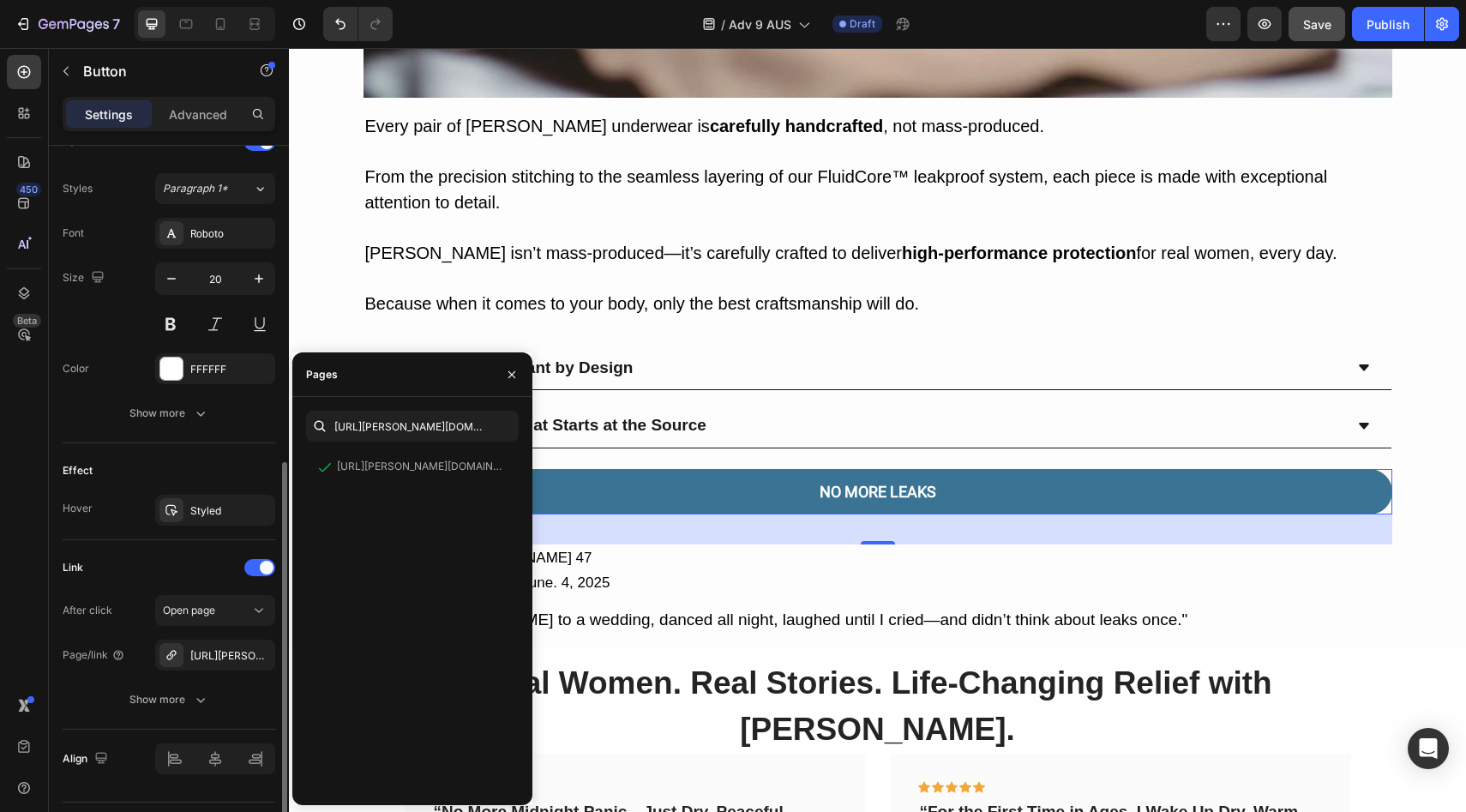
click at [247, 470] on div "Effect" at bounding box center [169, 470] width 213 height 27
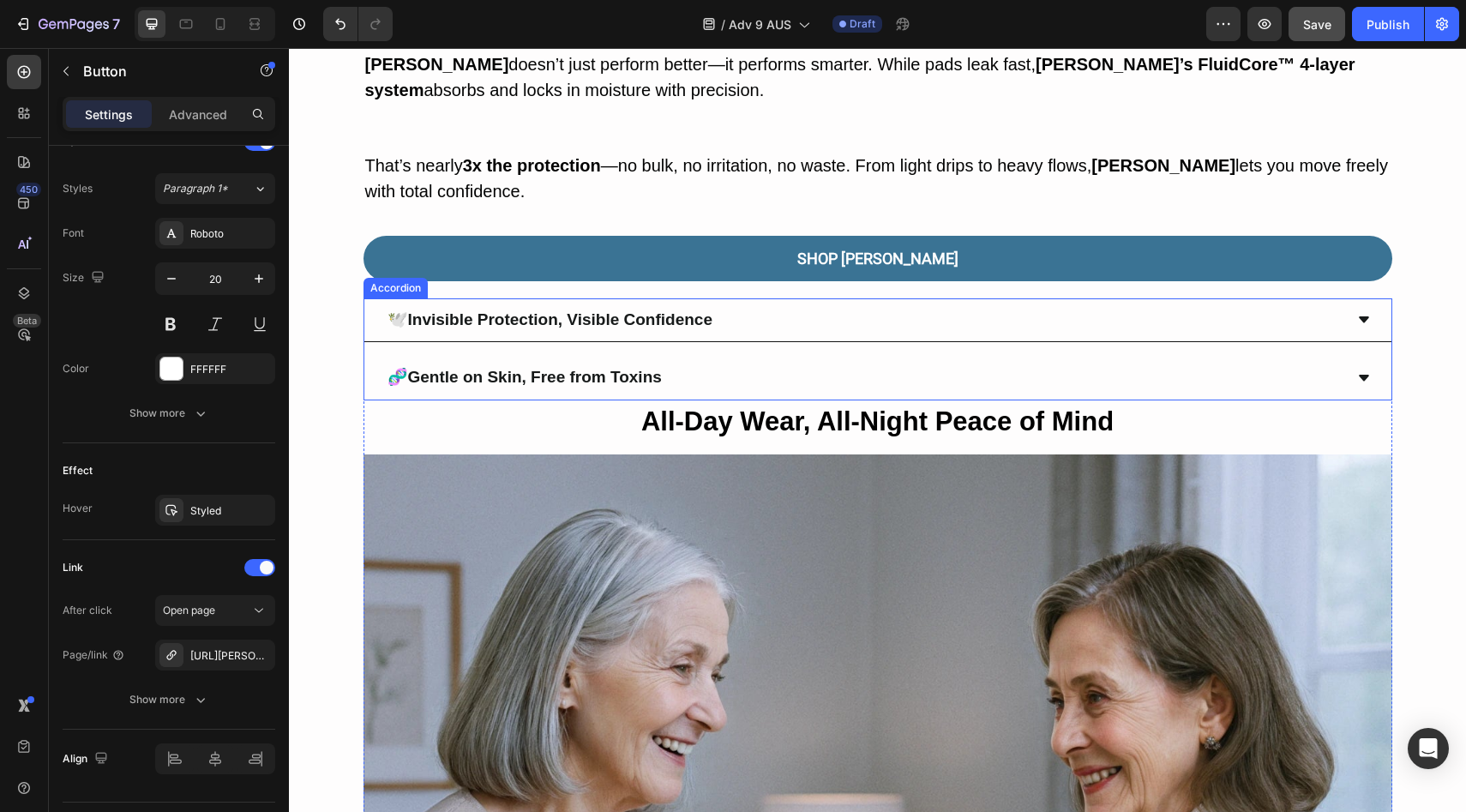
scroll to position [4310, 0]
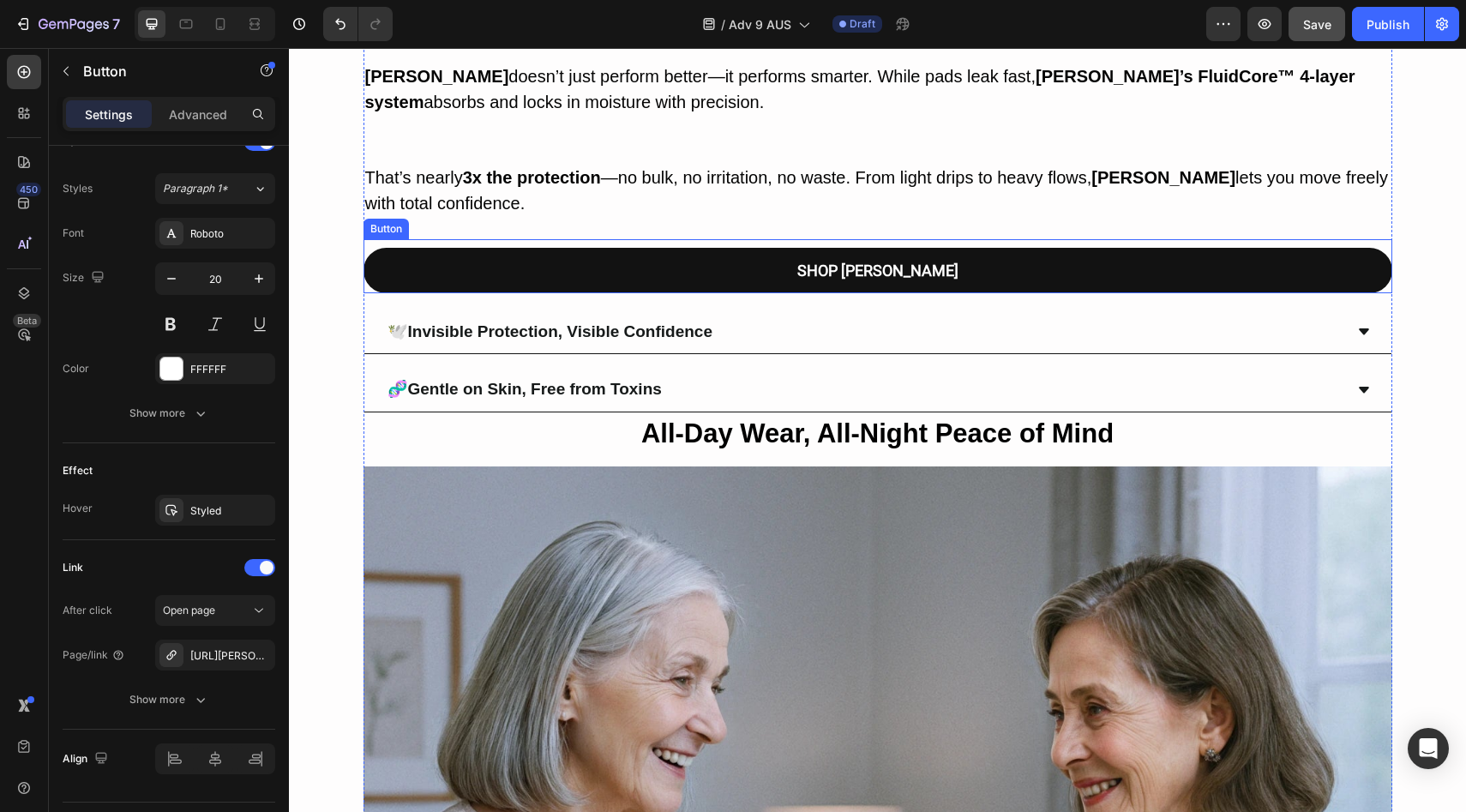
click at [508, 251] on link "SHOP VERA" at bounding box center [878, 270] width 1029 height 45
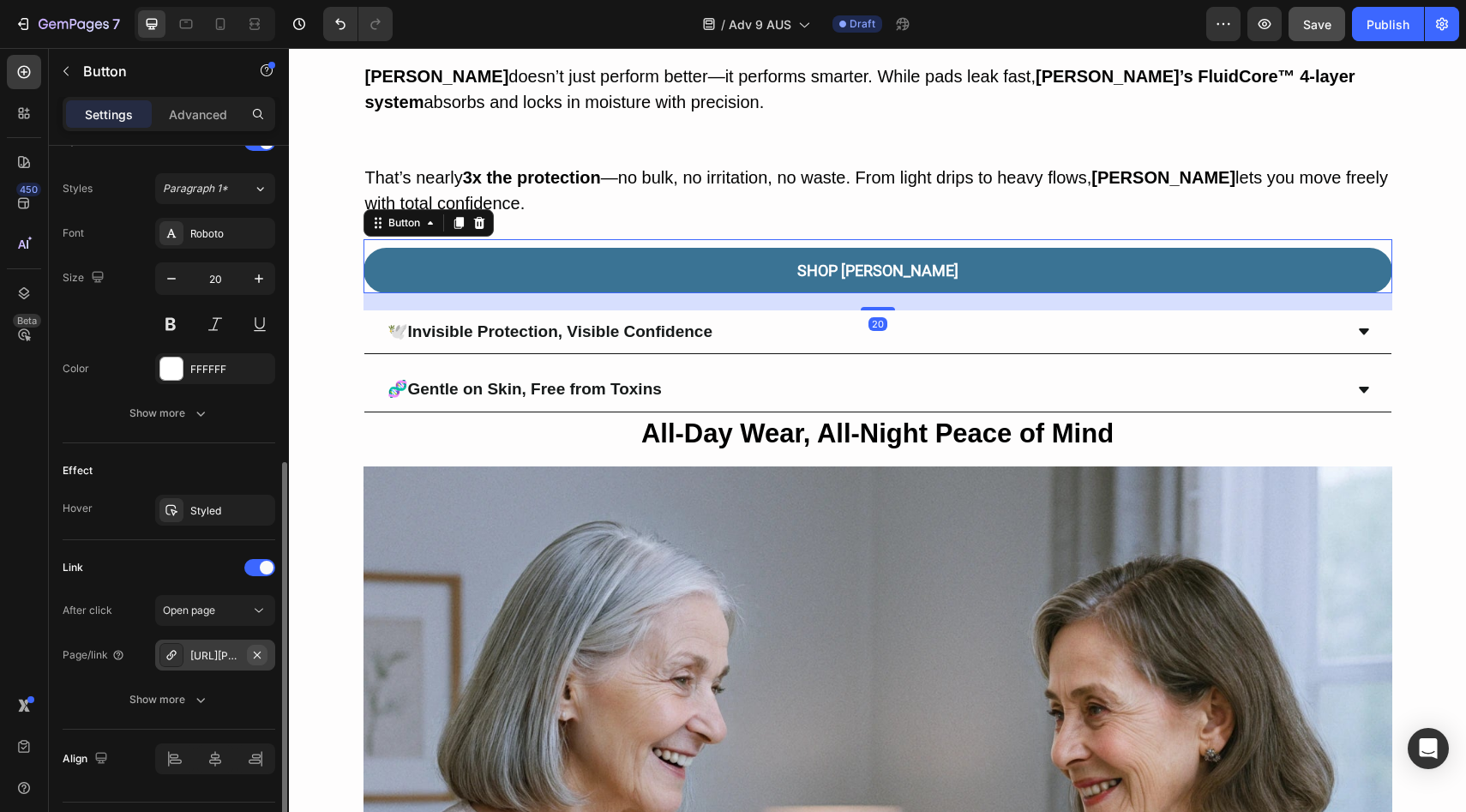
click at [252, 648] on icon "button" at bounding box center [257, 655] width 14 height 14
click at [242, 658] on div "Add..." at bounding box center [231, 656] width 81 height 15
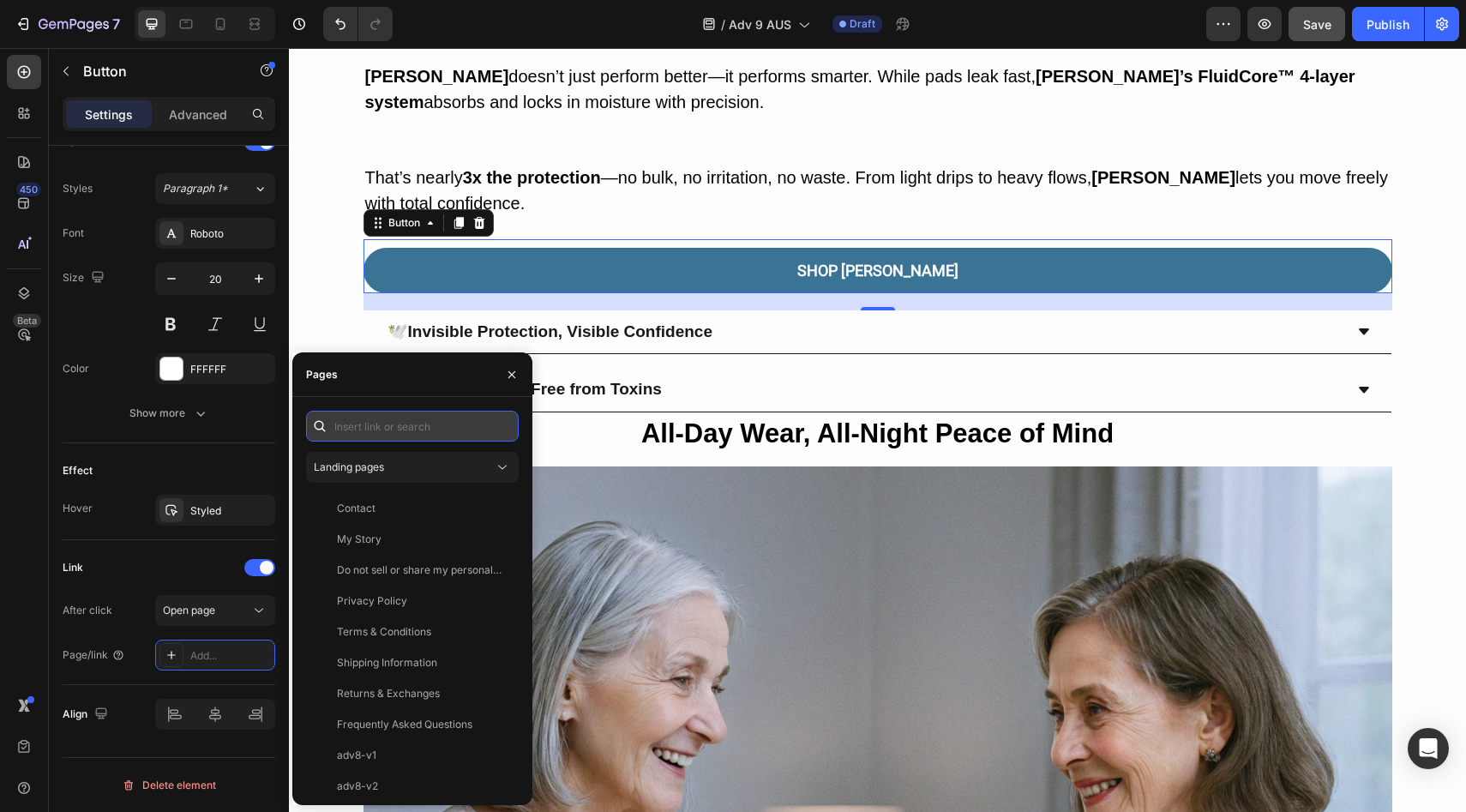
click at [384, 425] on input "text" at bounding box center [413, 426] width 213 height 31
type input "v"
paste input "https://vera-undies.com/products/signature-leakproof-underwear-5-pack2"
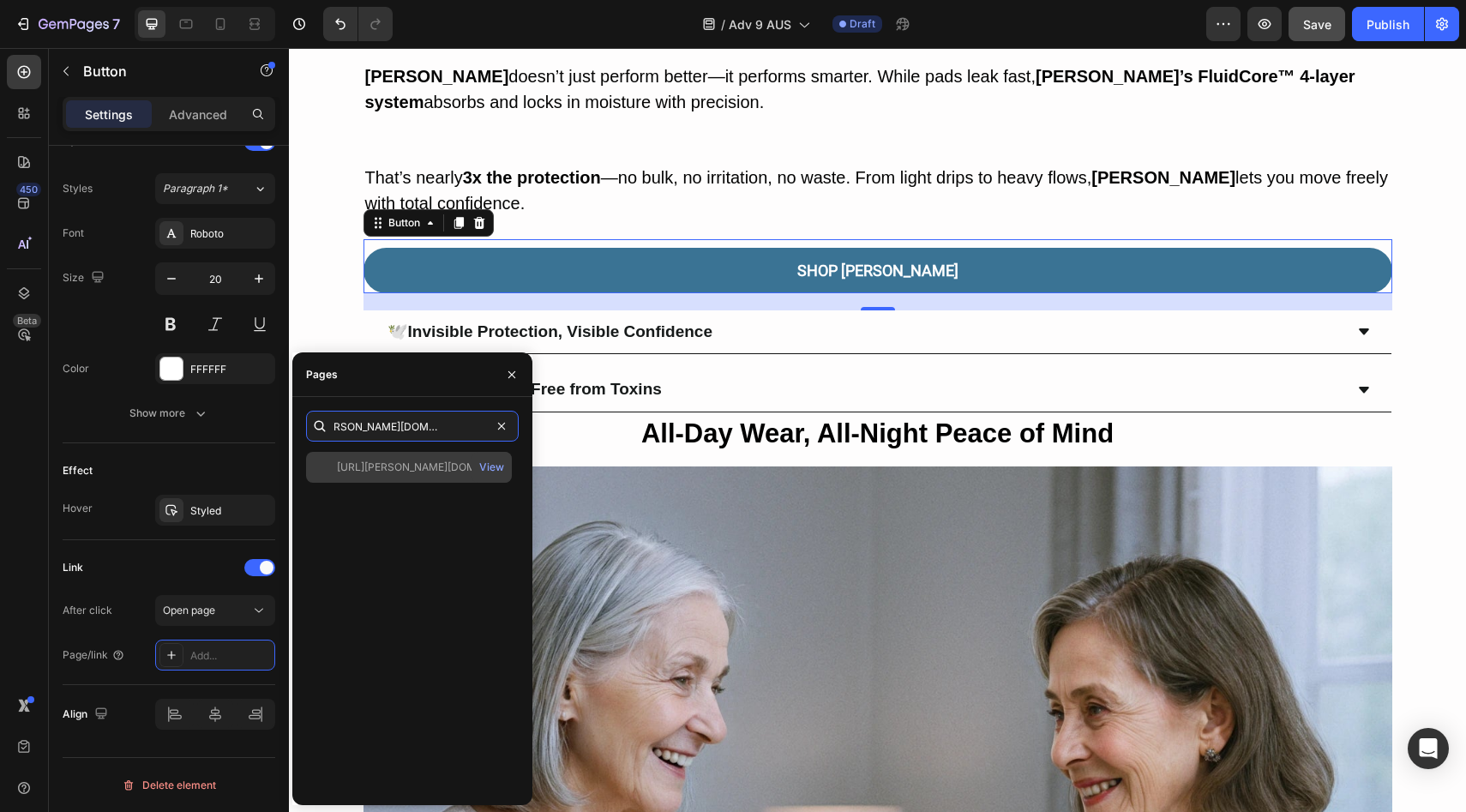
type input "https://vera-undies.com/products/signature-leakproof-underwear-5-pack2"
click at [401, 461] on div "https://vera-undies.com/products/signature-leakproof-underwear-5-pack2" at bounding box center [419, 467] width 165 height 15
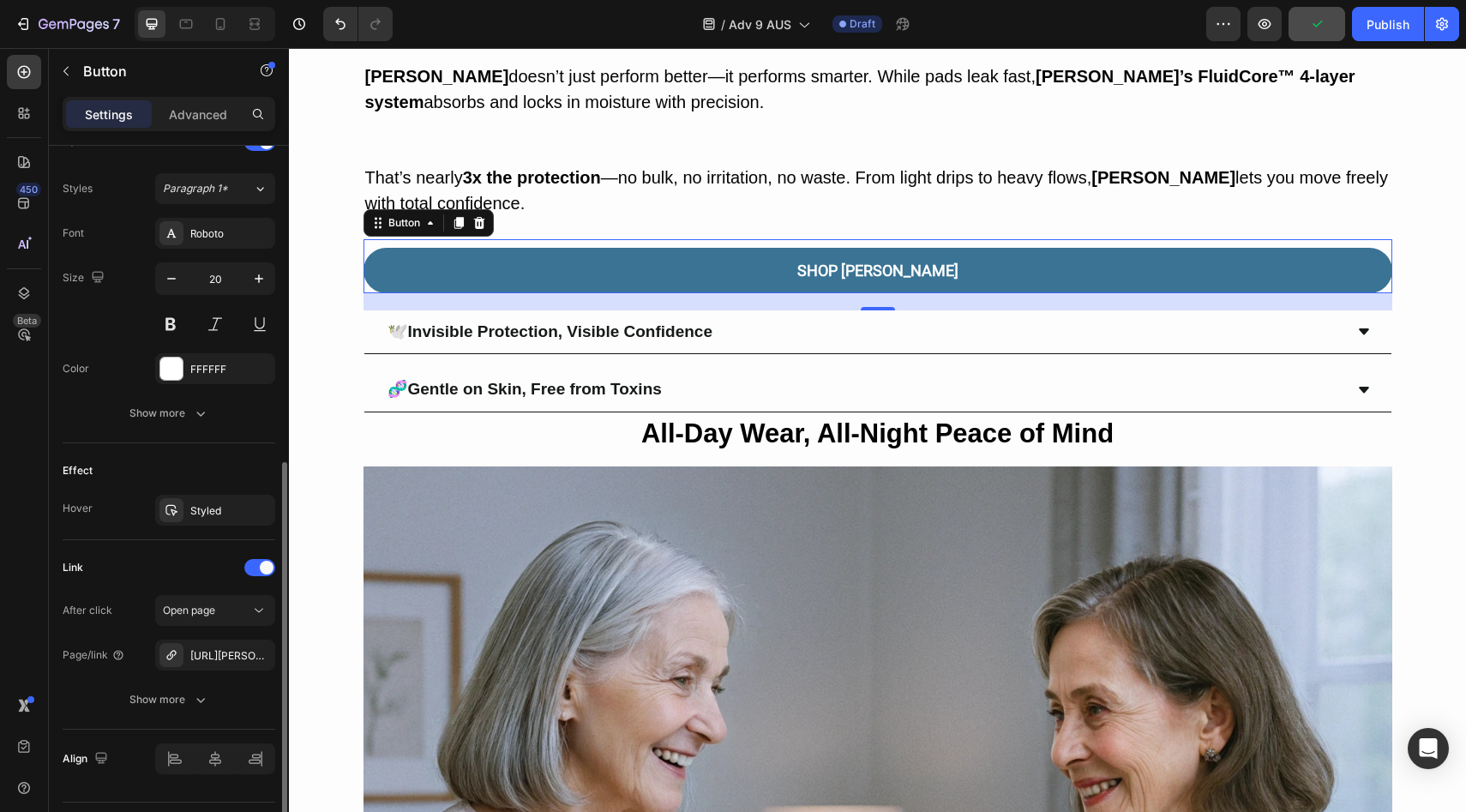
drag, startPoint x: 201, startPoint y: 447, endPoint x: 219, endPoint y: 448, distance: 18.0
click at [201, 447] on div "Effect Hover Styled" at bounding box center [169, 491] width 213 height 97
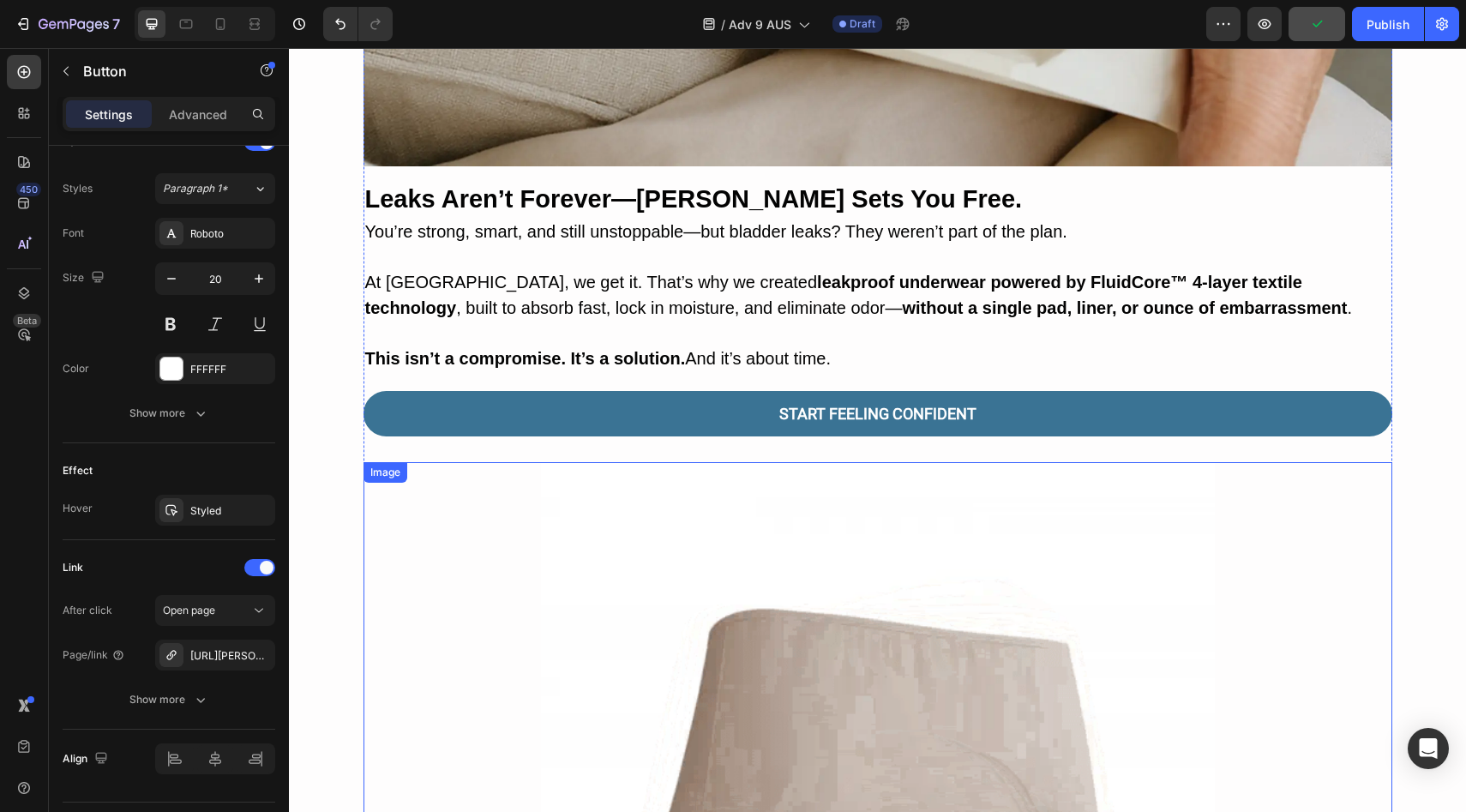
scroll to position [3045, 0]
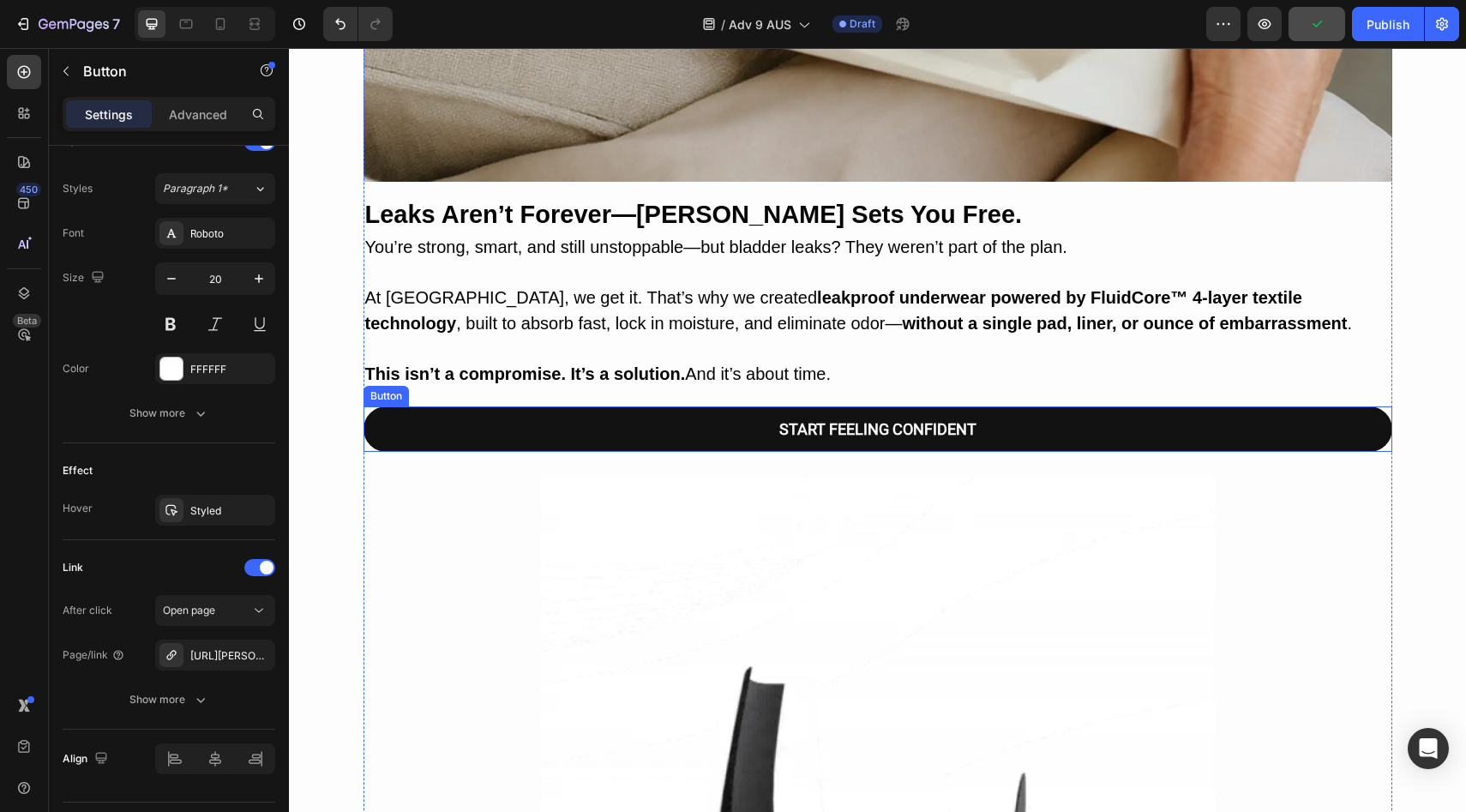
click at [594, 428] on link "START FEELING CONFIDENT" at bounding box center [878, 429] width 1029 height 45
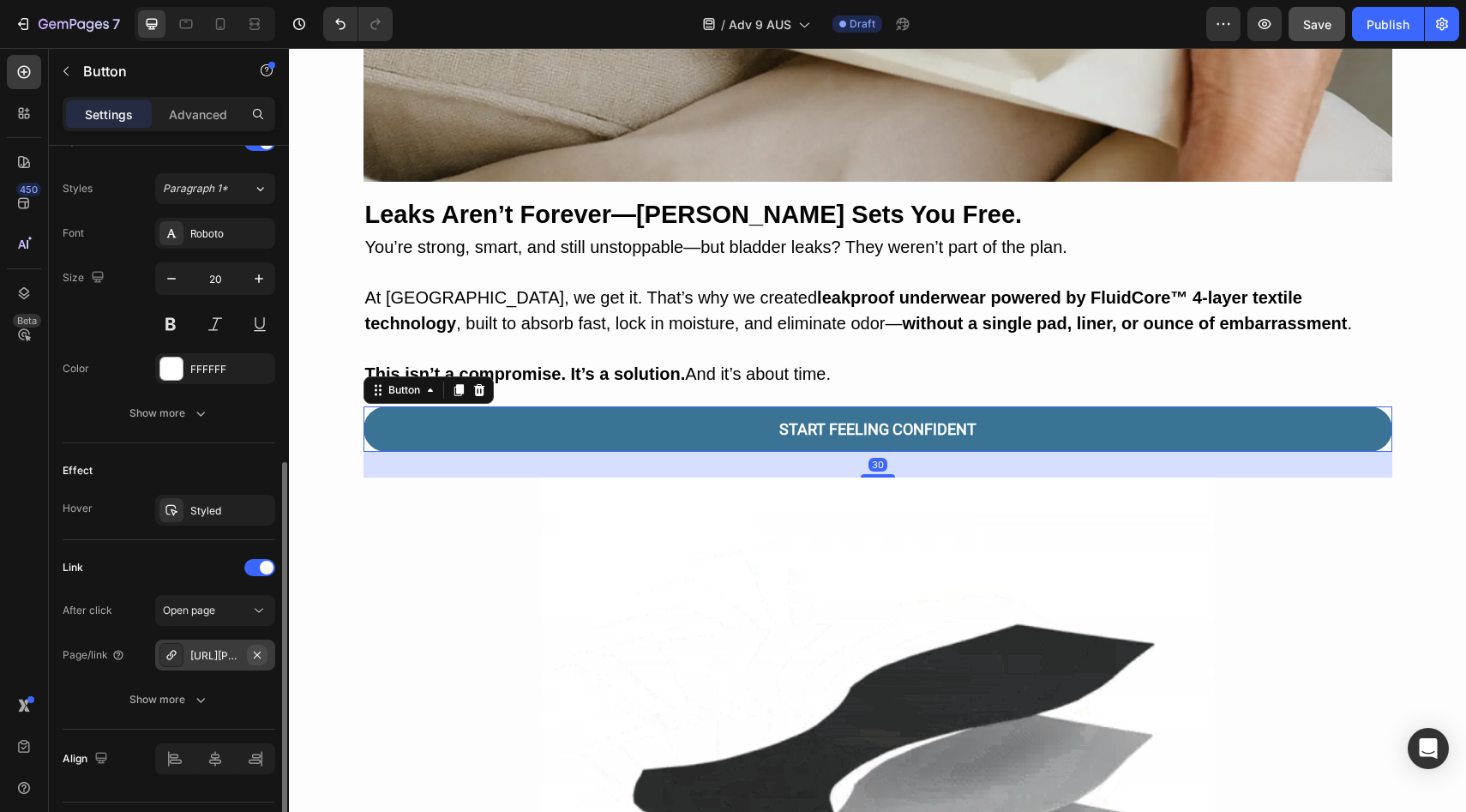
click at [251, 659] on icon "button" at bounding box center [257, 655] width 14 height 14
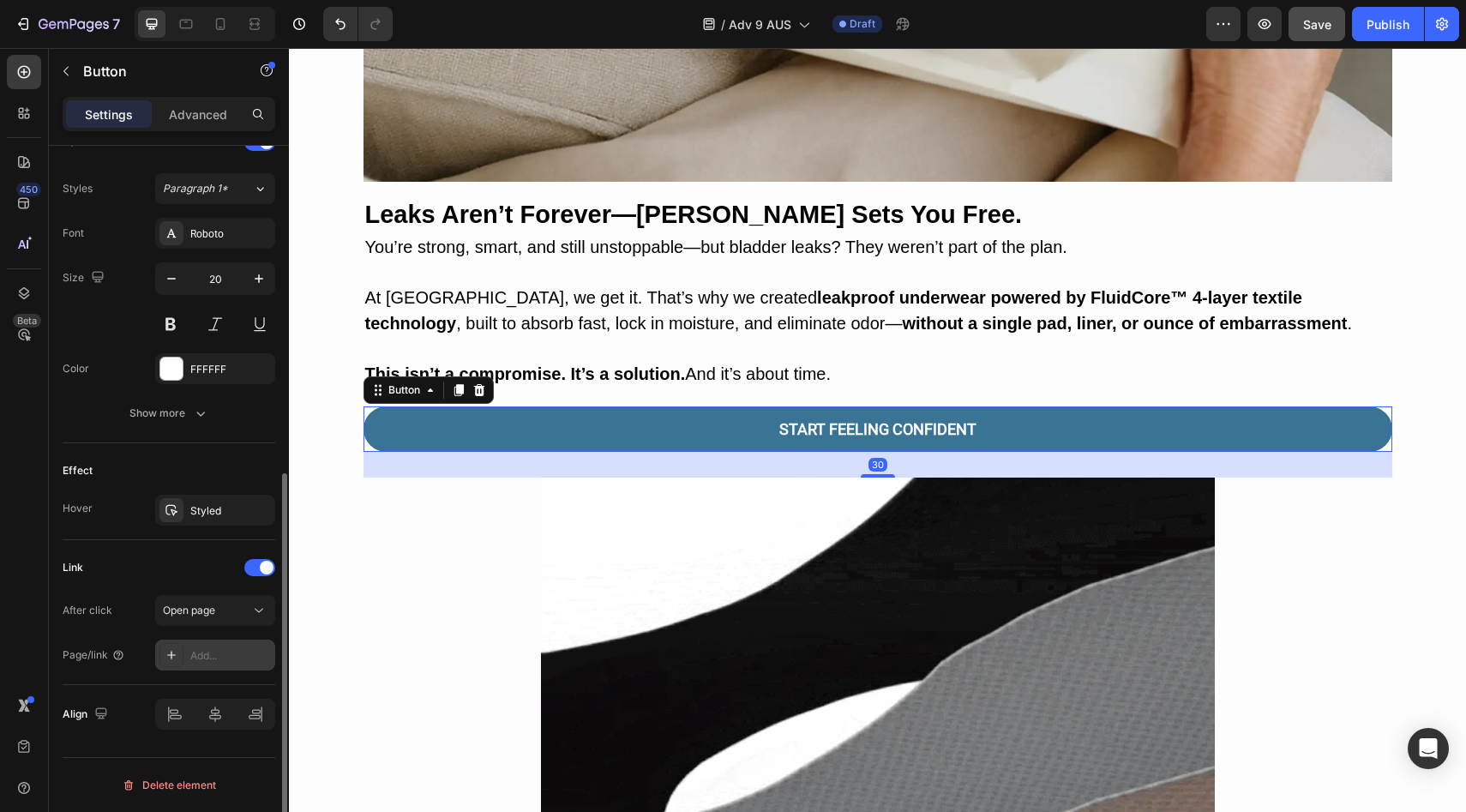
click at [251, 659] on div "Add..." at bounding box center [231, 656] width 81 height 15
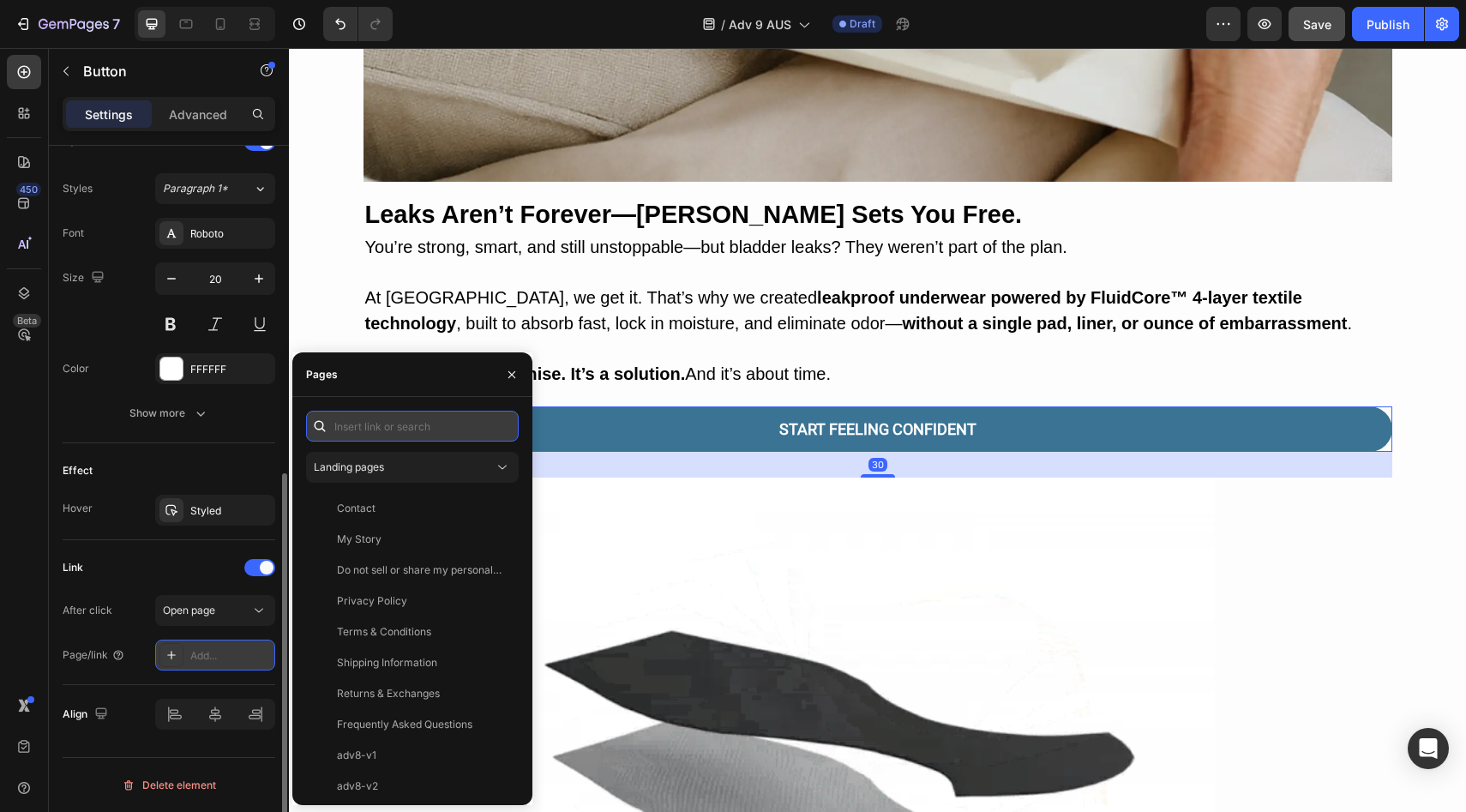
click at [404, 432] on input "text" at bounding box center [413, 426] width 213 height 31
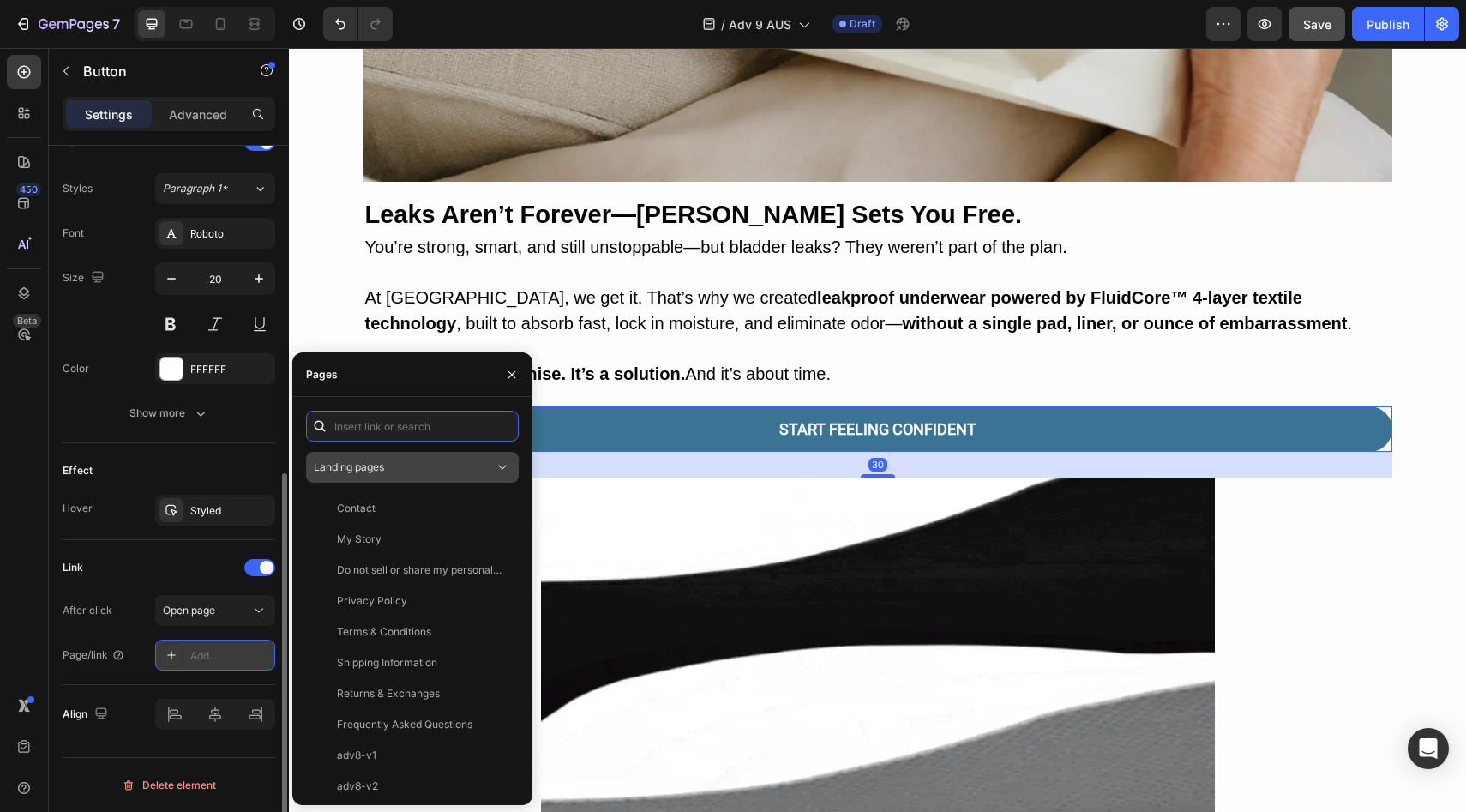
paste input "https://vera-undies.com/products/signature-leakproof-underwear-5-pack2"
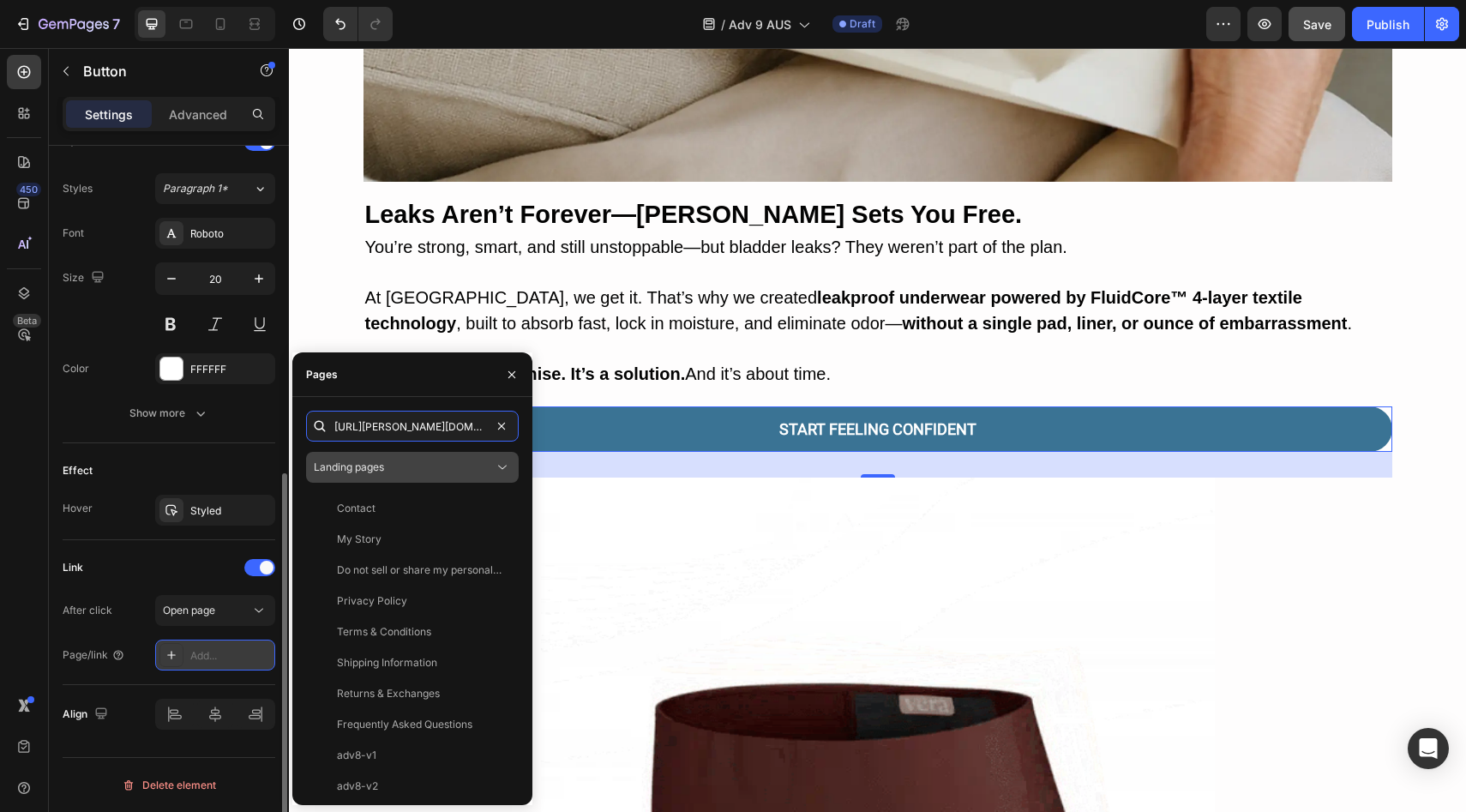
scroll to position [0, 216]
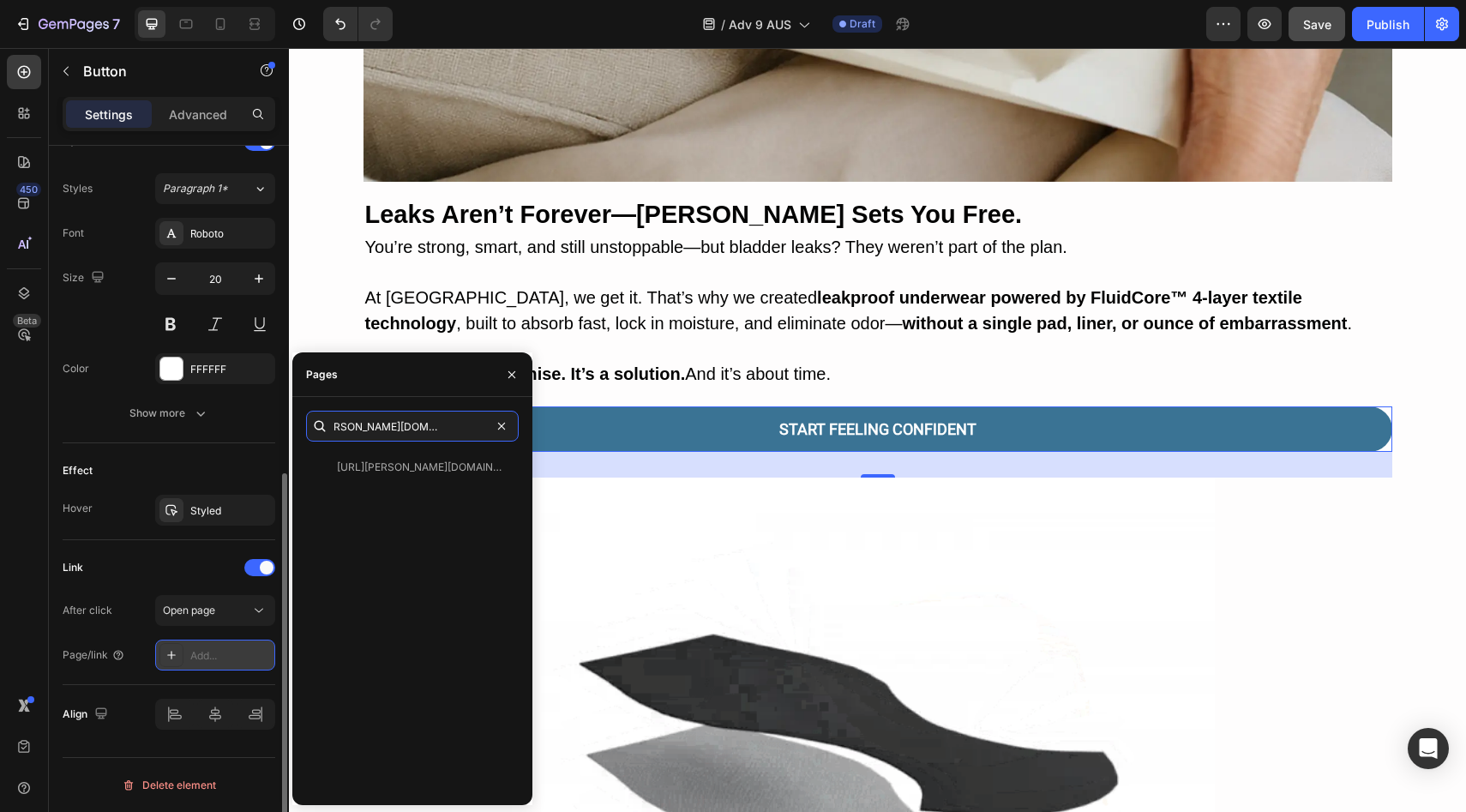
type input "https://vera-undies.com/products/signature-leakproof-underwear-5-pack2"
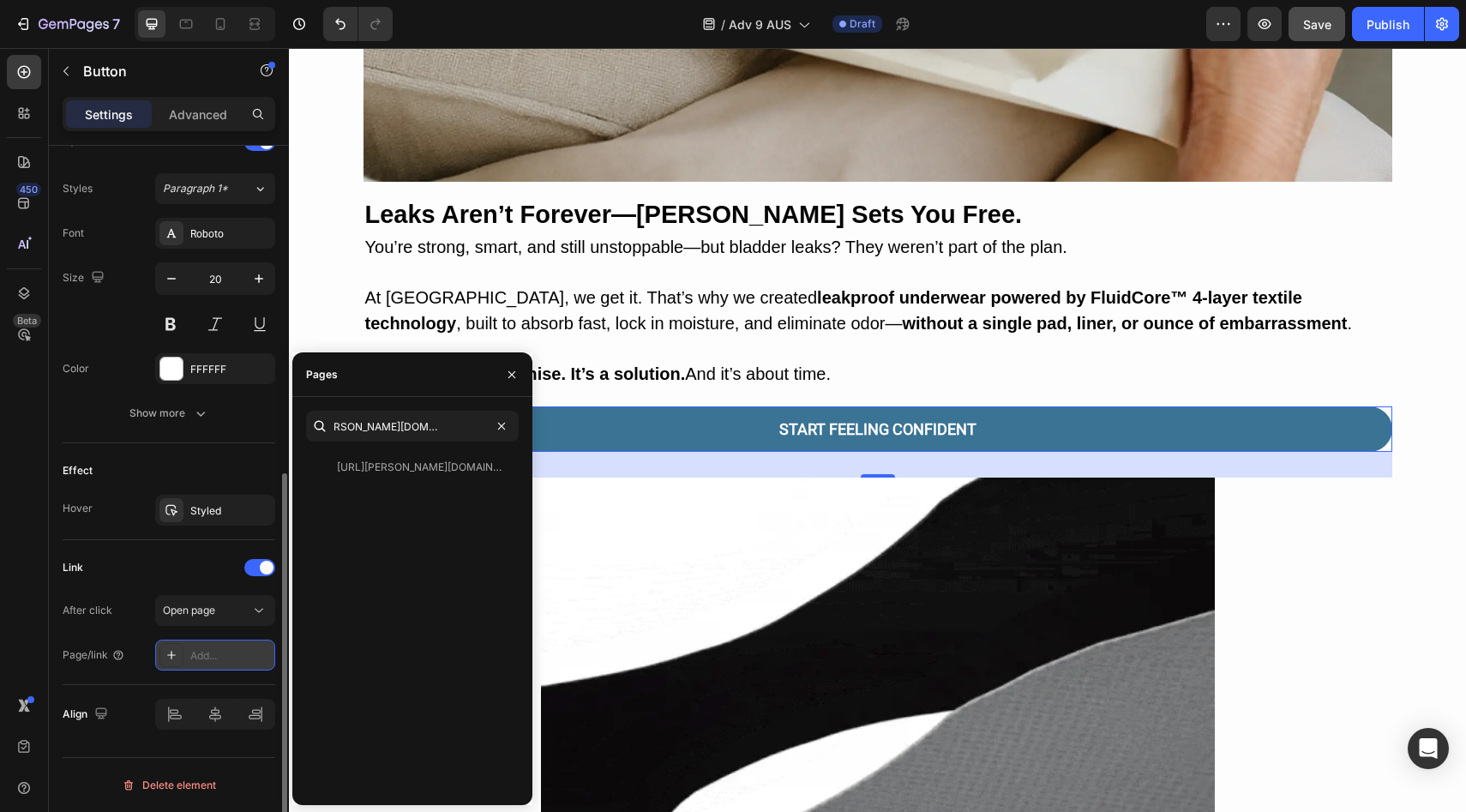
click at [393, 463] on div "https://vera-undies.com/products/signature-leakproof-underwear-5-pack2" at bounding box center [419, 467] width 165 height 15
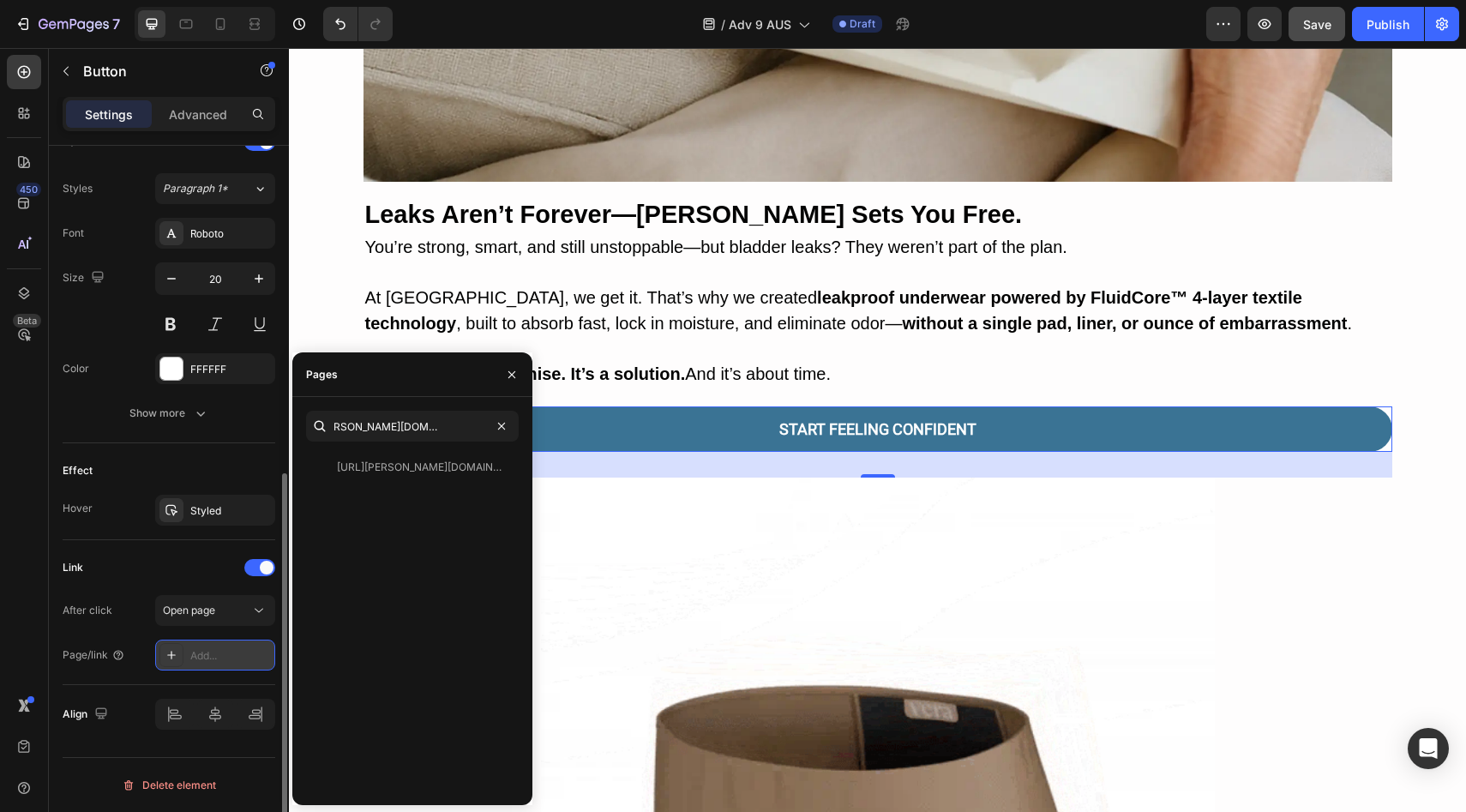
scroll to position [0, 0]
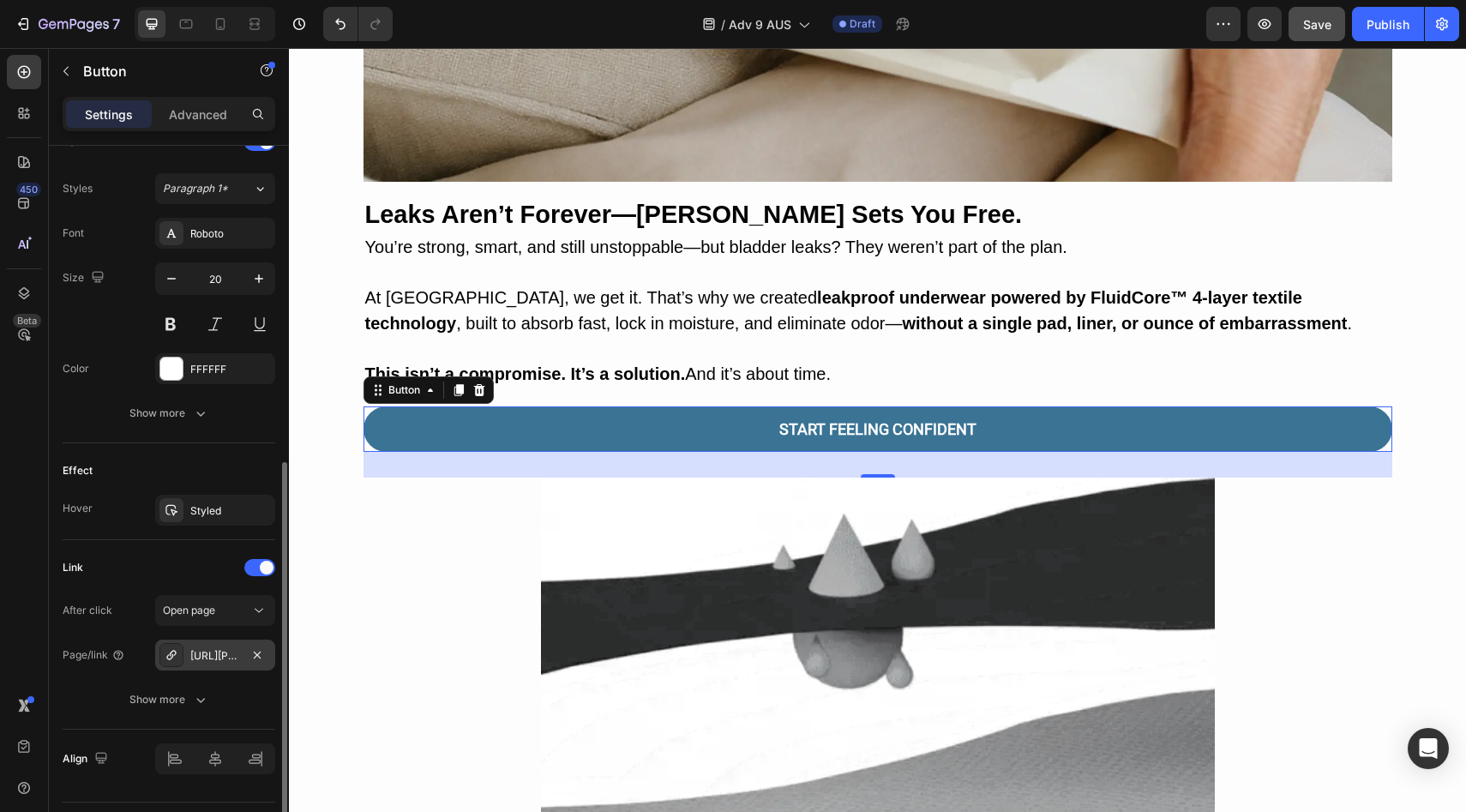
click at [234, 470] on div "Effect" at bounding box center [169, 470] width 213 height 27
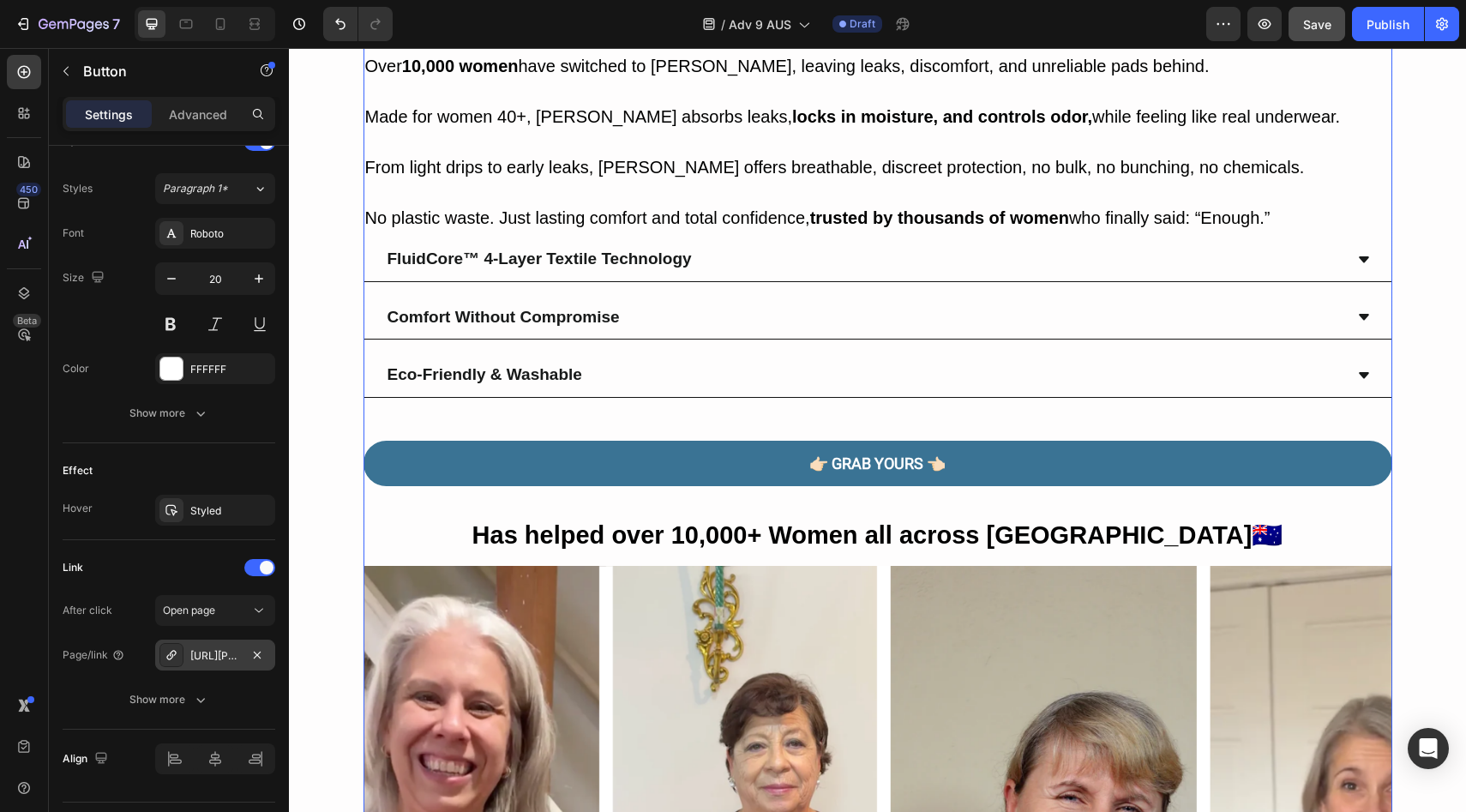
scroll to position [753, 0]
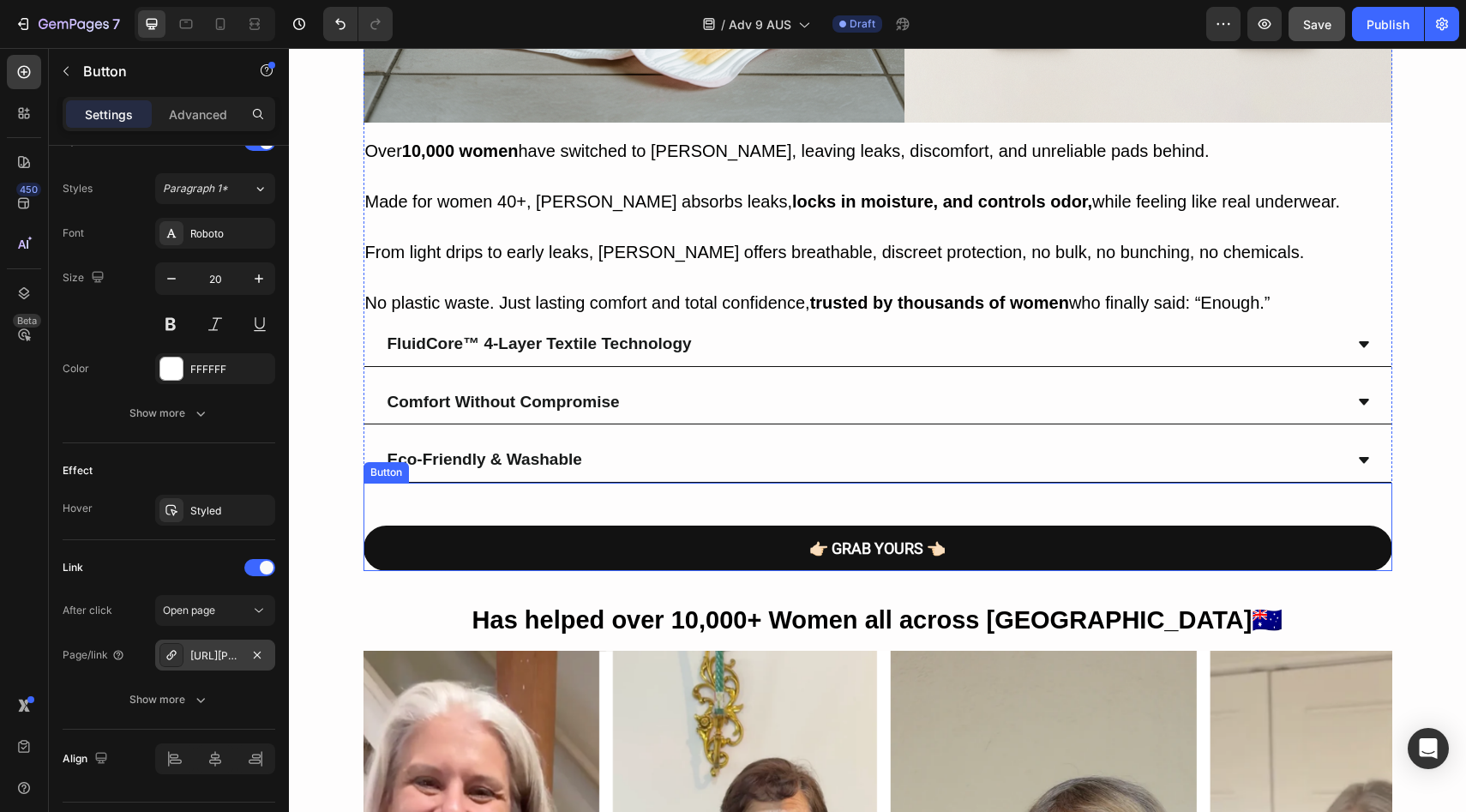
click at [461, 537] on link "👉🏻 GRAB YOURS 👈🏻" at bounding box center [878, 548] width 1029 height 45
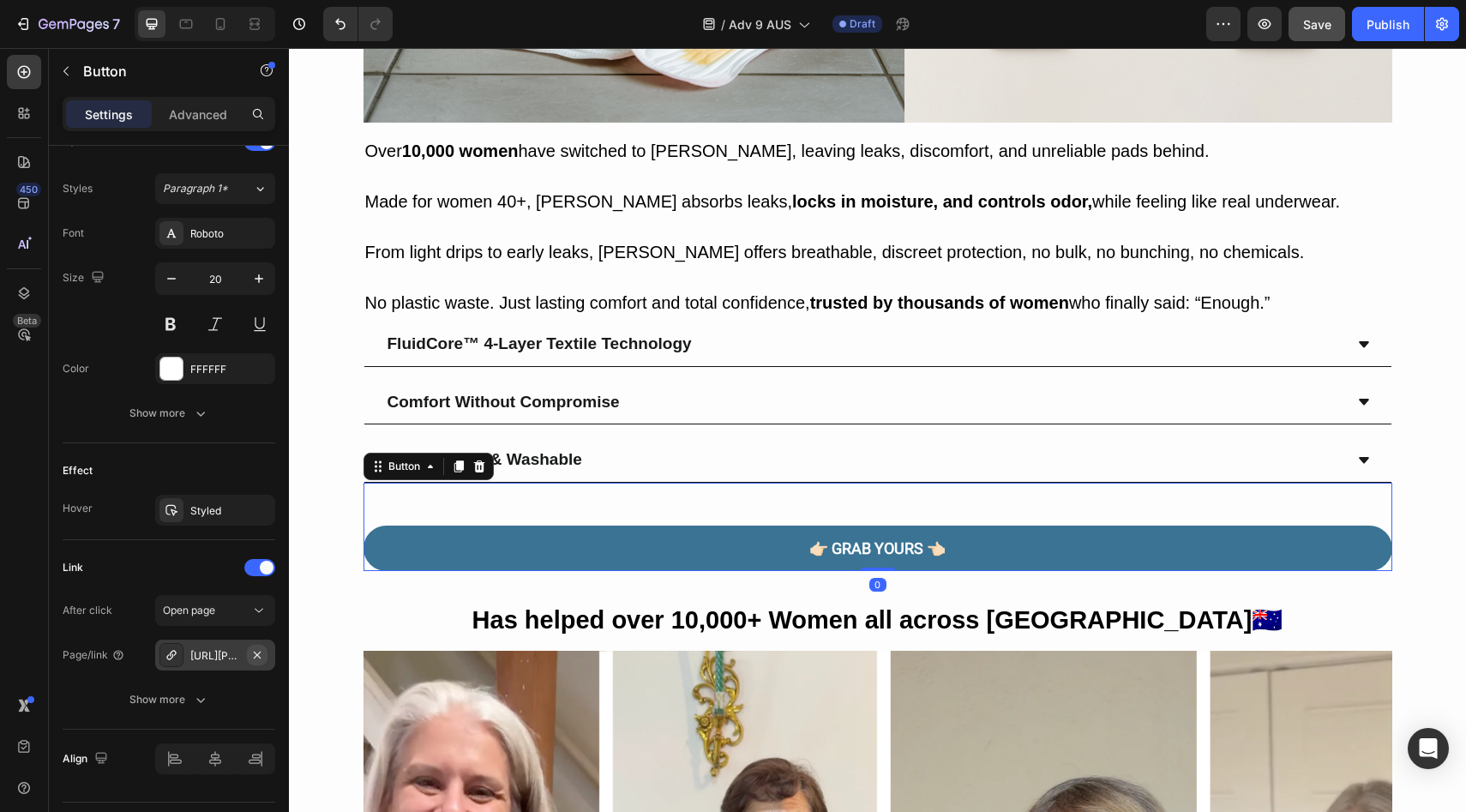
click at [252, 650] on icon "button" at bounding box center [257, 655] width 14 height 14
click at [242, 659] on div "Add..." at bounding box center [231, 656] width 81 height 15
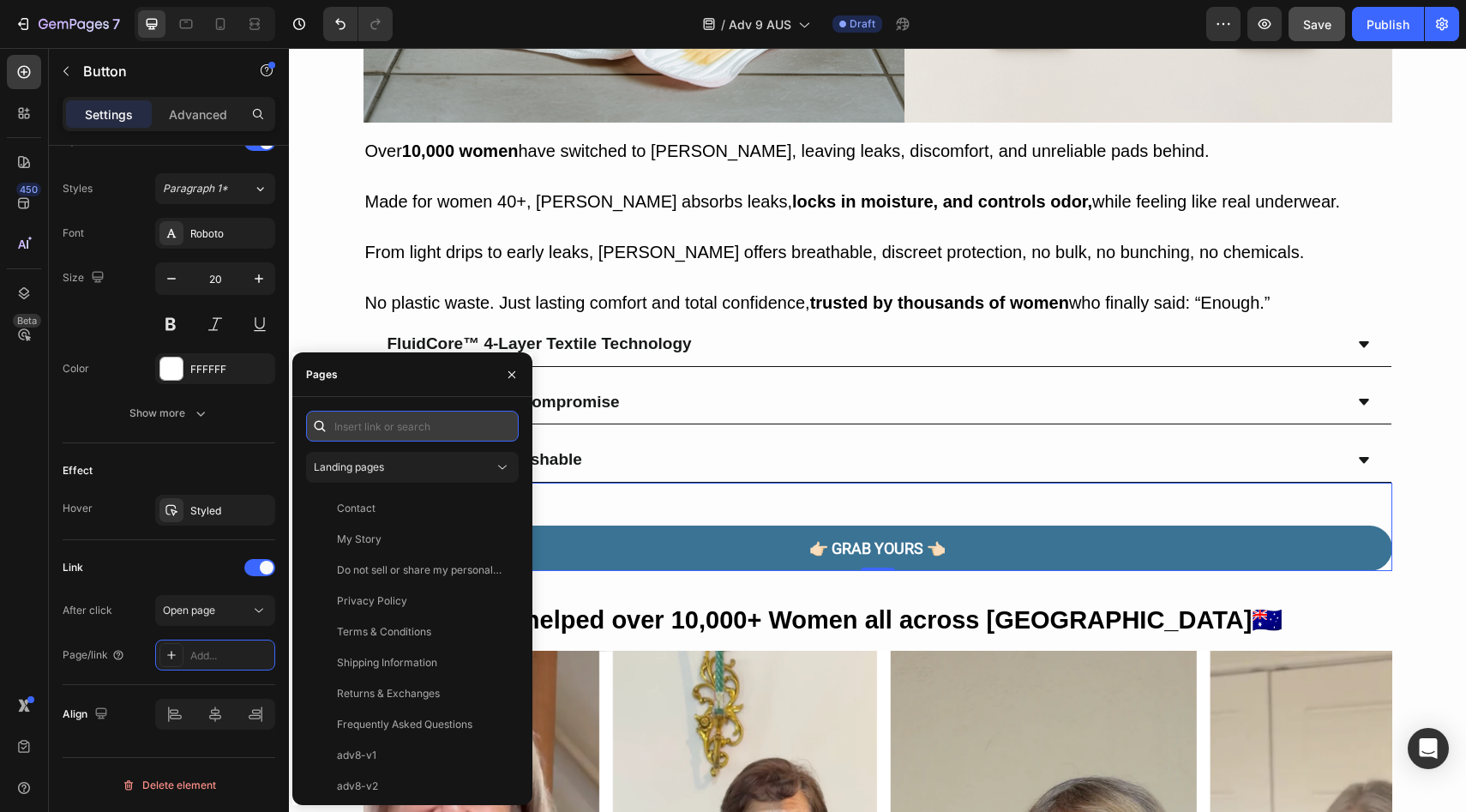
click at [394, 436] on input "text" at bounding box center [413, 426] width 213 height 31
paste input "https://vera-undies.com/products/signature-leakproof-underwear-5-pack2"
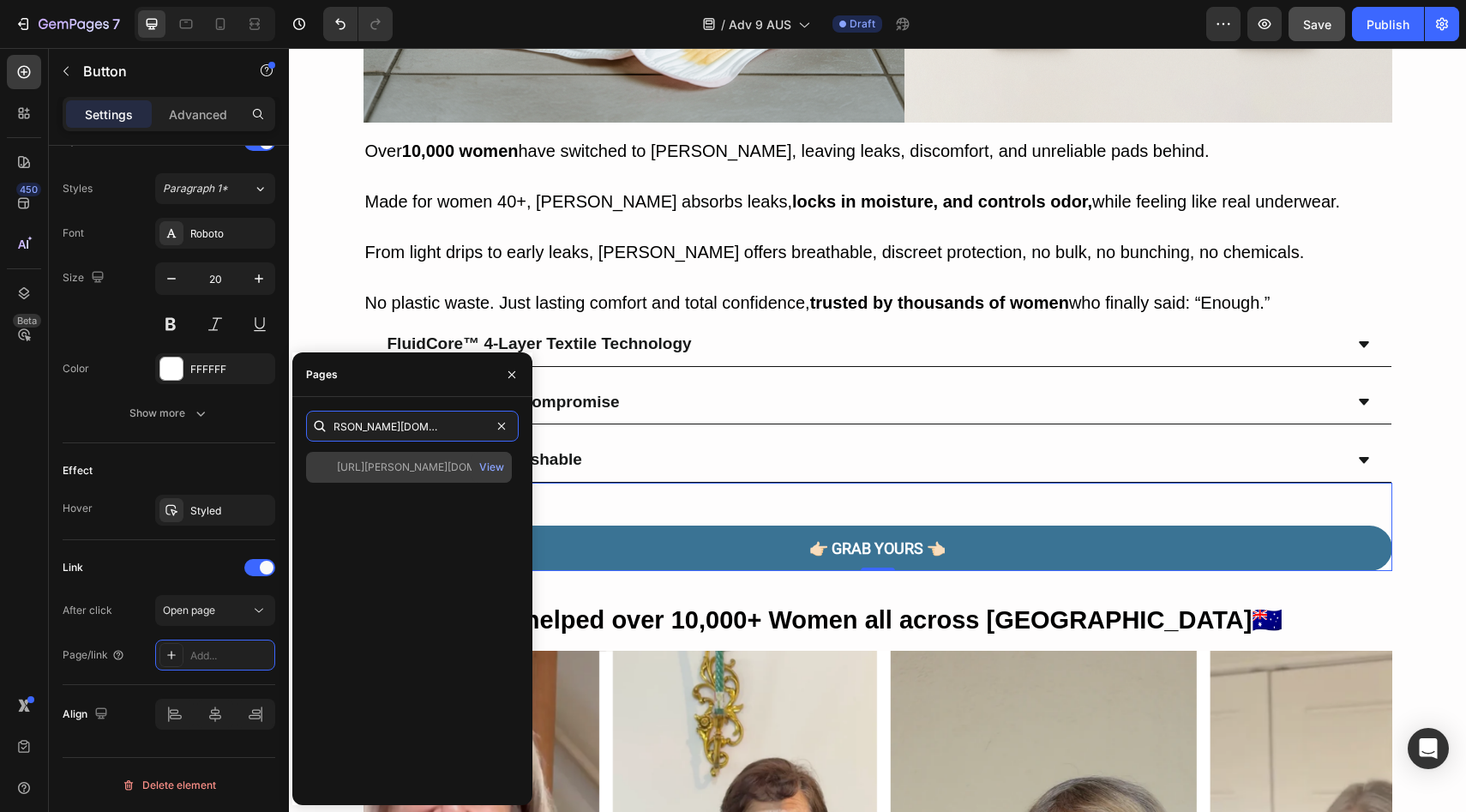
type input "https://vera-undies.com/products/signature-leakproof-underwear-5-pack2"
click at [385, 469] on div "https://vera-undies.com/products/signature-leakproof-underwear-5-pack2" at bounding box center [419, 467] width 165 height 15
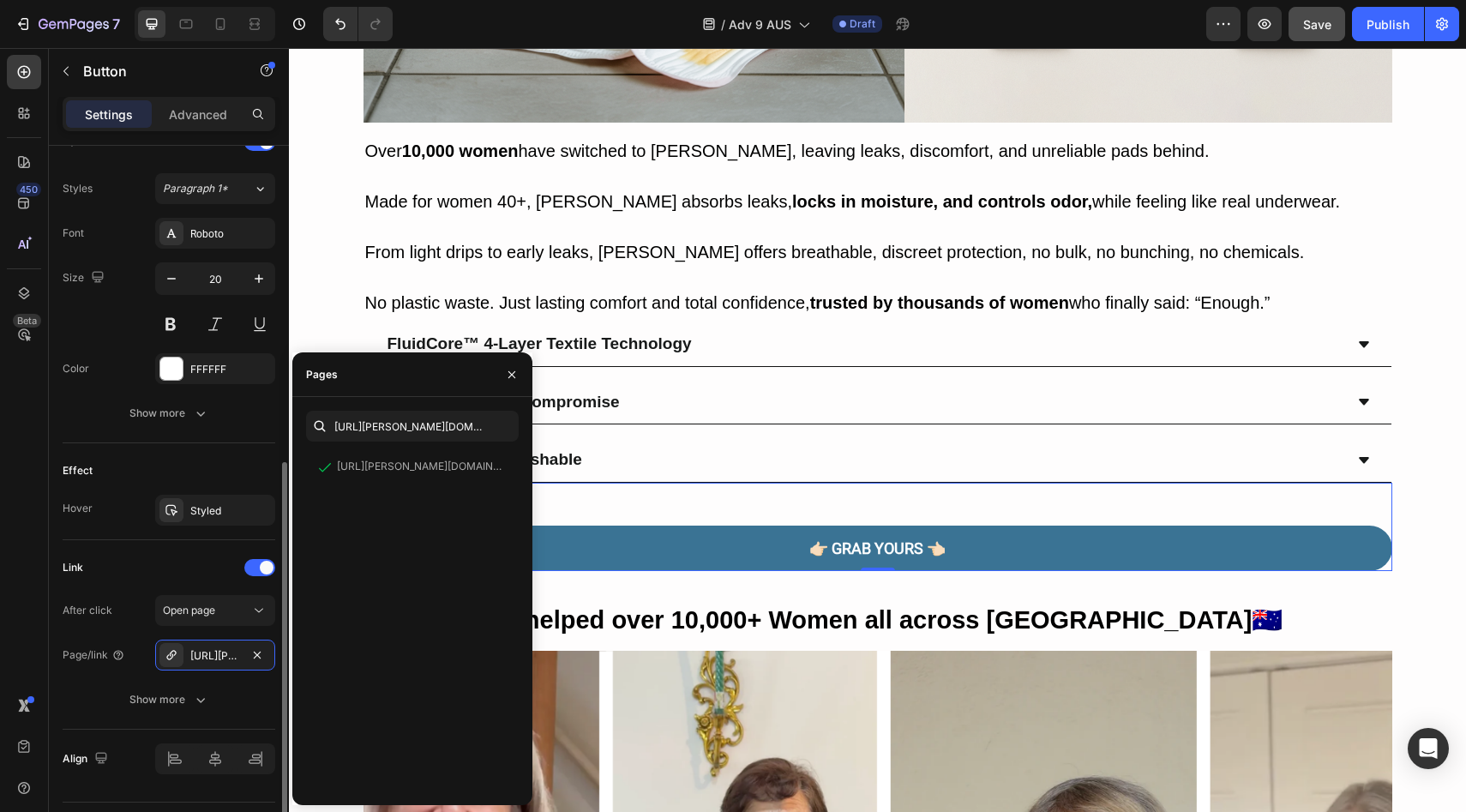
click at [205, 471] on div "Effect" at bounding box center [169, 470] width 213 height 27
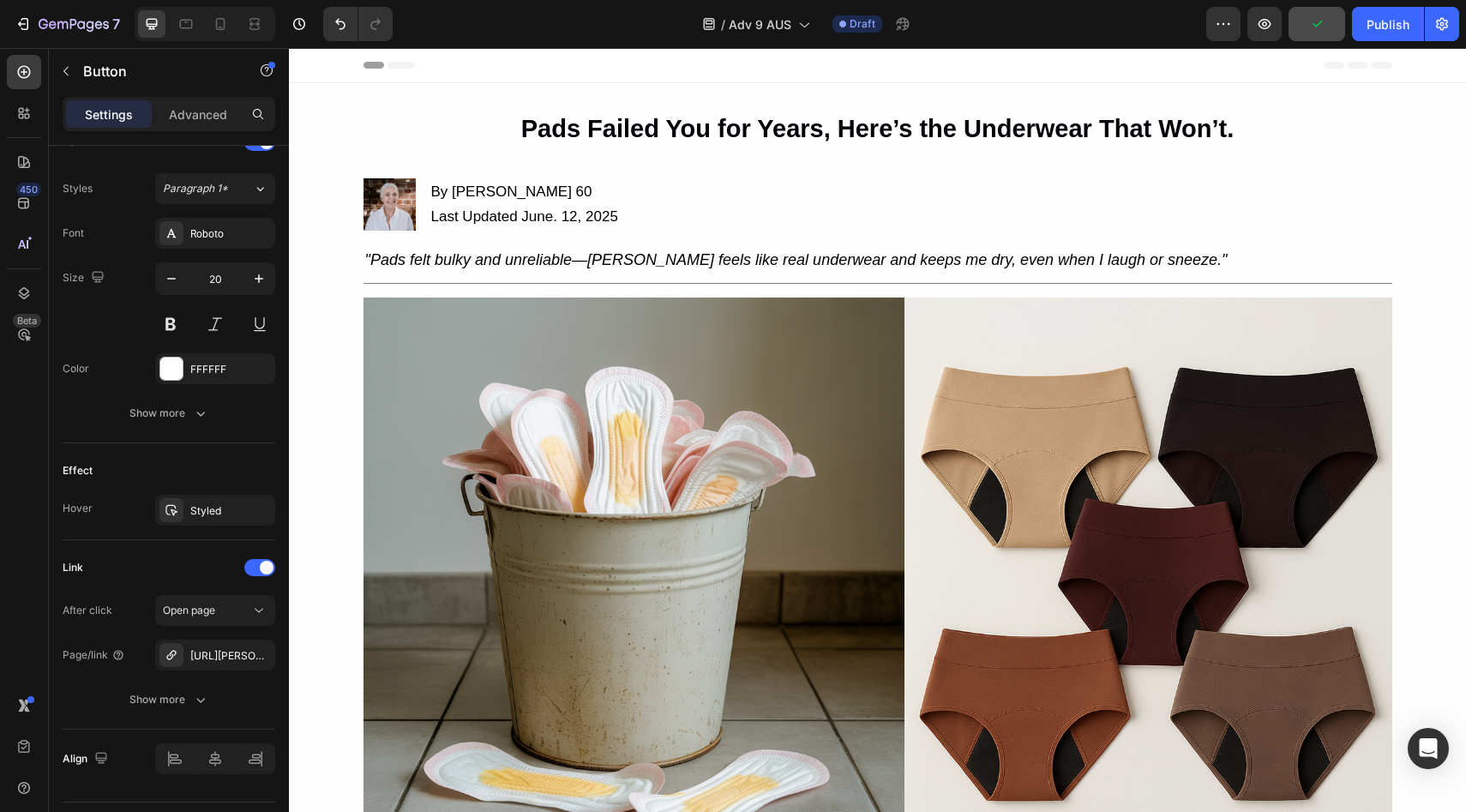
click at [1311, 47] on div "7 Version history / Adv 9 AUS Draft Preview Publish" at bounding box center [733, 24] width 1466 height 49
click at [1322, 26] on span "Save" at bounding box center [1317, 24] width 28 height 14
click at [1387, 37] on button "Publish" at bounding box center [1388, 24] width 72 height 34
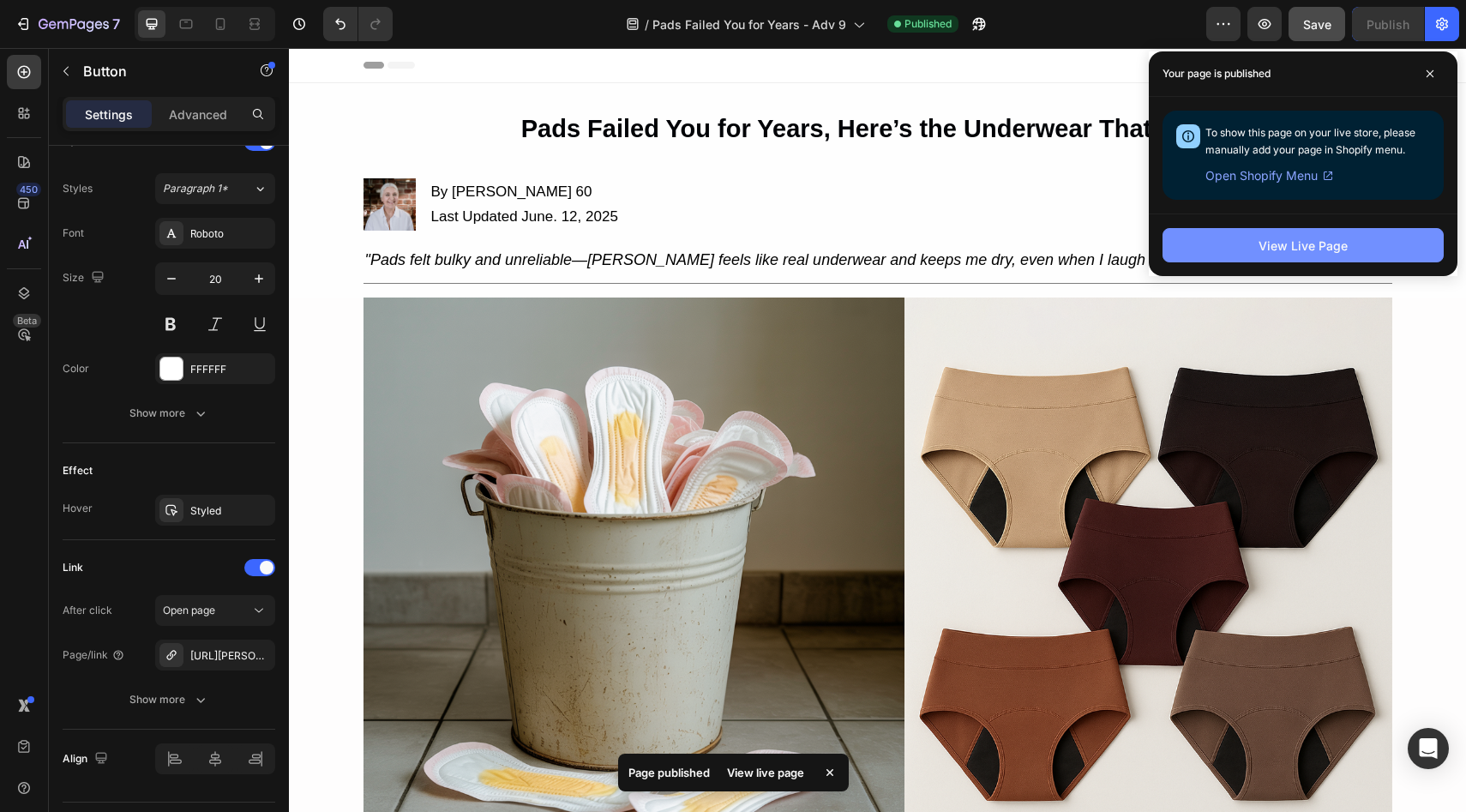
click at [1249, 251] on button "View Live Page" at bounding box center [1303, 245] width 281 height 34
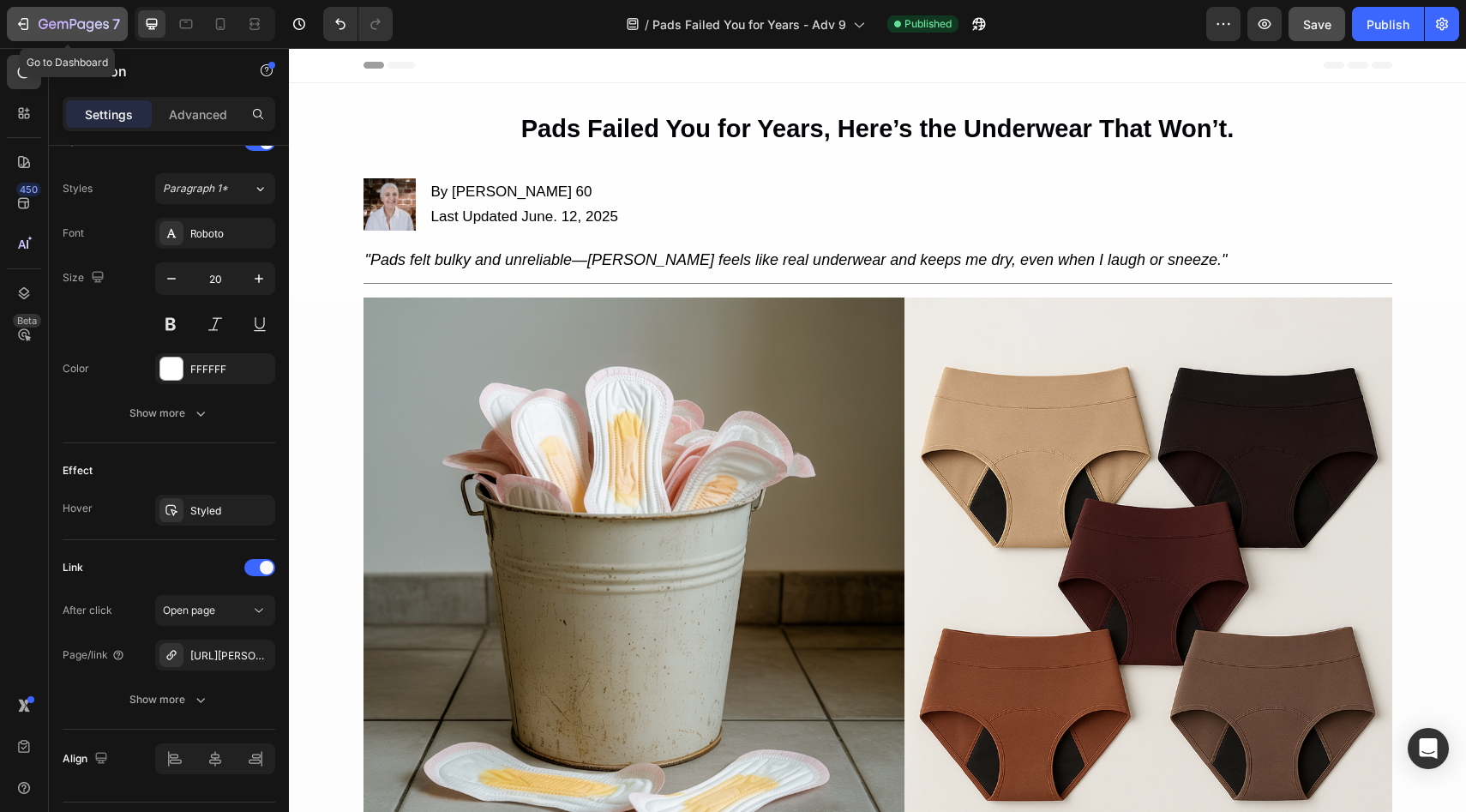
click at [37, 21] on div "7" at bounding box center [67, 24] width 106 height 21
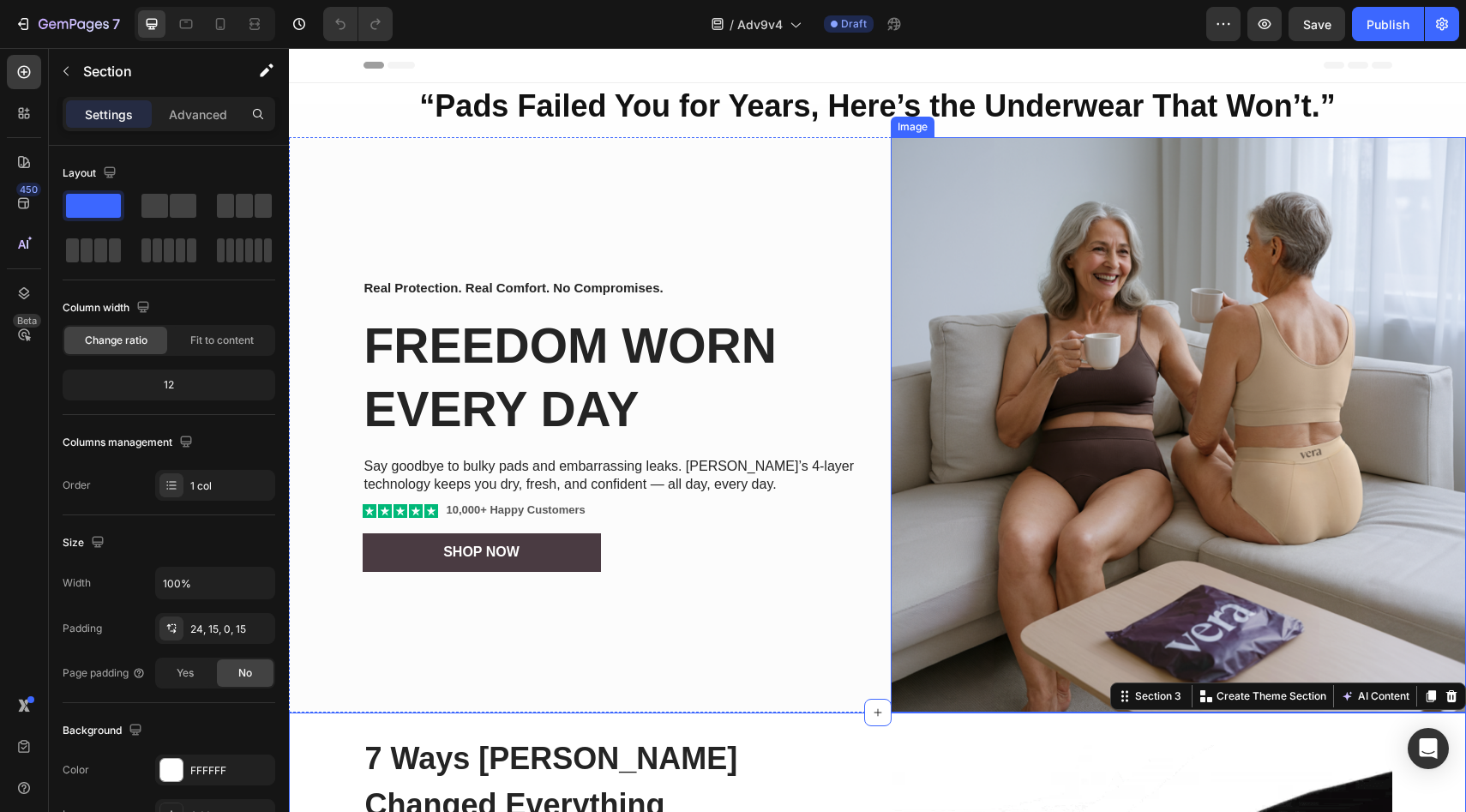
click at [939, 682] on img at bounding box center [1178, 425] width 576 height 576
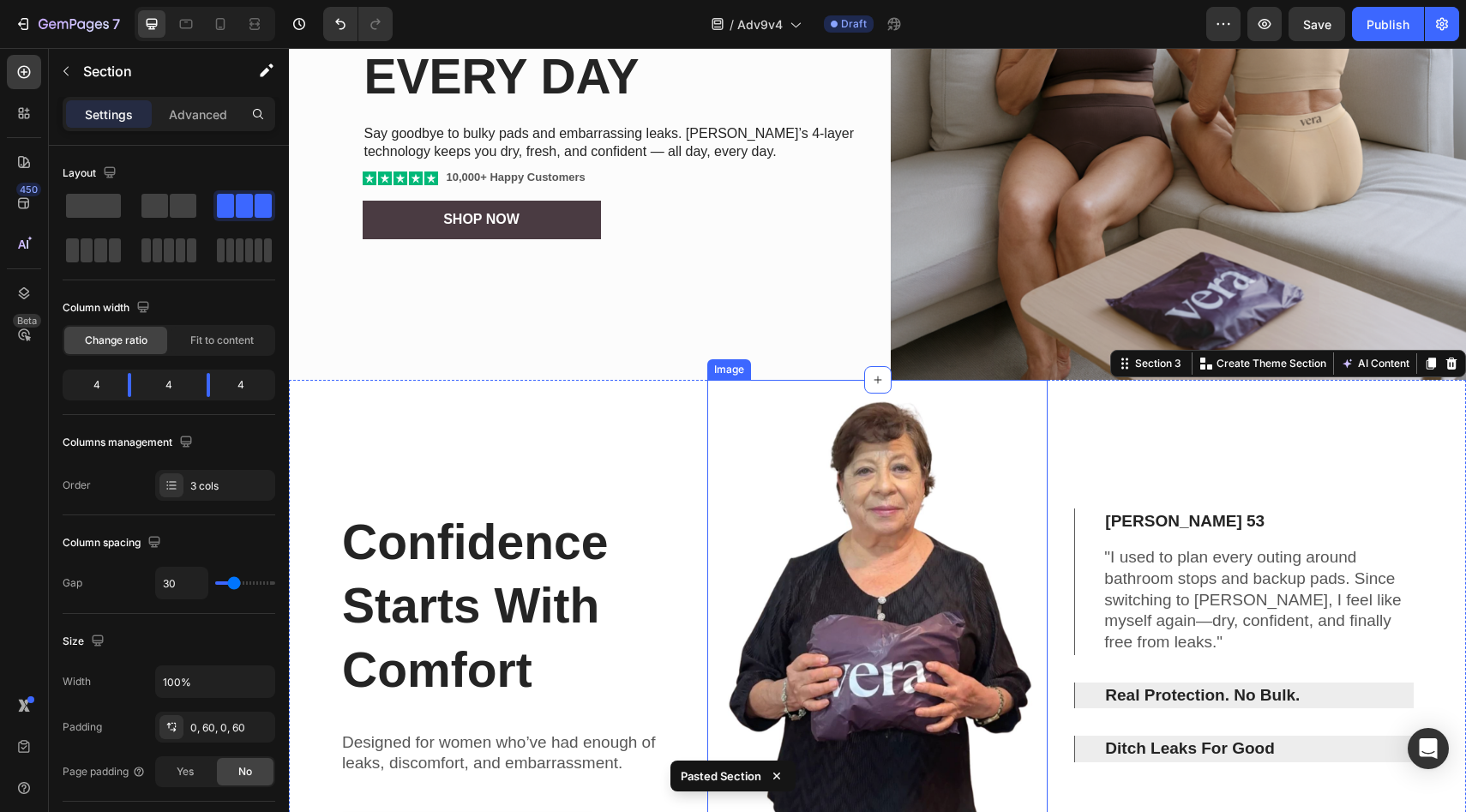
scroll to position [284, 0]
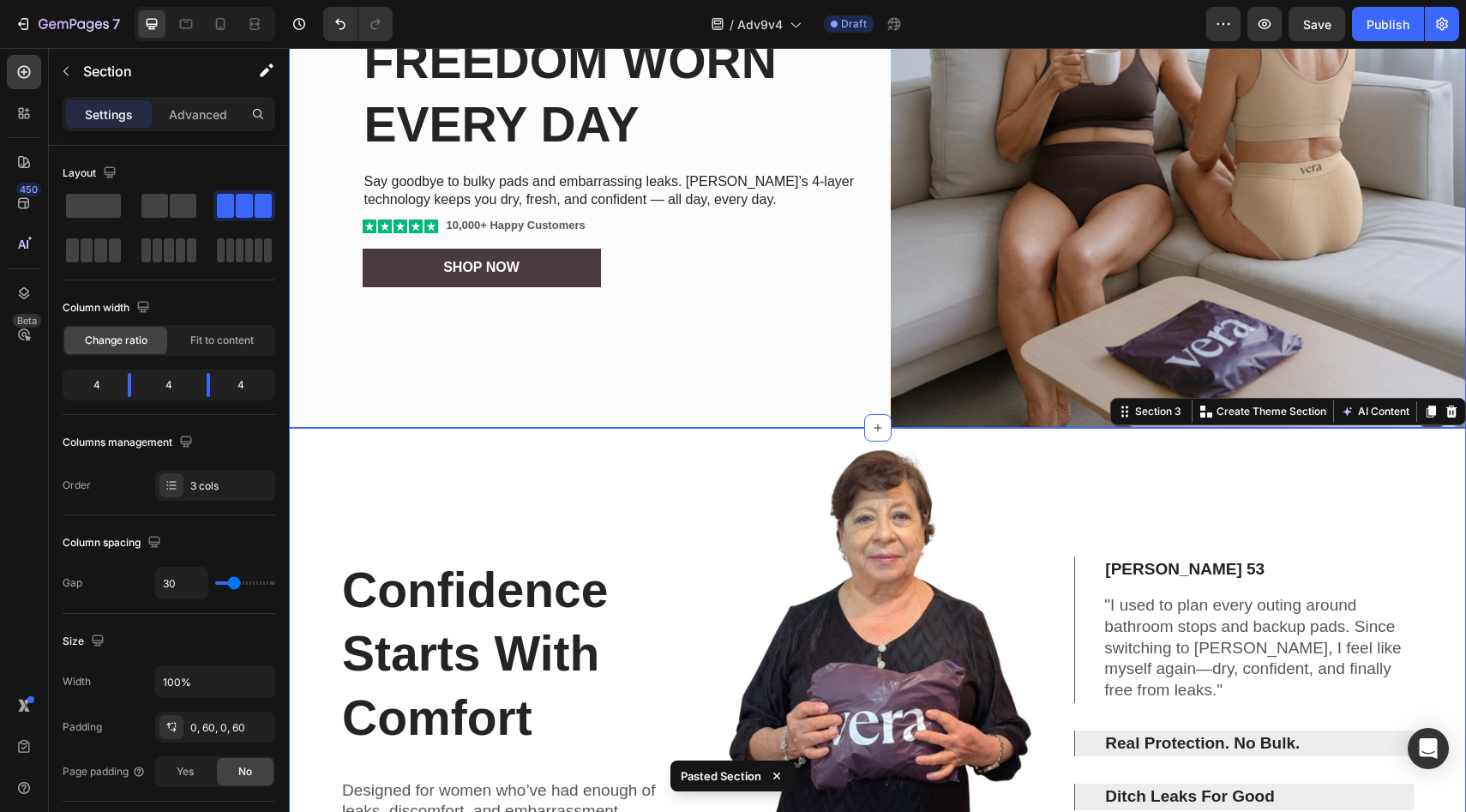
click at [864, 257] on div "Real Protection. Real Comfort. No Compromises. Text Block Freedom Worn Every Da…" at bounding box center [877, 140] width 1177 height 576
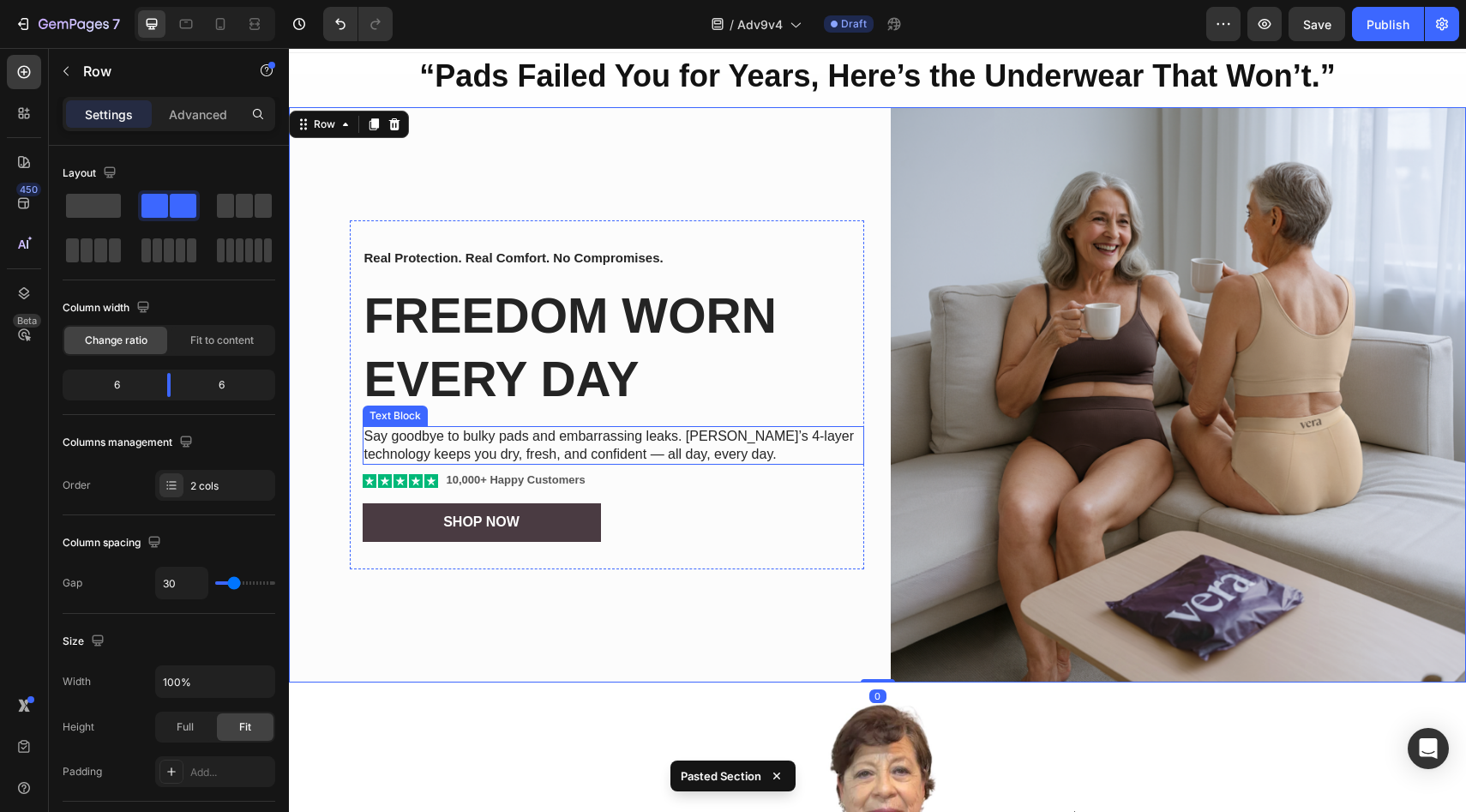
scroll to position [0, 0]
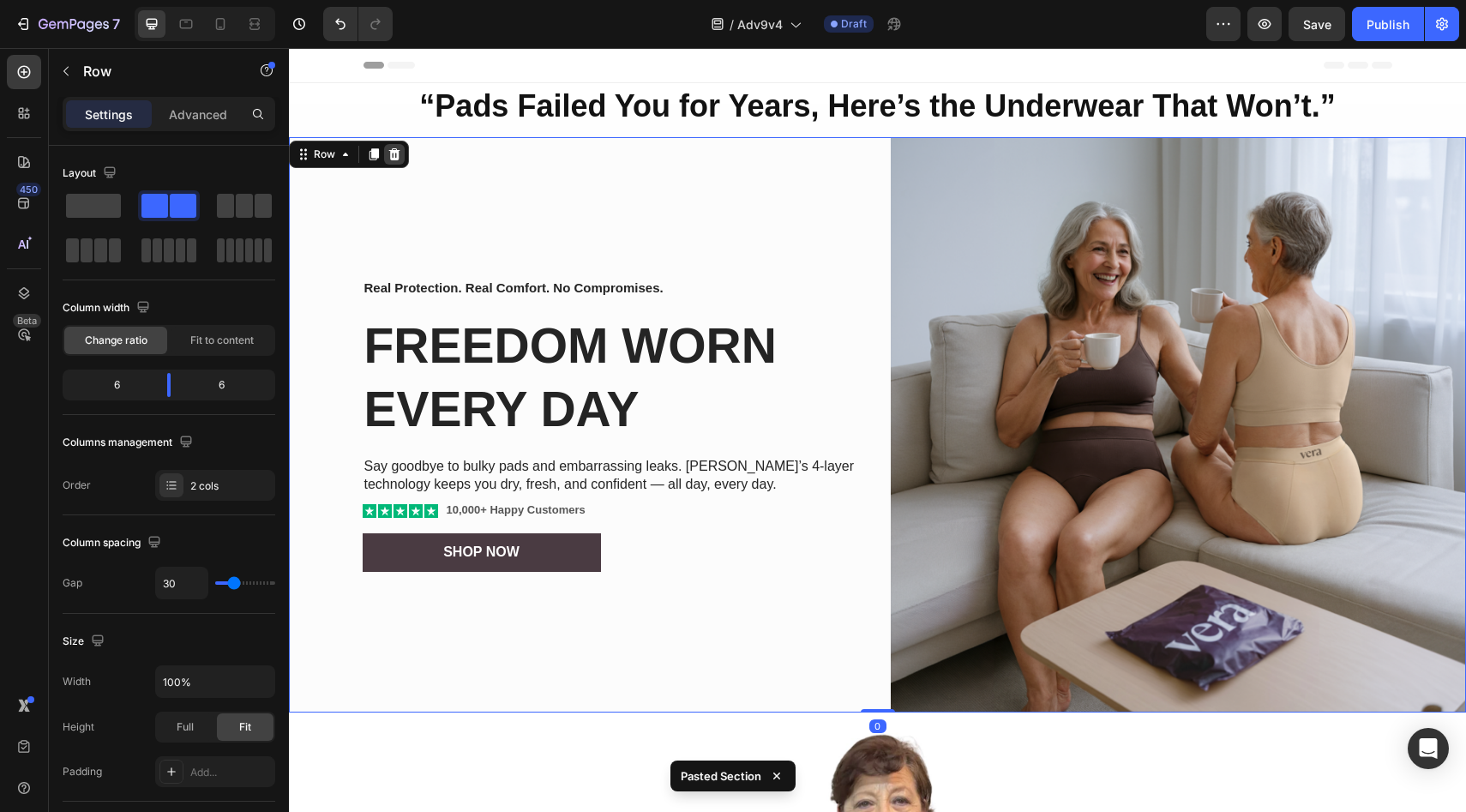
click at [398, 154] on icon at bounding box center [394, 154] width 14 height 14
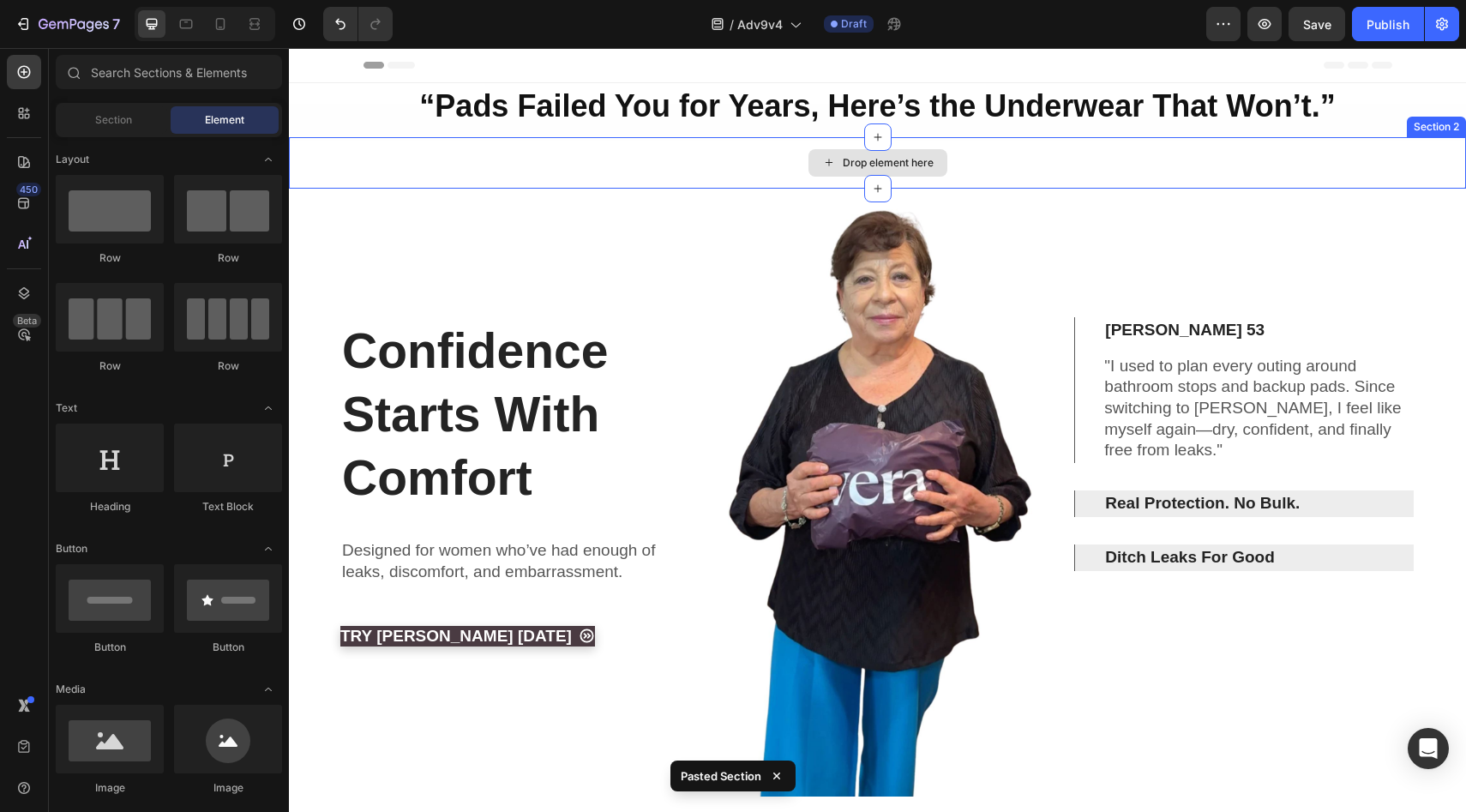
click at [1054, 158] on div "Drop element here" at bounding box center [877, 163] width 1177 height 52
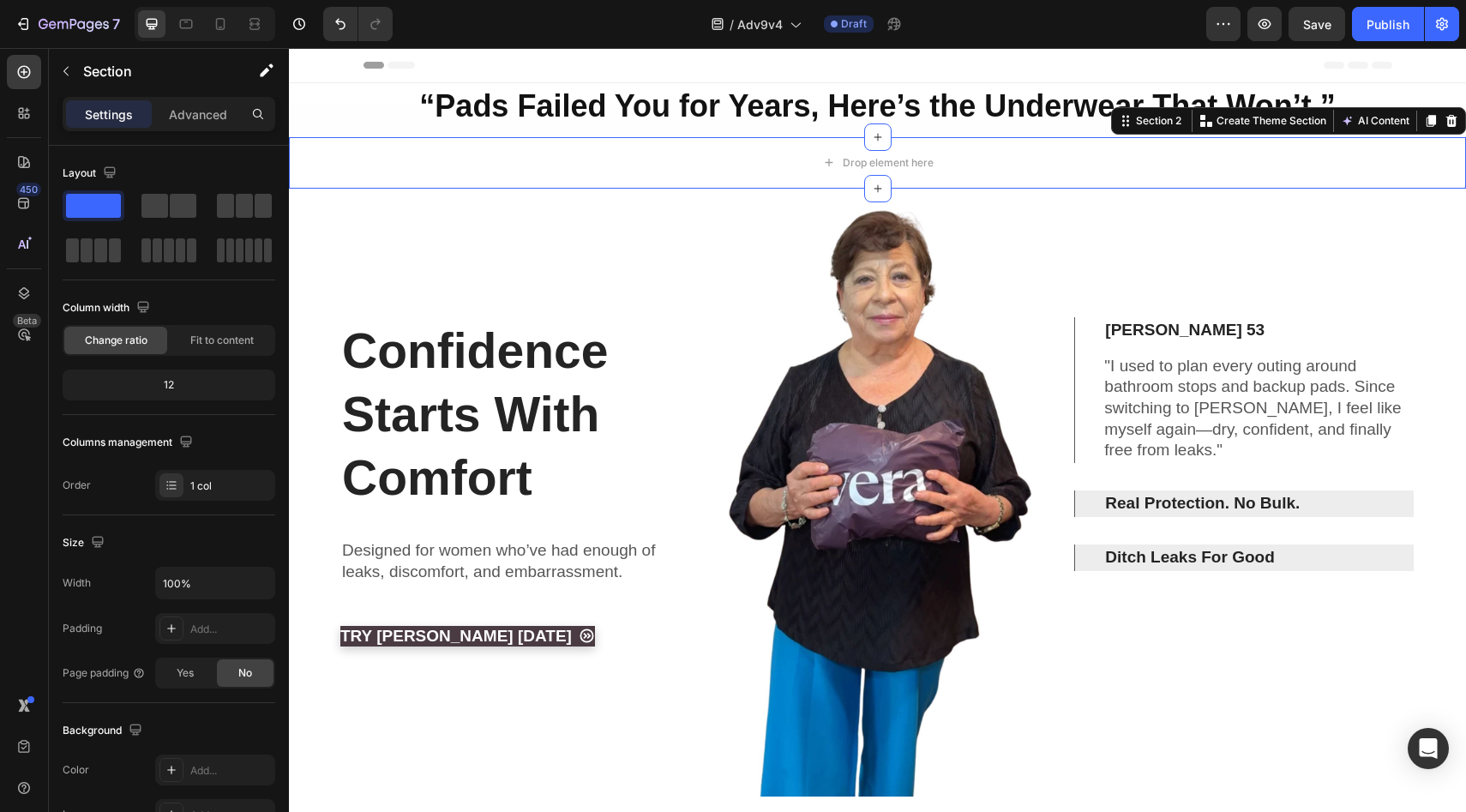
click at [1446, 122] on icon at bounding box center [1452, 121] width 11 height 12
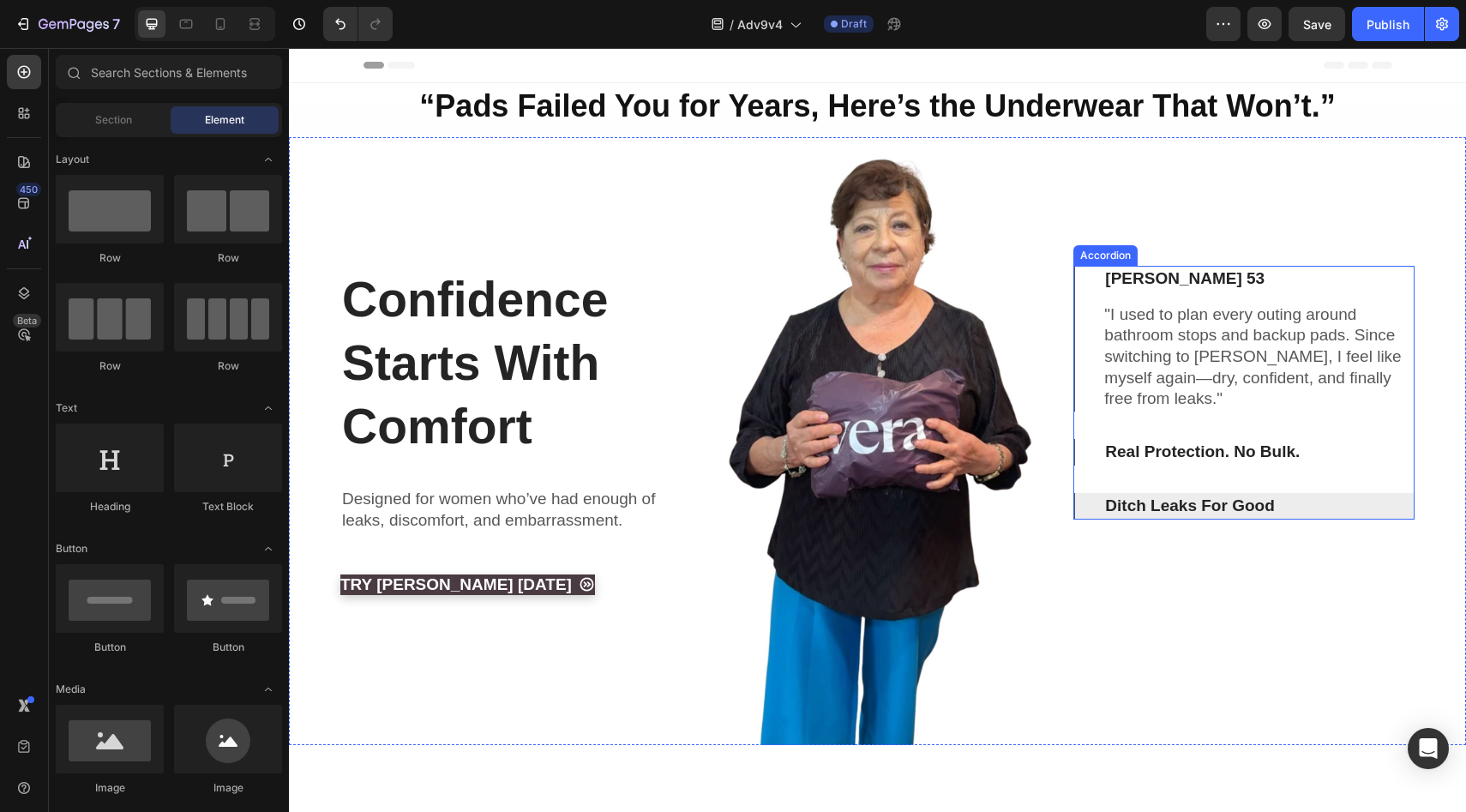
click at [1322, 451] on div "Real Protection. No Bulk." at bounding box center [1244, 452] width 284 height 26
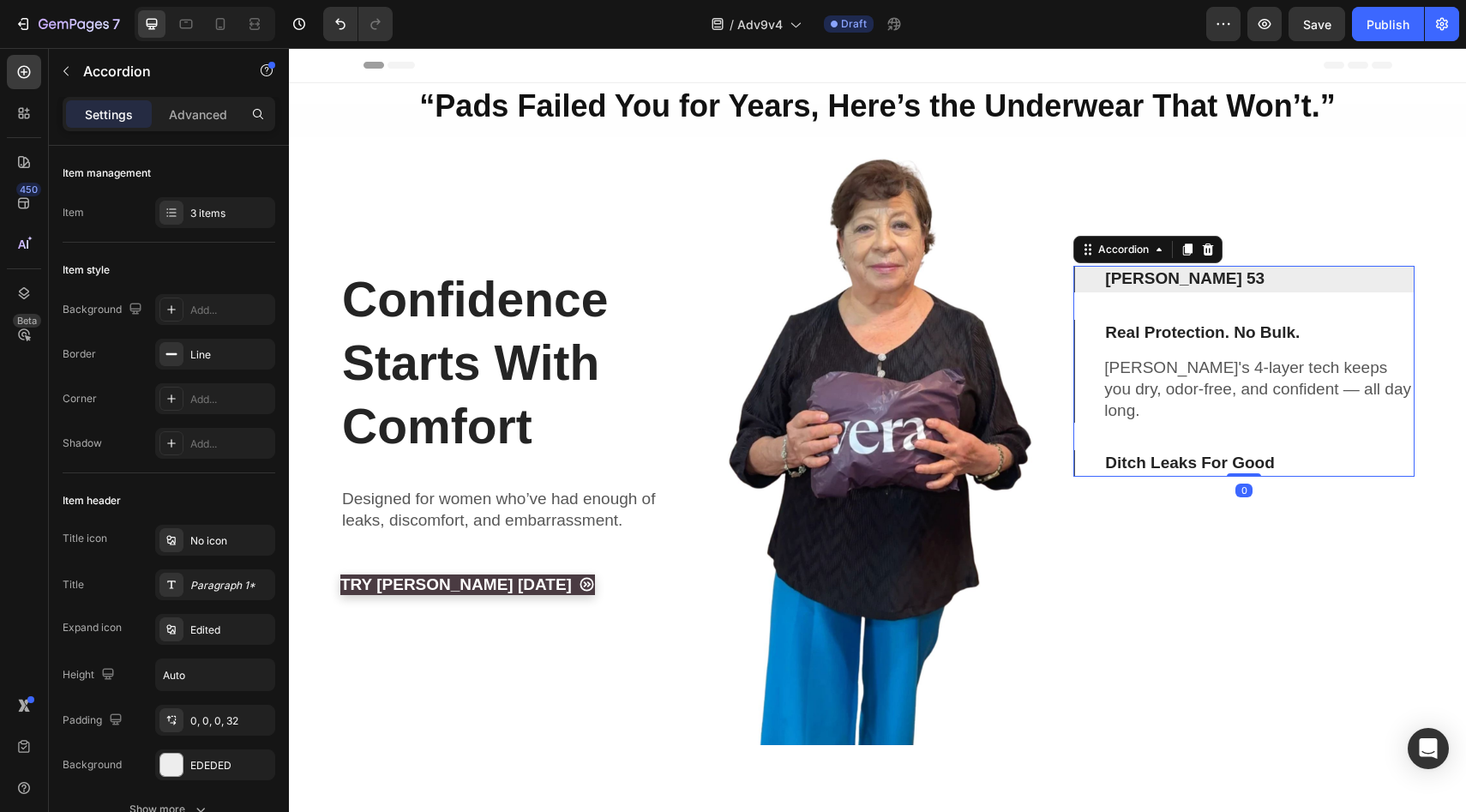
click at [1317, 450] on div "Ditch Leaks For Good" at bounding box center [1244, 463] width 284 height 26
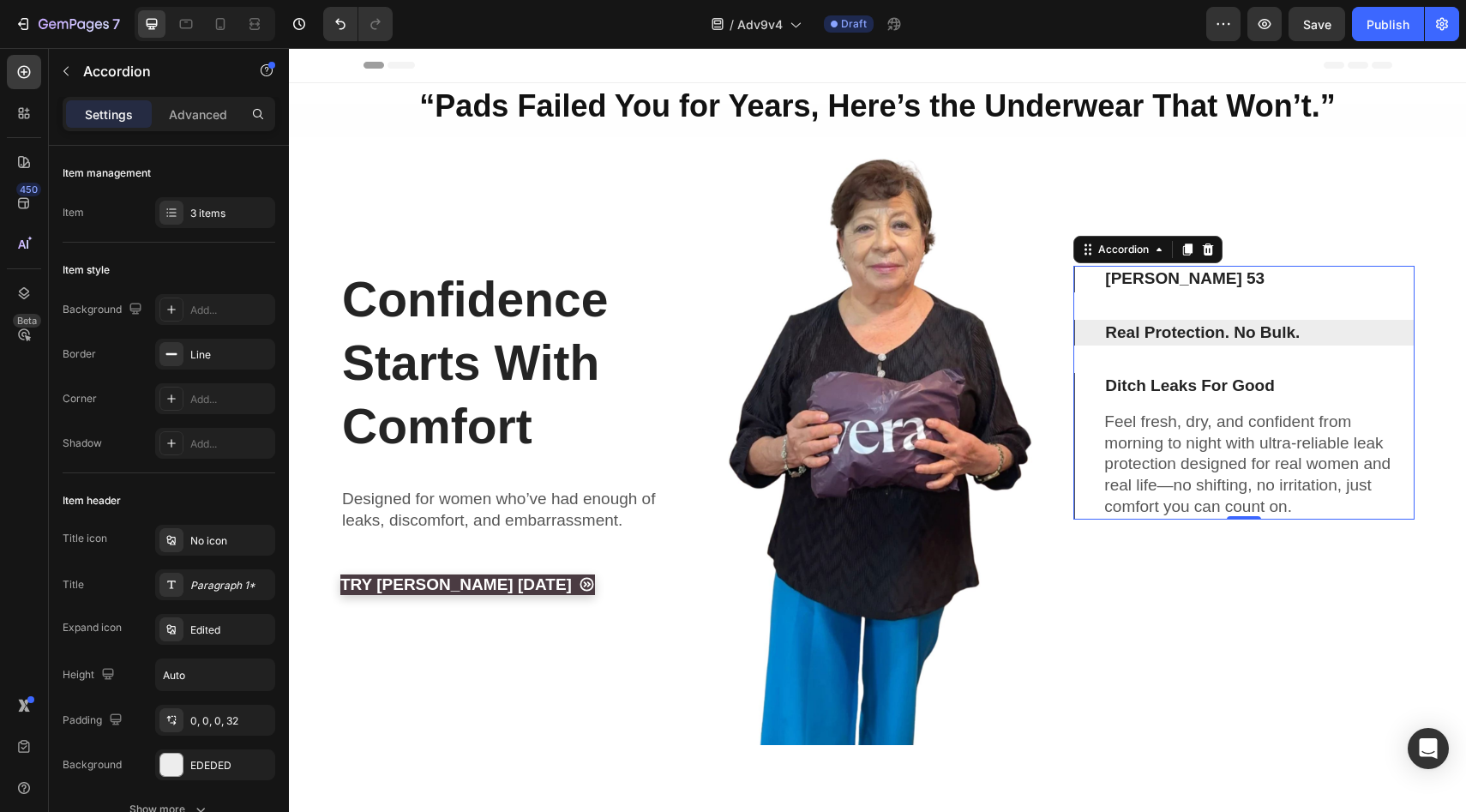
click at [1299, 267] on div "Lisa M. 53" at bounding box center [1244, 279] width 284 height 26
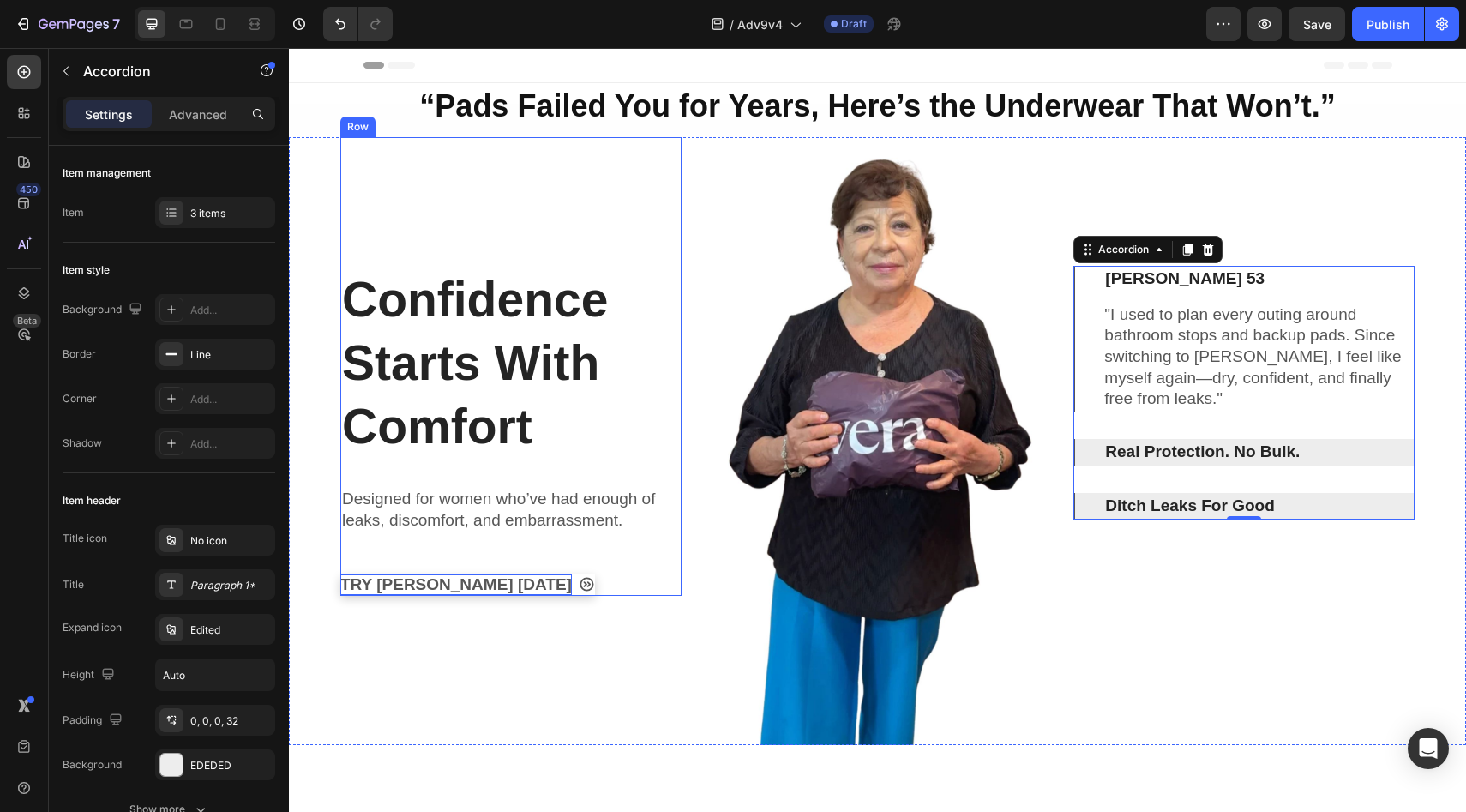
click at [407, 584] on p "TRY VERA TODAY" at bounding box center [456, 585] width 232 height 22
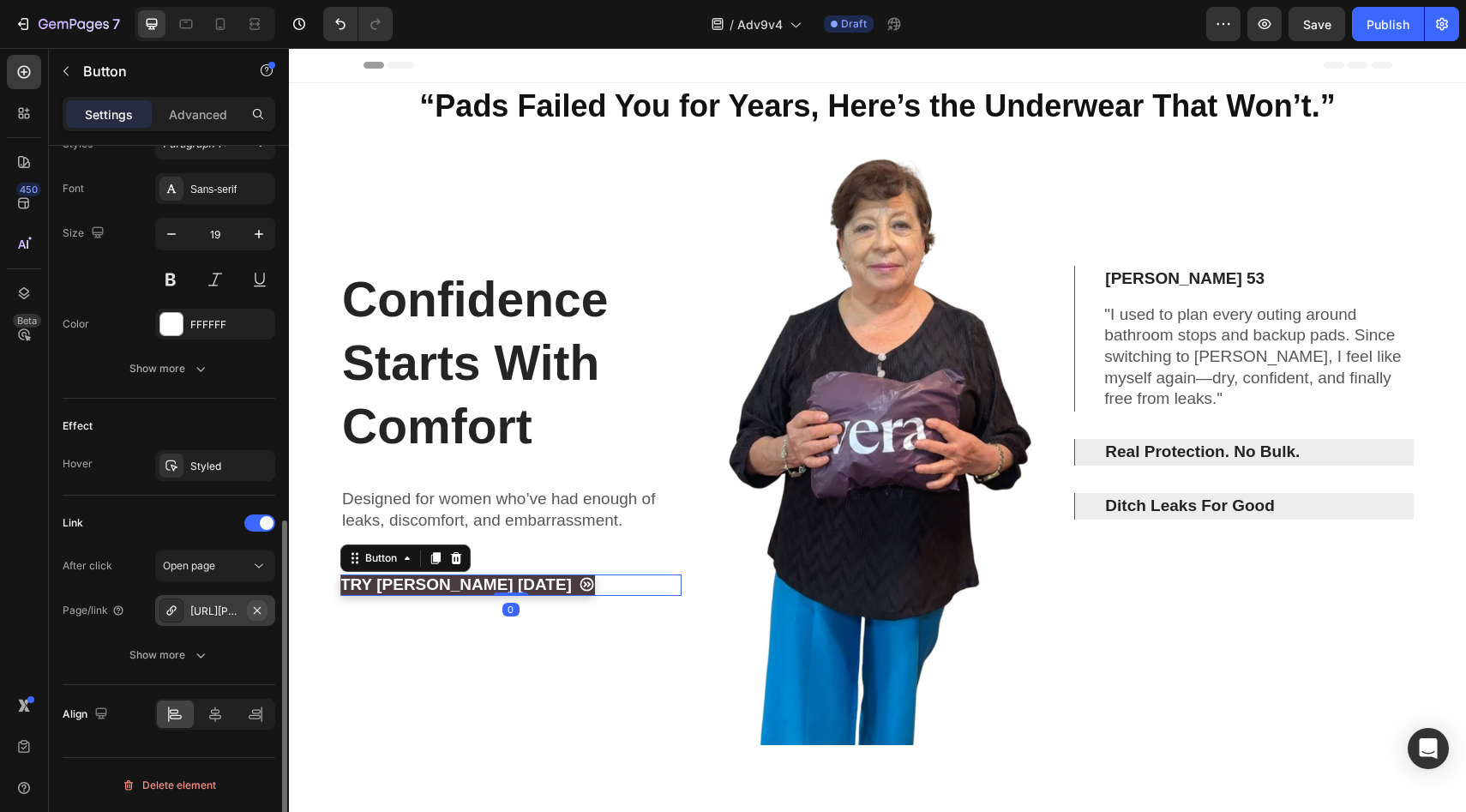
click at [260, 608] on icon "button" at bounding box center [257, 609] width 14 height 14
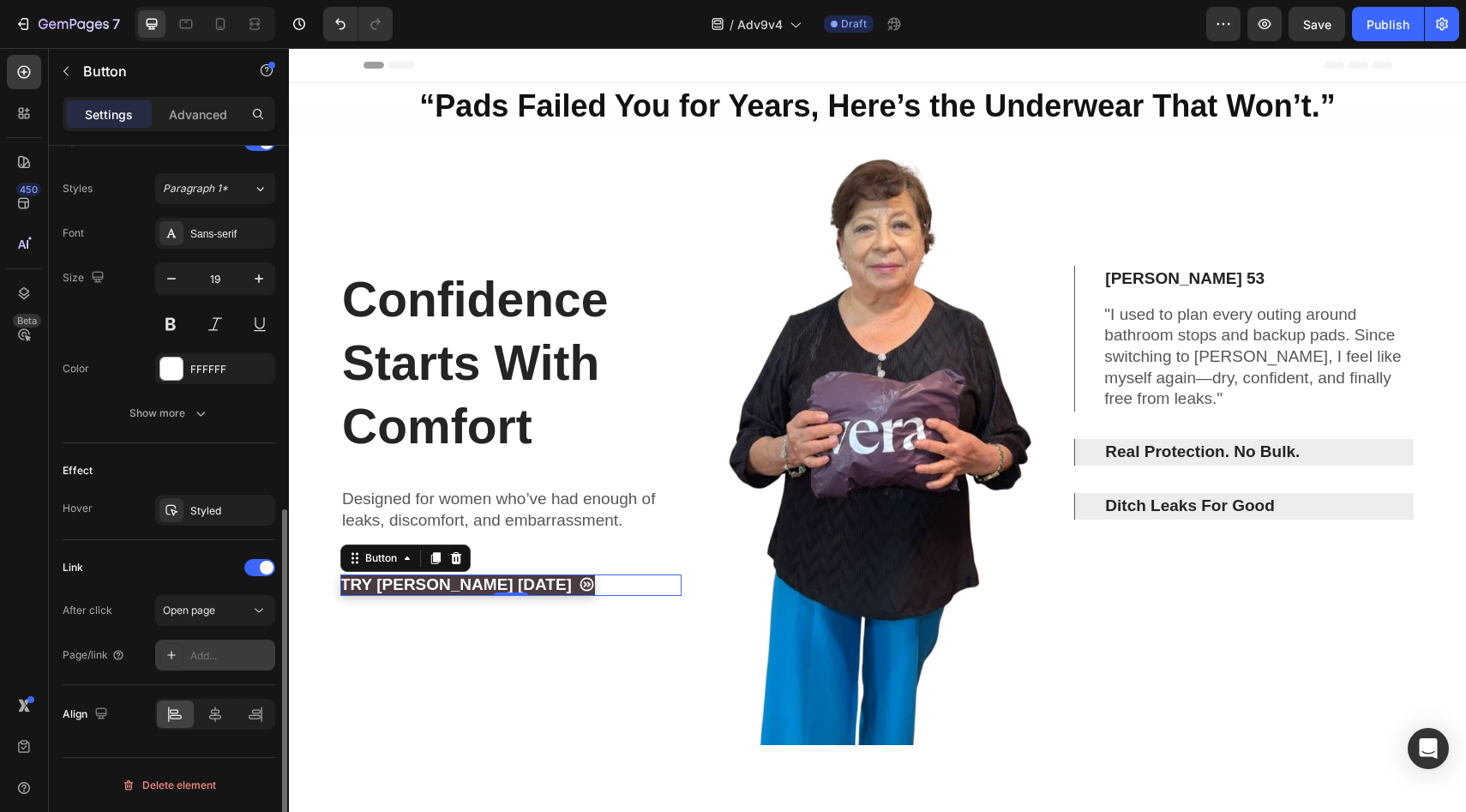
click at [233, 654] on div "Add..." at bounding box center [231, 656] width 81 height 15
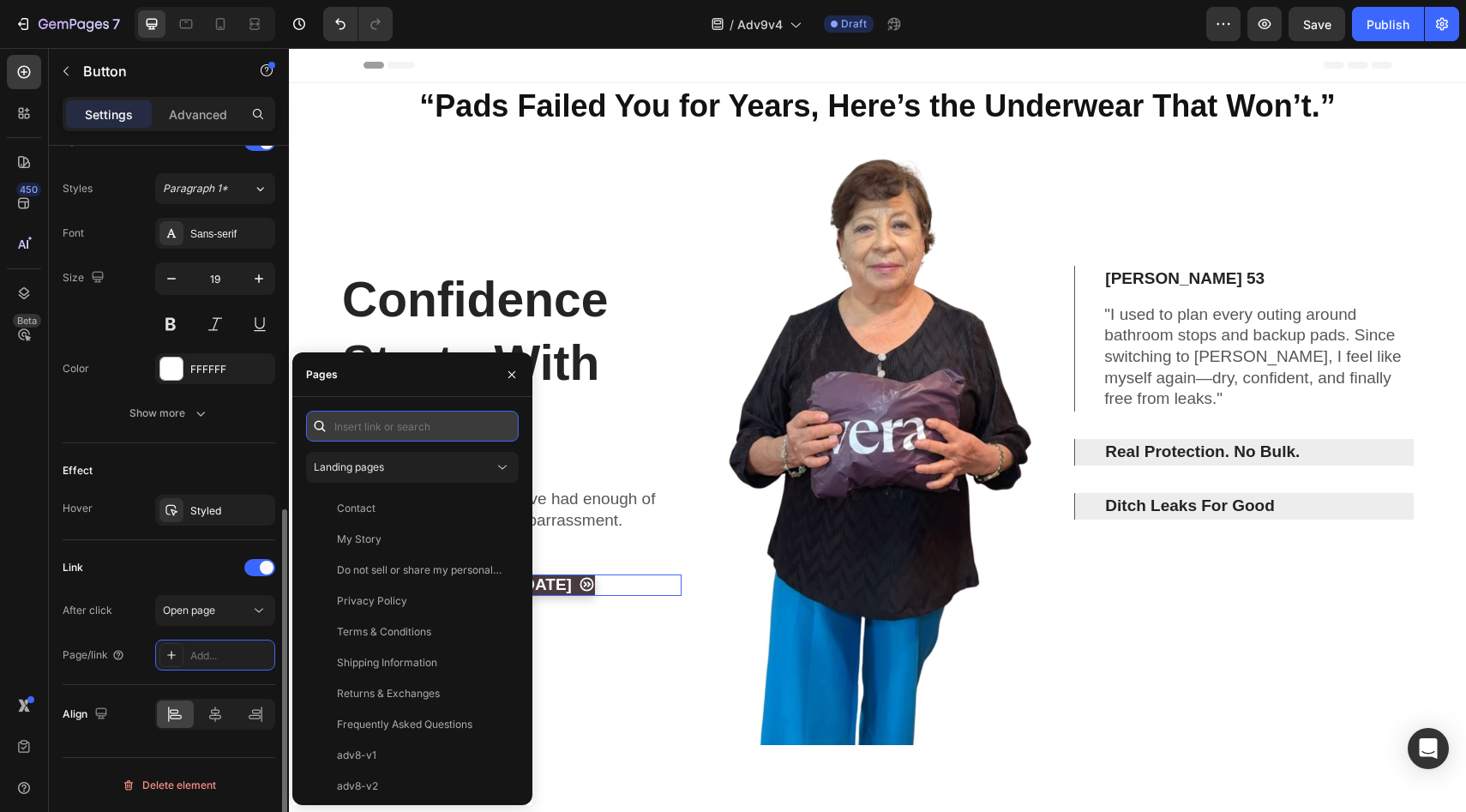
click at [466, 415] on input "text" at bounding box center [413, 426] width 213 height 31
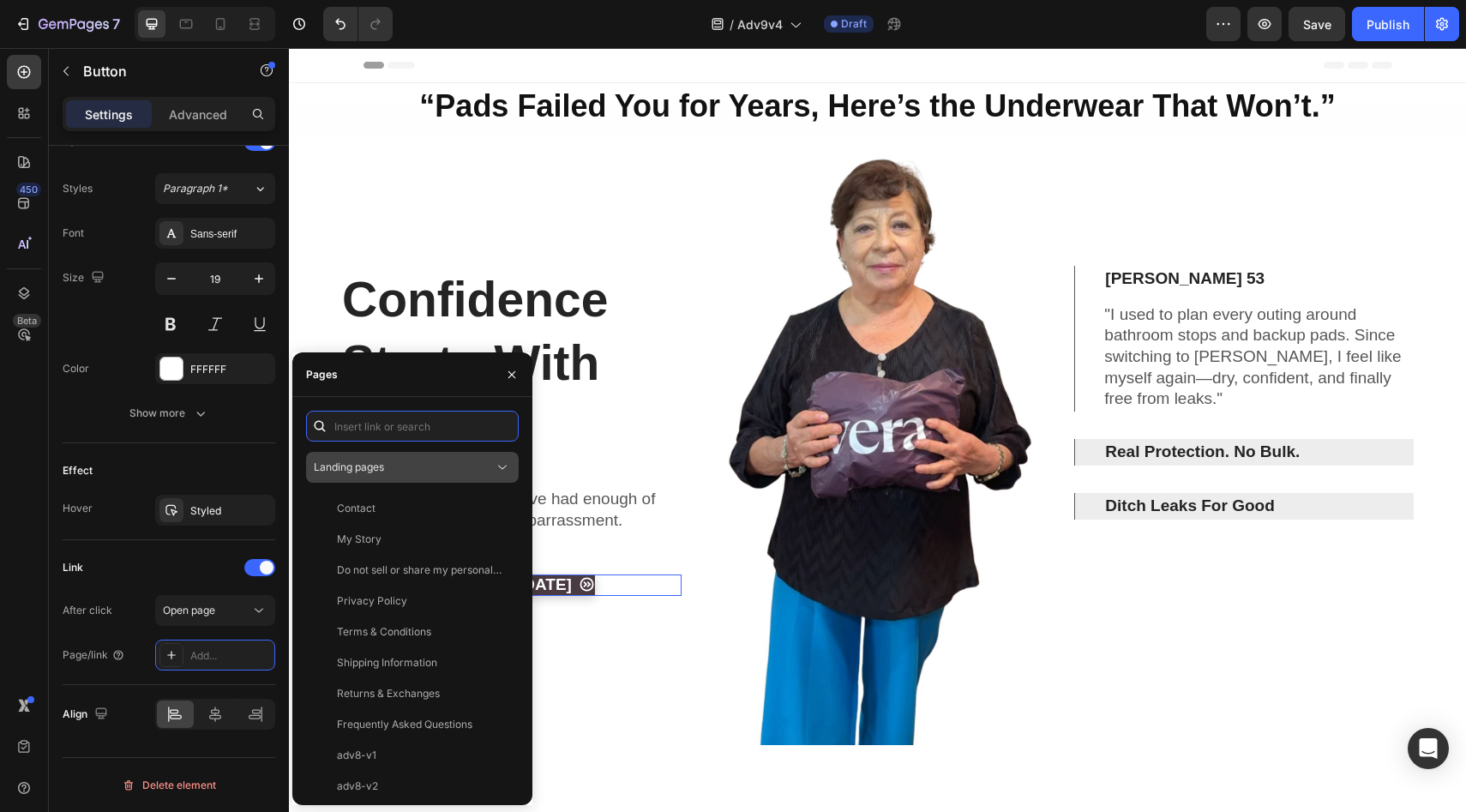
paste input "https://vera-undies.com/products/signature-leakproof-underwear-5-pack2"
type input "https://vera-undies.com/products/signature-leakproof-underwear-5-pack2"
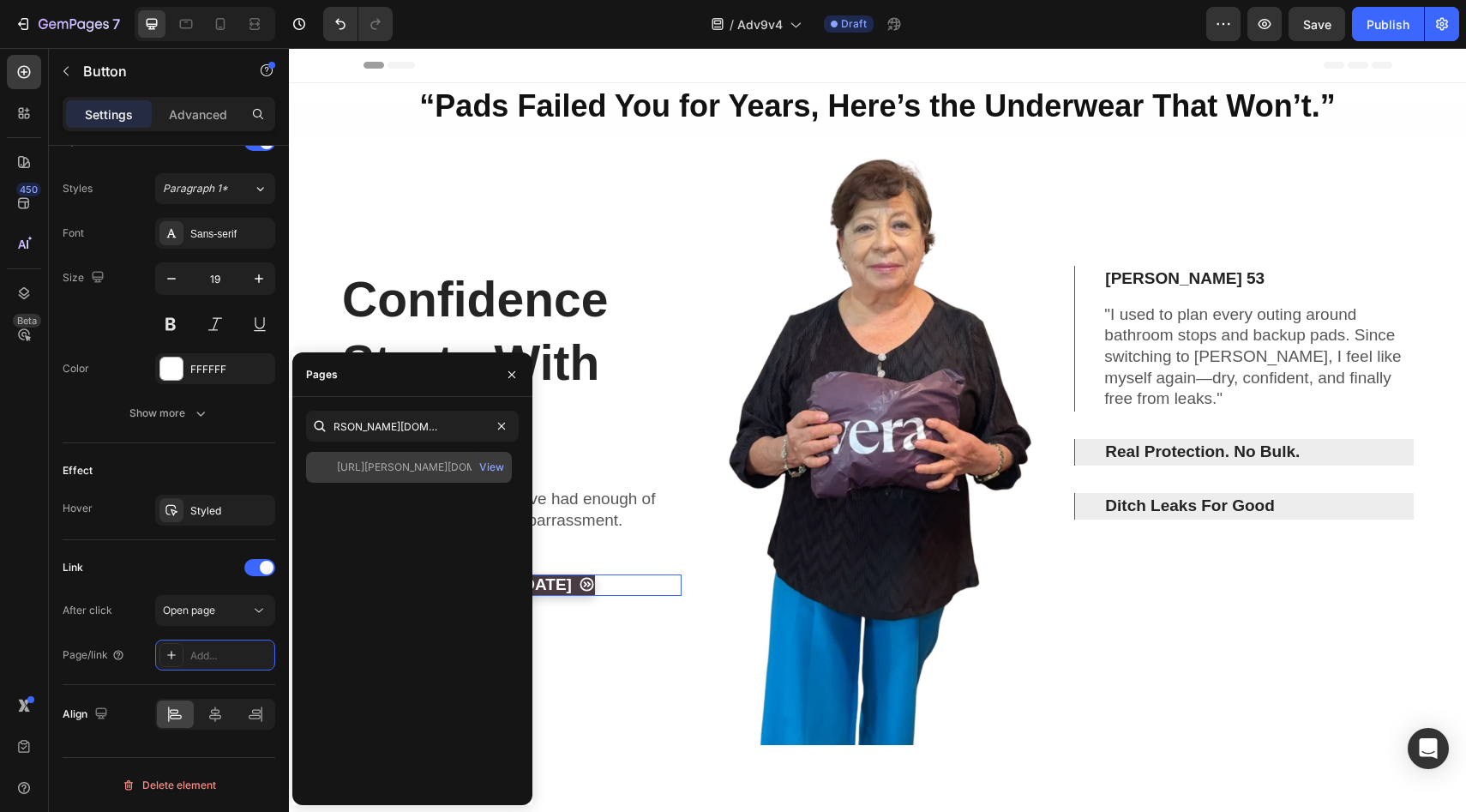
click at [399, 473] on div "https://vera-undies.com/products/signature-leakproof-underwear-5-pack2" at bounding box center [419, 467] width 165 height 15
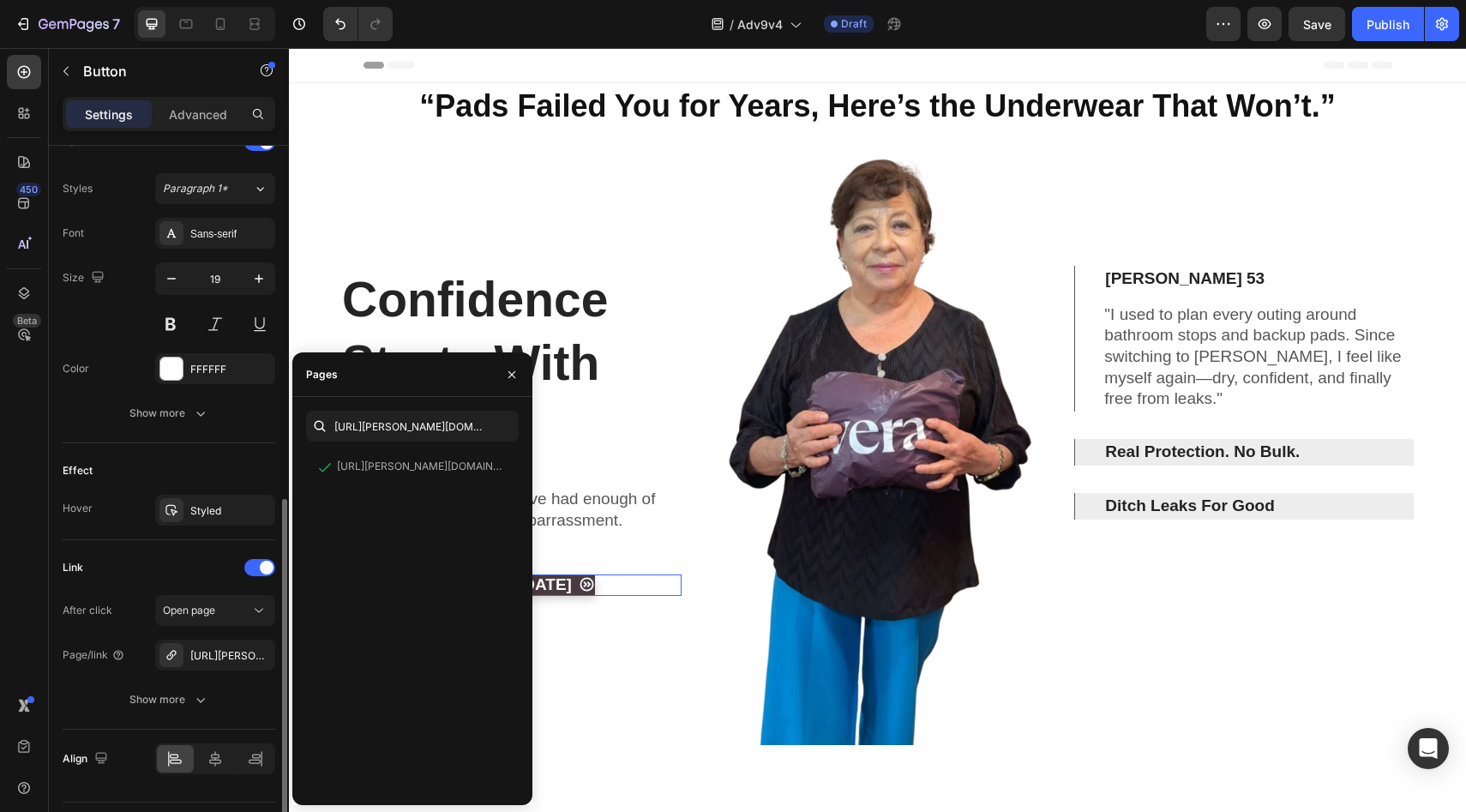
click at [248, 473] on div "Effect" at bounding box center [169, 470] width 213 height 27
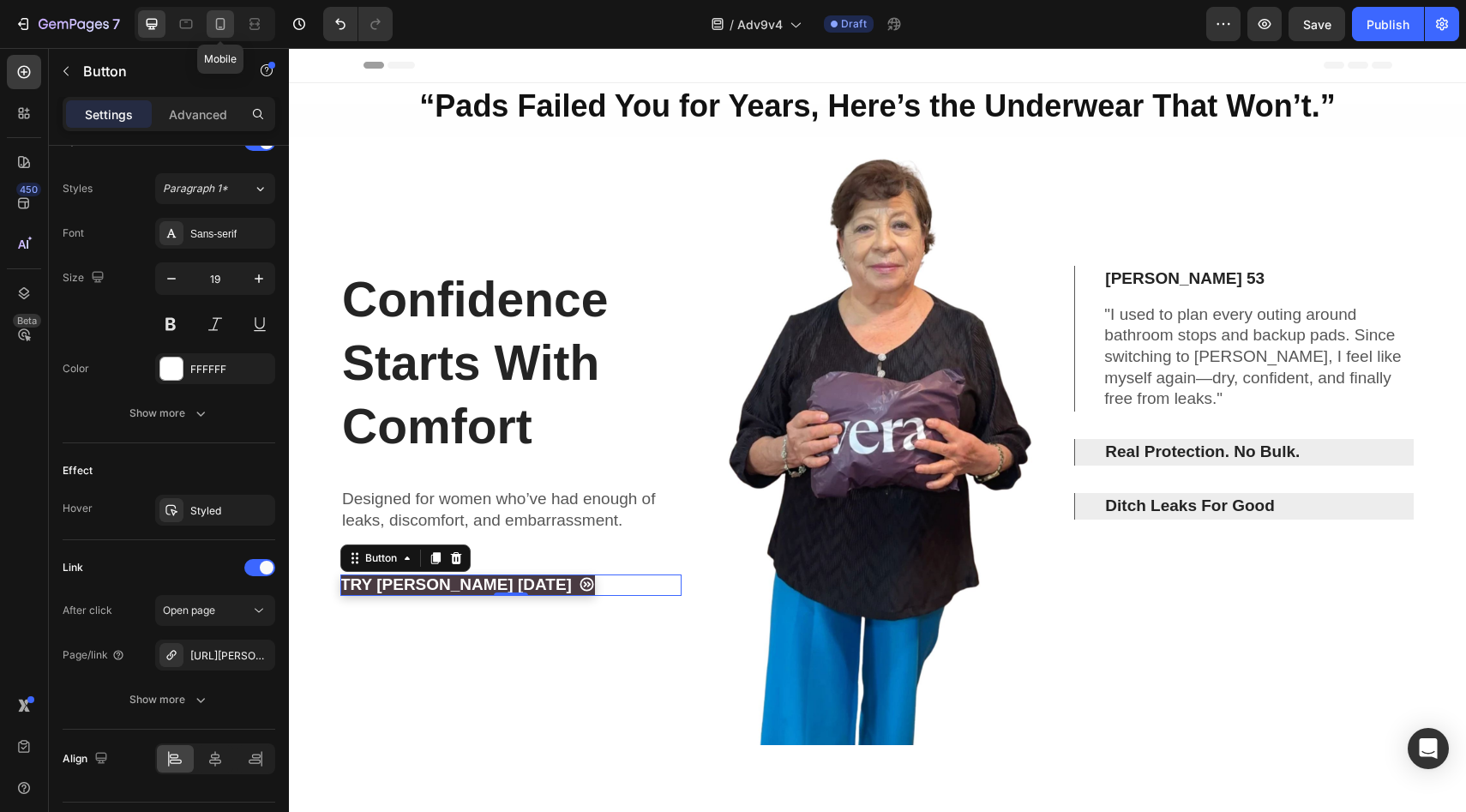
click at [228, 24] on icon at bounding box center [220, 24] width 17 height 17
type input "14"
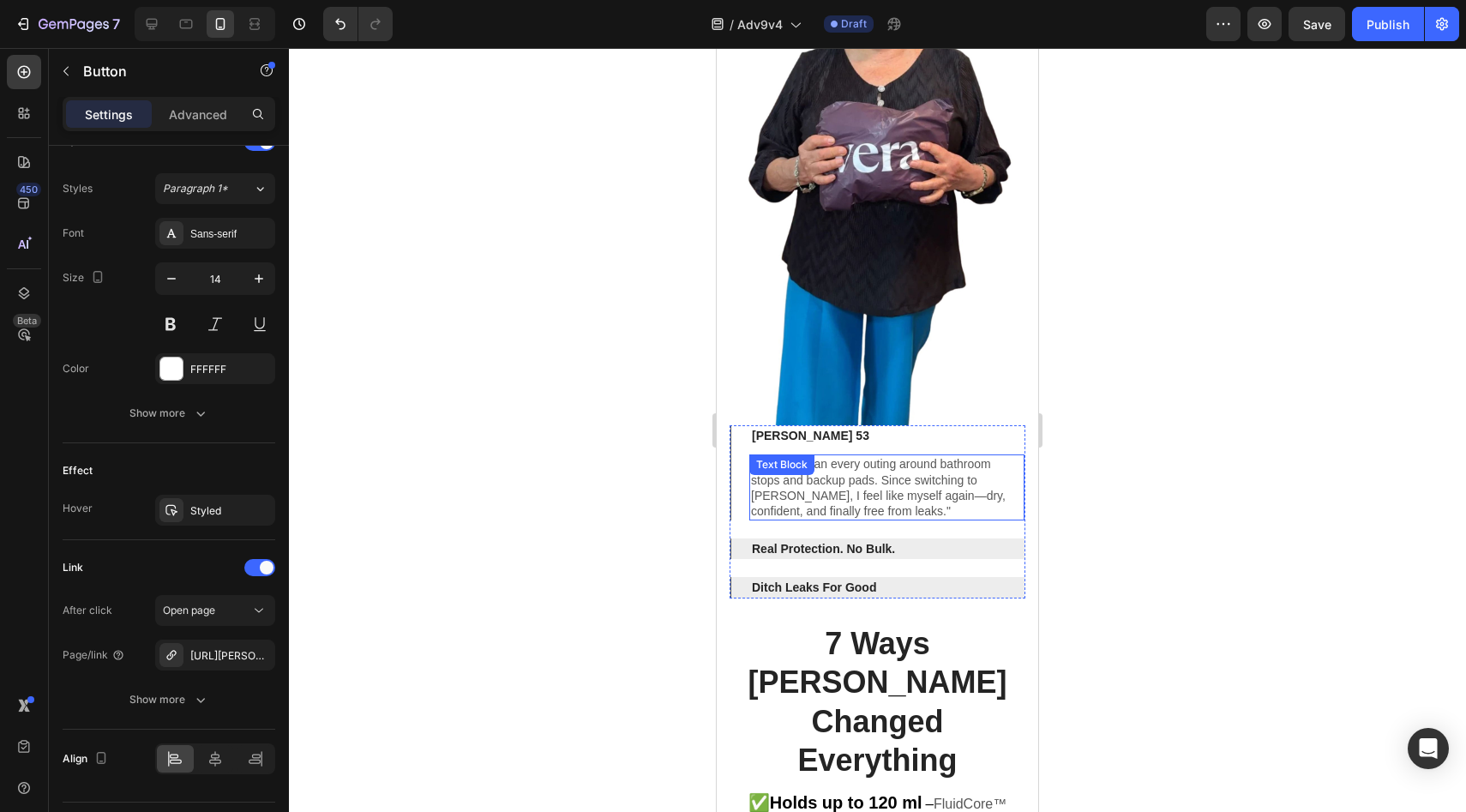
scroll to position [725, 0]
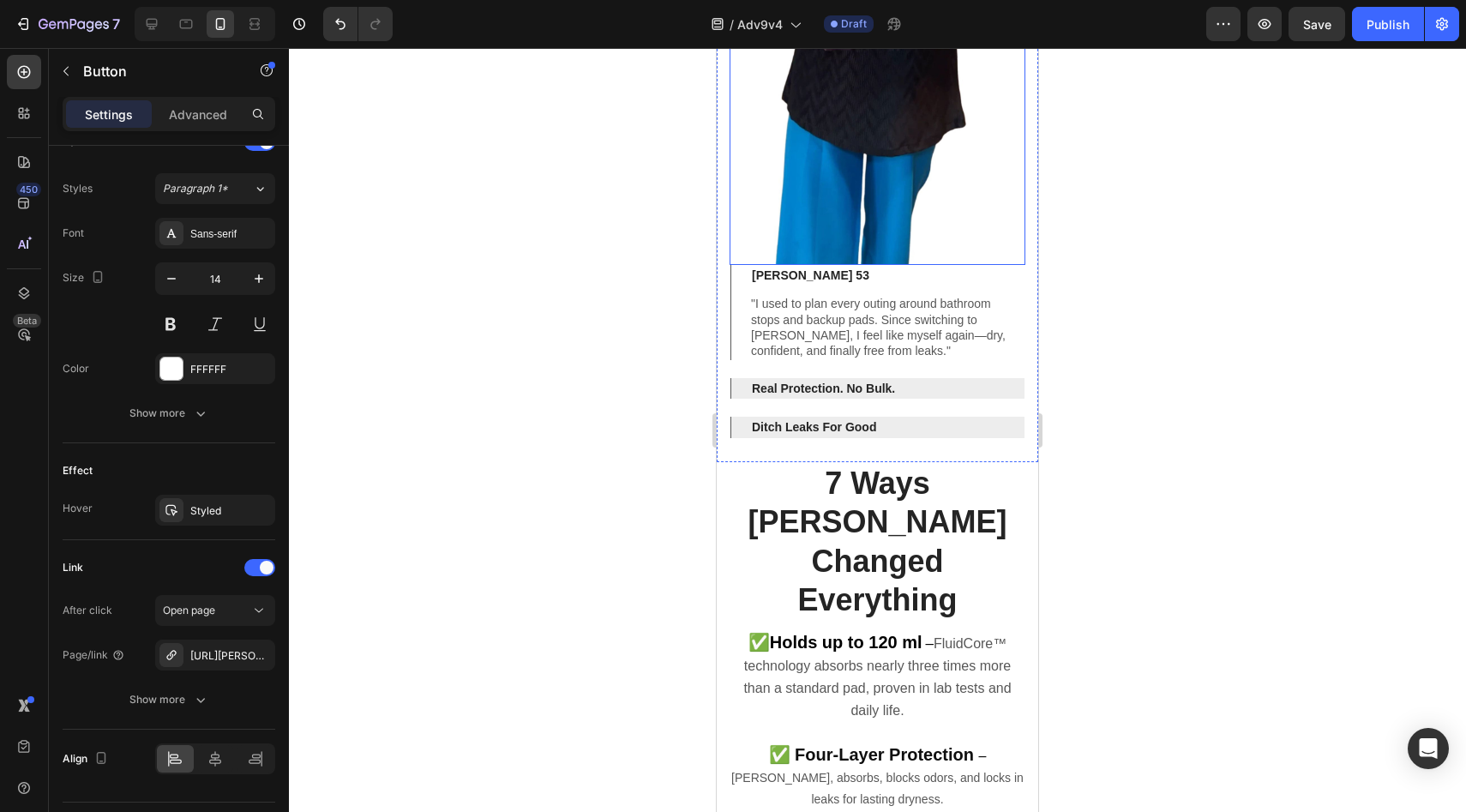
click at [890, 215] on img at bounding box center [877, 2] width 296 height 528
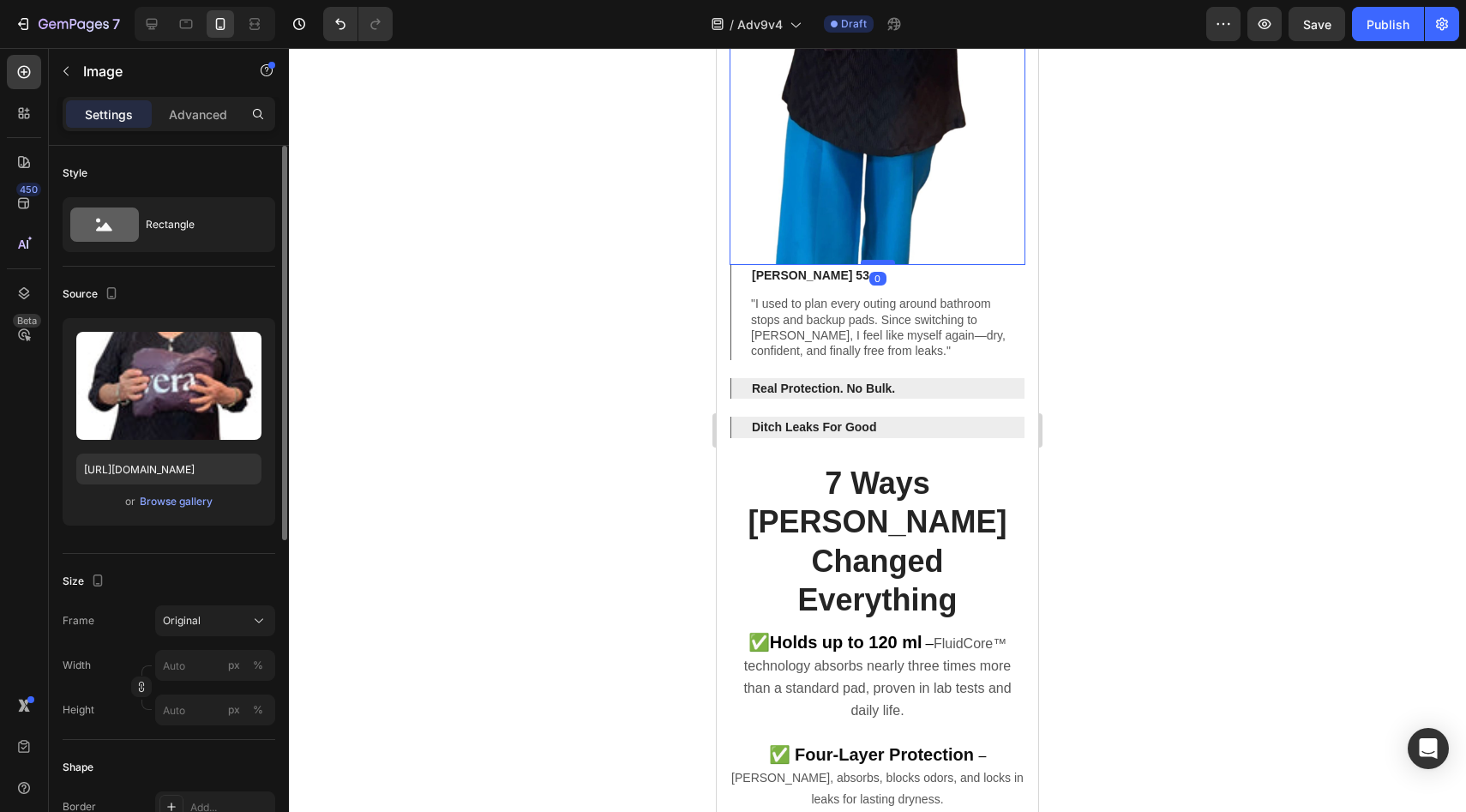
click at [873, 260] on div at bounding box center [877, 262] width 34 height 5
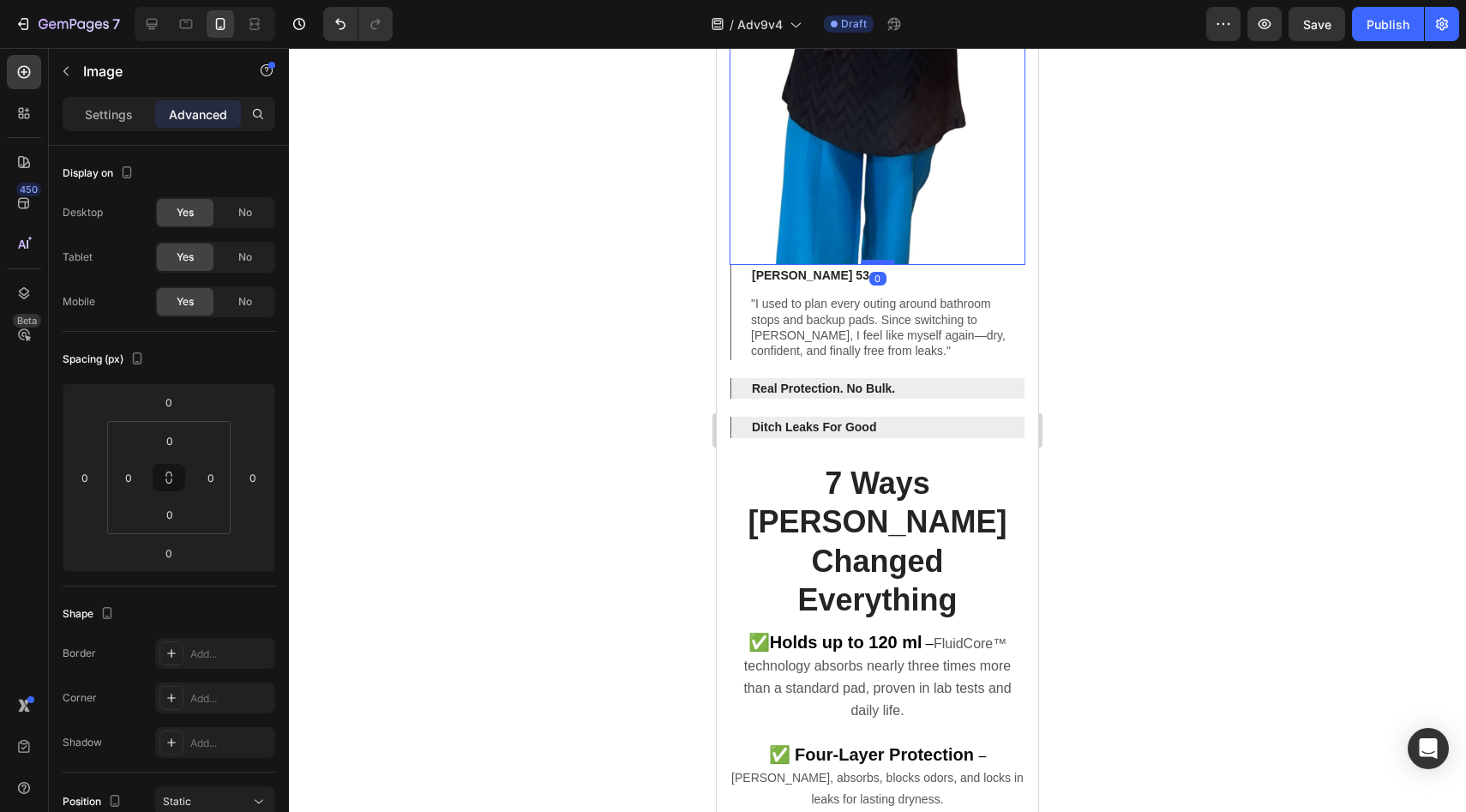
click at [873, 260] on div at bounding box center [877, 262] width 34 height 5
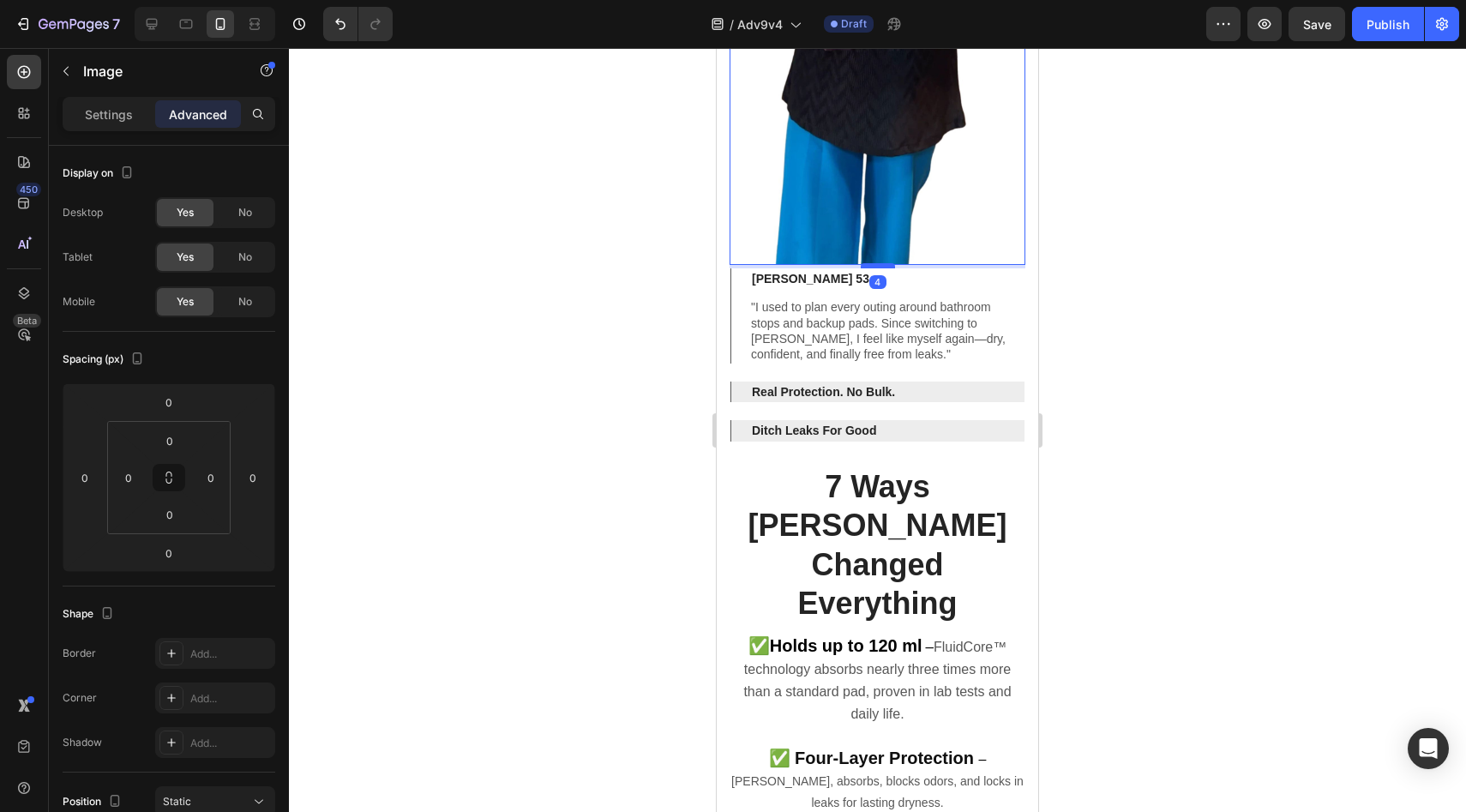
click at [873, 263] on div at bounding box center [877, 265] width 34 height 5
click at [872, 264] on div at bounding box center [877, 266] width 34 height 5
type input "5"
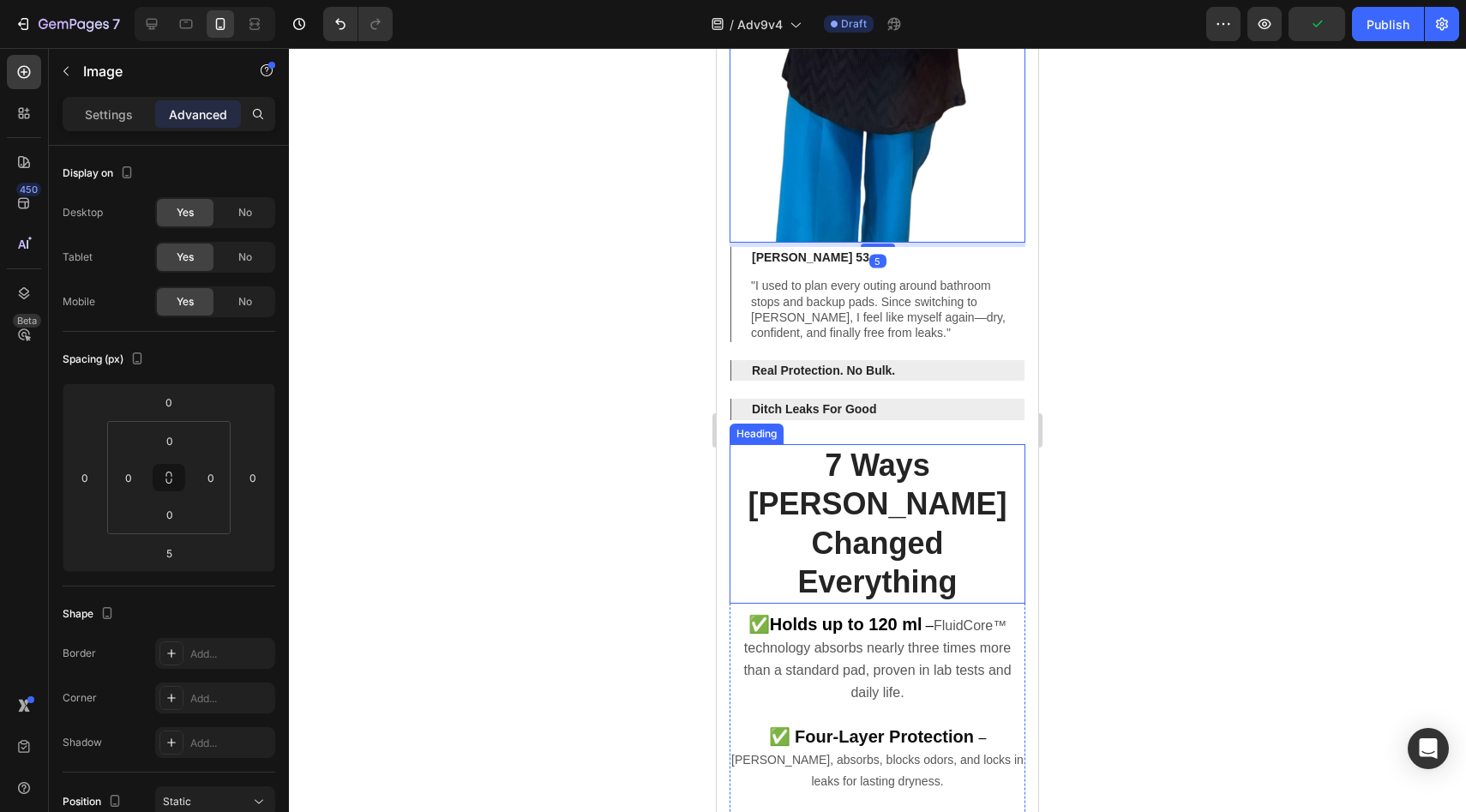
click at [890, 460] on h2 "7 Ways [PERSON_NAME] Changed Everything" at bounding box center [877, 523] width 296 height 159
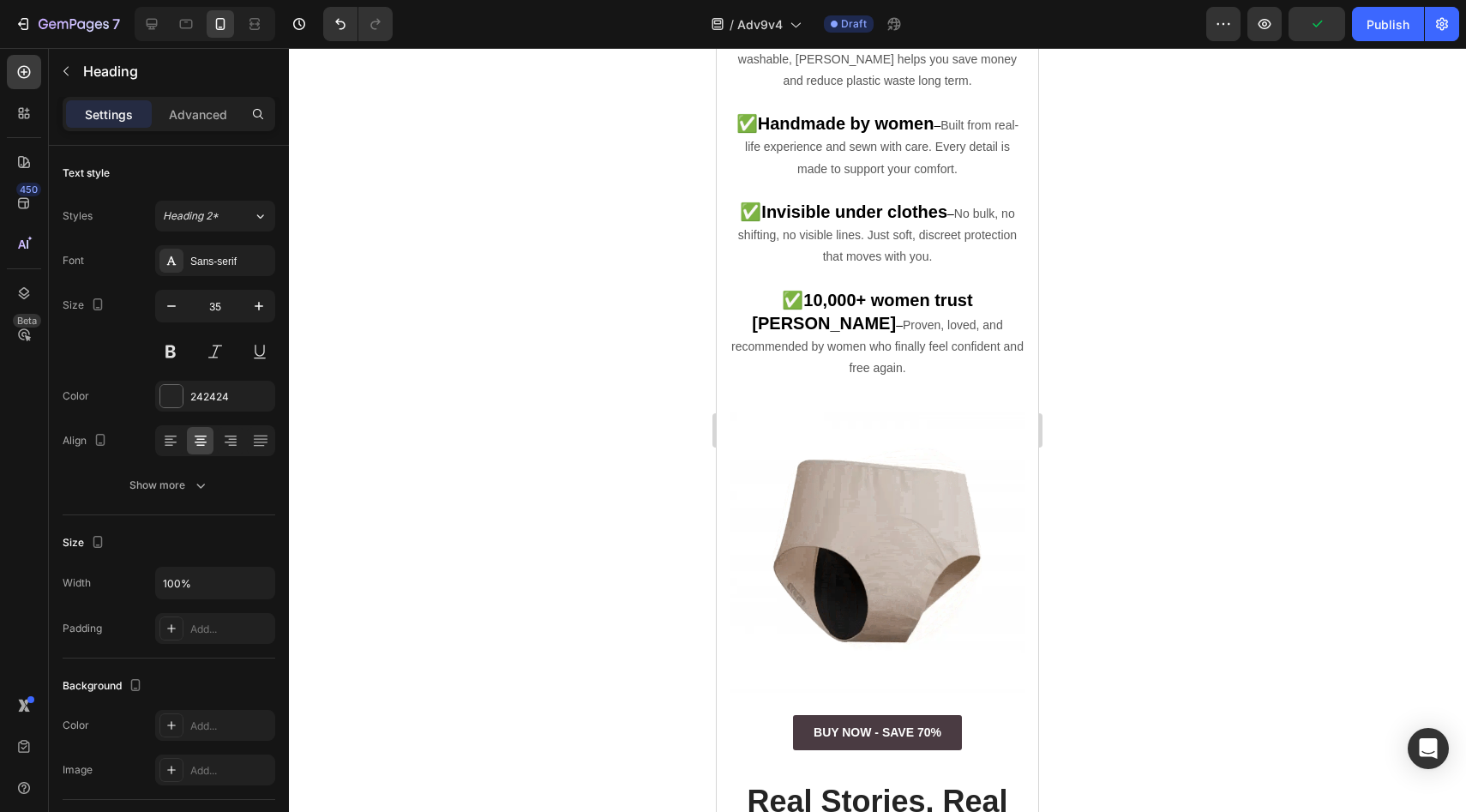
scroll to position [1824, 0]
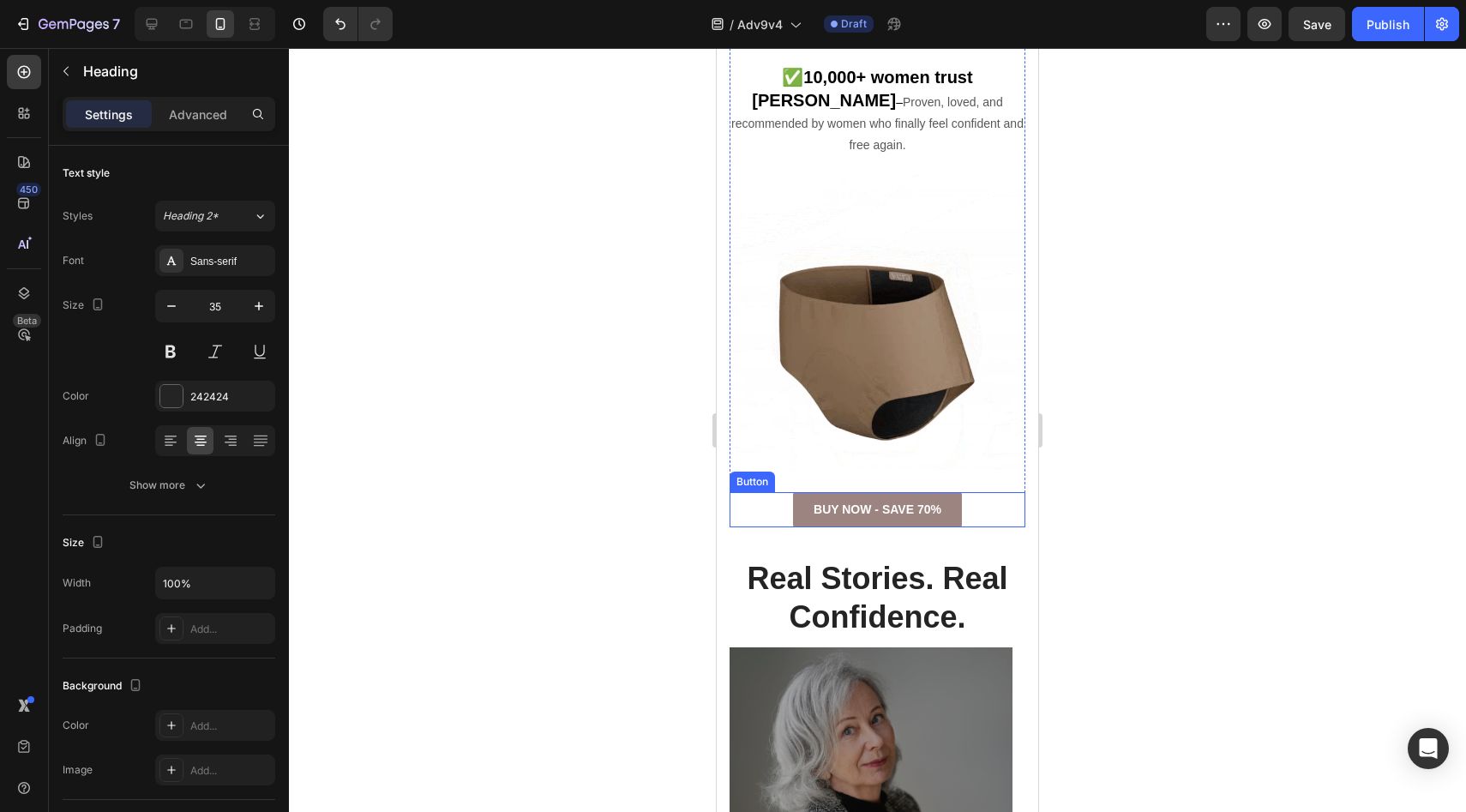
click at [805, 492] on link "BUY NOW - SAVE 70%" at bounding box center [877, 509] width 169 height 35
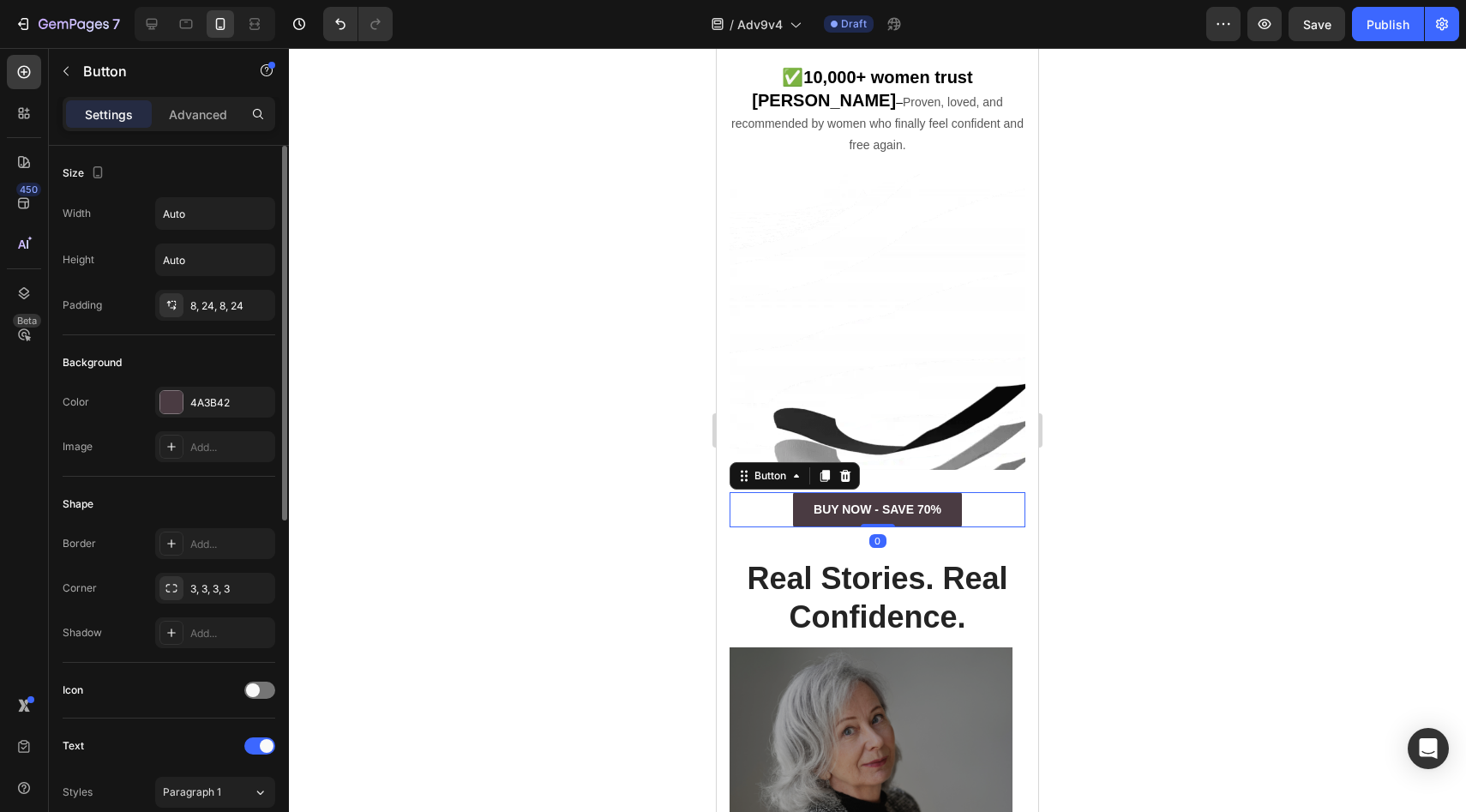
scroll to position [576, 0]
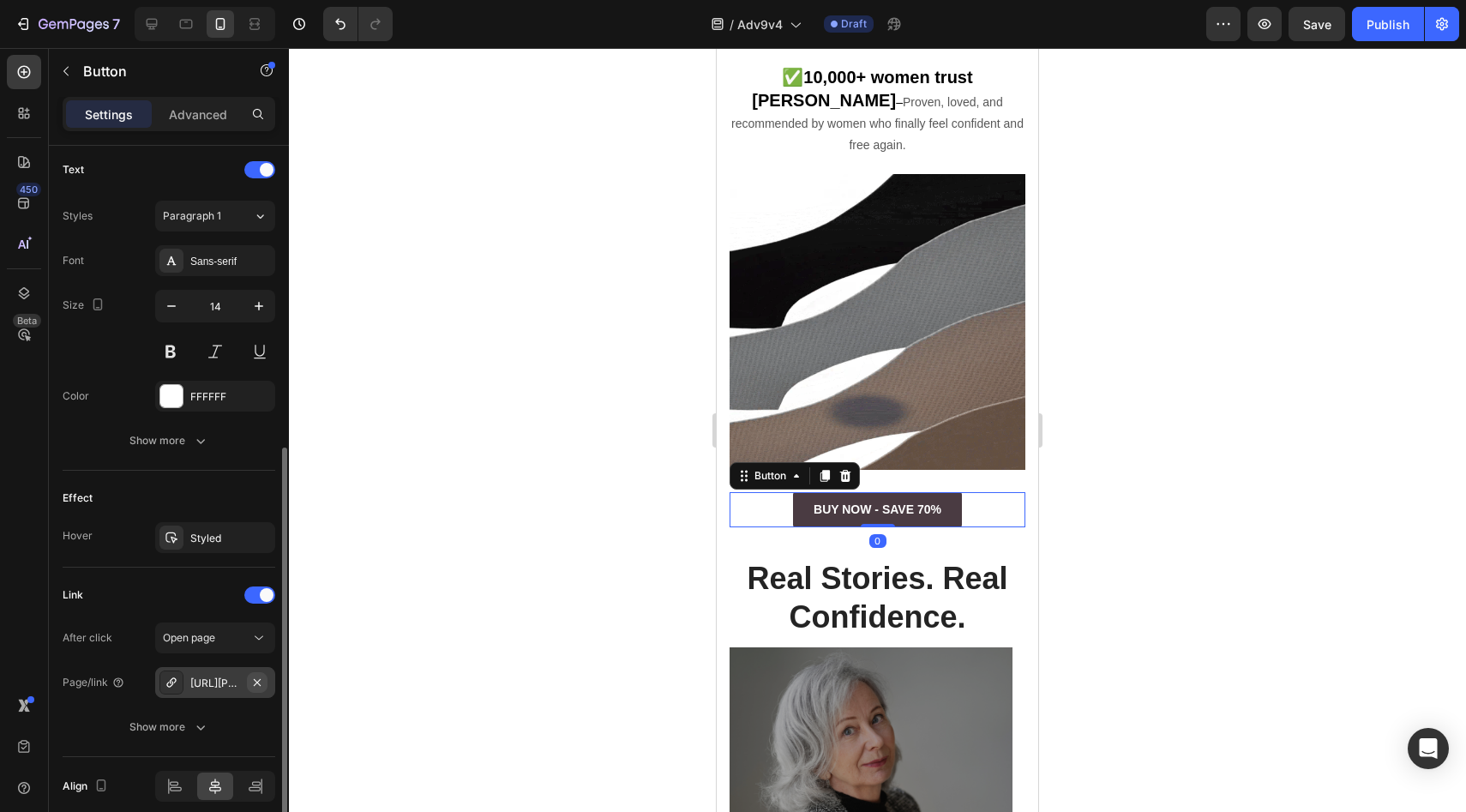
click at [262, 679] on icon "button" at bounding box center [257, 682] width 14 height 14
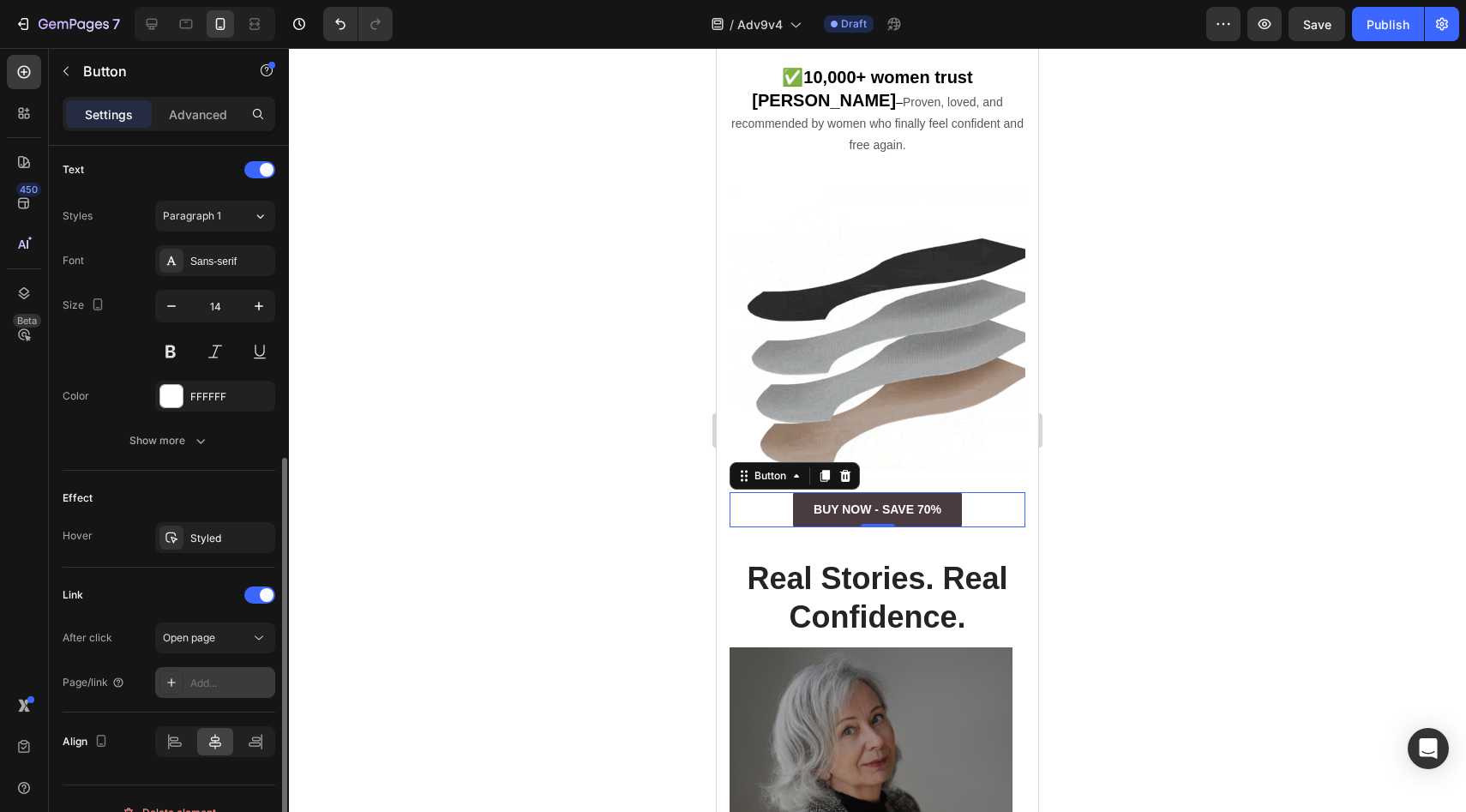
click at [241, 687] on div "Add..." at bounding box center [231, 683] width 81 height 15
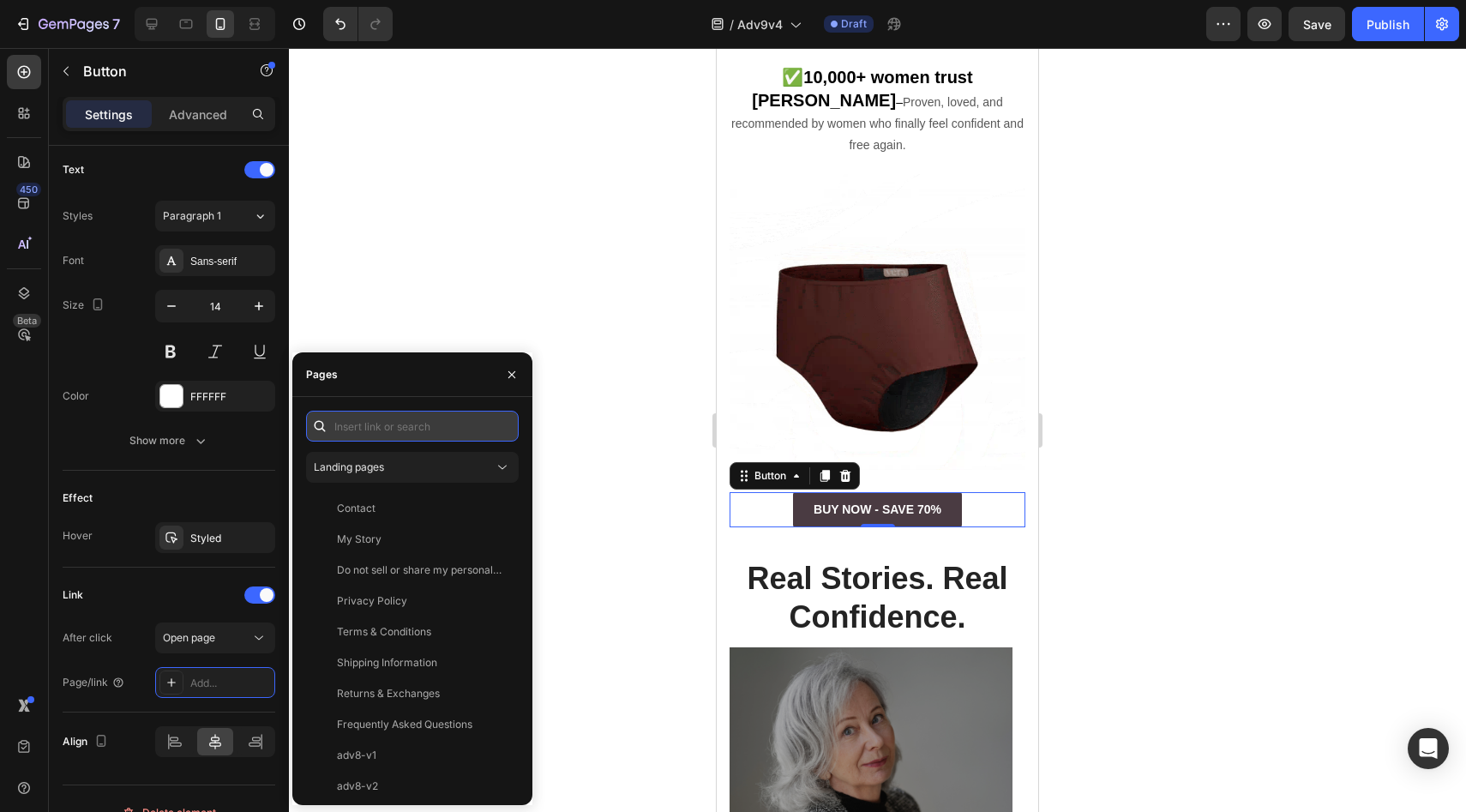
click at [370, 426] on input "text" at bounding box center [413, 426] width 213 height 31
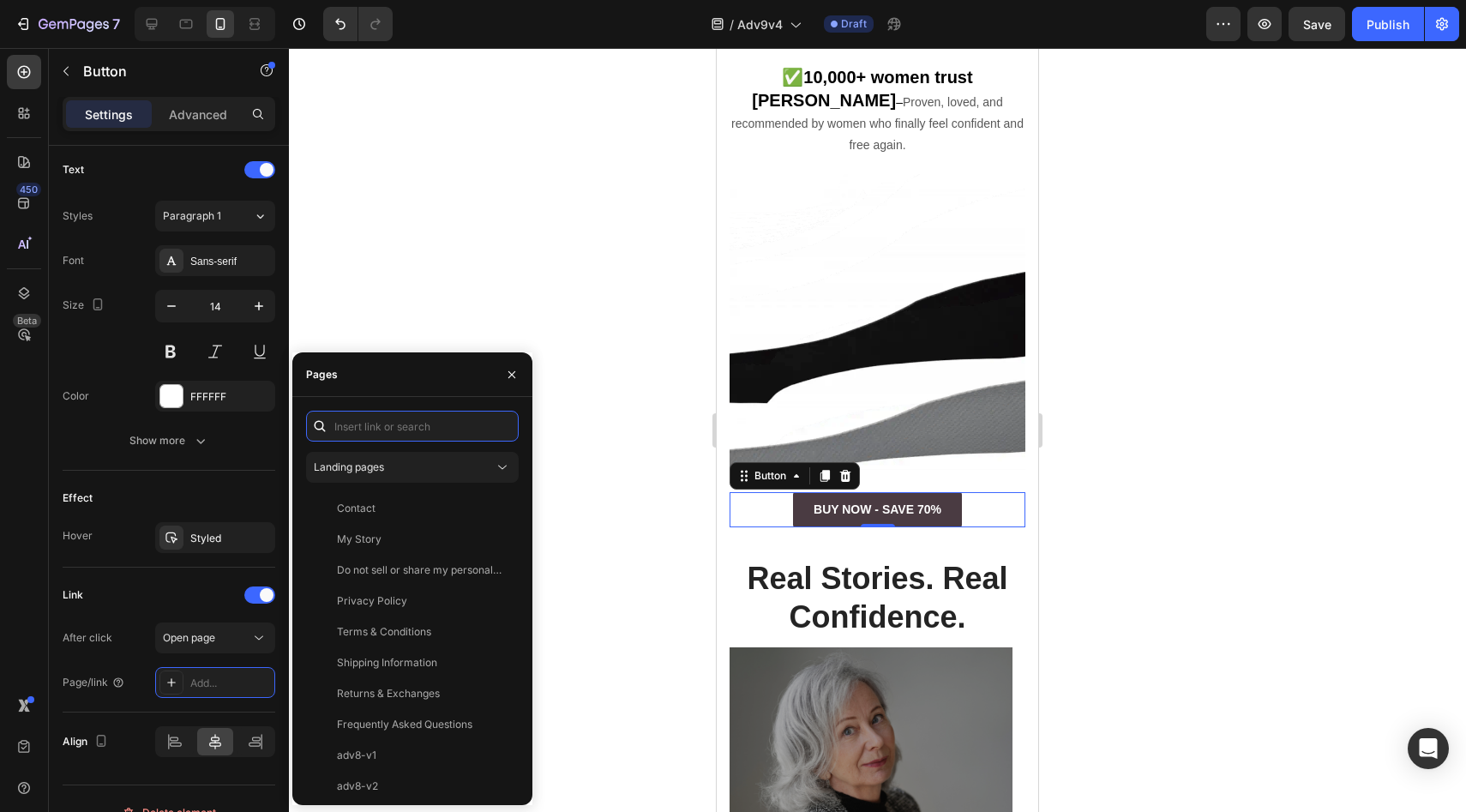
paste input "https://vera-undies.com/products/signature-leakproof-underwear-5-pack2"
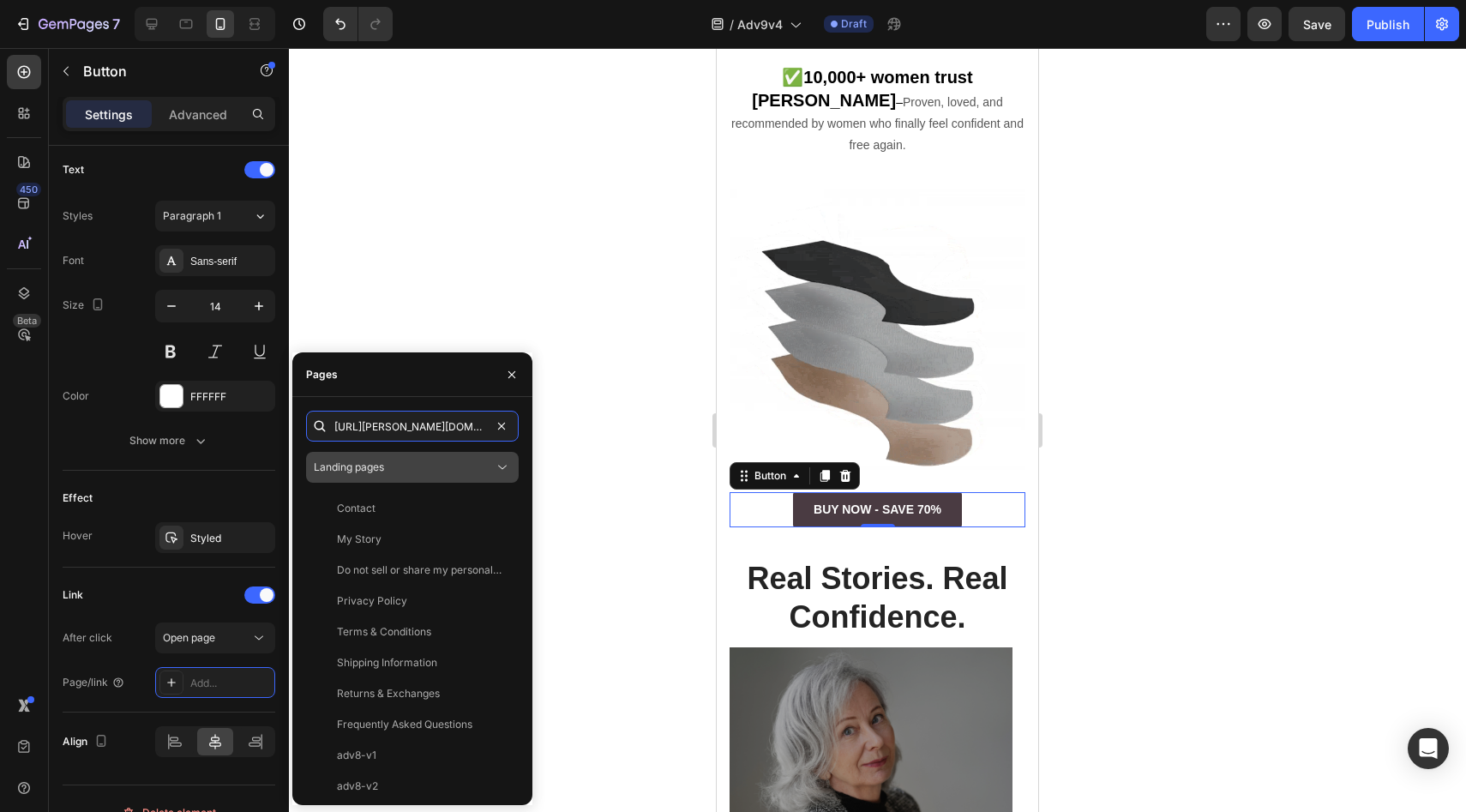
scroll to position [0, 216]
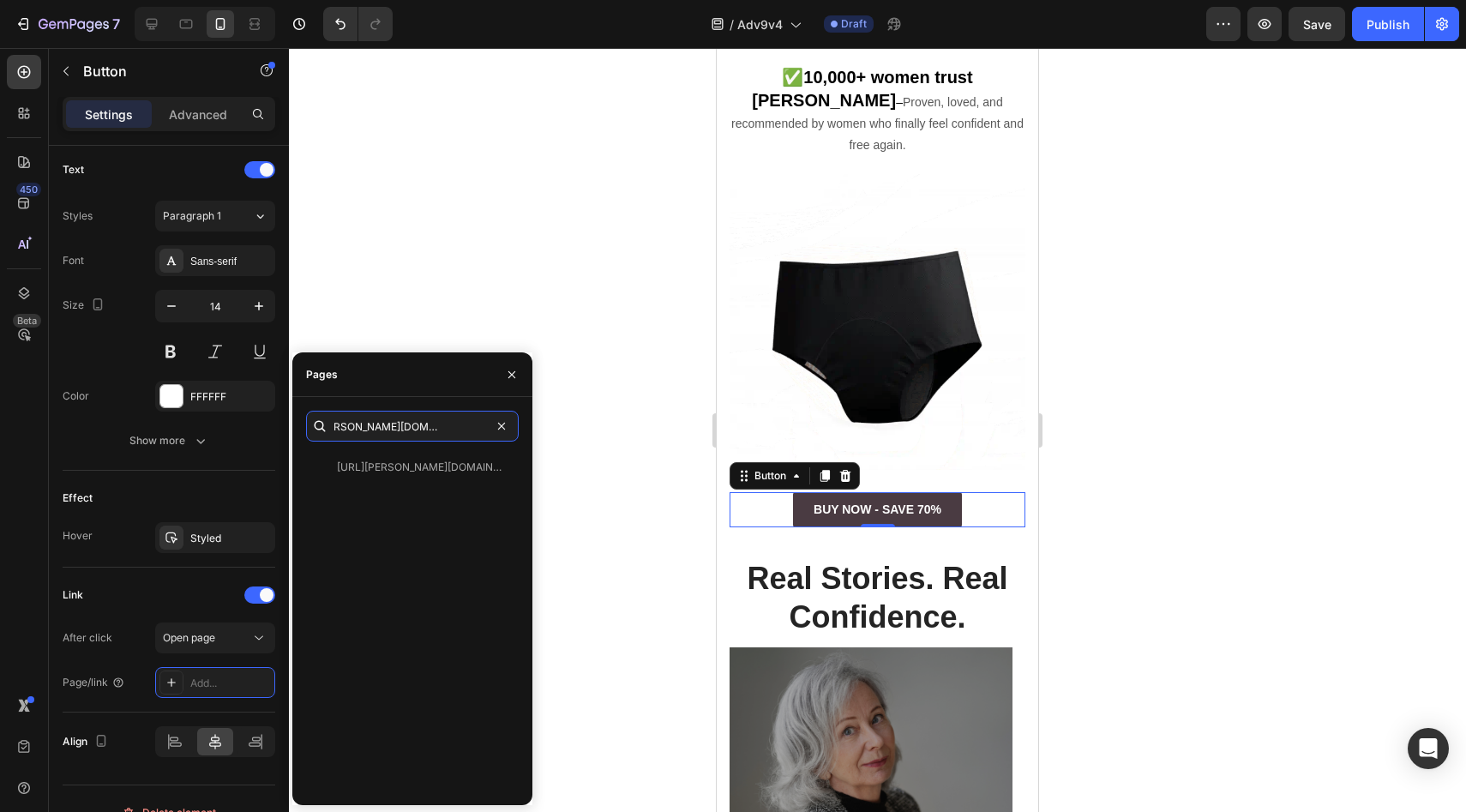
type input "https://vera-undies.com/products/signature-leakproof-underwear-5-pack2"
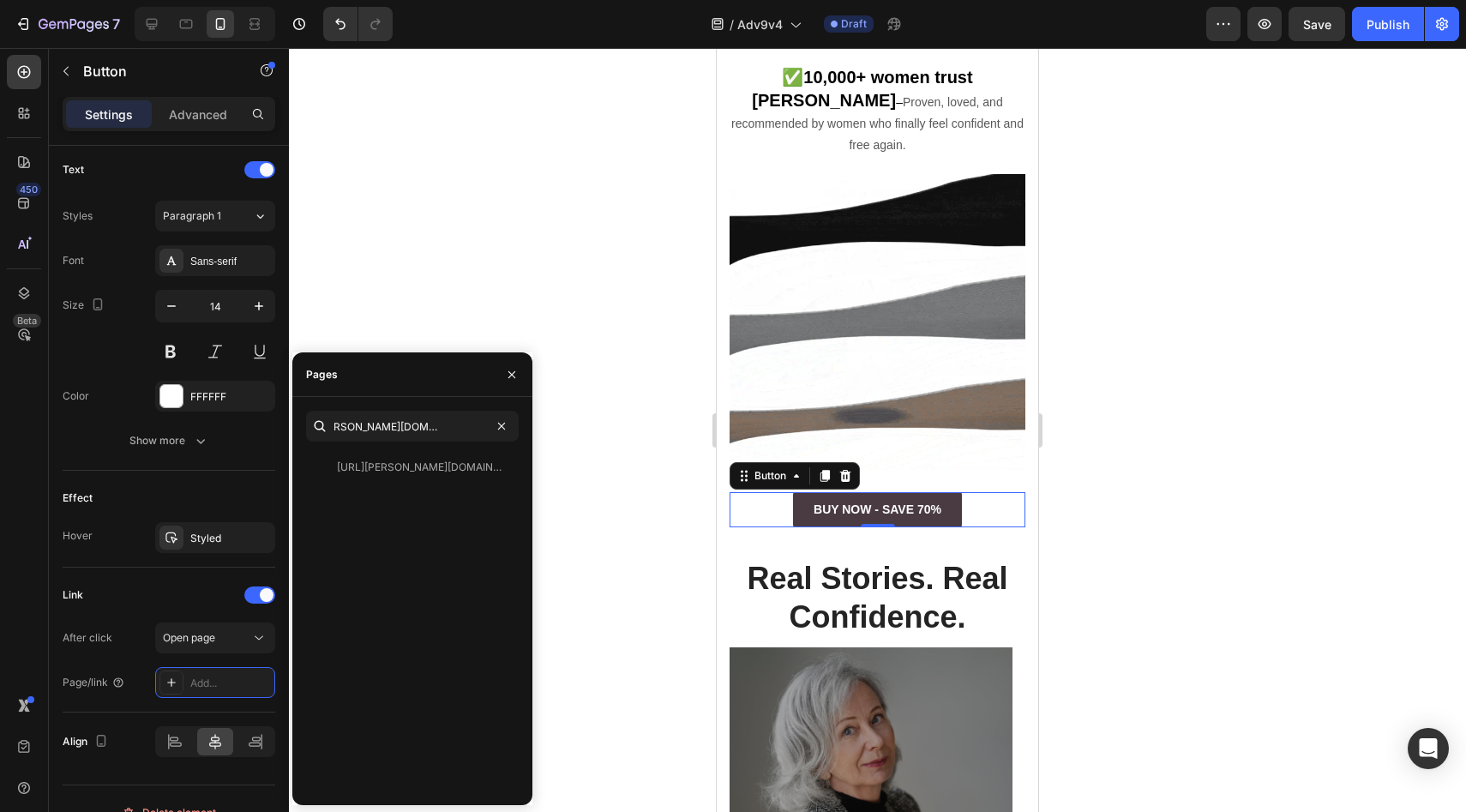
click at [367, 457] on div "https://vera-undies.com/products/signature-leakproof-underwear-5-pack2 View" at bounding box center [409, 466] width 205 height 31
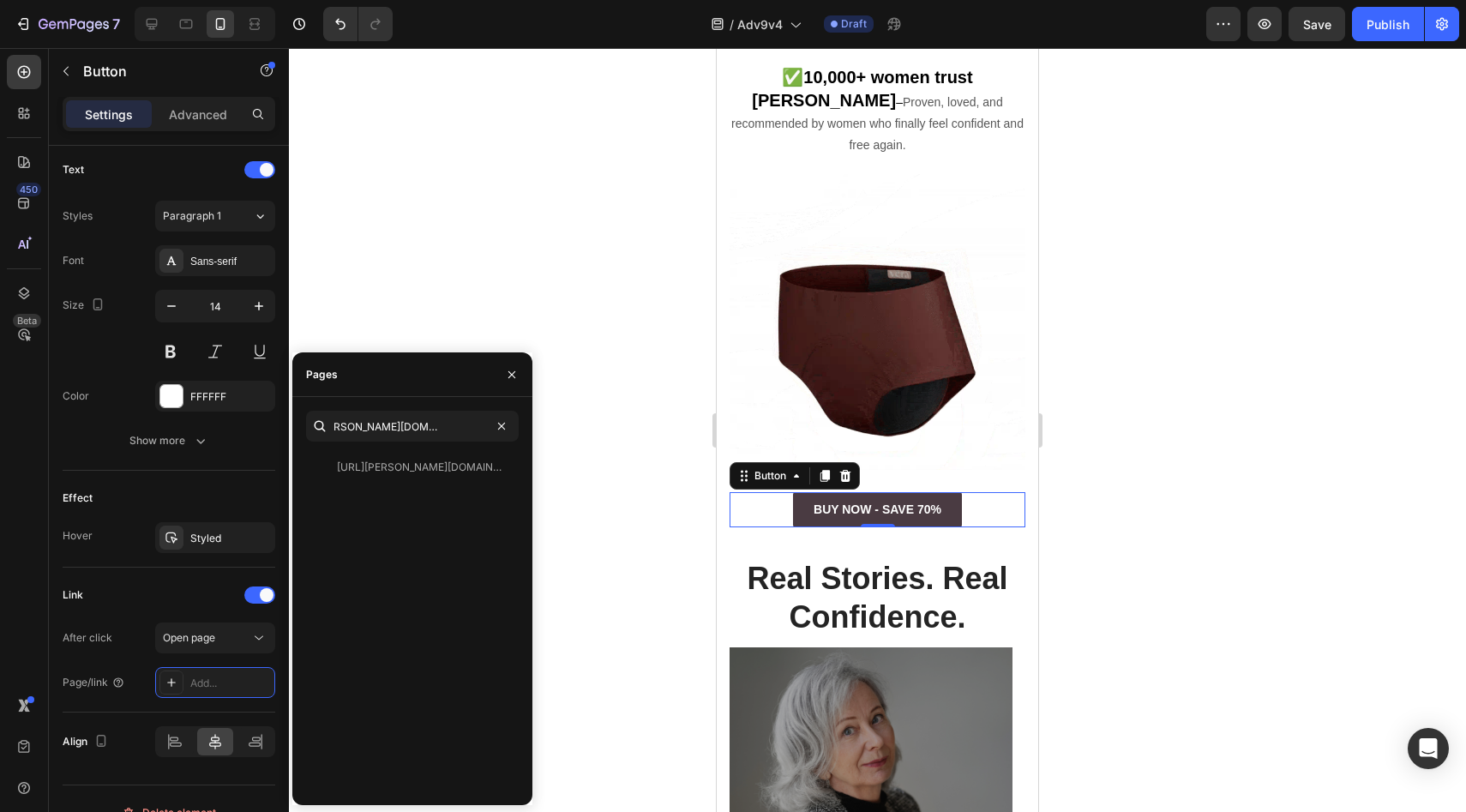
scroll to position [0, 0]
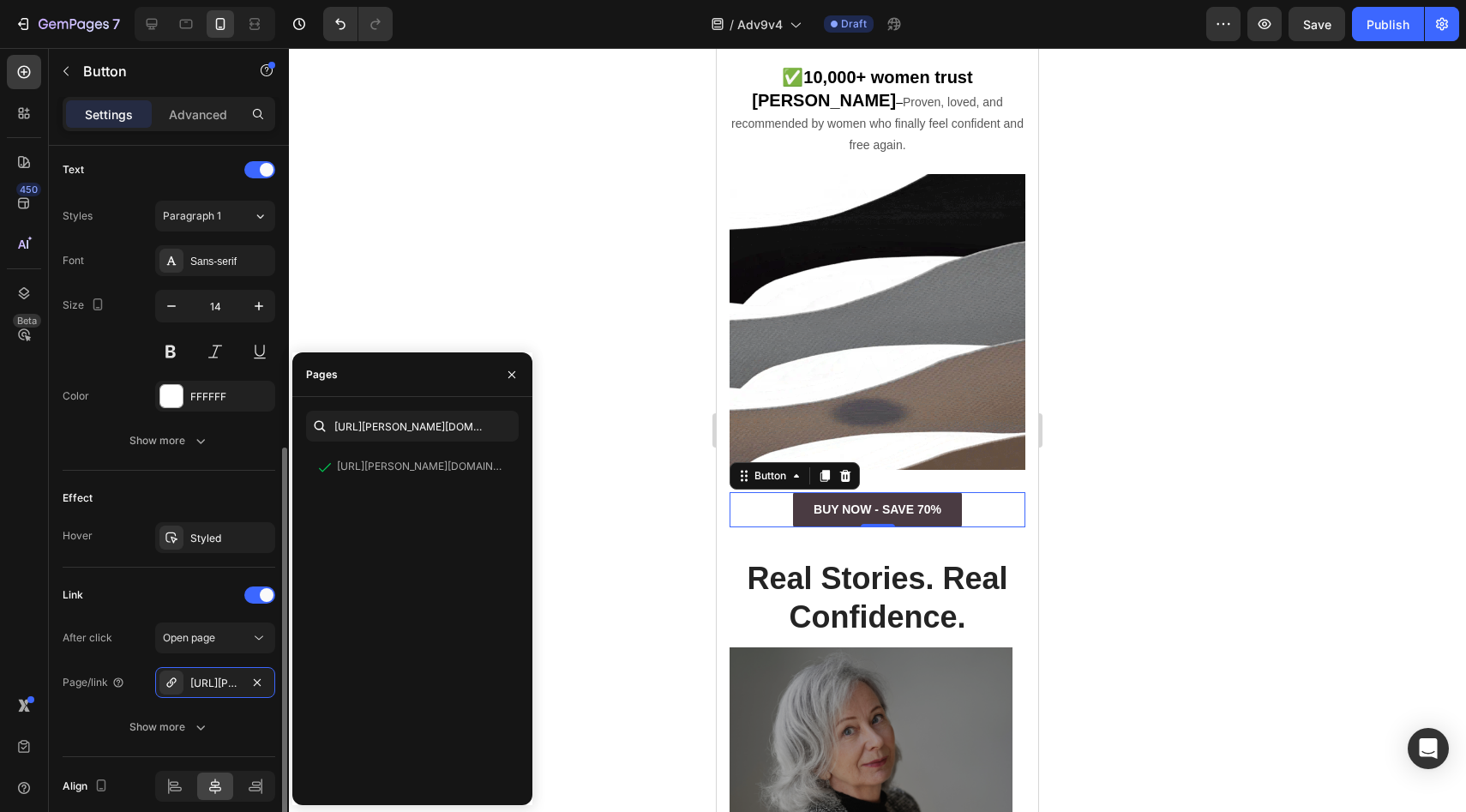
click at [214, 486] on div "Effect" at bounding box center [169, 497] width 213 height 27
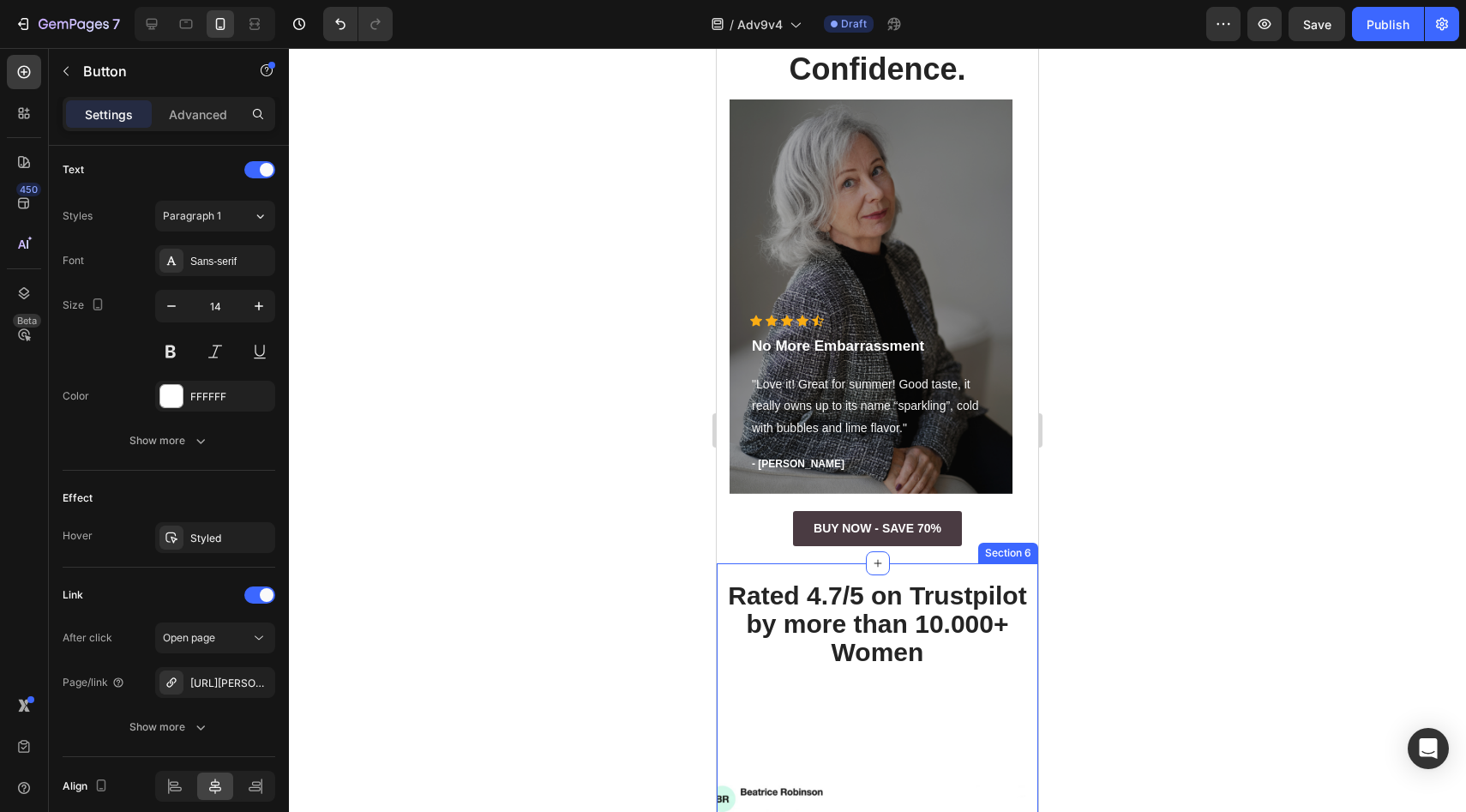
scroll to position [2398, 0]
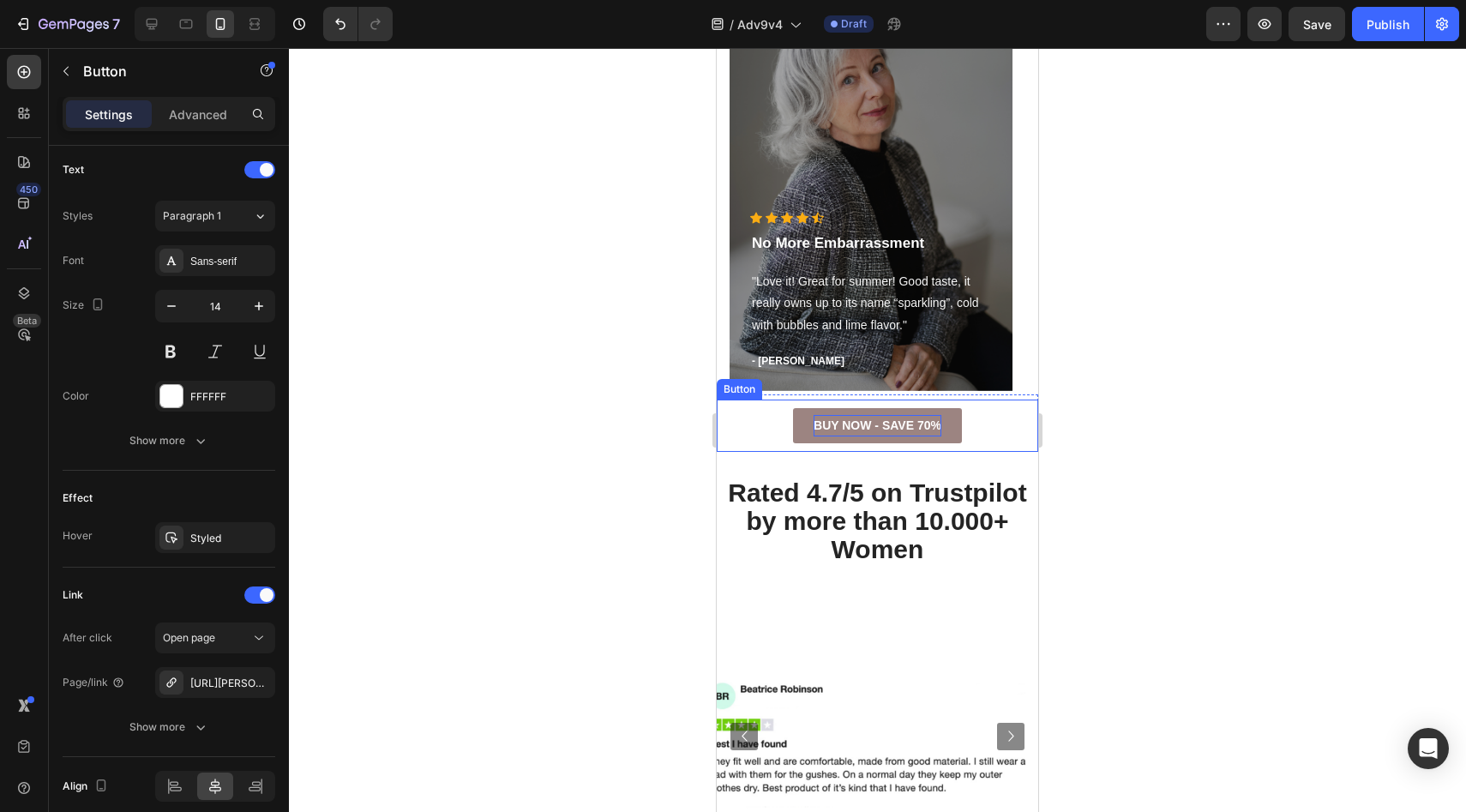
click at [877, 434] on p "BUY NOW - SAVE 70%" at bounding box center [877, 425] width 128 height 22
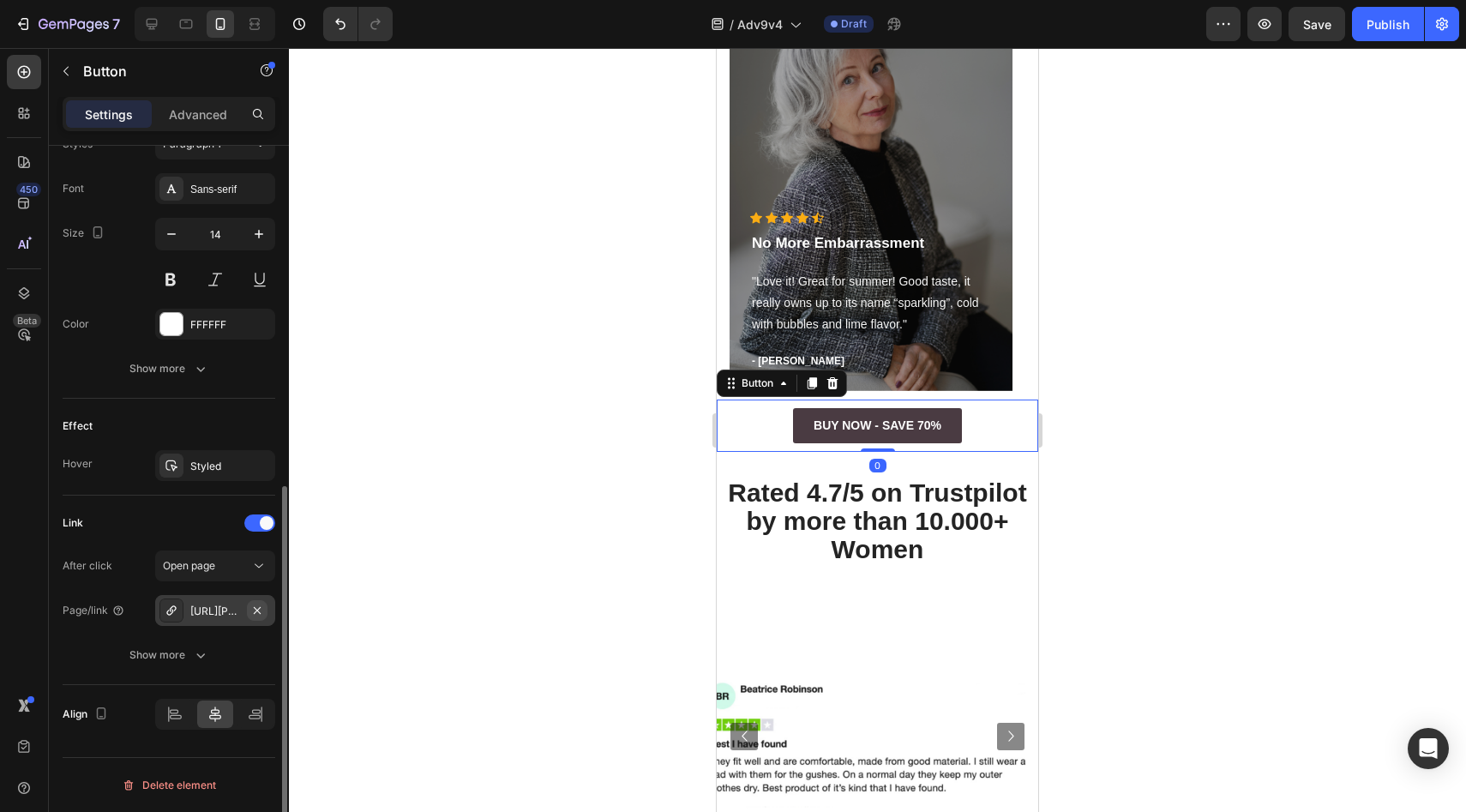
click at [255, 609] on icon "button" at bounding box center [256, 609] width 7 height 7
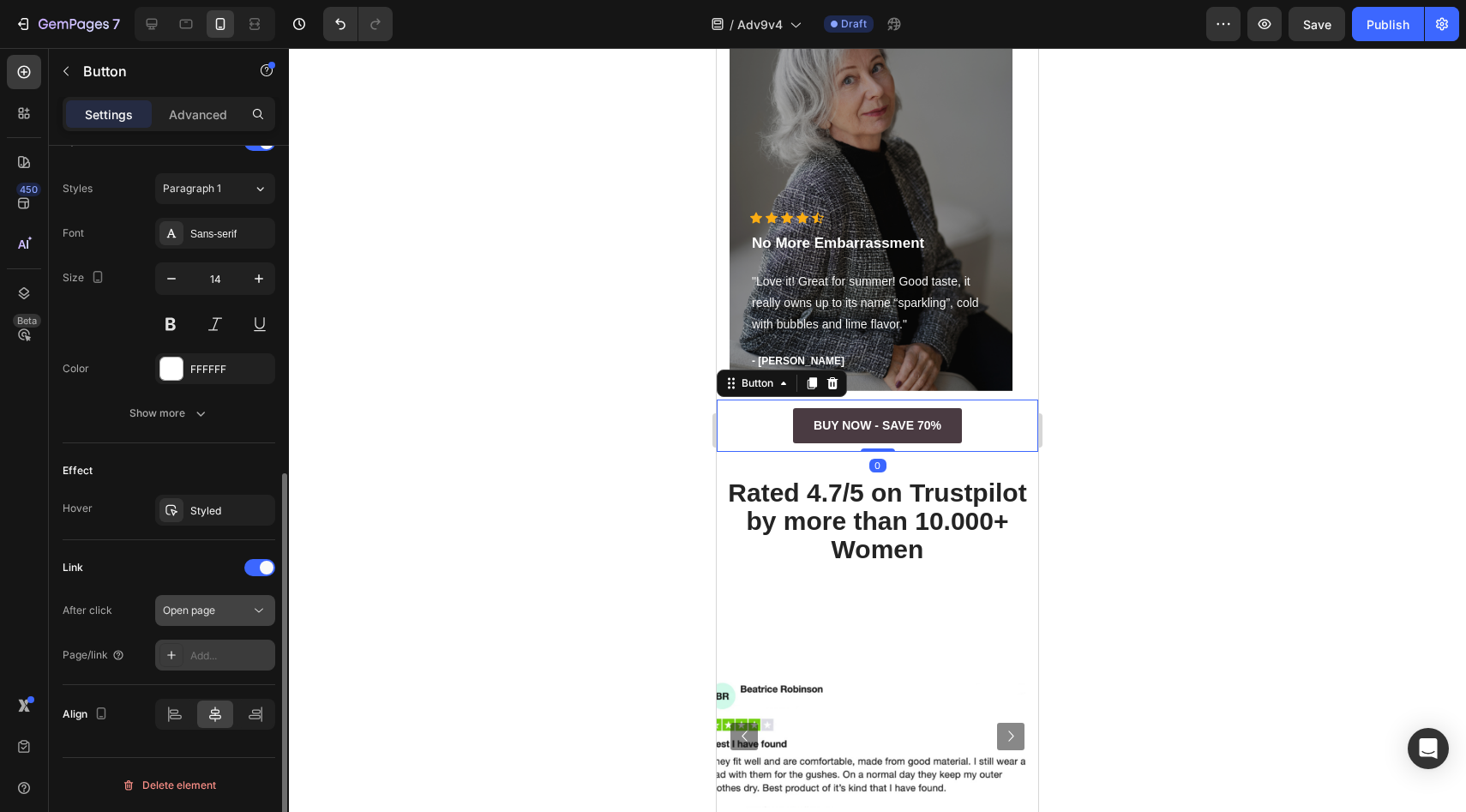
scroll to position [603, 0]
click at [247, 612] on div "Open page" at bounding box center [206, 610] width 88 height 15
click at [219, 584] on div "Link After click Open page Page/link Add..." at bounding box center [169, 612] width 213 height 117
drag, startPoint x: 251, startPoint y: 658, endPoint x: 279, endPoint y: 618, distance: 48.8
click at [251, 658] on div "Add..." at bounding box center [231, 656] width 81 height 15
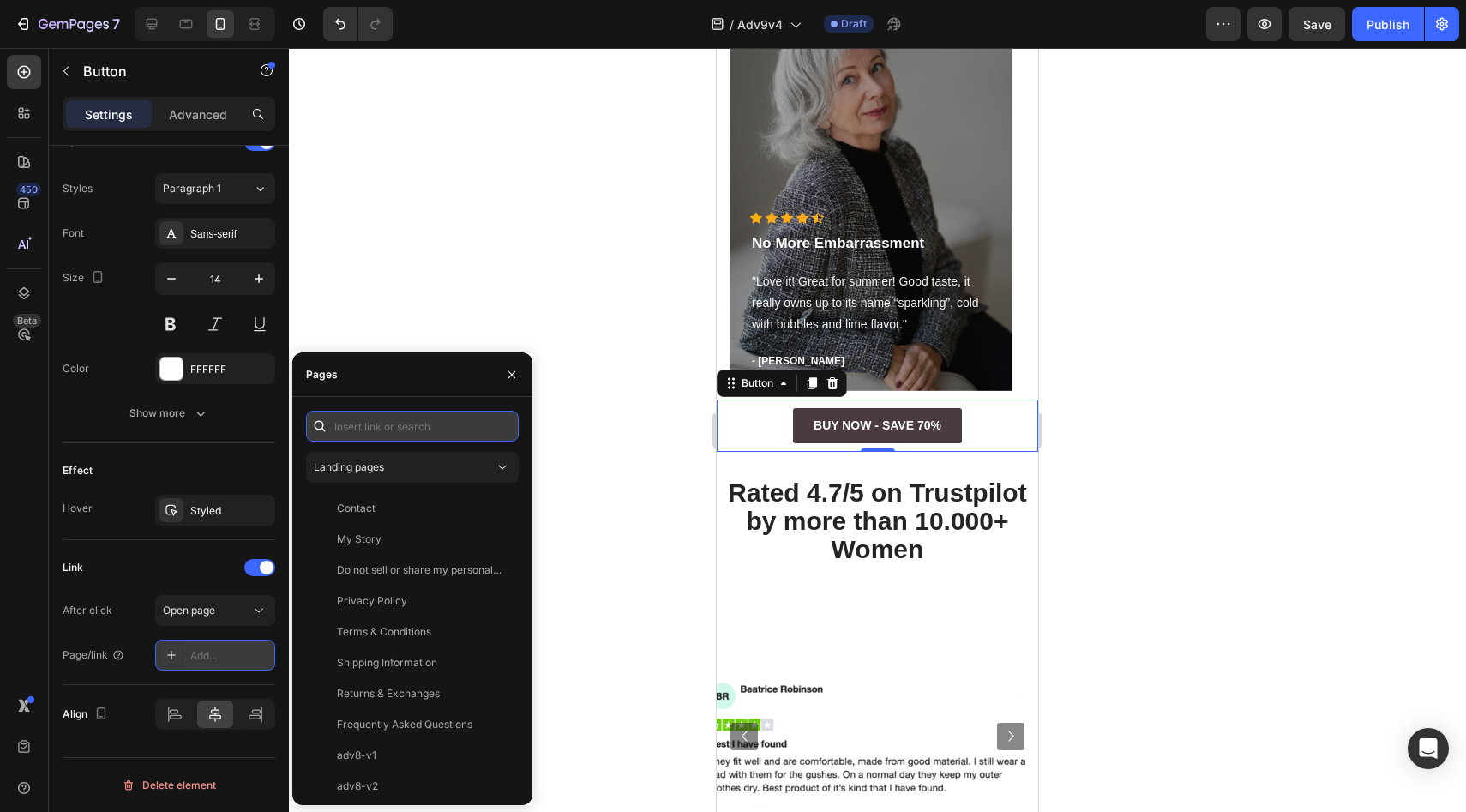
click at [429, 432] on input "text" at bounding box center [413, 426] width 213 height 31
paste input "https://vera-undies.com/products/signature-leakproof-underwear-5-pack2"
type input "https://vera-undies.com/products/signature-leakproof-underwear-5-pack2"
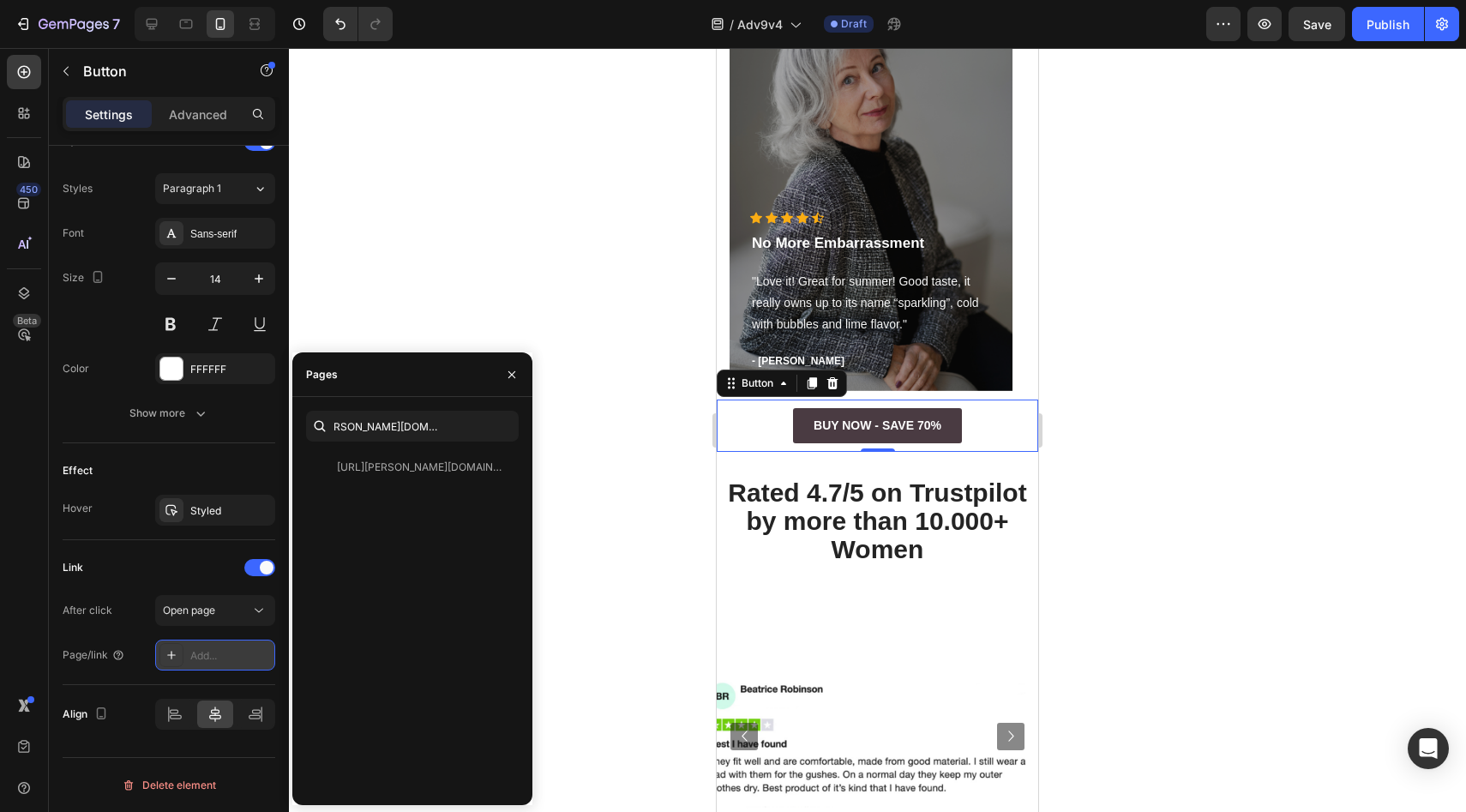
click at [402, 468] on div "https://vera-undies.com/products/signature-leakproof-underwear-5-pack2" at bounding box center [419, 467] width 165 height 15
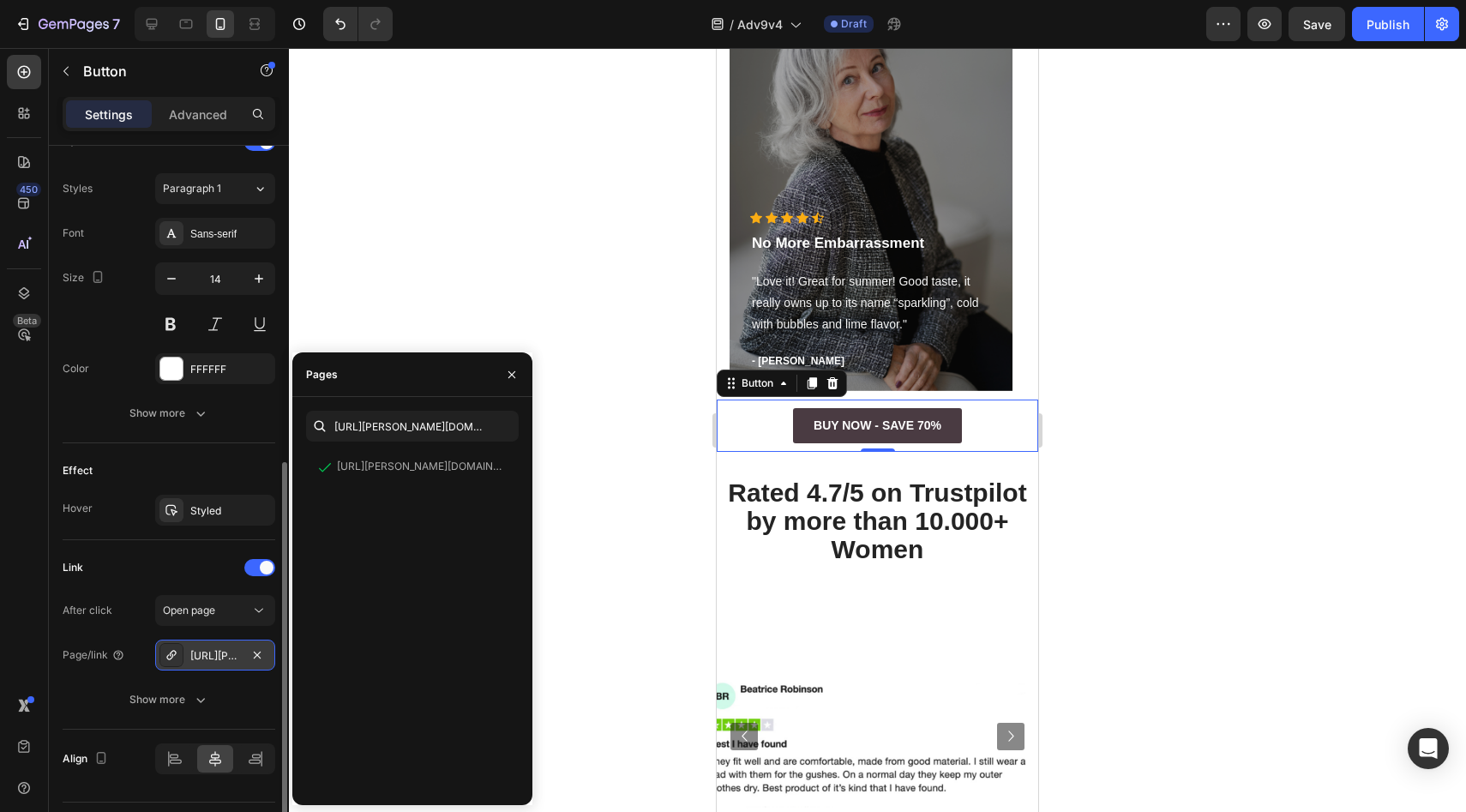
click at [248, 467] on div "Effect" at bounding box center [169, 470] width 213 height 27
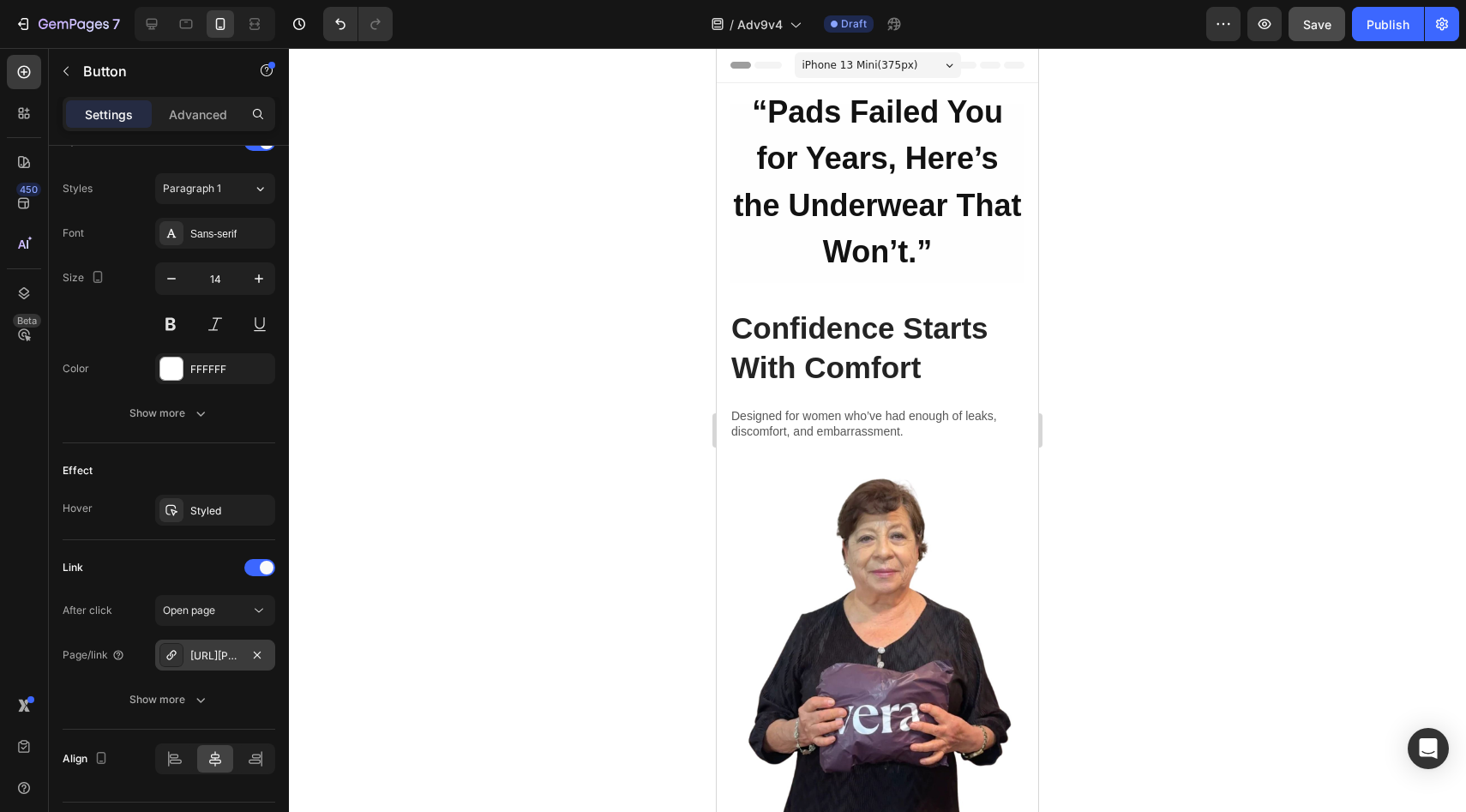
click at [1311, 24] on span "Save" at bounding box center [1317, 24] width 28 height 14
click at [148, 17] on icon at bounding box center [152, 24] width 17 height 17
type input "16"
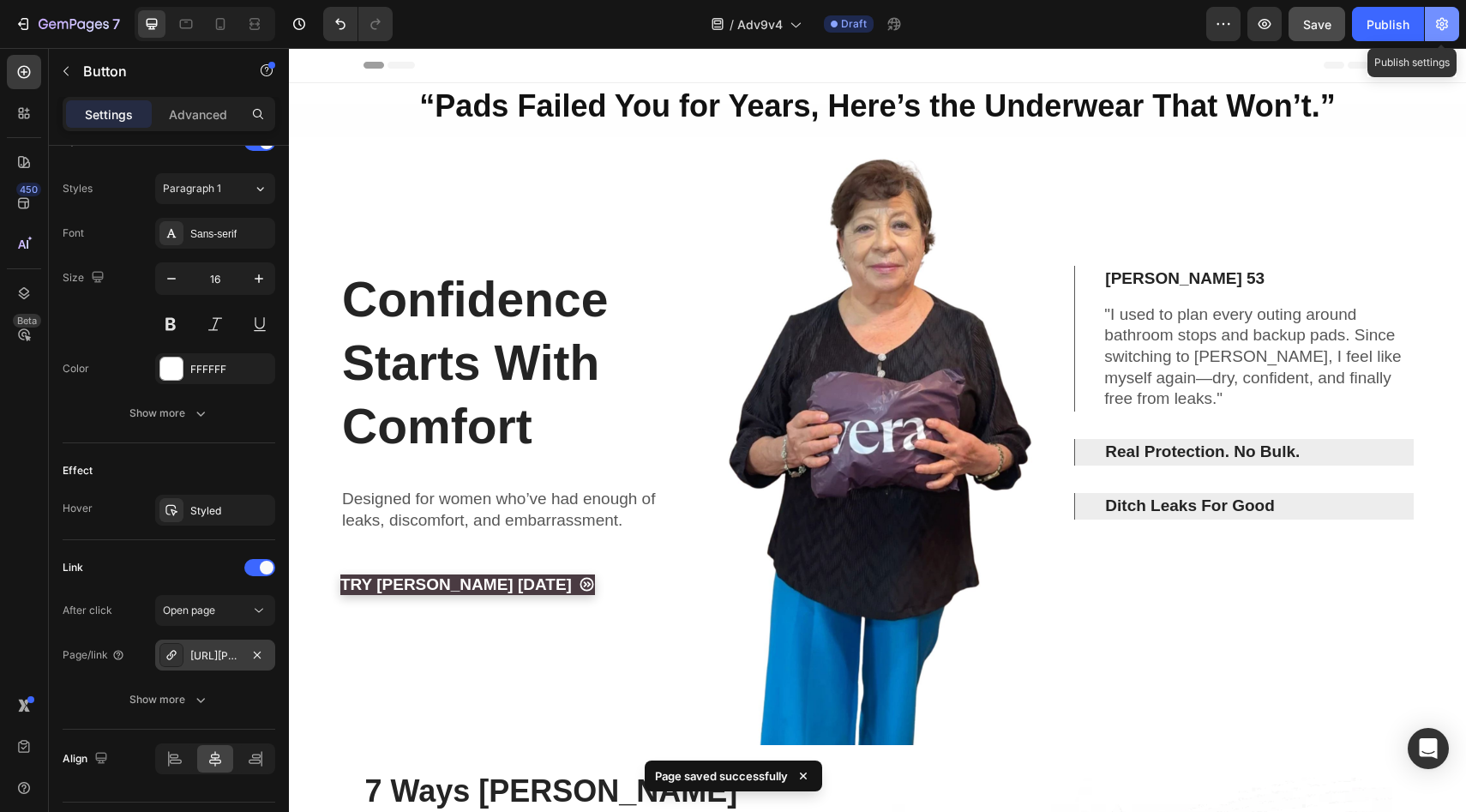
click at [1451, 27] on button "button" at bounding box center [1442, 24] width 34 height 34
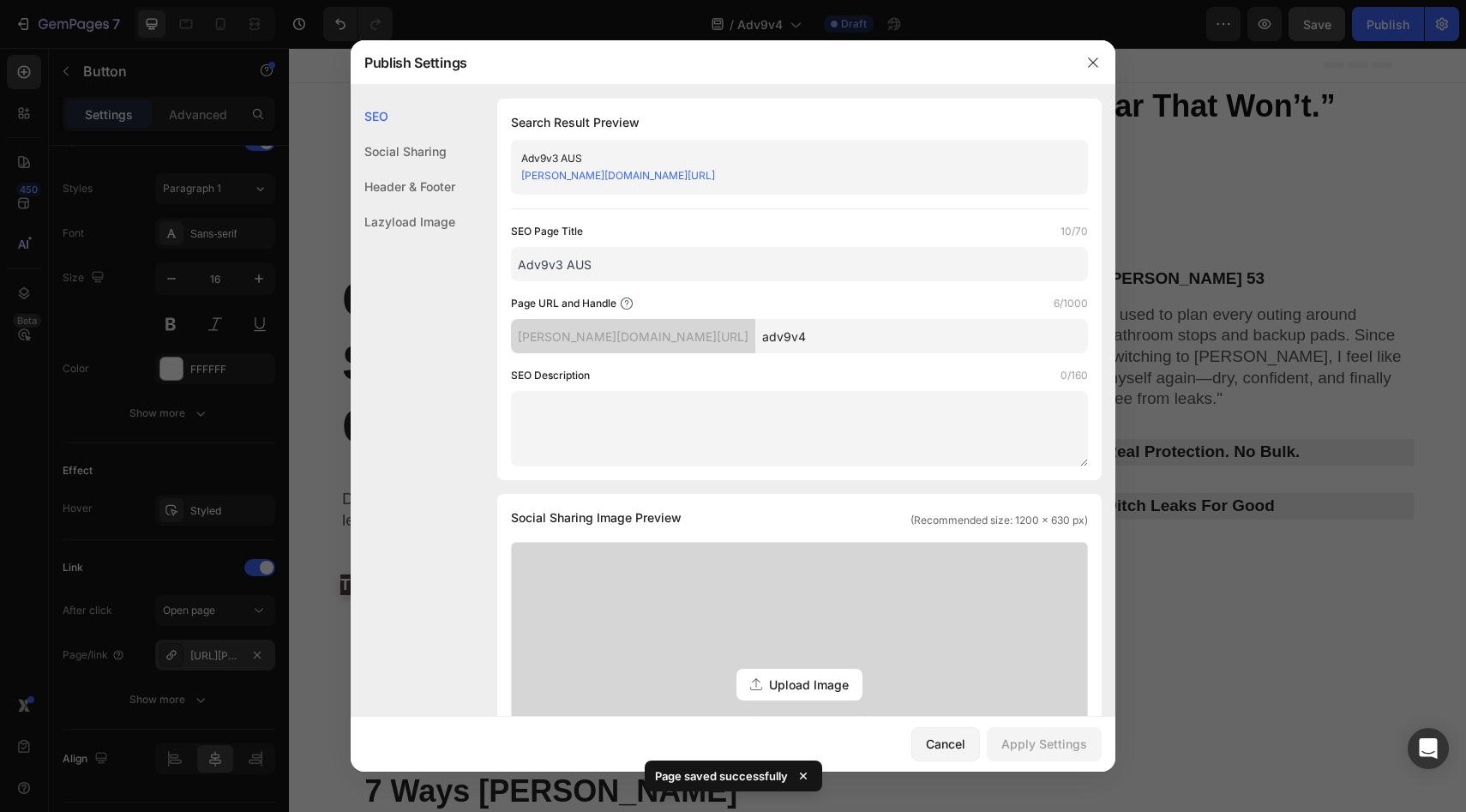
click at [762, 330] on input "adv9v4" at bounding box center [921, 335] width 333 height 34
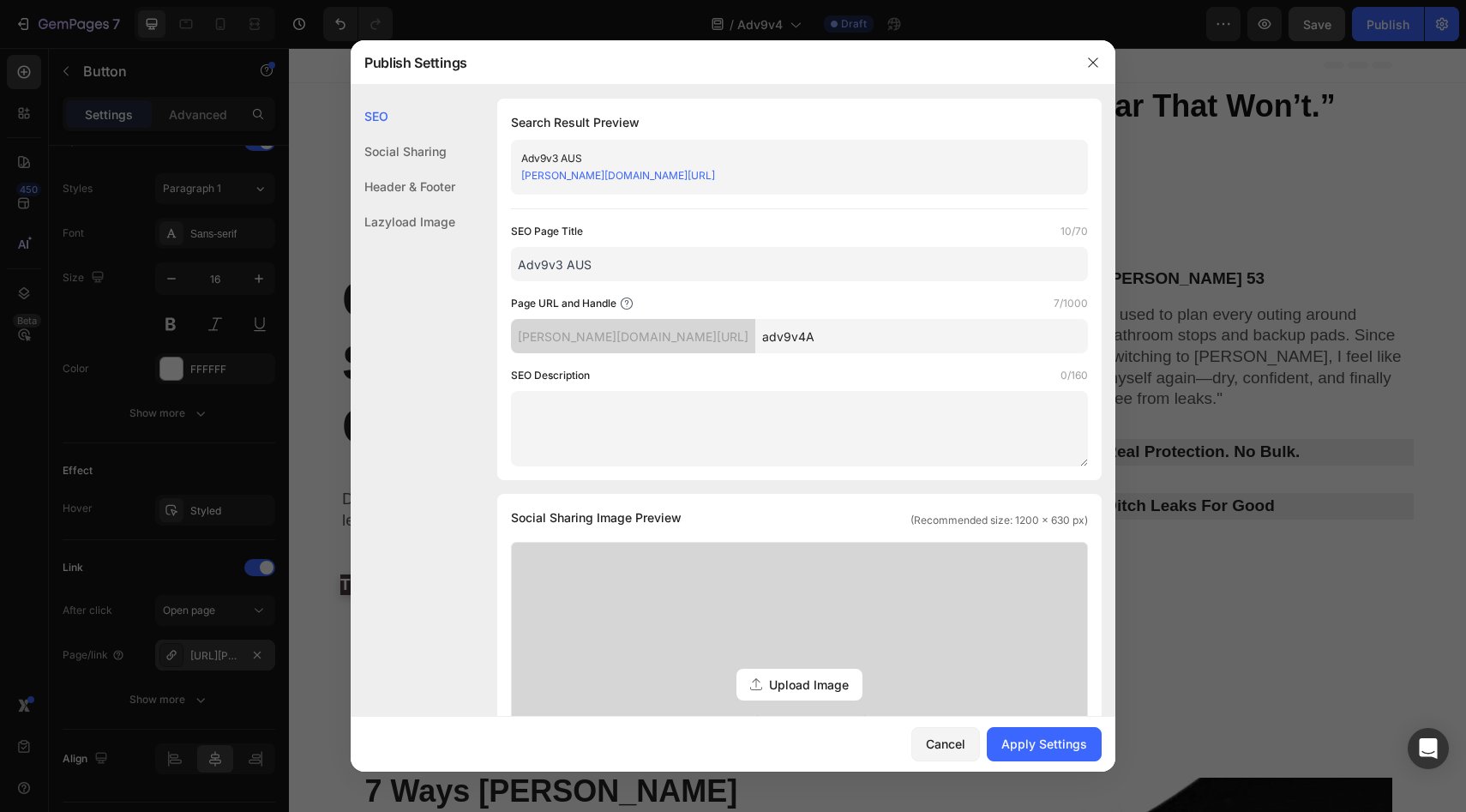
type input "adv9v4A"
click at [561, 265] on input "Adv9v3 AUS" at bounding box center [799, 264] width 577 height 34
type input "Adv9v4 AUS"
click at [1041, 736] on div "Apply Settings" at bounding box center [1044, 743] width 86 height 18
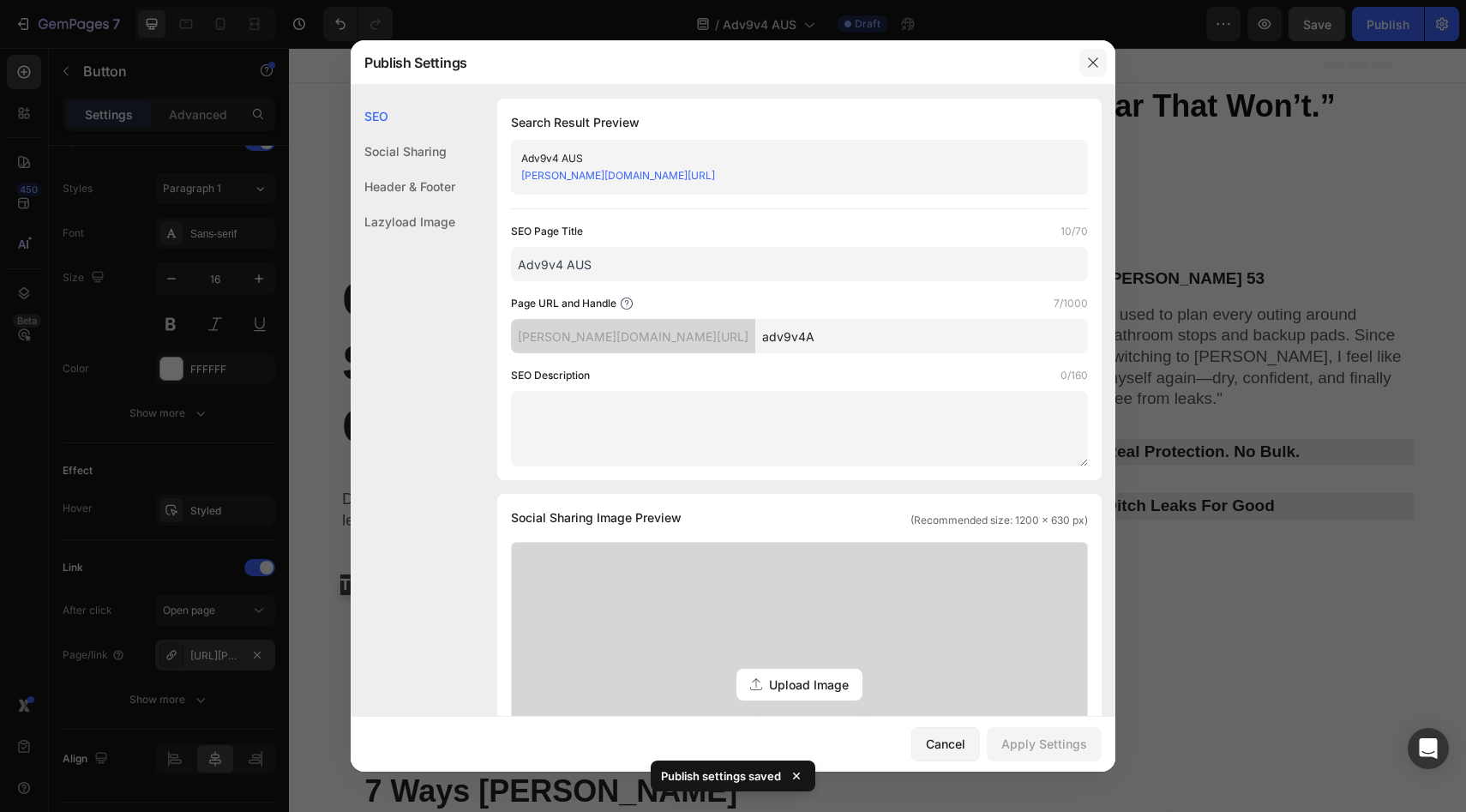
click at [1084, 62] on button "button" at bounding box center [1092, 62] width 27 height 27
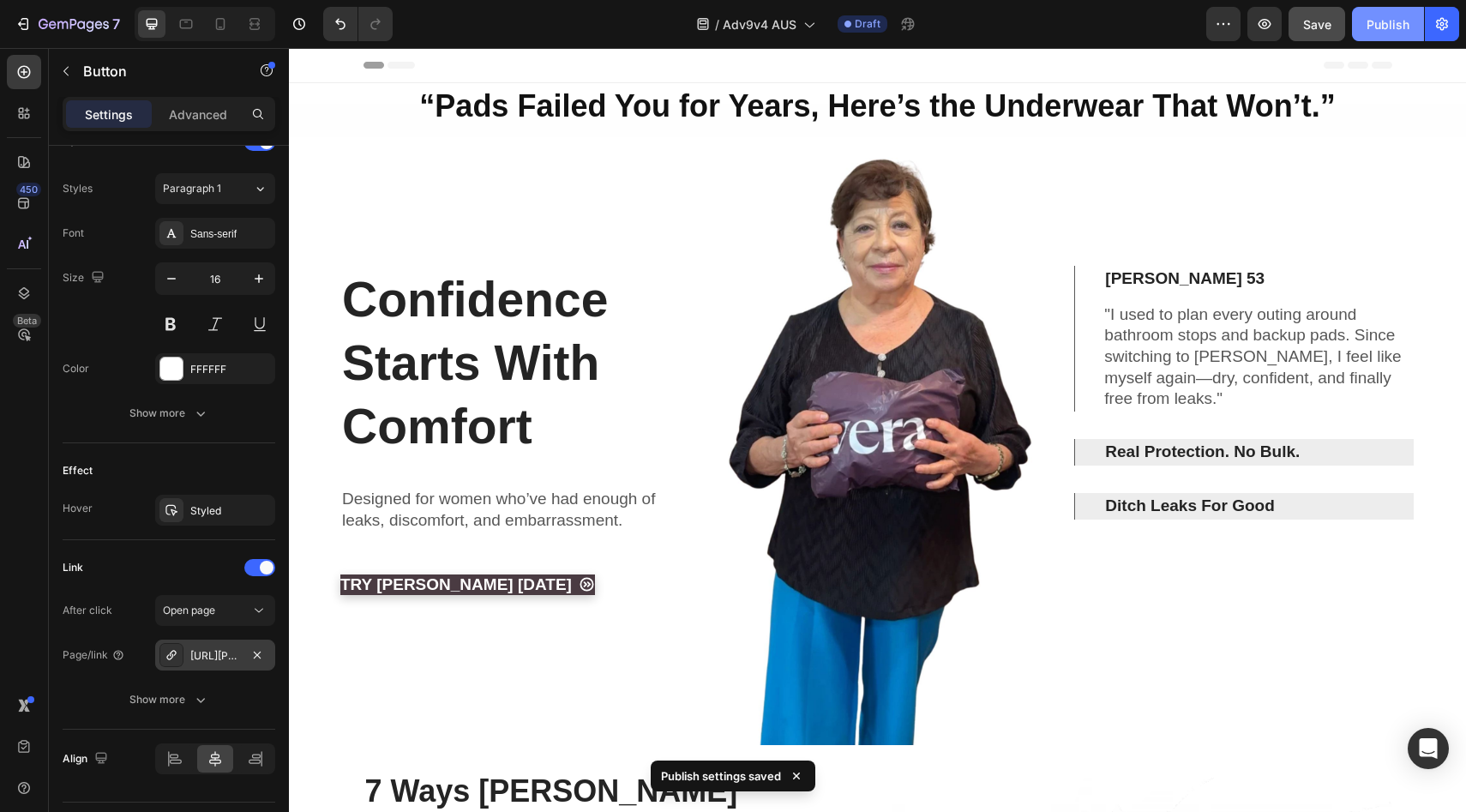
click at [1360, 23] on button "Publish" at bounding box center [1388, 24] width 72 height 34
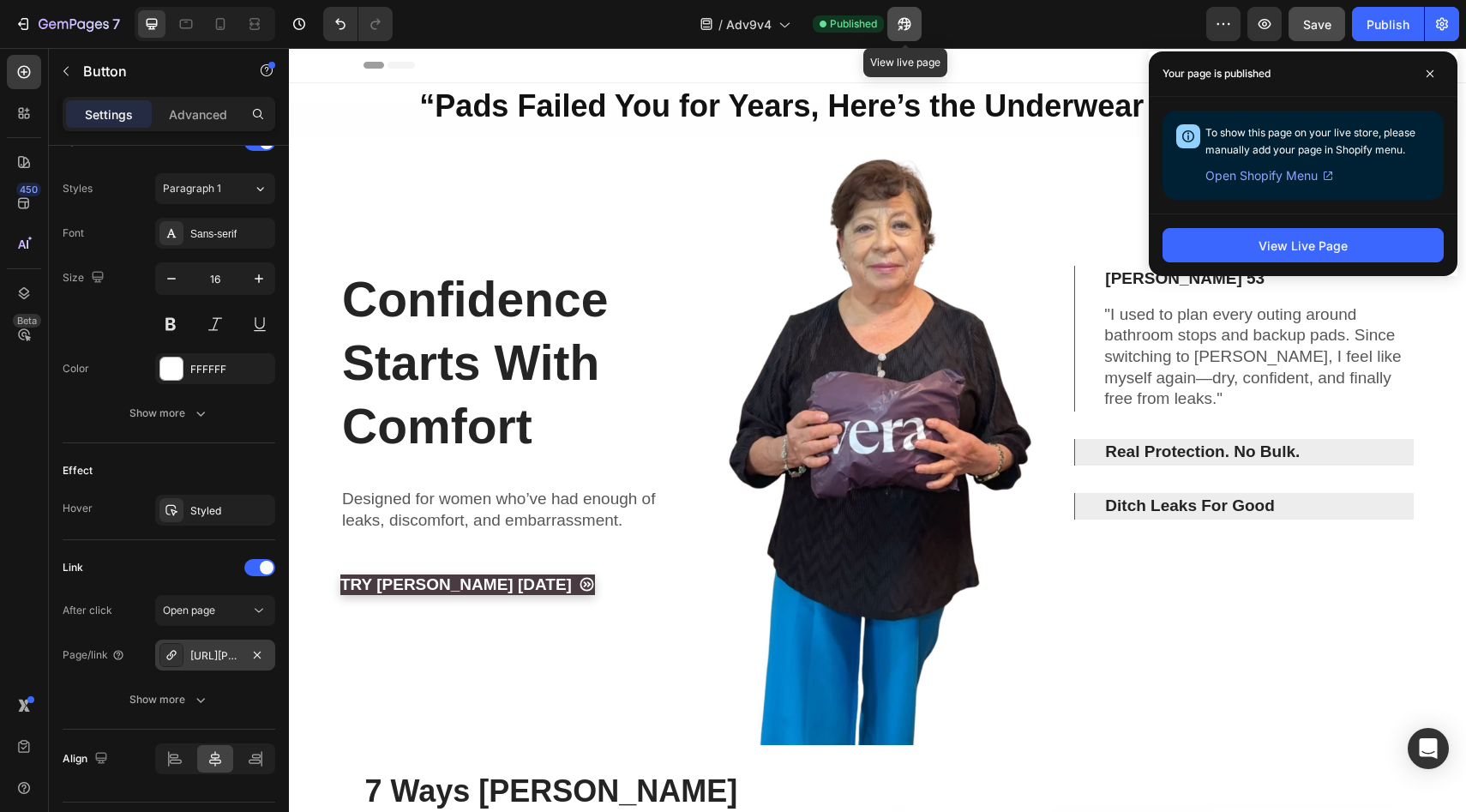
click at [900, 25] on icon "button" at bounding box center [900, 27] width 5 height 5
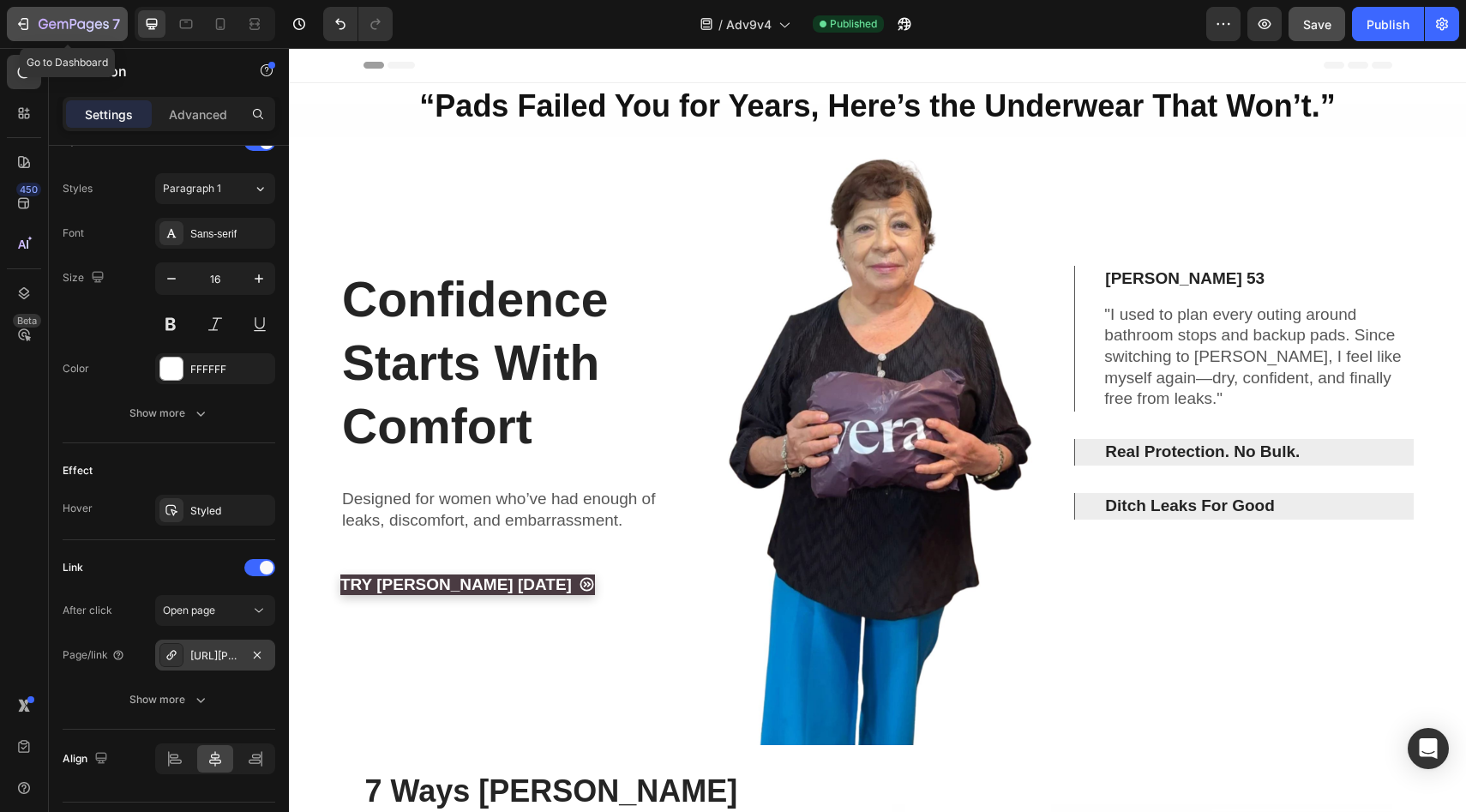
click at [78, 20] on icon "button" at bounding box center [73, 24] width 71 height 14
